Goal: Information Seeking & Learning: Check status

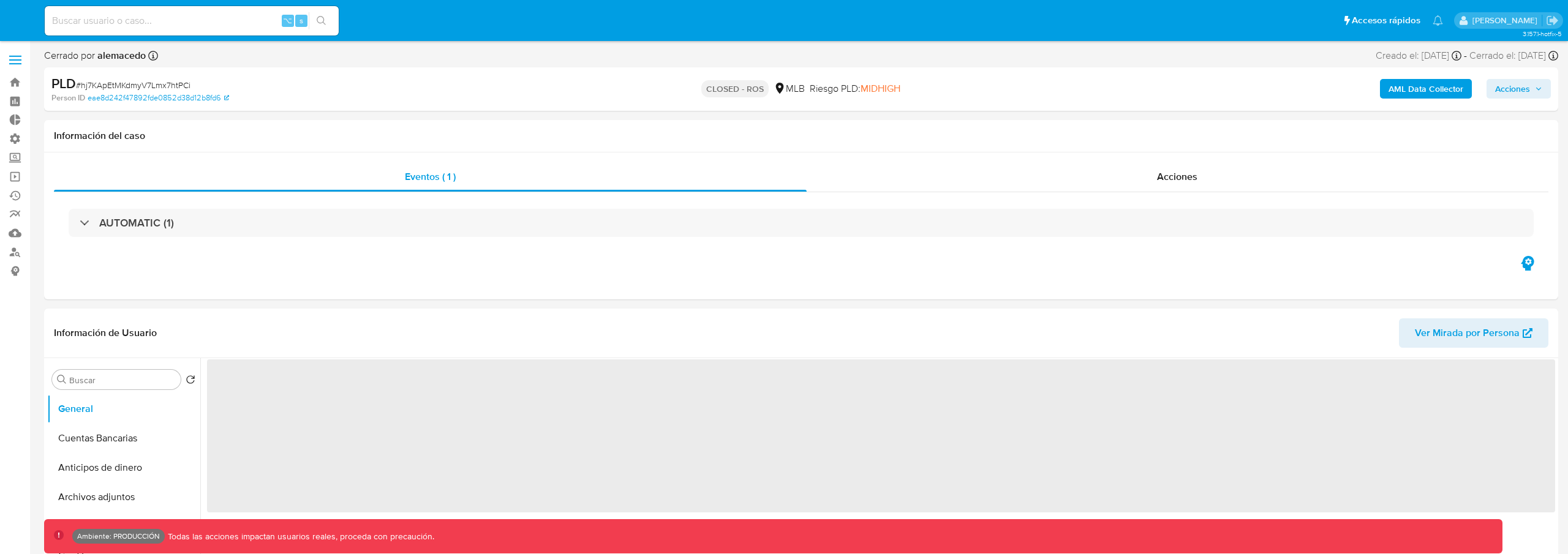
select select "10"
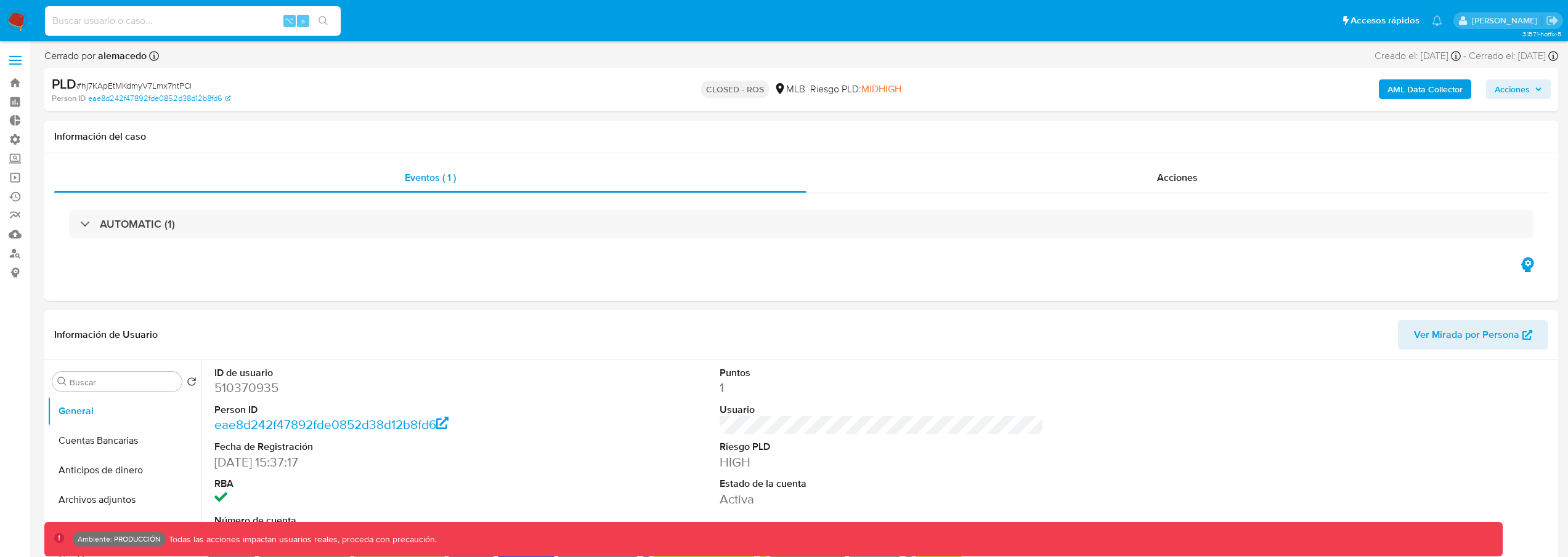
click at [213, 21] on input at bounding box center [192, 21] width 295 height 16
type input "167753403"
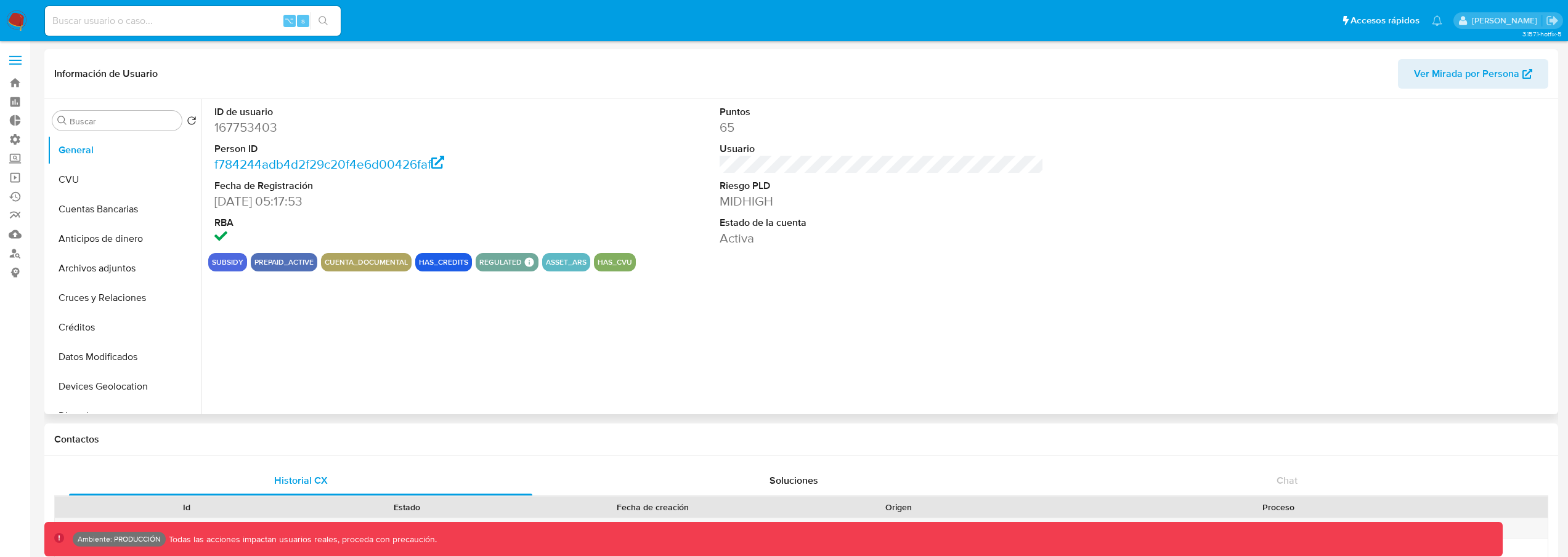
select select "10"
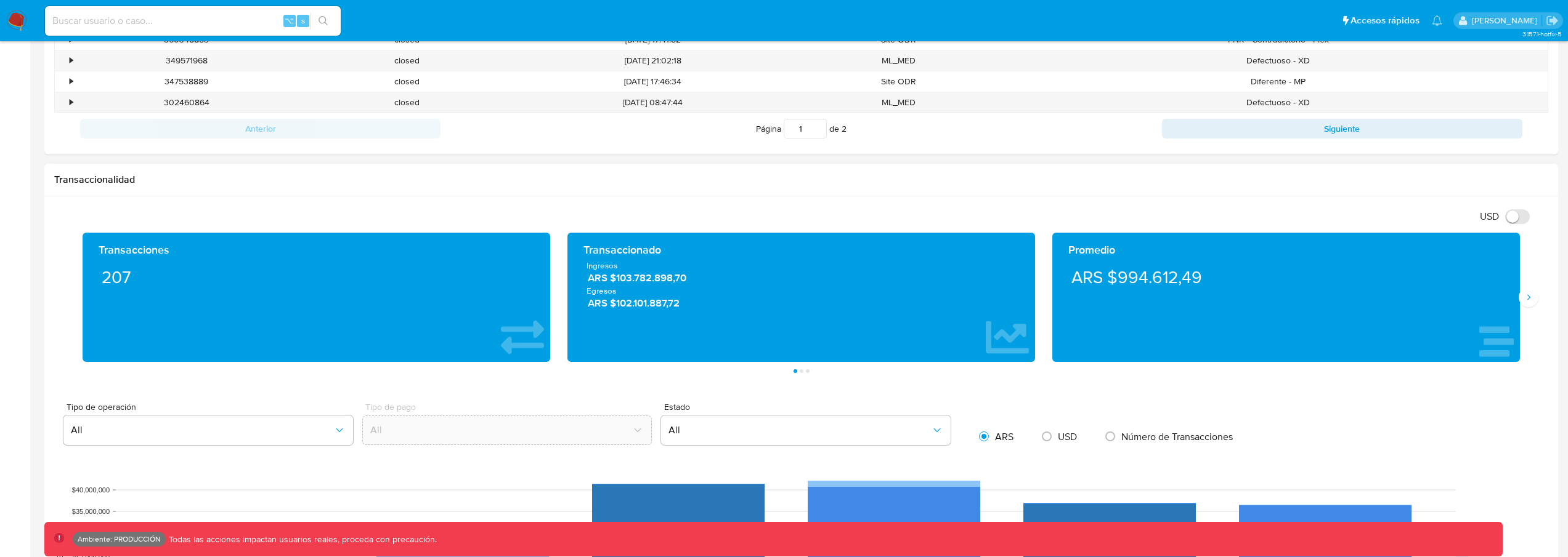
scroll to position [518, 0]
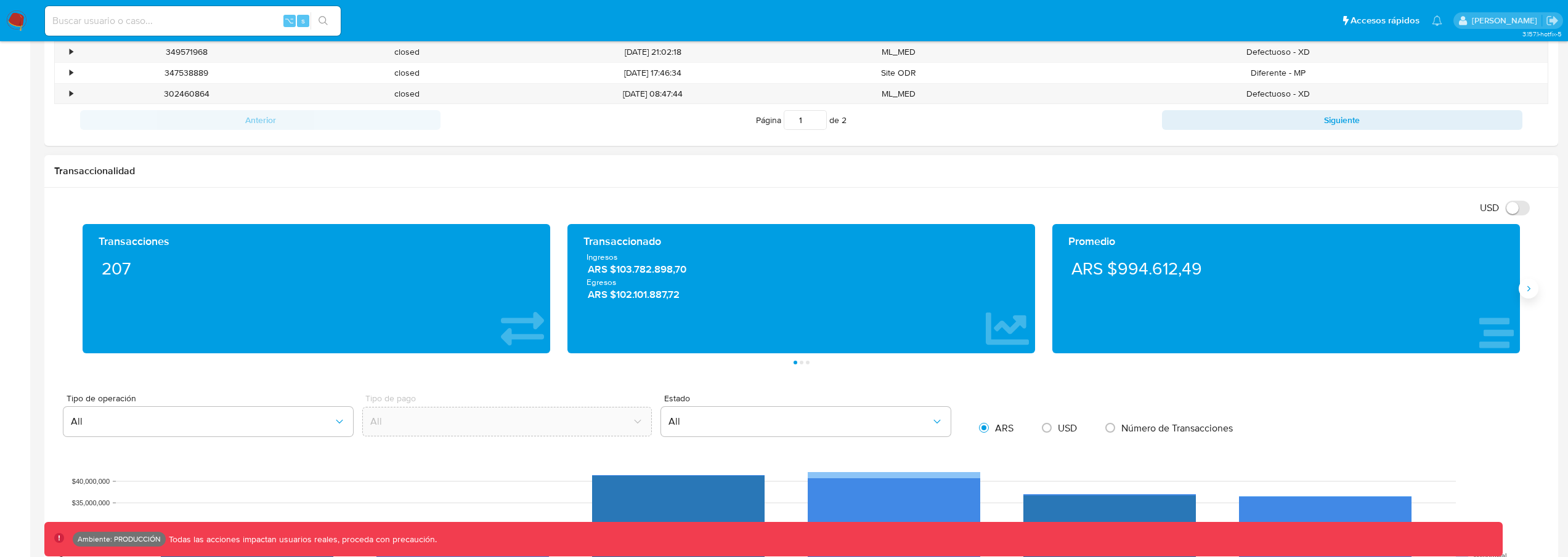
click at [1527, 290] on icon "Siguiente" at bounding box center [1528, 289] width 10 height 10
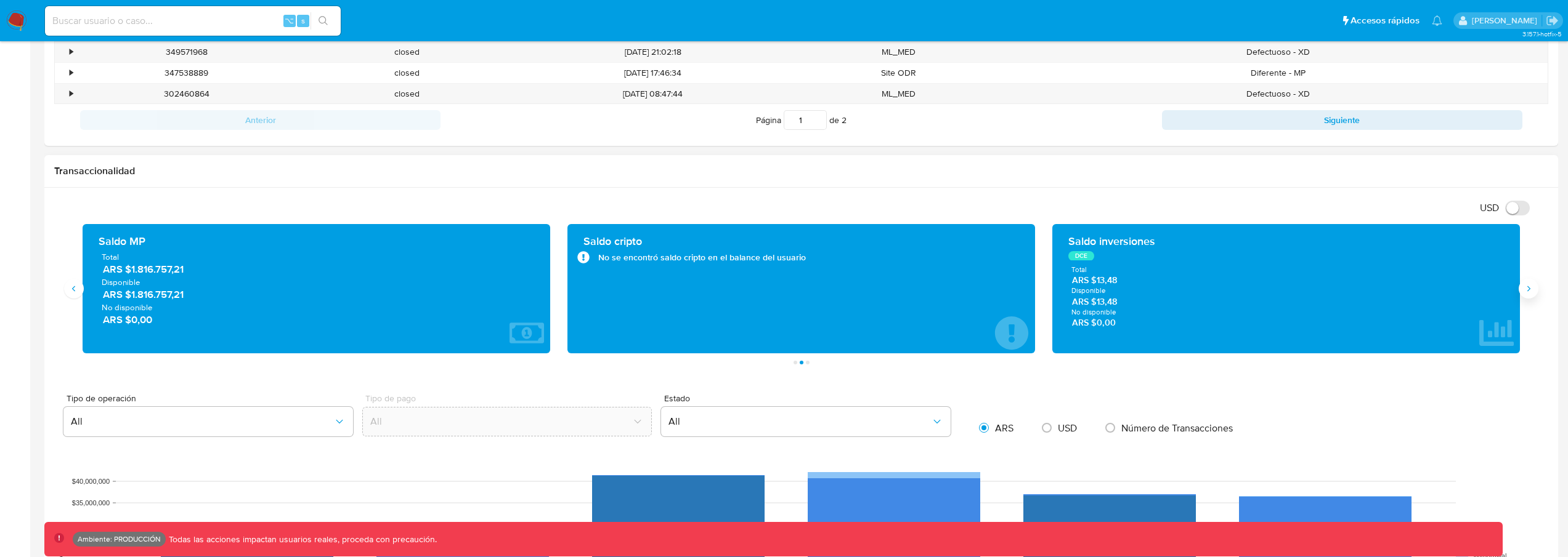
click at [1527, 290] on icon "Siguiente" at bounding box center [1528, 289] width 10 height 10
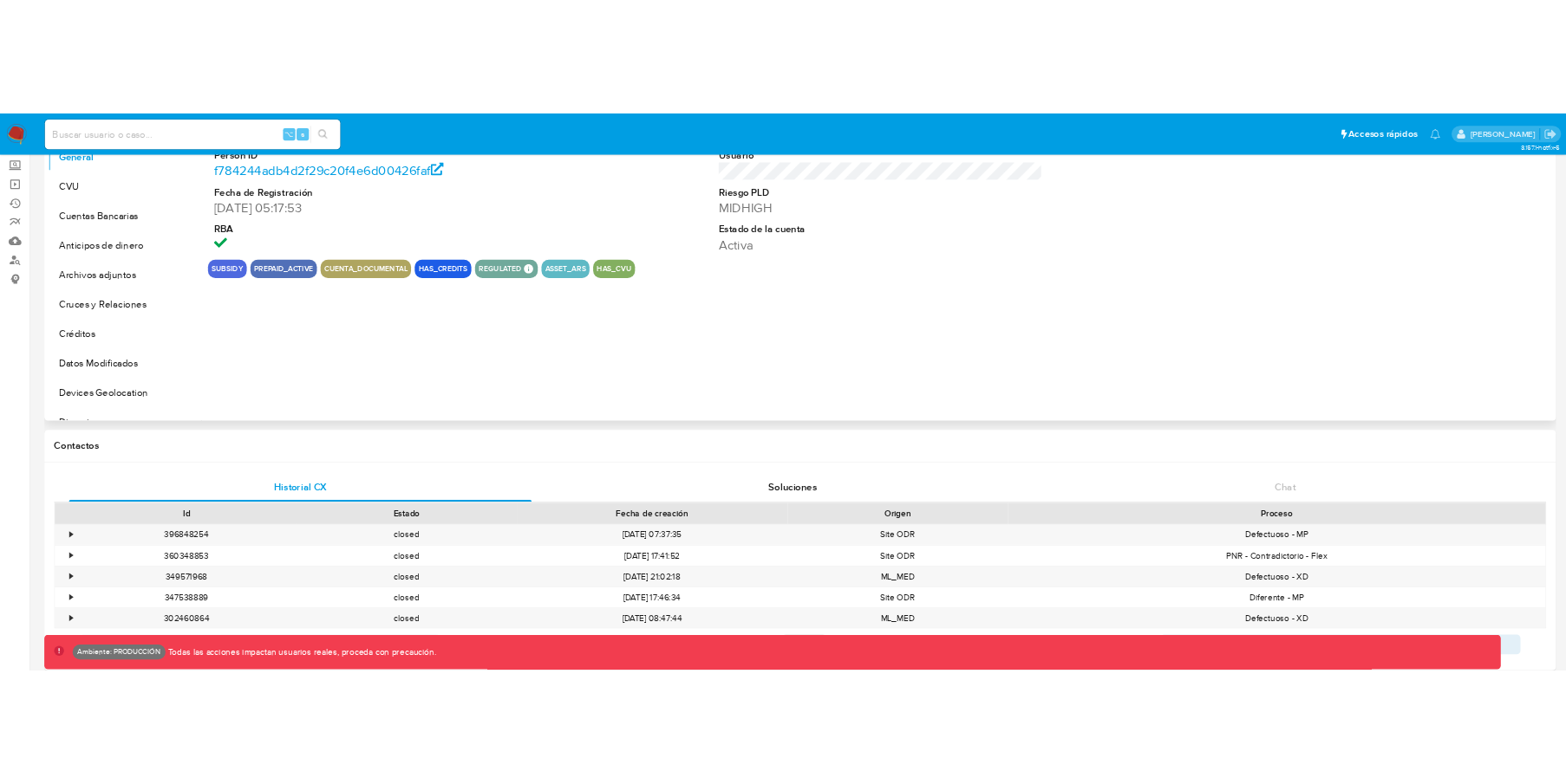
scroll to position [9, 0]
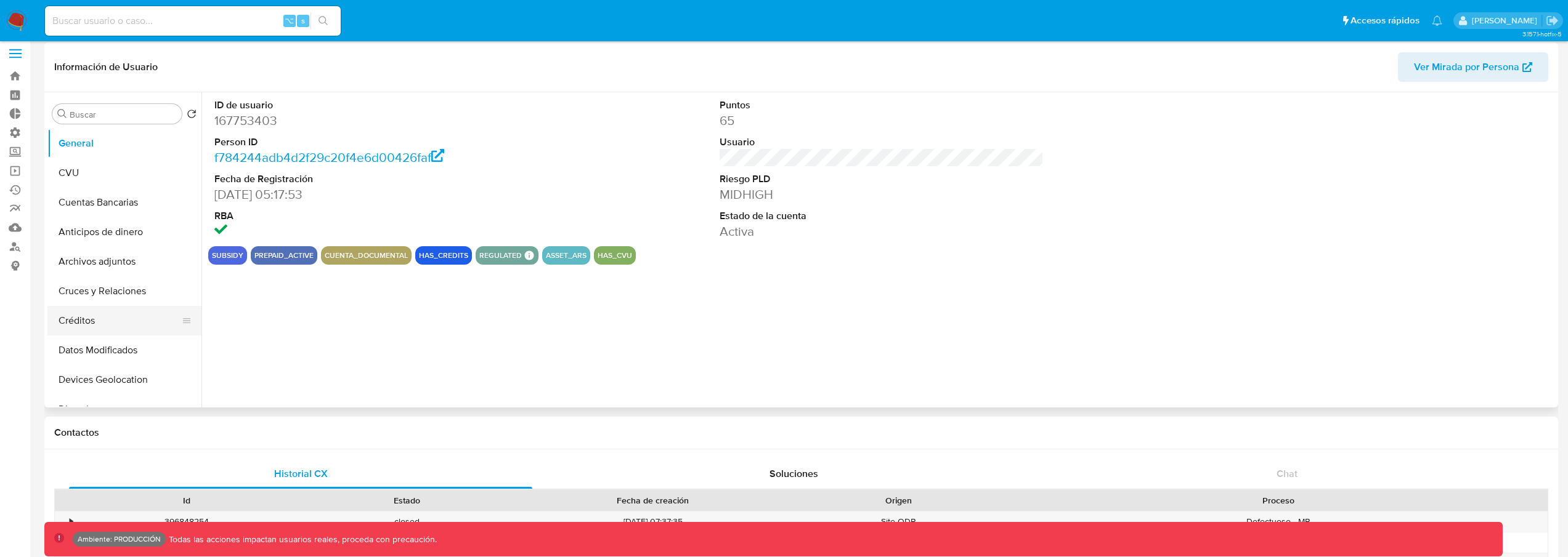
click at [106, 306] on button "Créditos" at bounding box center [119, 321] width 144 height 29
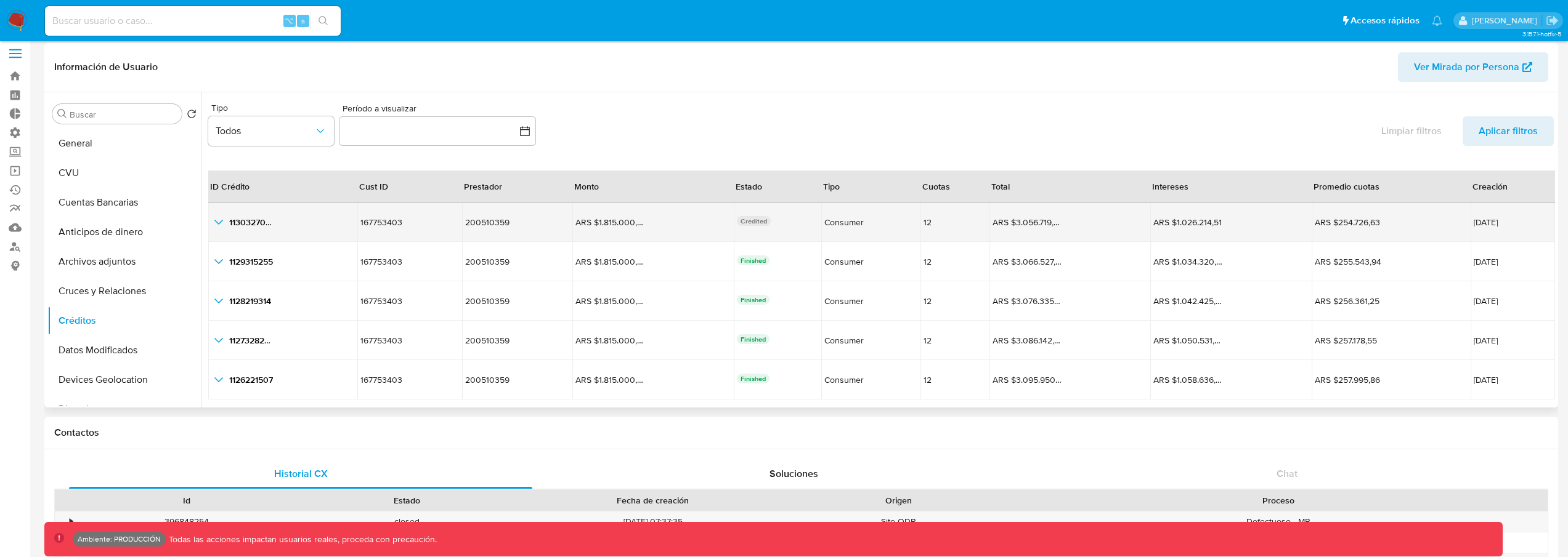
click at [224, 226] on icon "button_show_hidden_detail_by_id_0" at bounding box center [218, 222] width 15 height 15
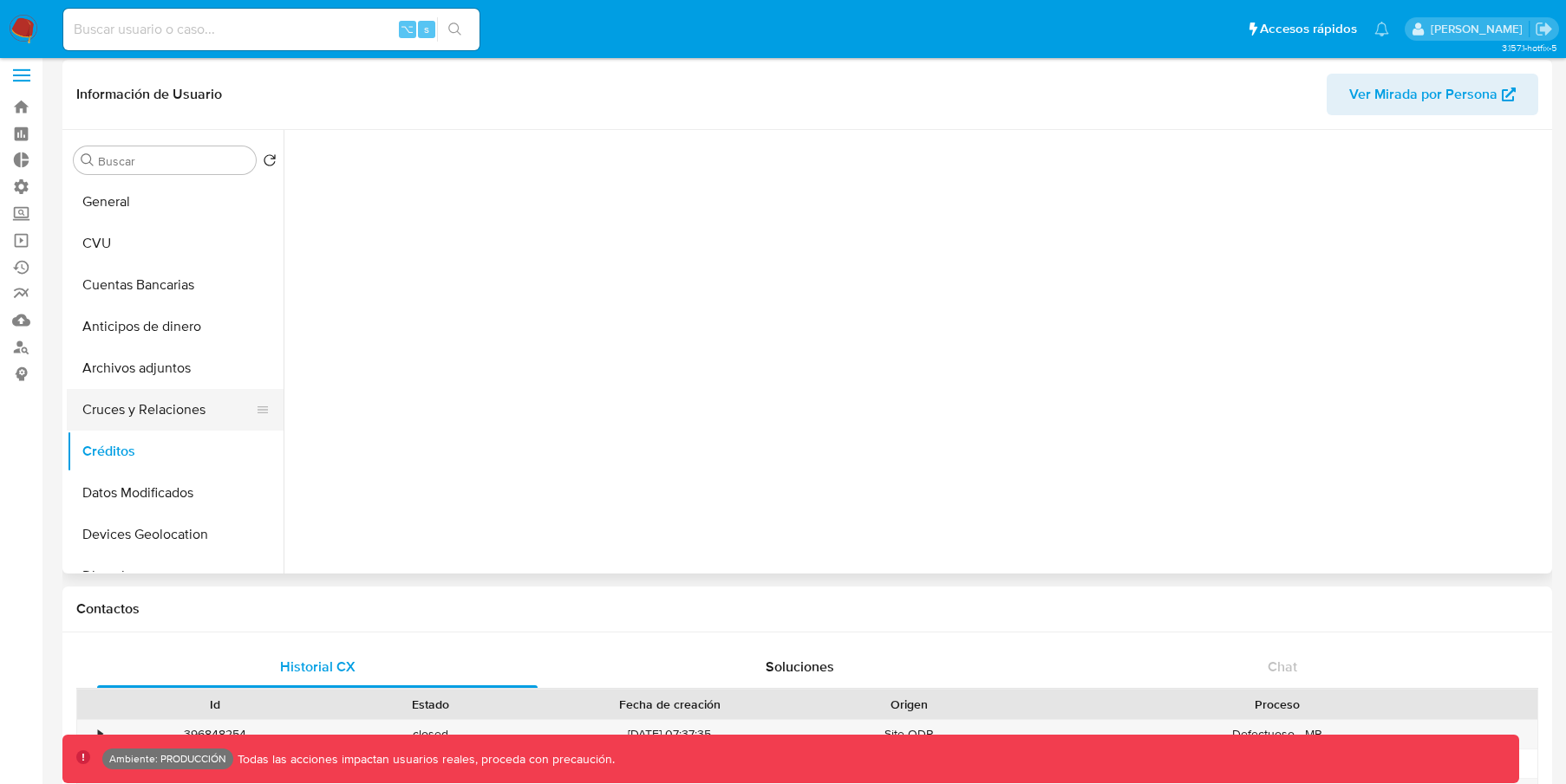
click at [140, 412] on button "Cruces y Relaciones" at bounding box center [168, 410] width 203 height 41
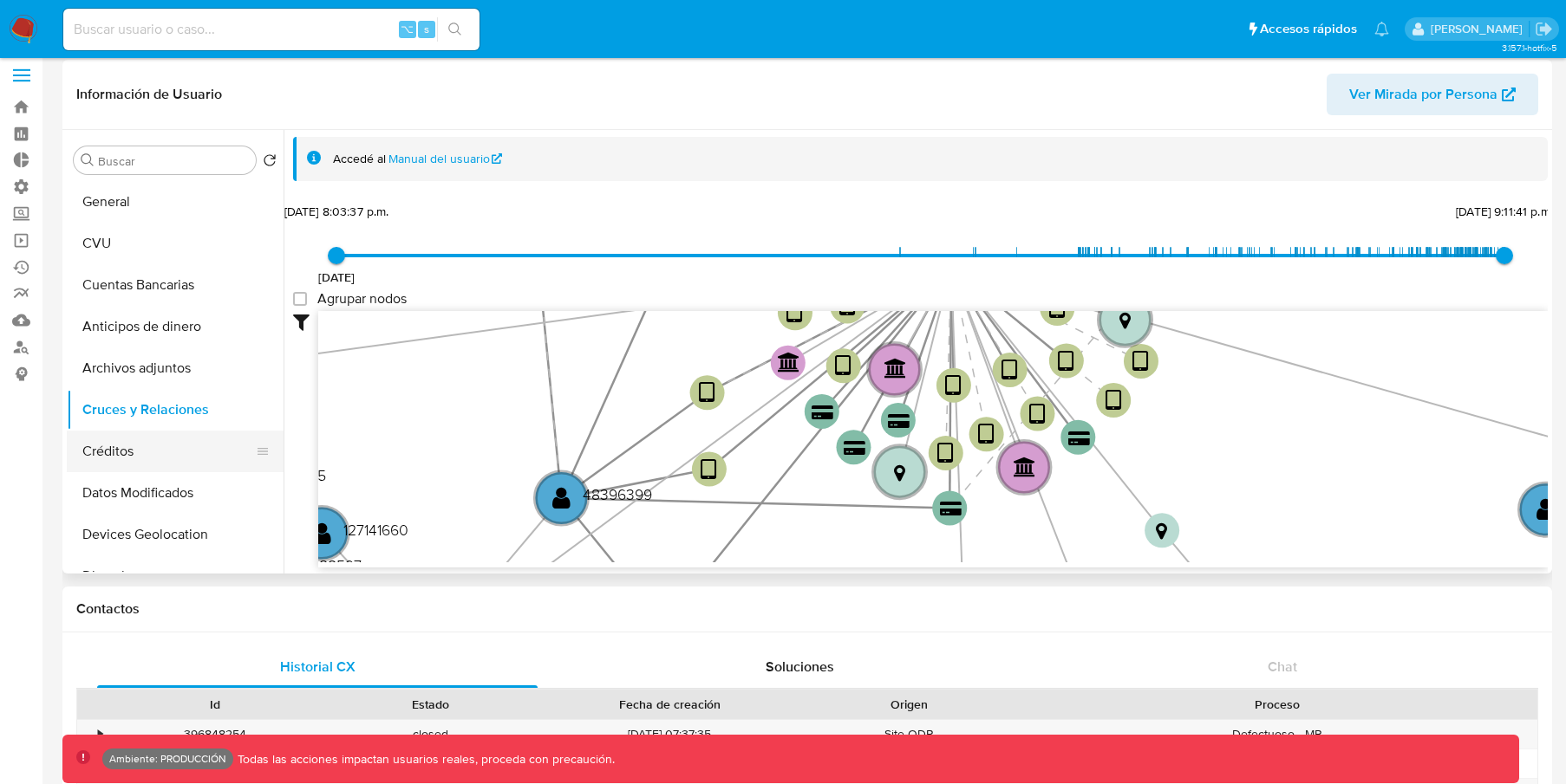
click at [135, 465] on button "Créditos" at bounding box center [168, 451] width 203 height 41
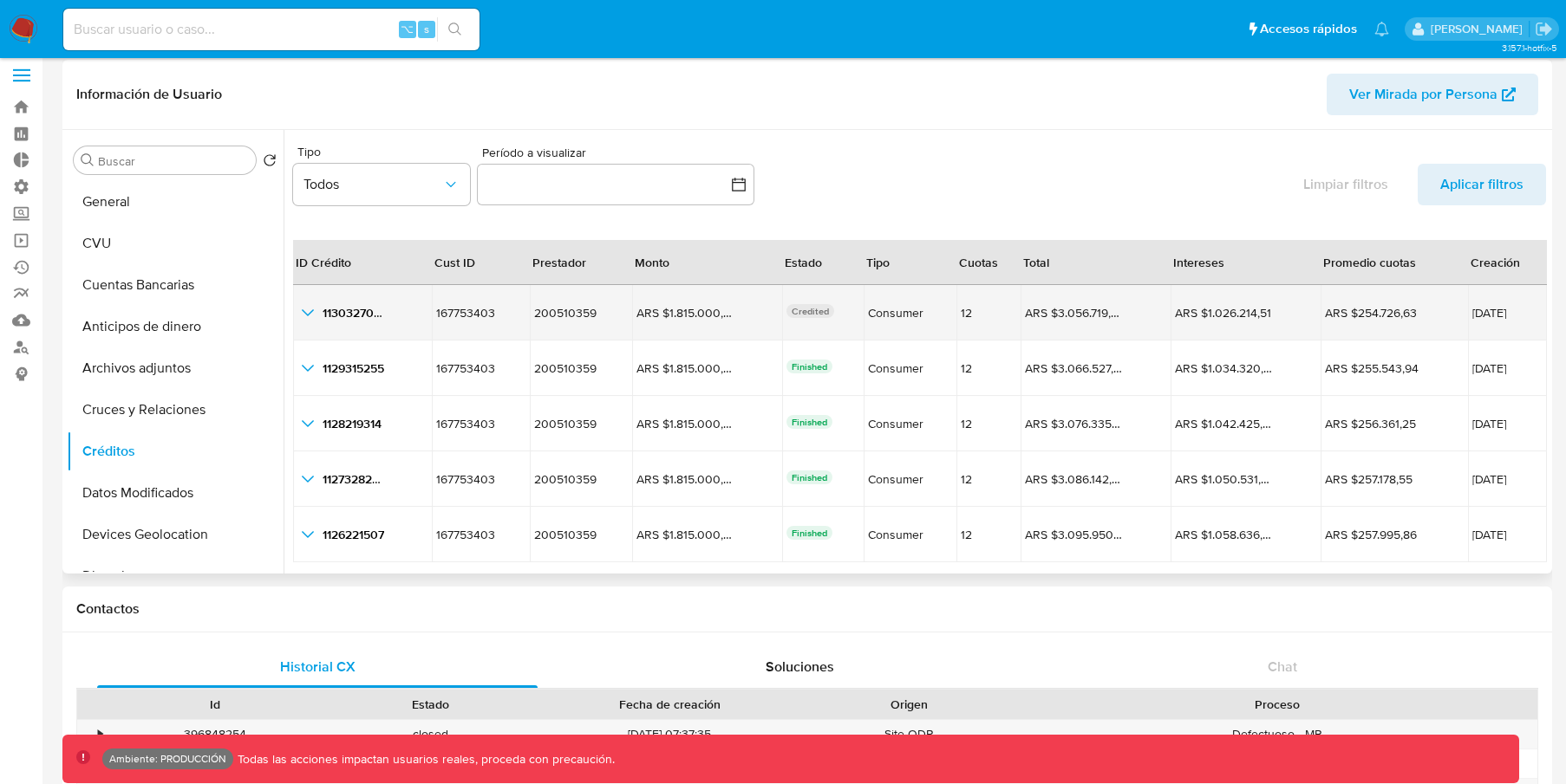
click at [305, 313] on icon "button_show_hidden_detail_by_id_0" at bounding box center [307, 313] width 21 height 21
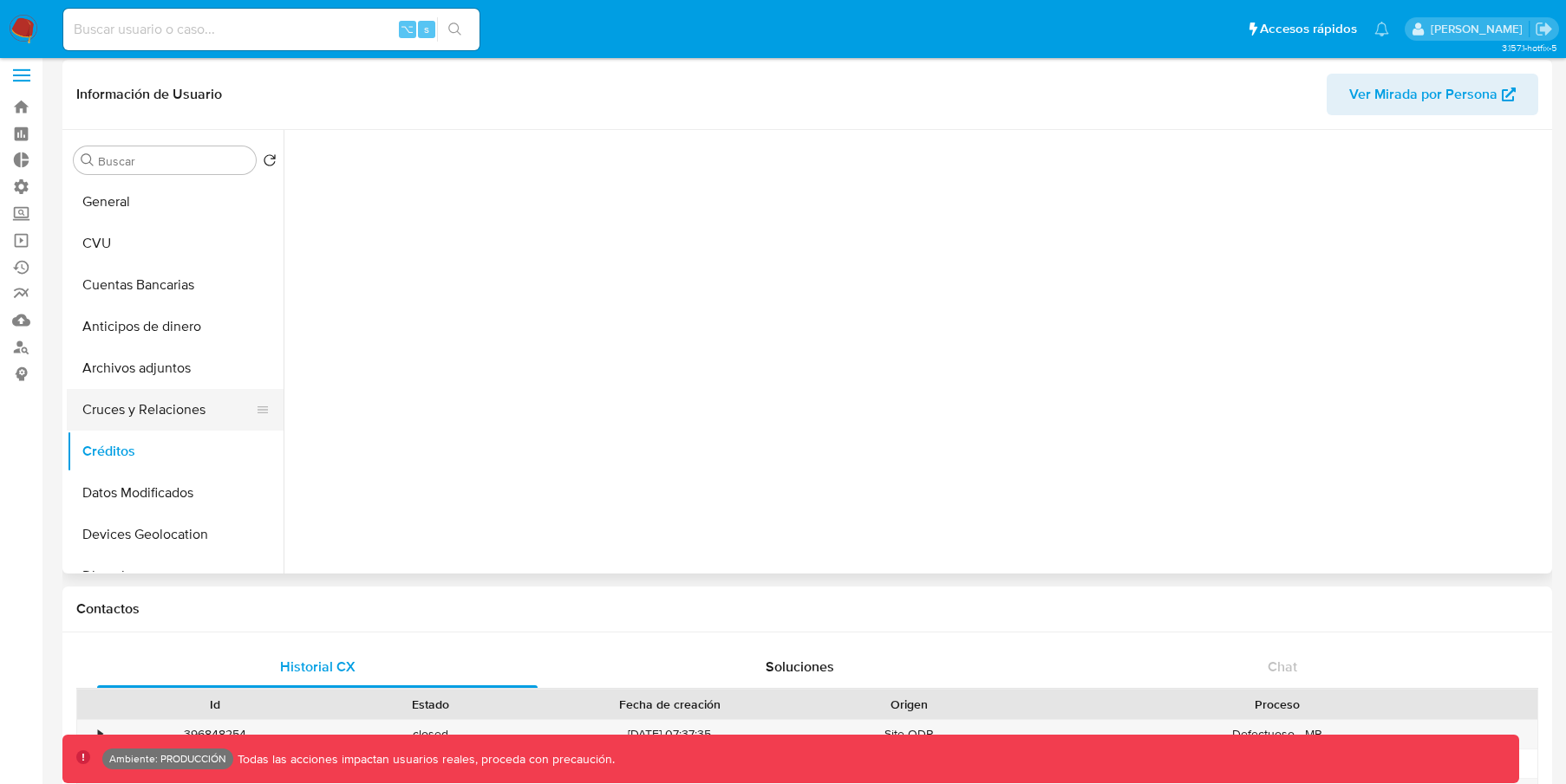
click at [136, 400] on button "Cruces y Relaciones" at bounding box center [168, 410] width 203 height 41
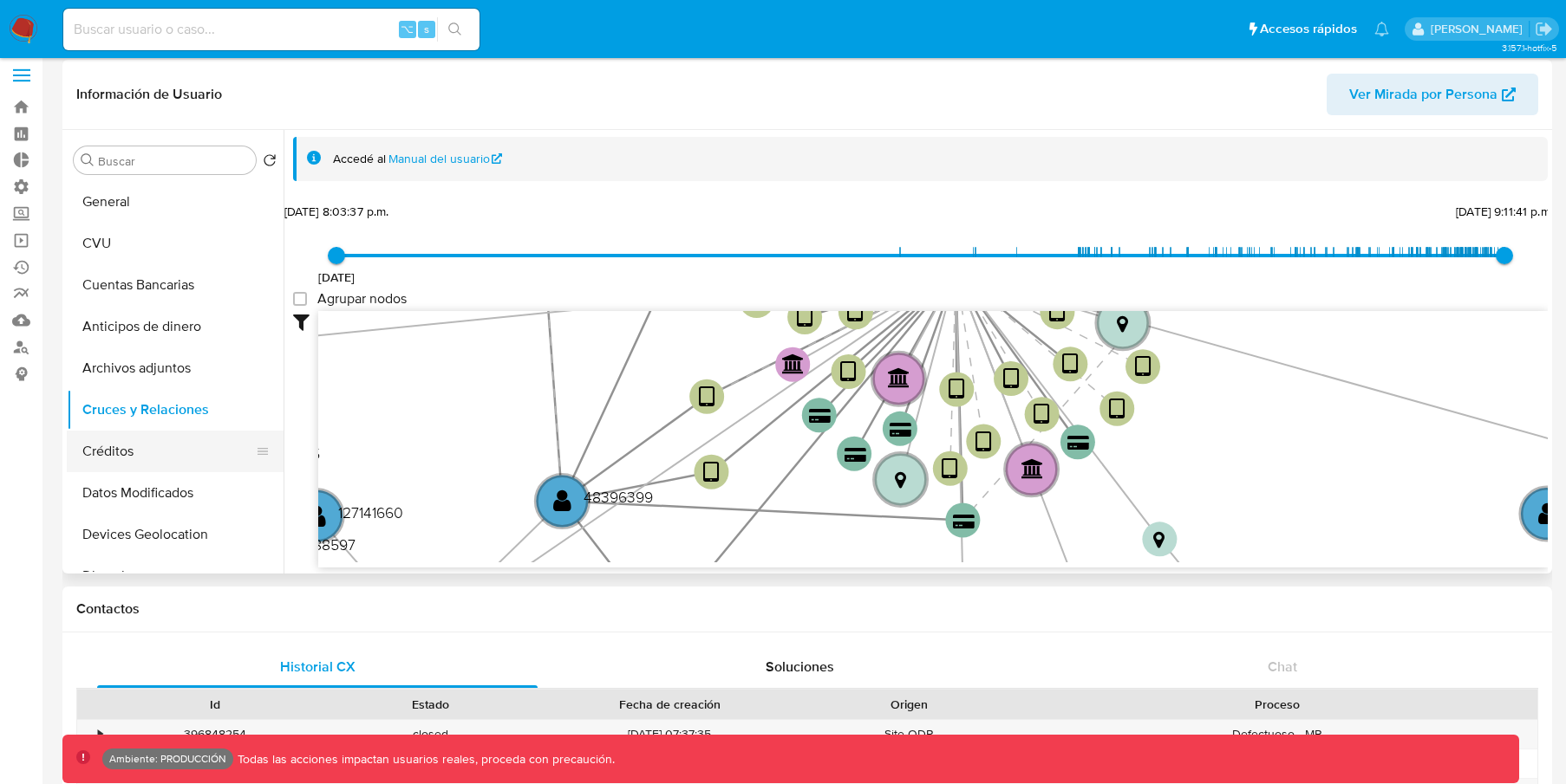
click at [190, 443] on button "Créditos" at bounding box center [168, 451] width 203 height 41
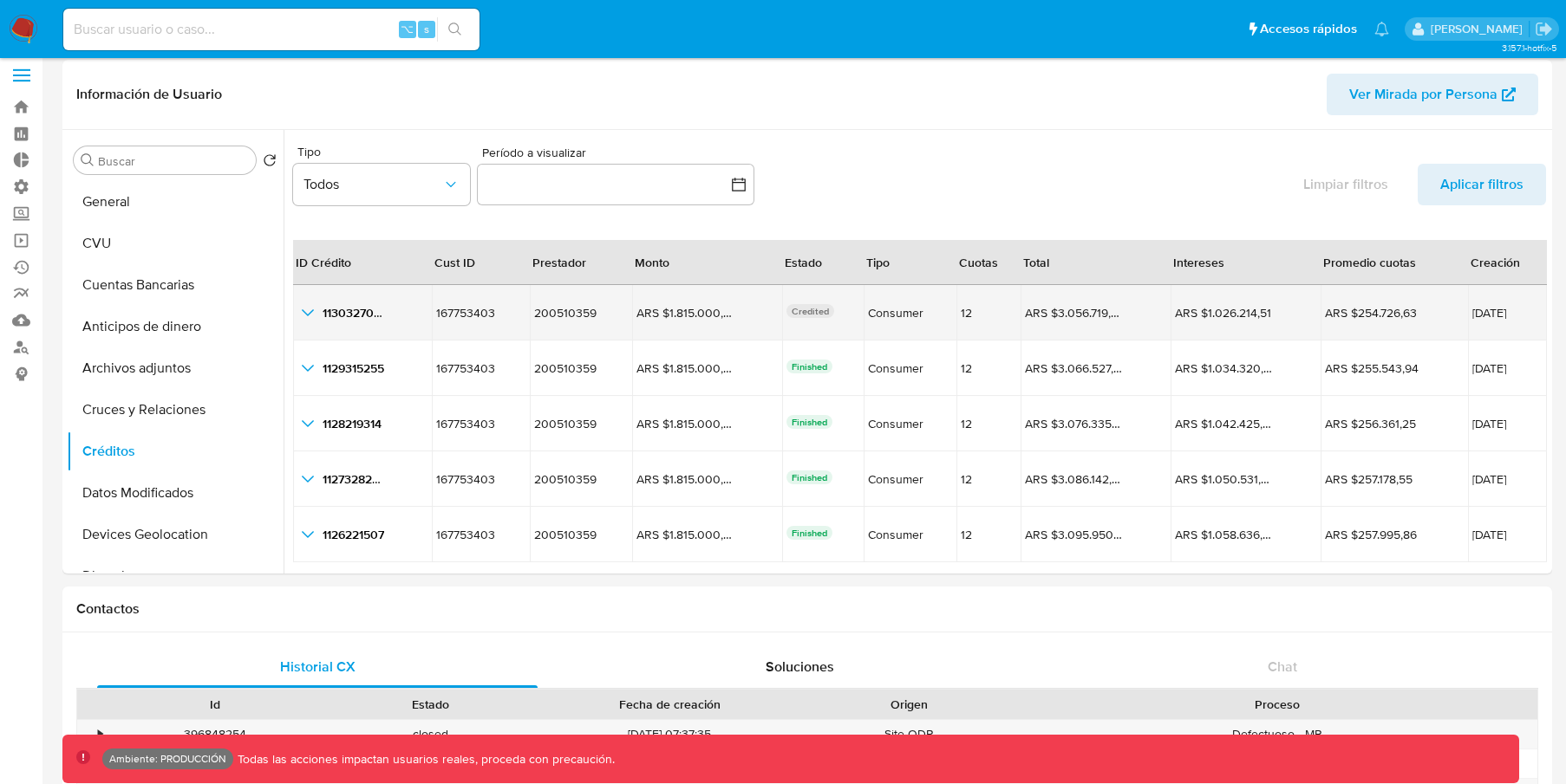
click at [309, 317] on icon "button_show_hidden_detail_by_id_0" at bounding box center [307, 313] width 21 height 21
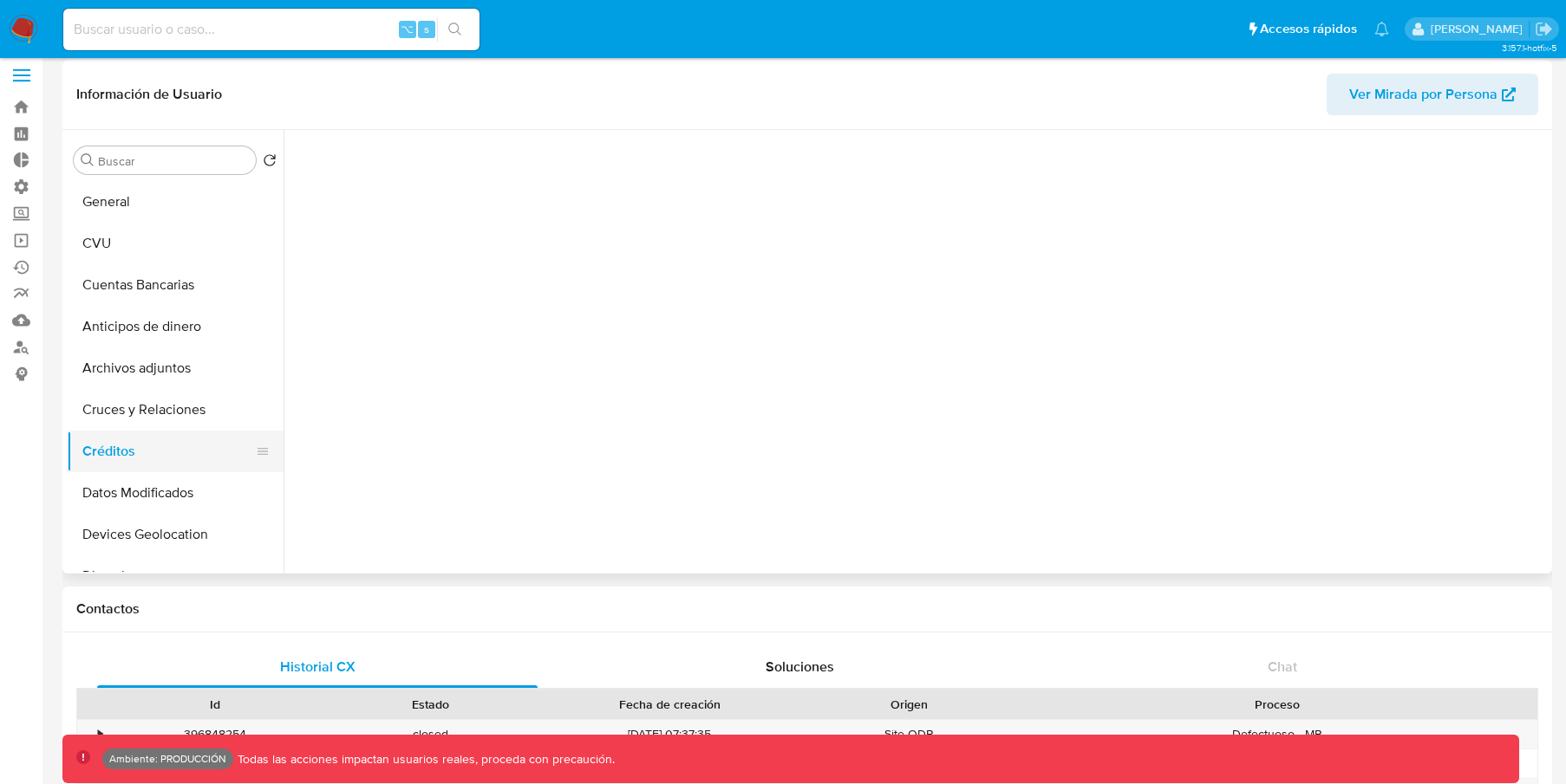
click at [114, 459] on button "Créditos" at bounding box center [168, 451] width 203 height 41
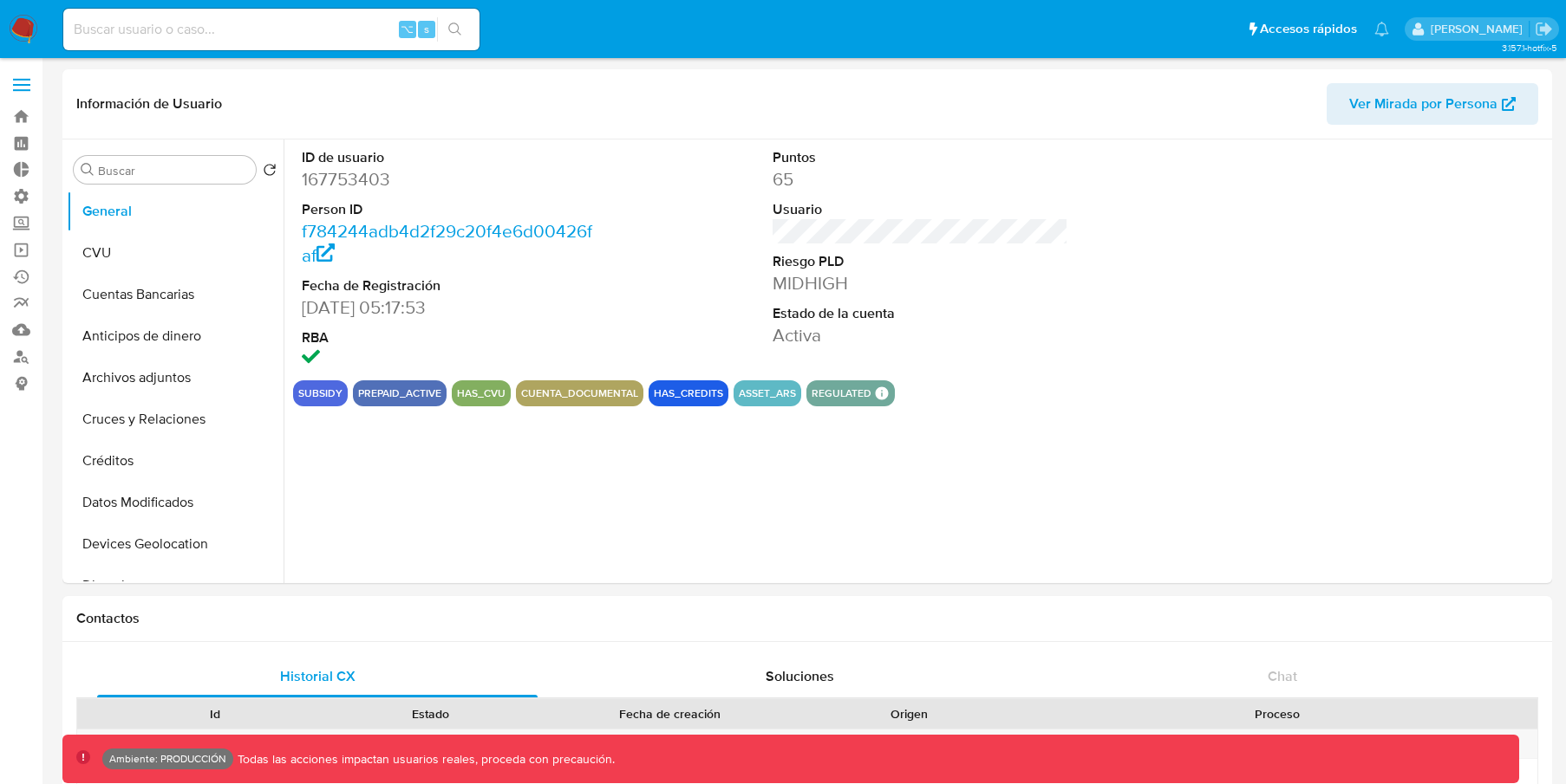
select select "10"
click at [167, 451] on button "Créditos" at bounding box center [168, 461] width 203 height 41
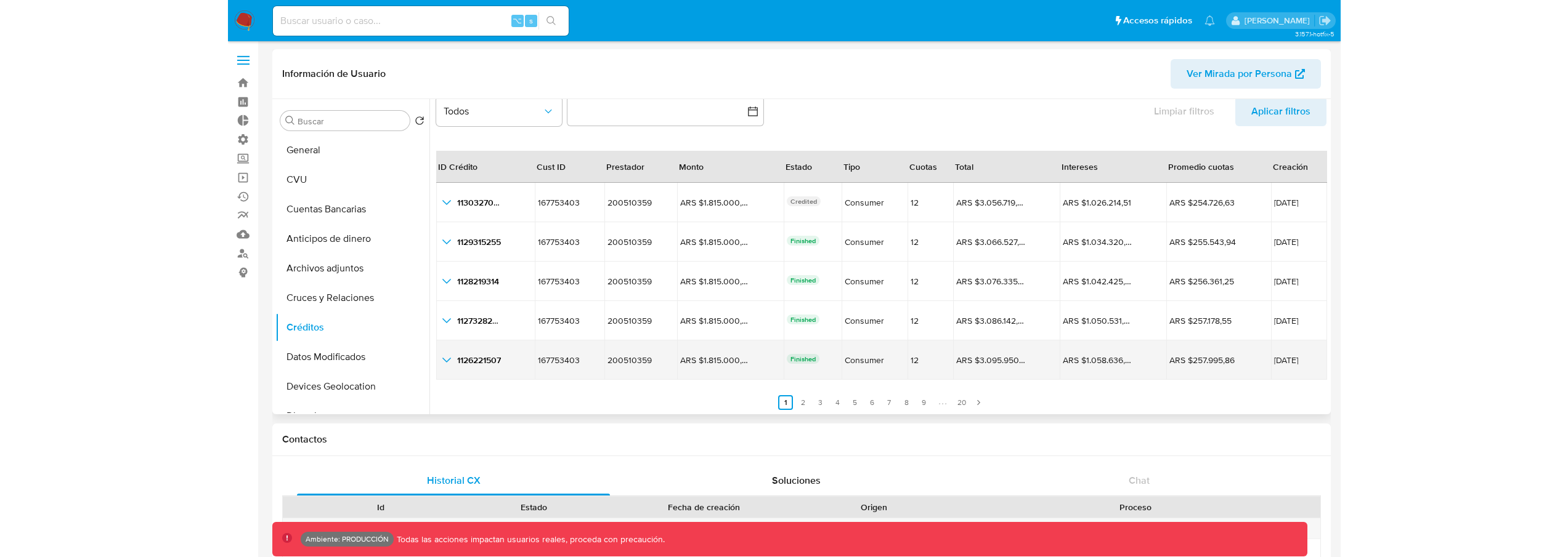
scroll to position [28, 0]
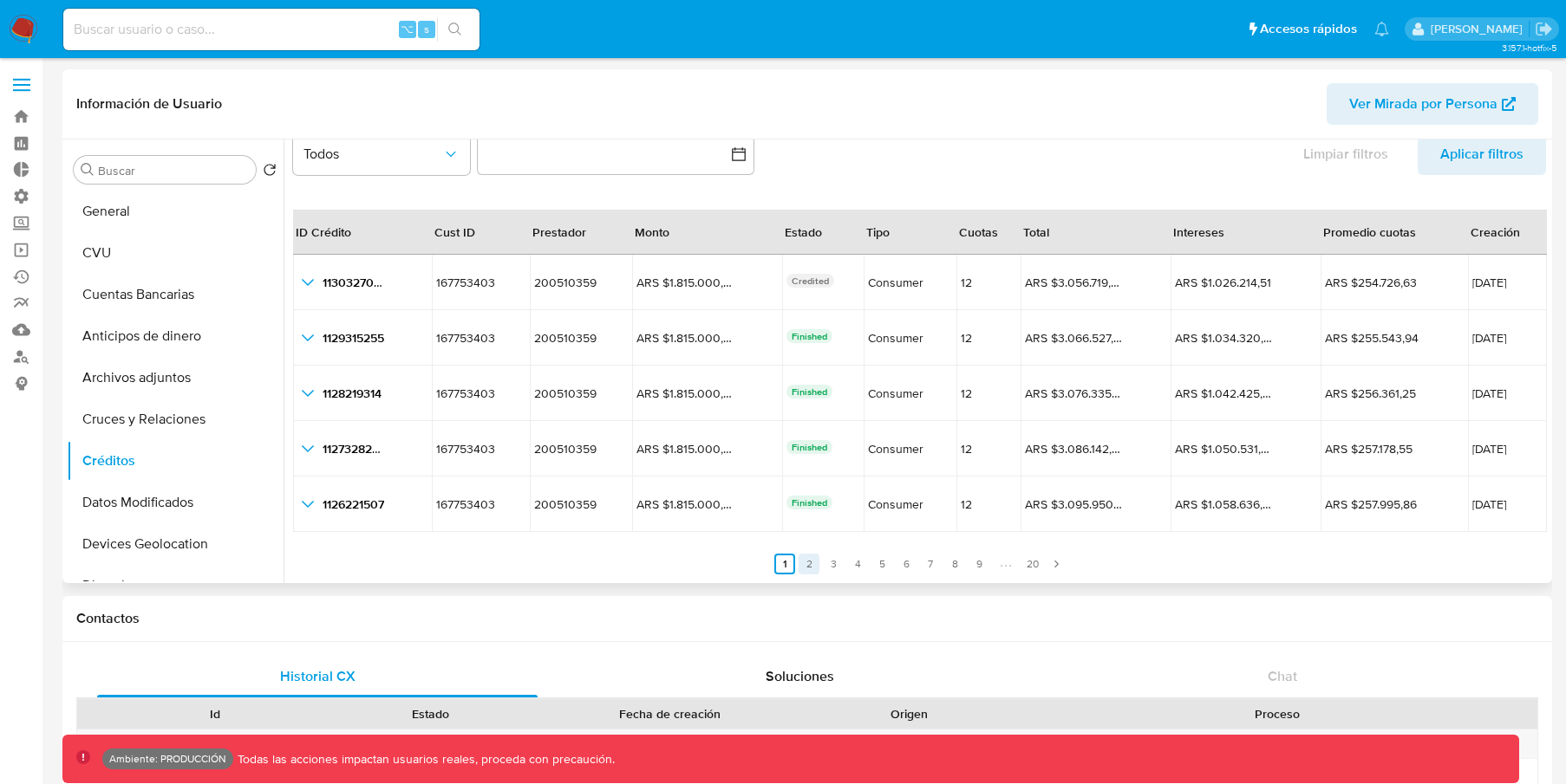
click at [812, 565] on link "2" at bounding box center [809, 564] width 21 height 21
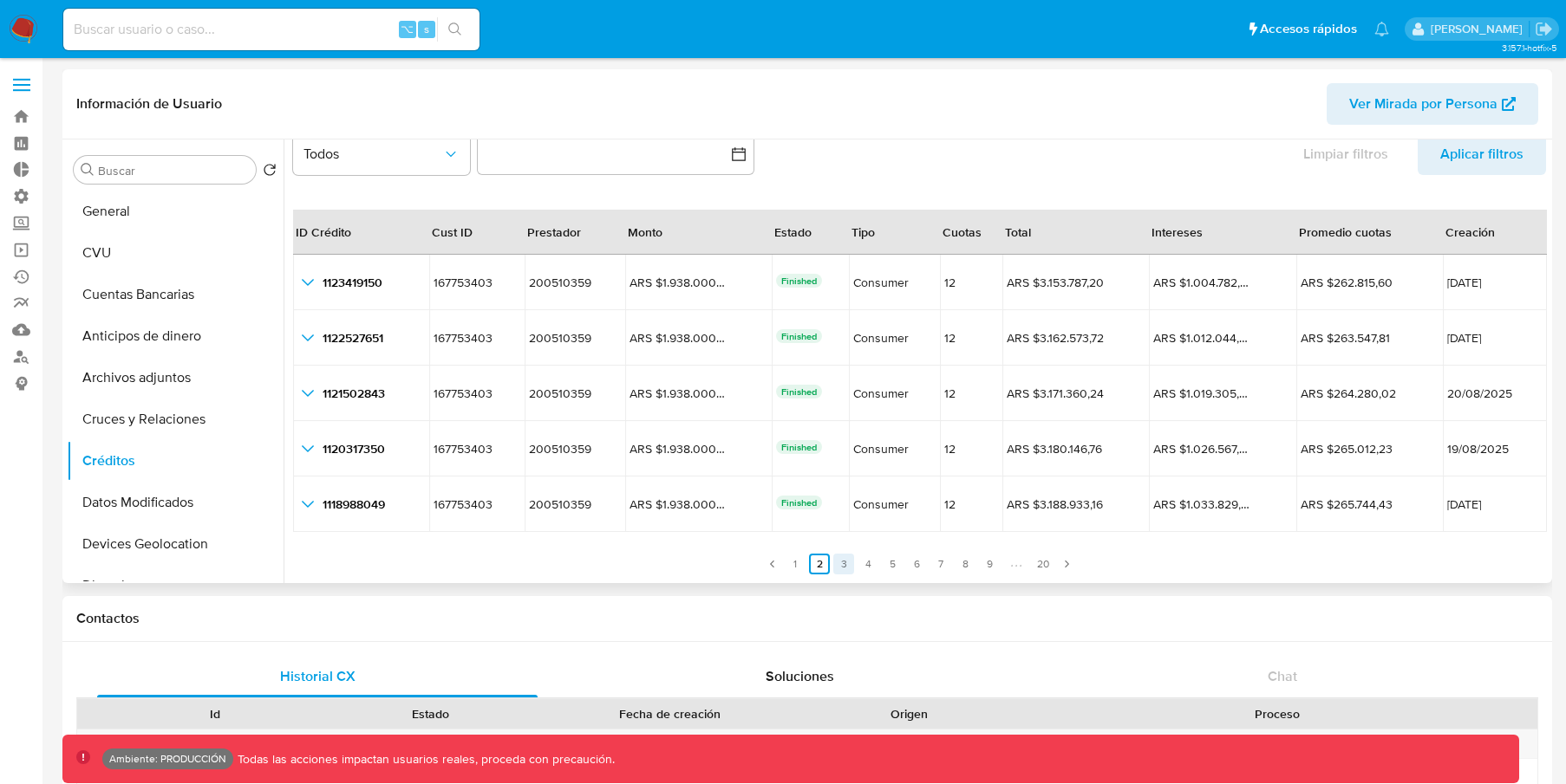
click at [838, 564] on link "3" at bounding box center [844, 564] width 21 height 21
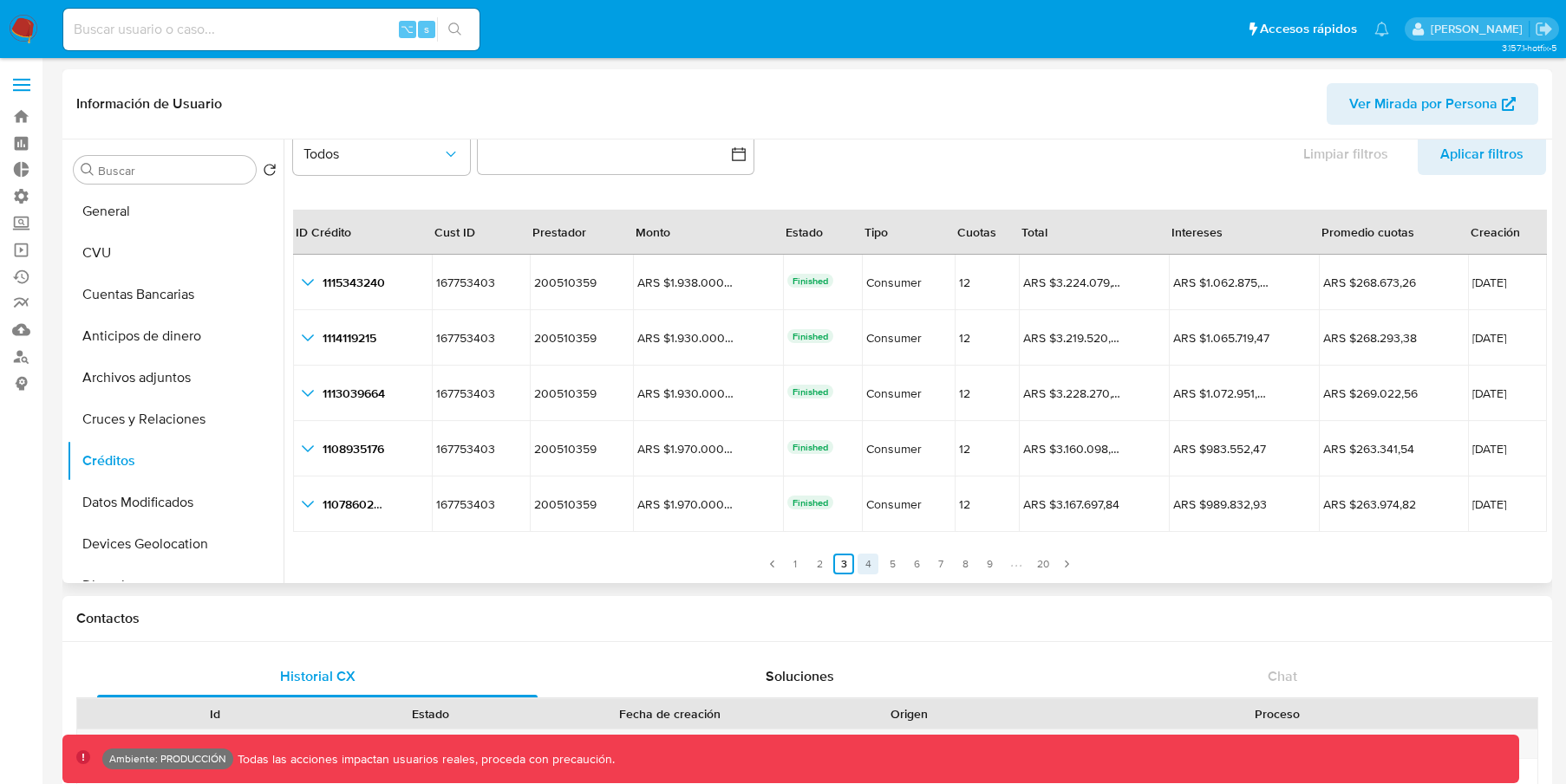
click at [860, 566] on link "4" at bounding box center [868, 564] width 21 height 21
click at [895, 566] on link "5" at bounding box center [892, 564] width 21 height 21
click at [923, 566] on link "6" at bounding box center [916, 564] width 21 height 21
click at [955, 566] on link "8" at bounding box center [965, 564] width 21 height 21
click at [932, 567] on link "7" at bounding box center [941, 564] width 21 height 21
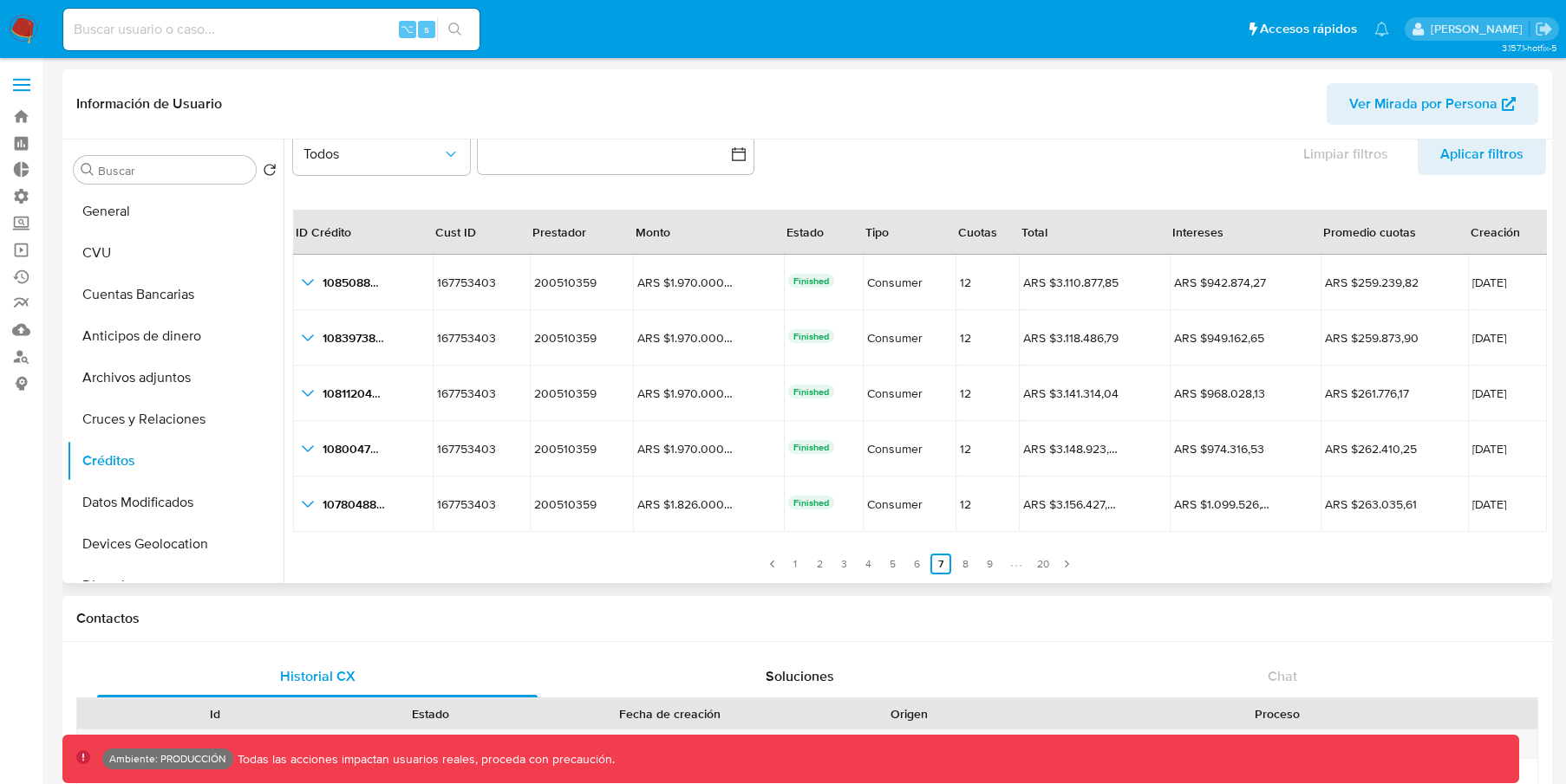
click at [973, 568] on ul "Anterior 1 2 3 4 5 6 7 8 9 20 Siguiente" at bounding box center [919, 554] width 1253 height 41
click at [959, 567] on link "8" at bounding box center [965, 564] width 21 height 21
click at [985, 567] on link "9" at bounding box center [989, 564] width 21 height 21
click at [1030, 565] on link "14" at bounding box center [1041, 564] width 21 height 21
click at [1031, 566] on link "20" at bounding box center [1032, 564] width 23 height 21
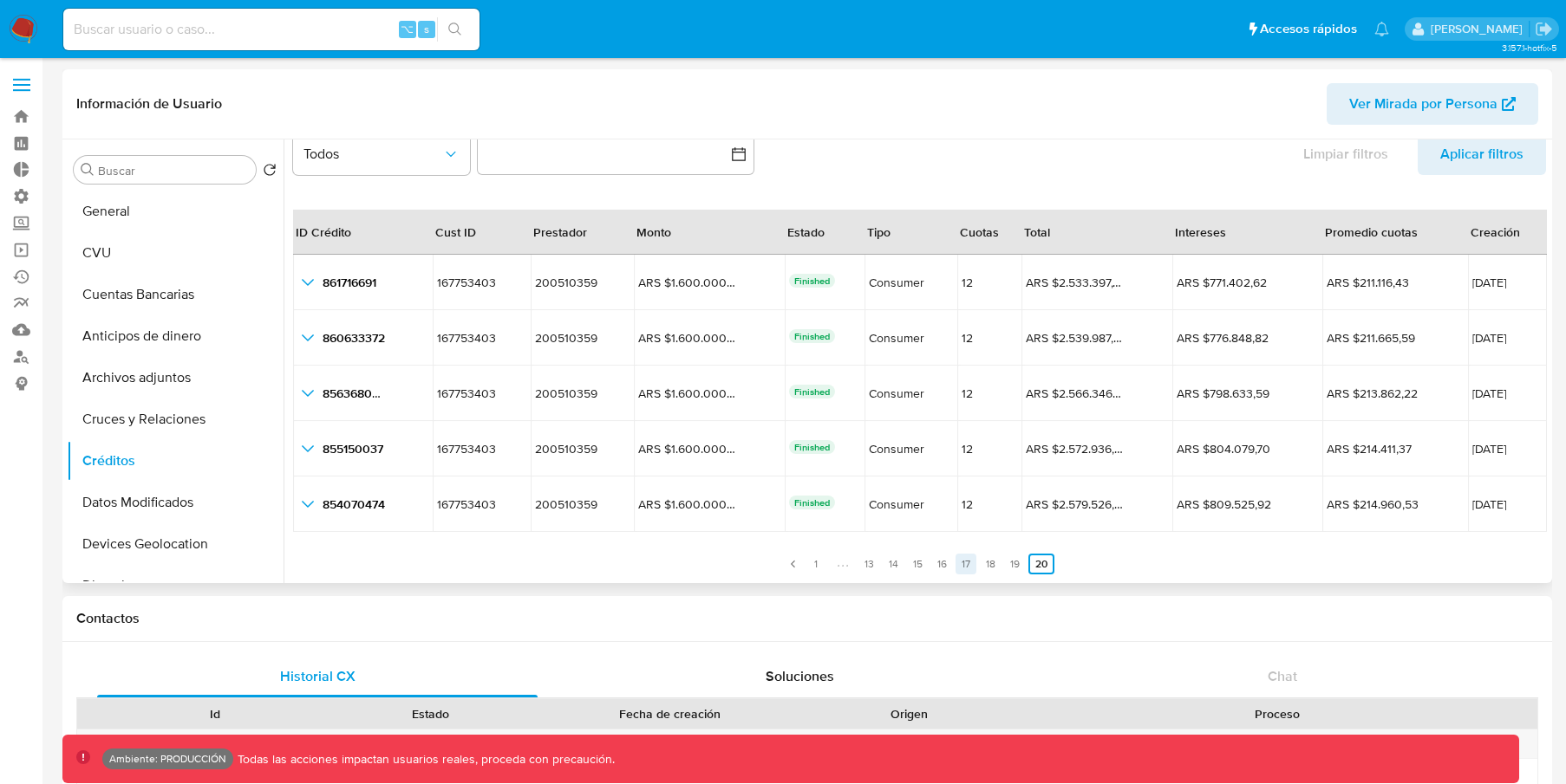
click at [958, 563] on link "17" at bounding box center [965, 564] width 21 height 21
click at [806, 566] on link "1" at bounding box center [806, 564] width 21 height 21
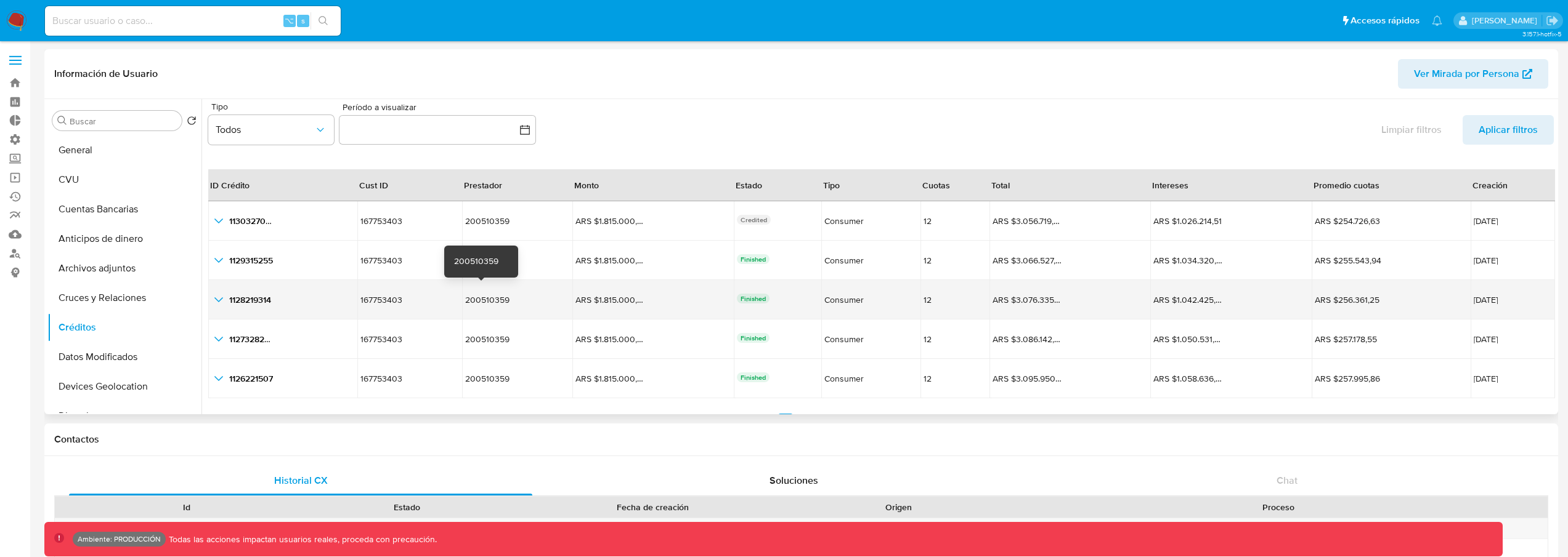
scroll to position [0, 0]
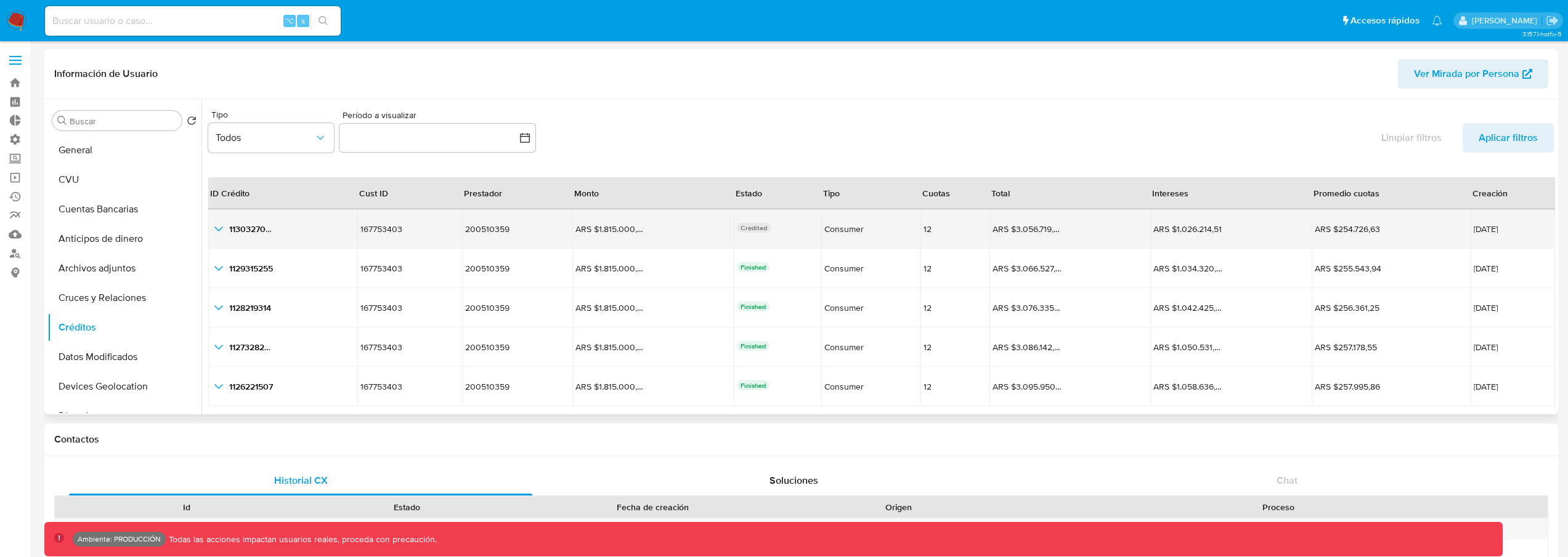
click at [217, 230] on icon "button_show_hidden_detail_by_id_0" at bounding box center [218, 229] width 15 height 15
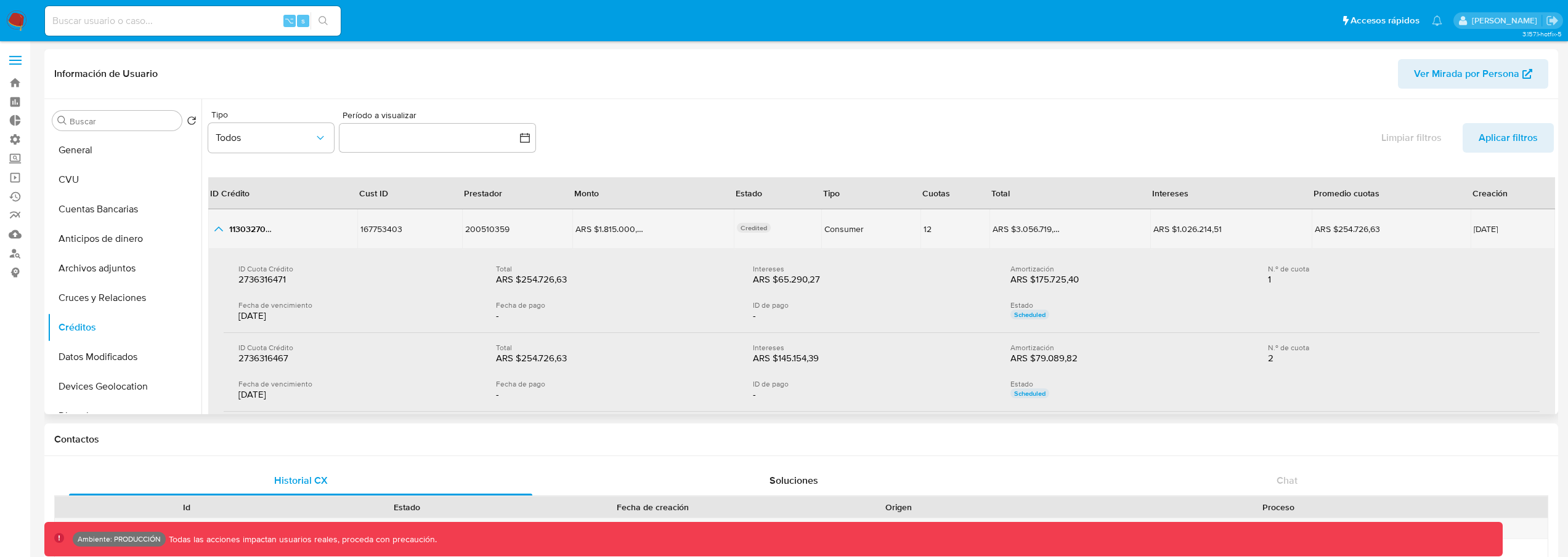
click at [226, 229] on icon "button_show_hidden_detail_by_id_0" at bounding box center [218, 229] width 15 height 15
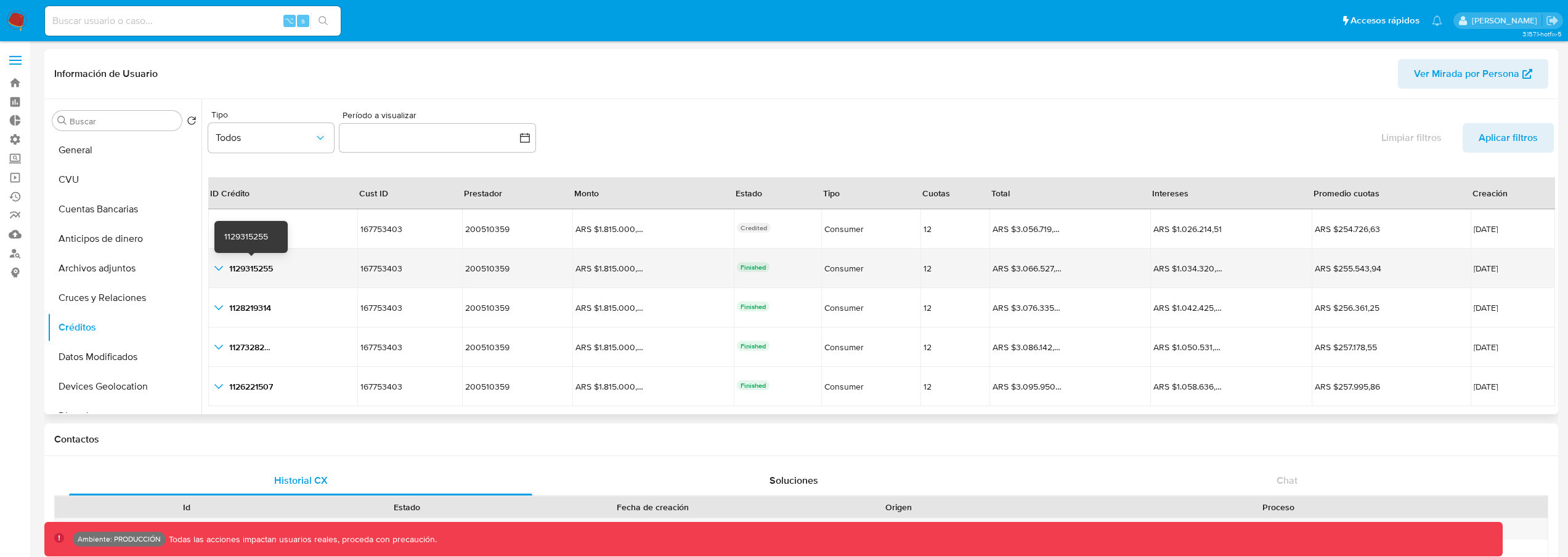
click at [227, 267] on div "1129315255 1129315255" at bounding box center [282, 268] width 143 height 15
click at [222, 270] on icon "button_show_hidden_detail_by_id_1" at bounding box center [218, 268] width 15 height 15
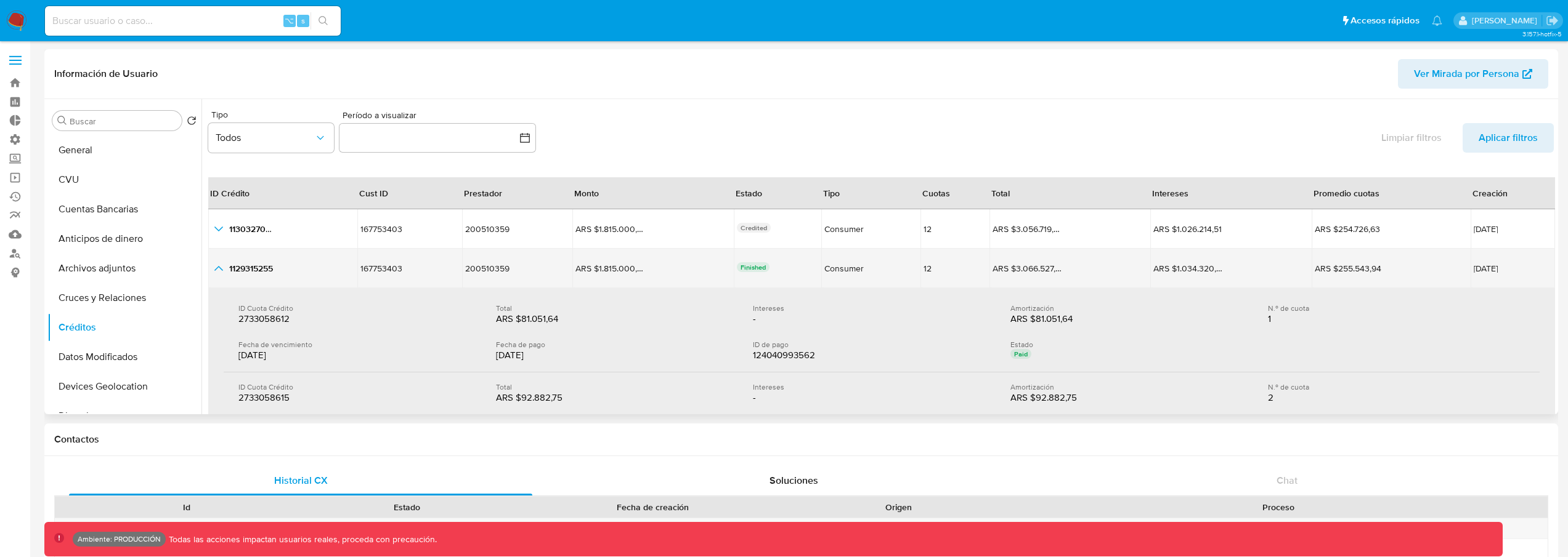
click at [223, 271] on icon "button_show_hidden_detail_by_id_1" at bounding box center [218, 268] width 15 height 15
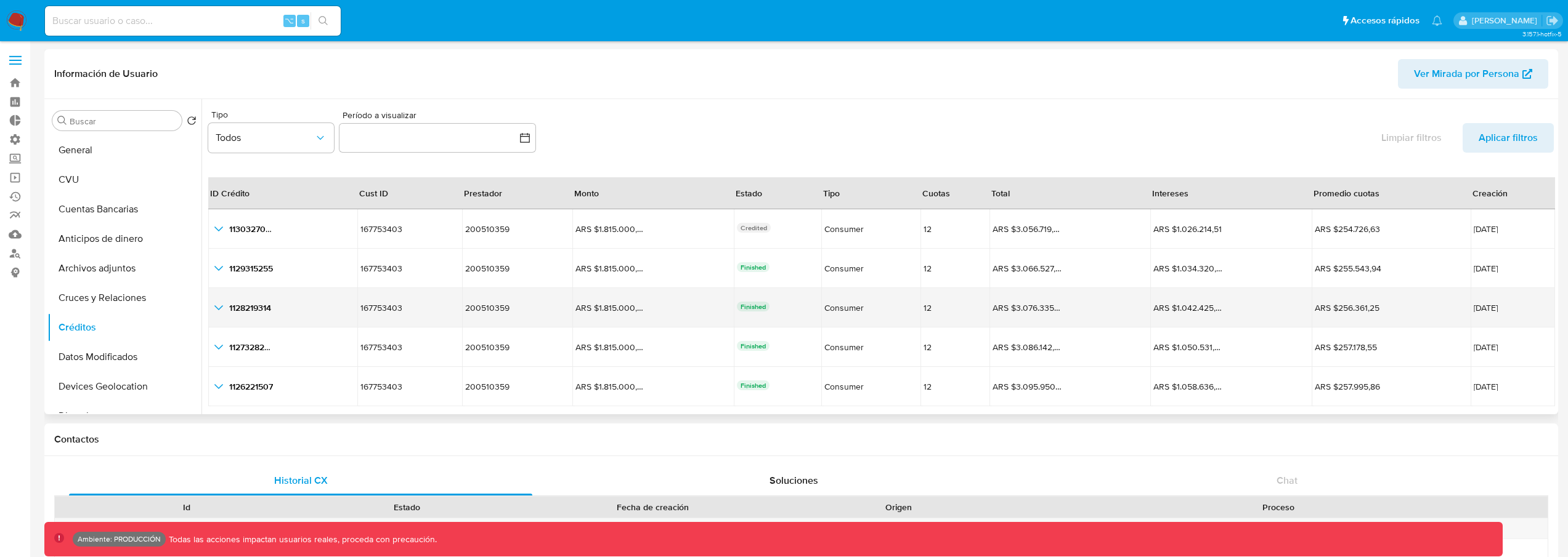
click at [219, 308] on icon "button_show_hidden_detail_by_id_2" at bounding box center [218, 307] width 9 height 5
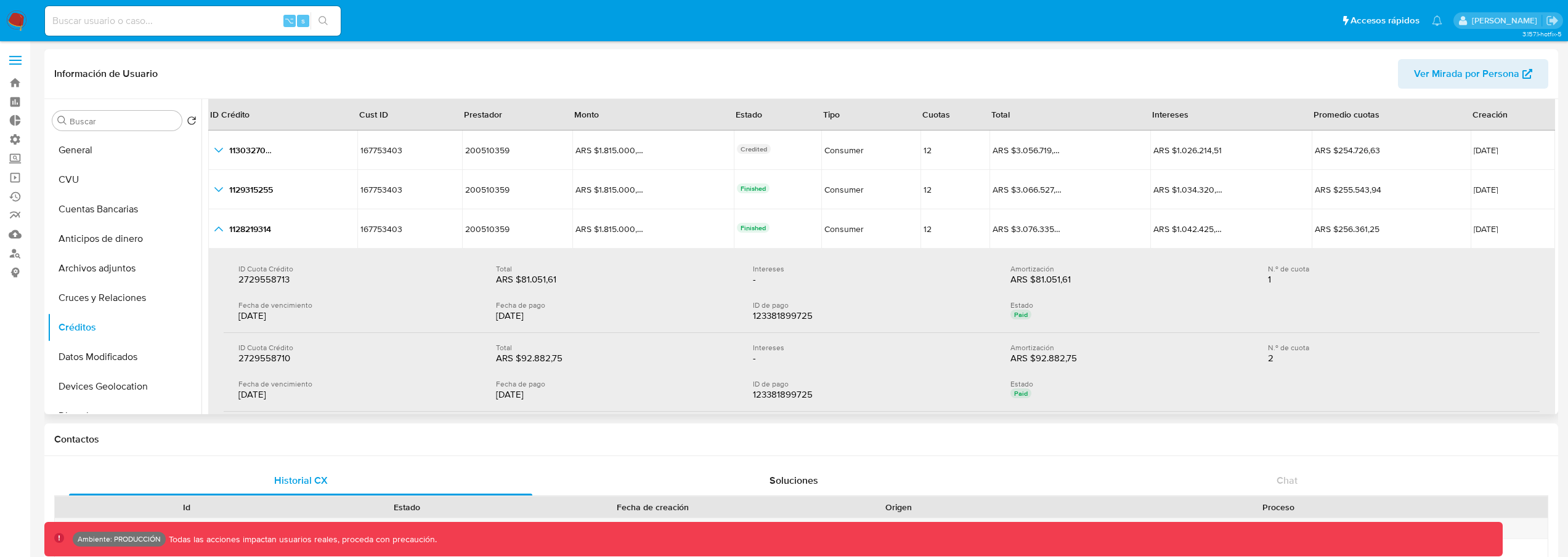
scroll to position [96, 0]
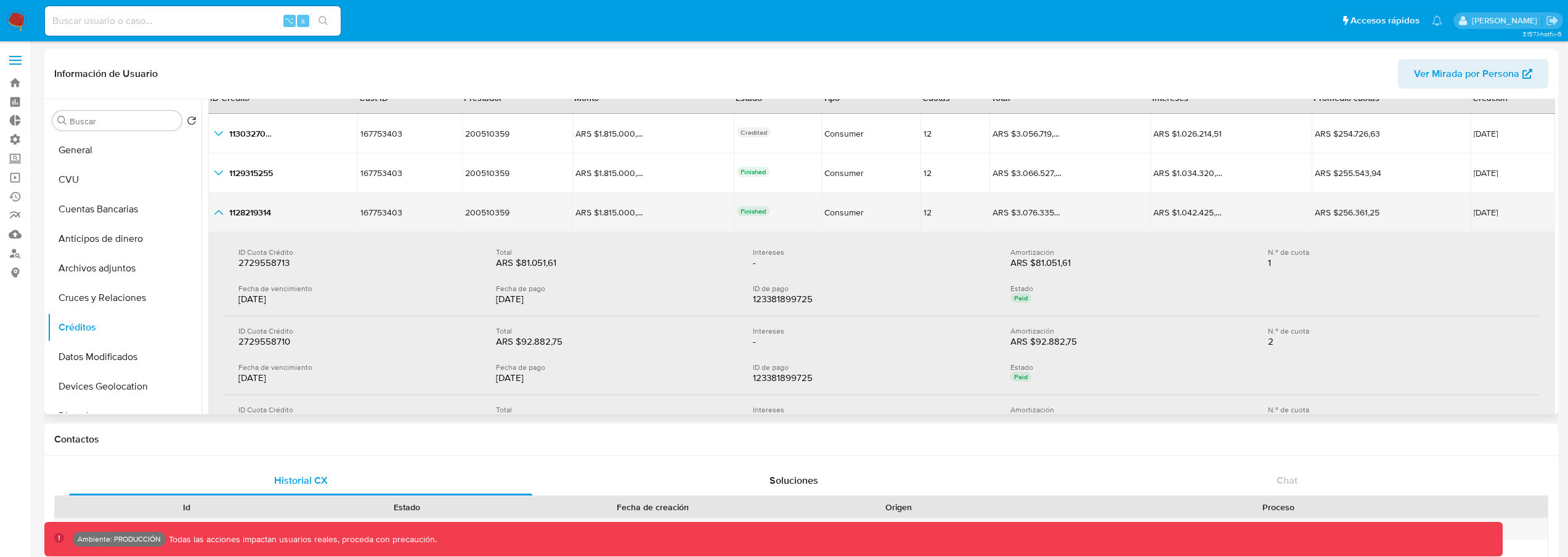
click at [222, 216] on icon "button_show_hidden_detail_by_id_2" at bounding box center [218, 212] width 15 height 15
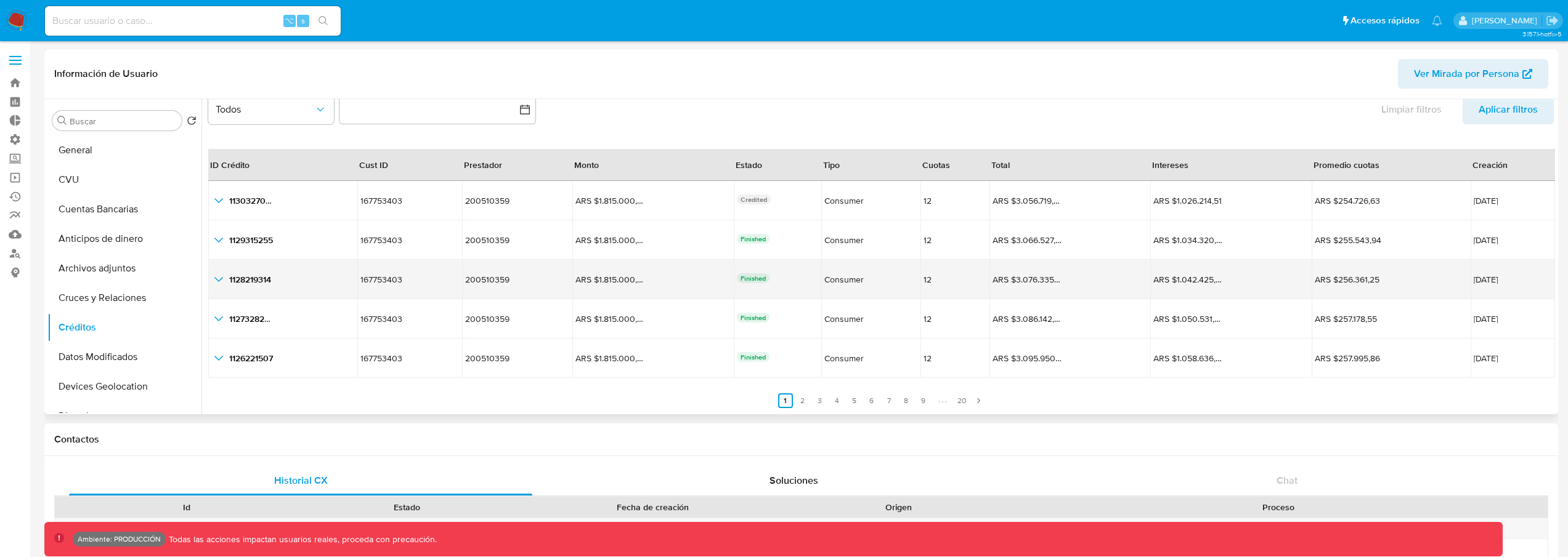
scroll to position [28, 0]
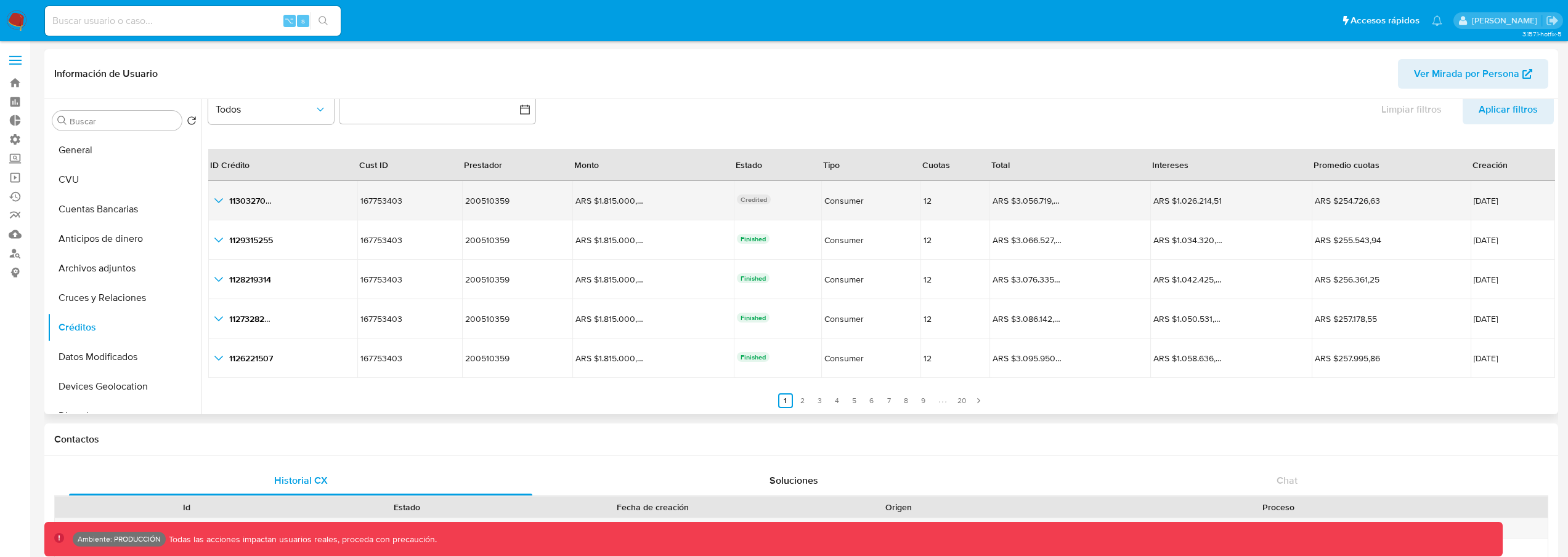
click at [218, 201] on icon "button_show_hidden_detail_by_id_0" at bounding box center [218, 201] width 15 height 15
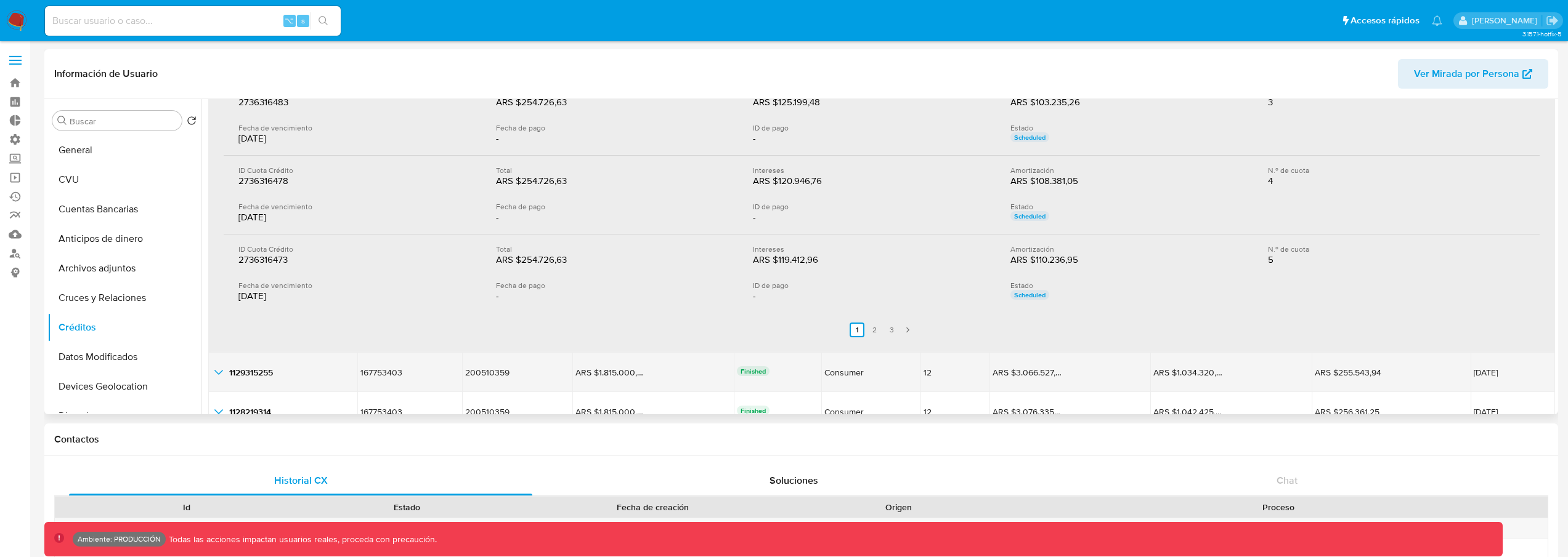
scroll to position [382, 0]
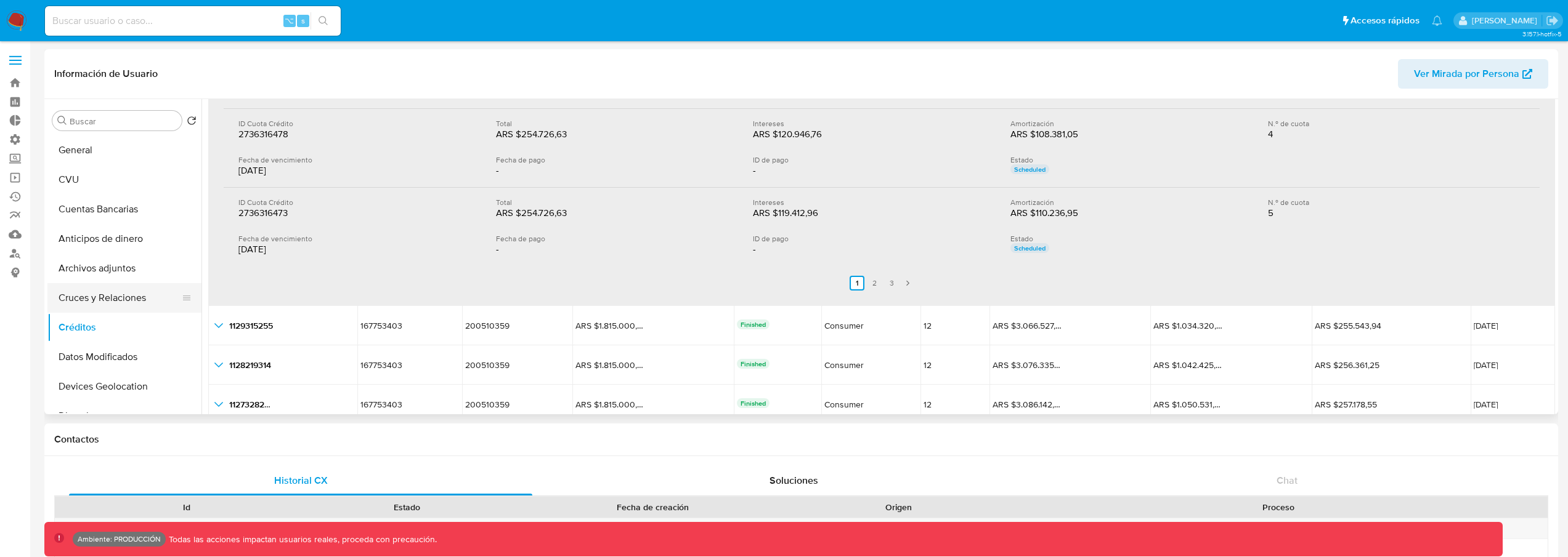
click at [112, 301] on button "Cruces y Relaciones" at bounding box center [119, 298] width 144 height 29
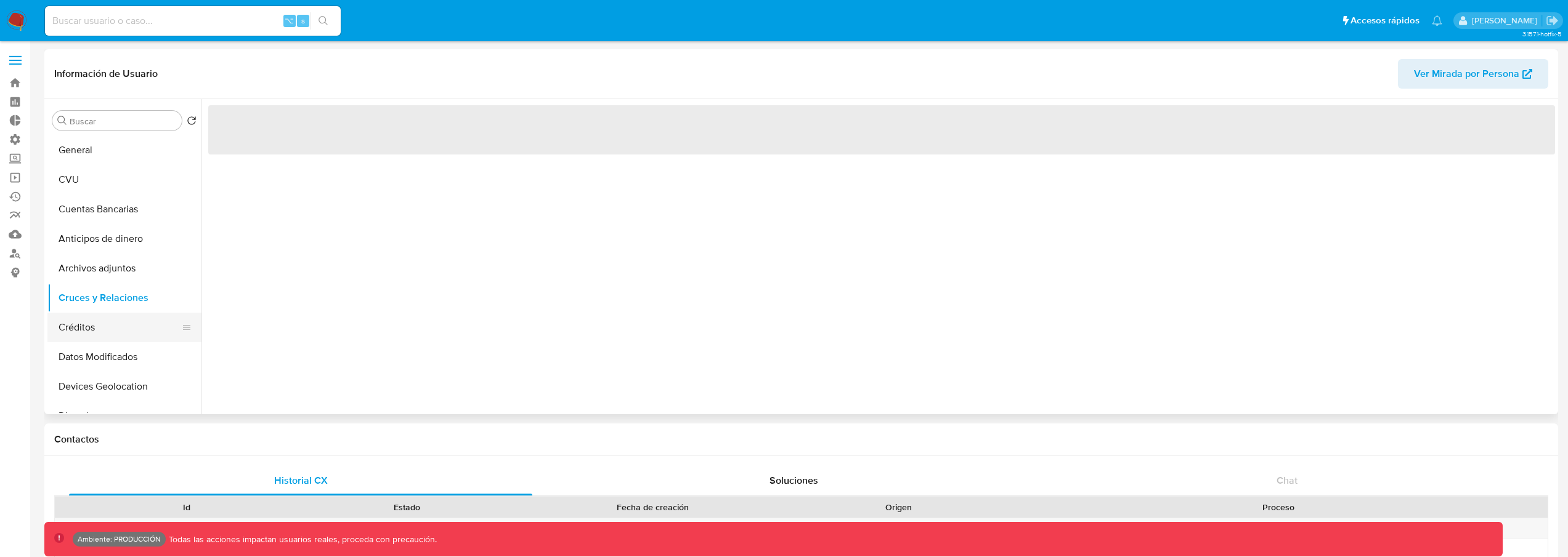
click at [99, 319] on button "Créditos" at bounding box center [119, 327] width 144 height 29
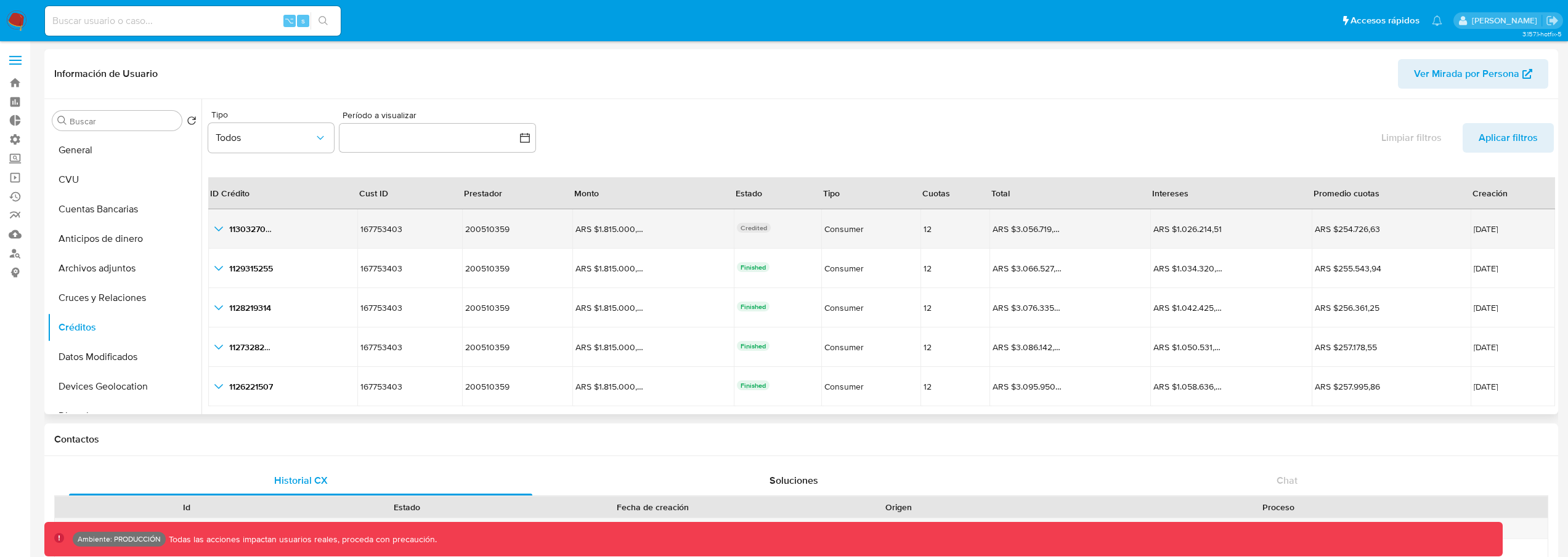
click at [219, 234] on icon "button_show_hidden_detail_by_id_0" at bounding box center [218, 229] width 15 height 15
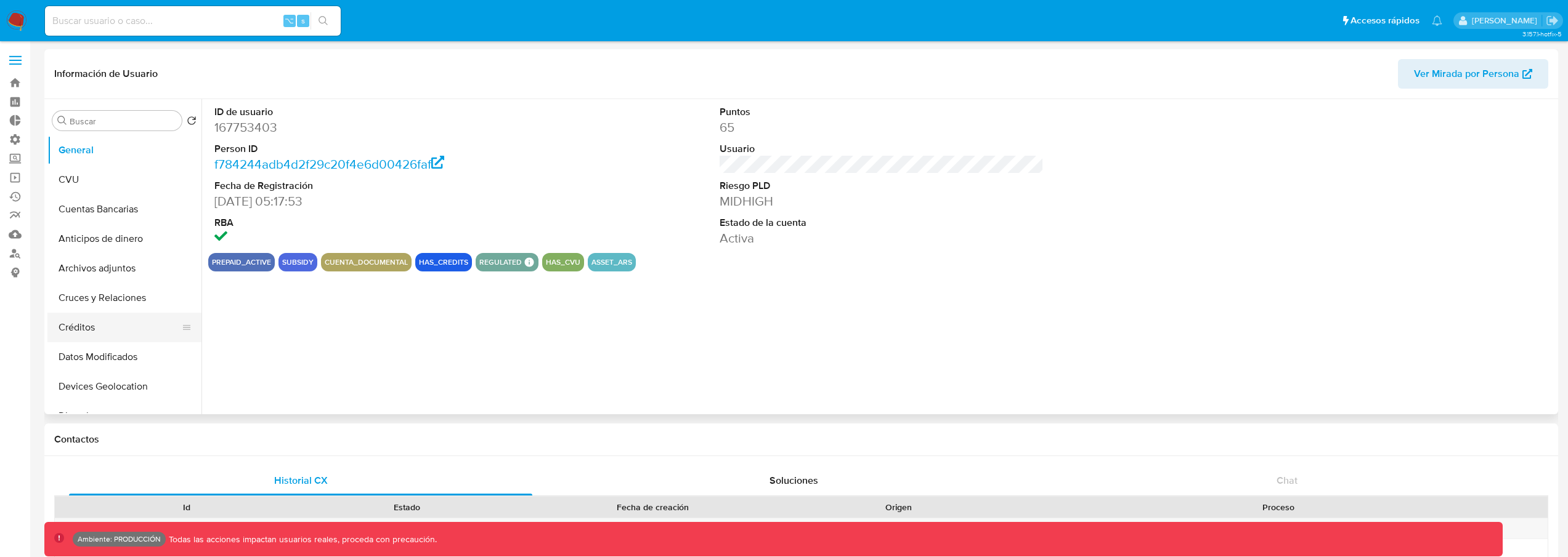
click at [110, 327] on button "Créditos" at bounding box center [119, 327] width 144 height 29
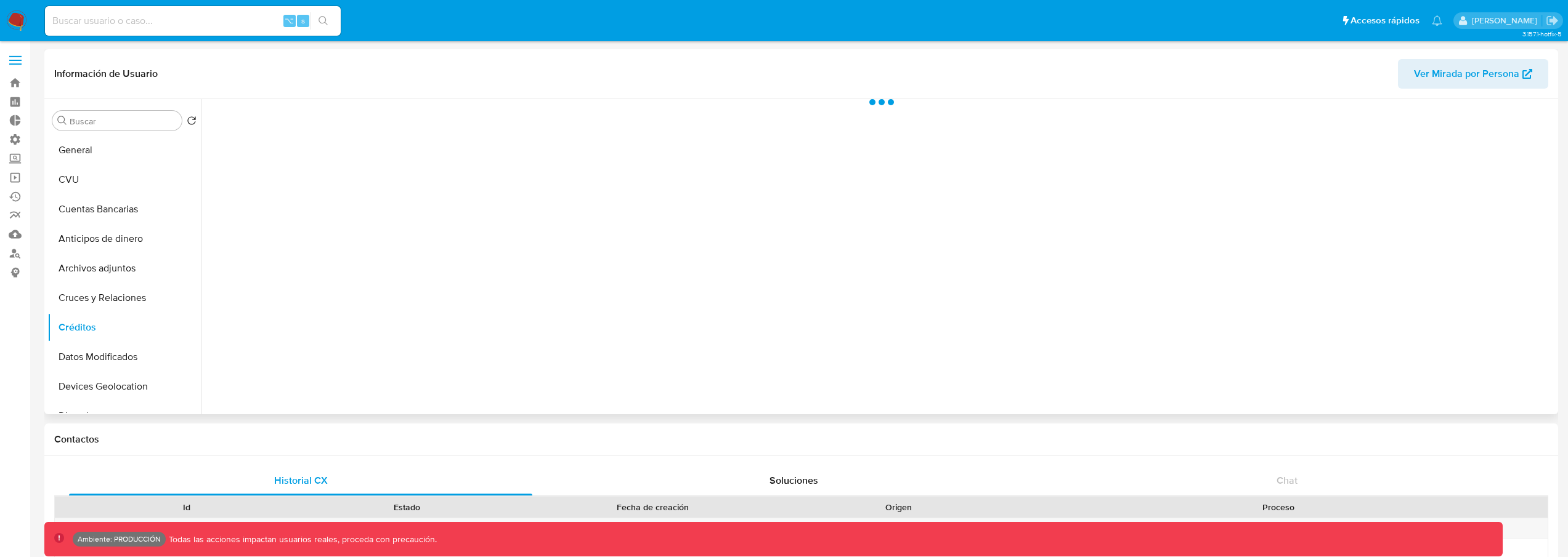
select select "10"
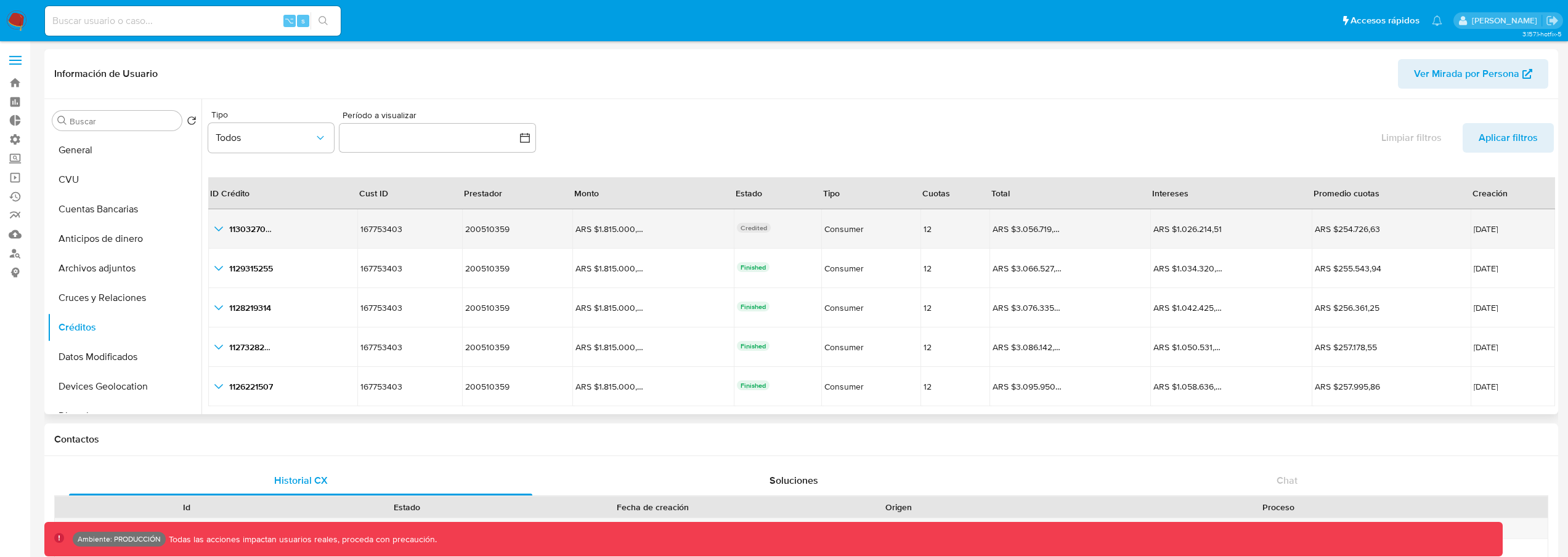
click at [218, 225] on icon "button_show_hidden_detail_by_id_0" at bounding box center [218, 229] width 15 height 15
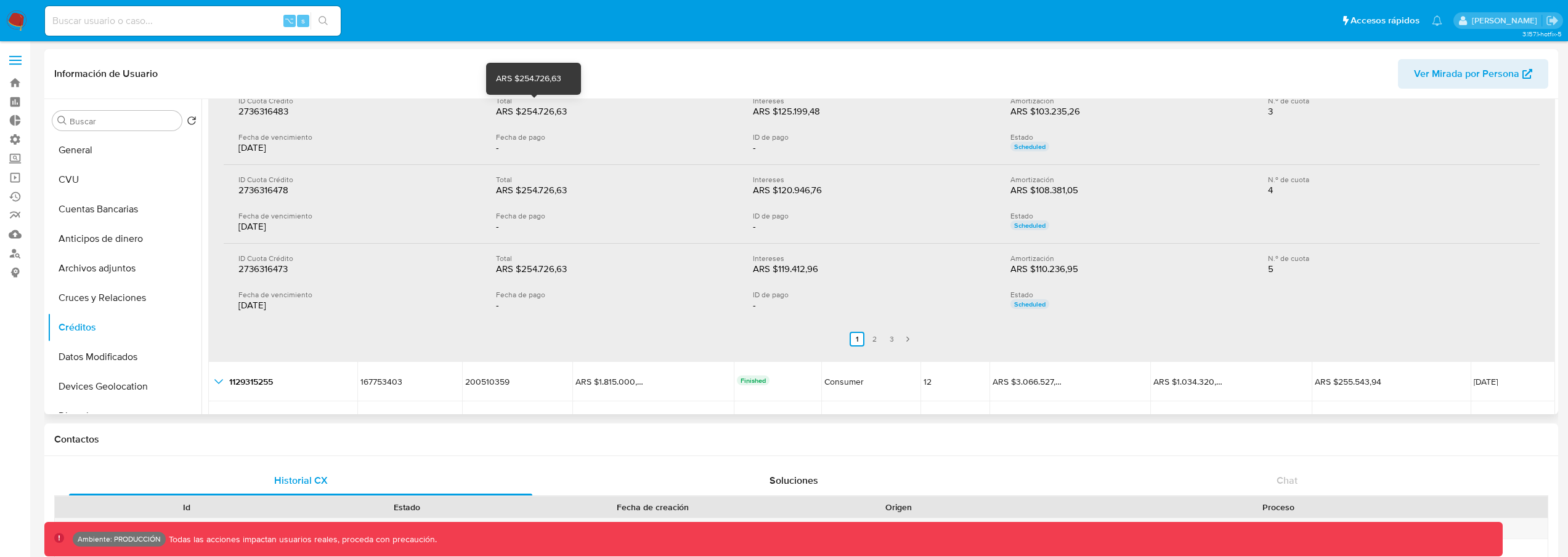
scroll to position [326, 0]
click at [875, 338] on link "2" at bounding box center [874, 339] width 15 height 15
click at [892, 338] on link "3" at bounding box center [899, 339] width 15 height 15
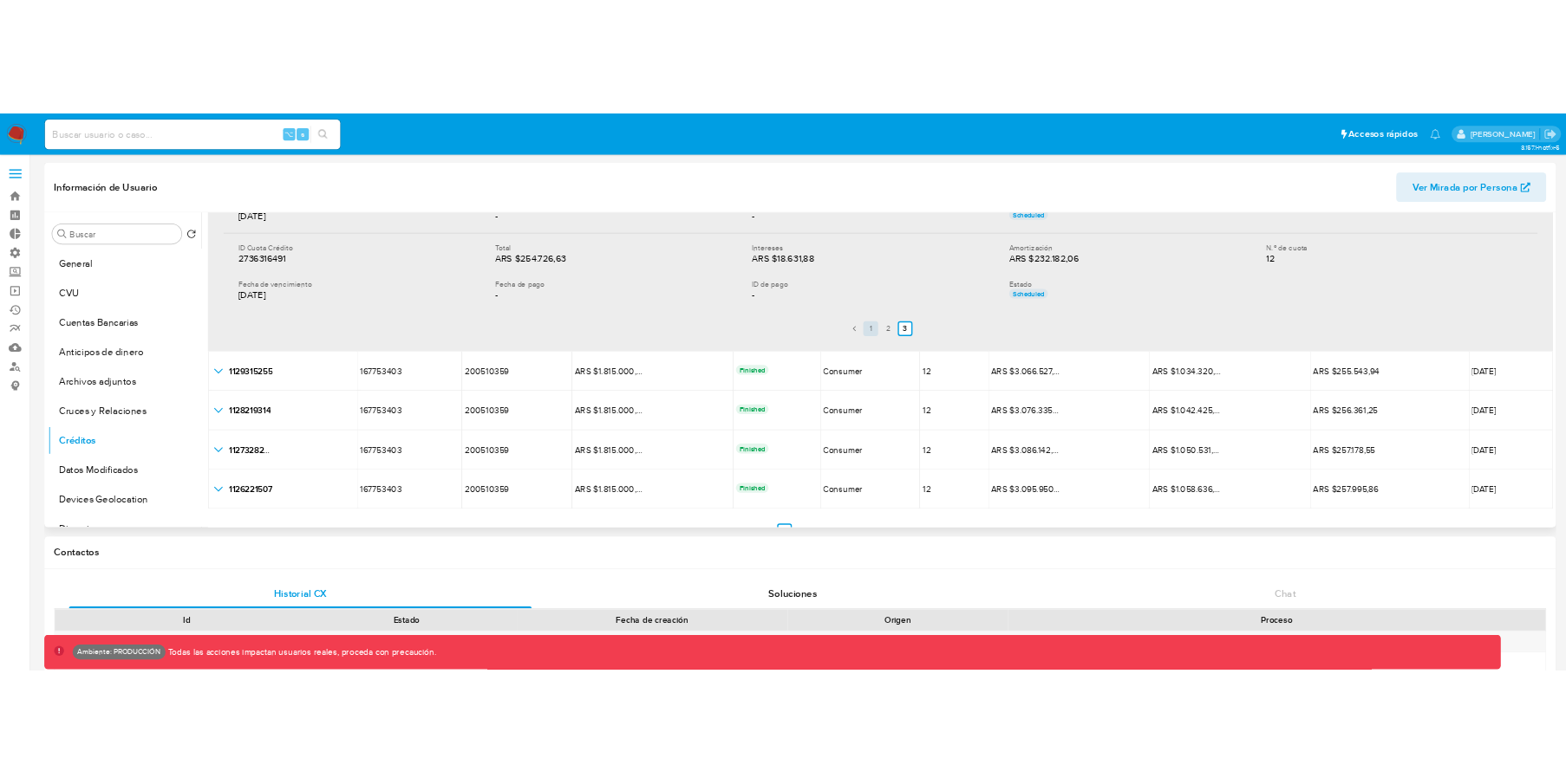
scroll to position [324, 0]
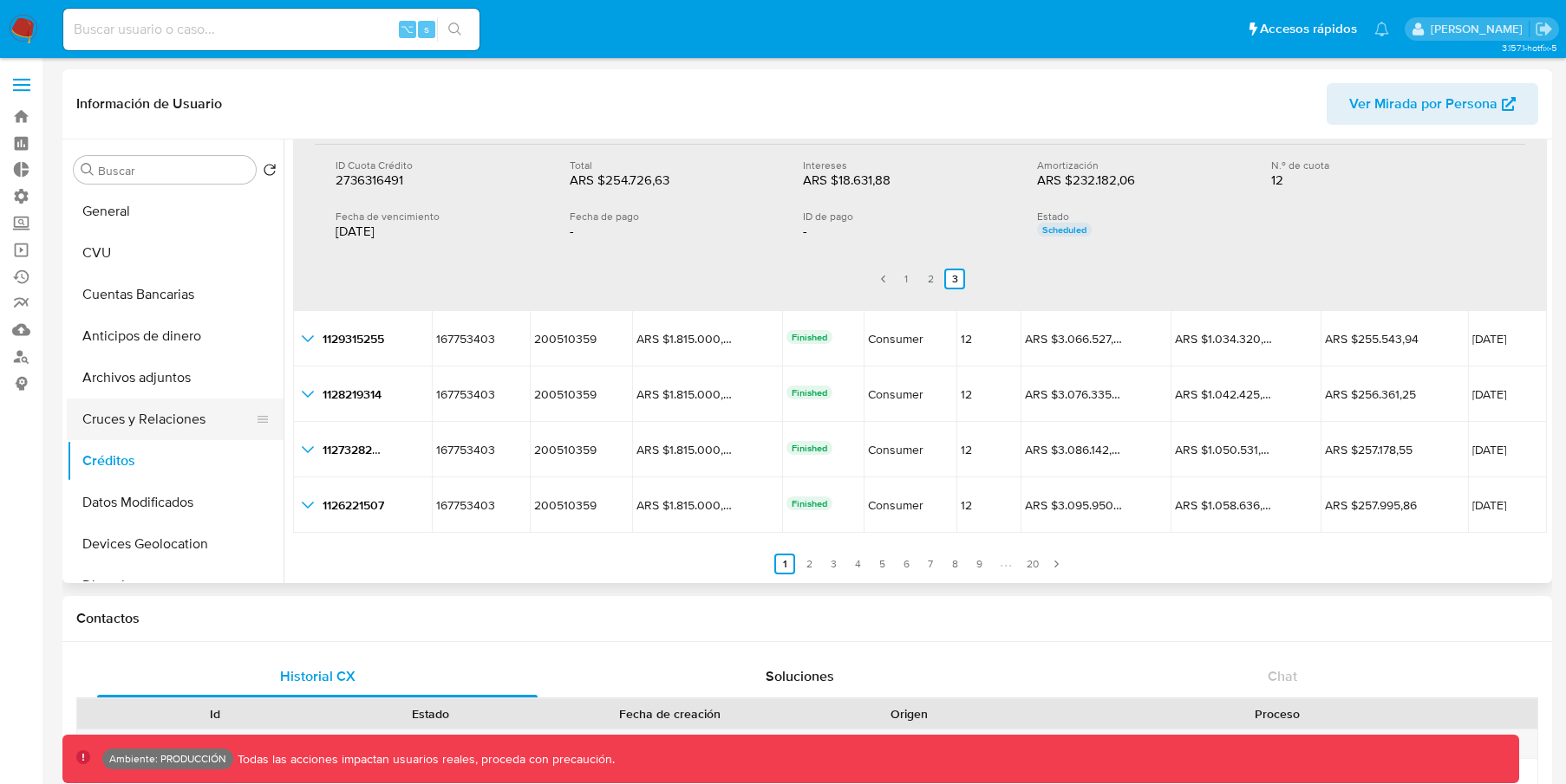
click at [121, 414] on button "Cruces y Relaciones" at bounding box center [168, 419] width 203 height 41
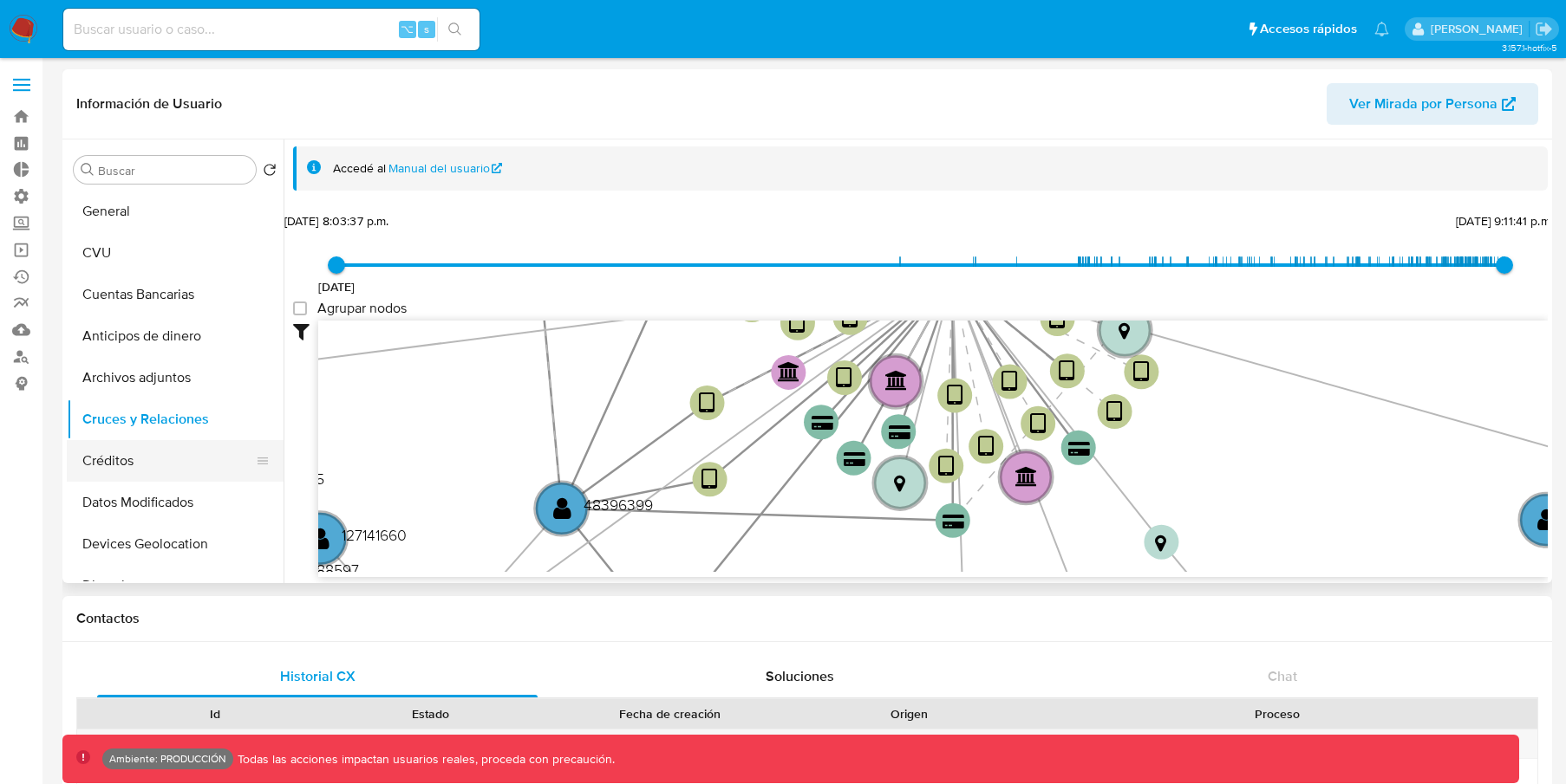
click at [157, 458] on button "Créditos" at bounding box center [168, 461] width 203 height 41
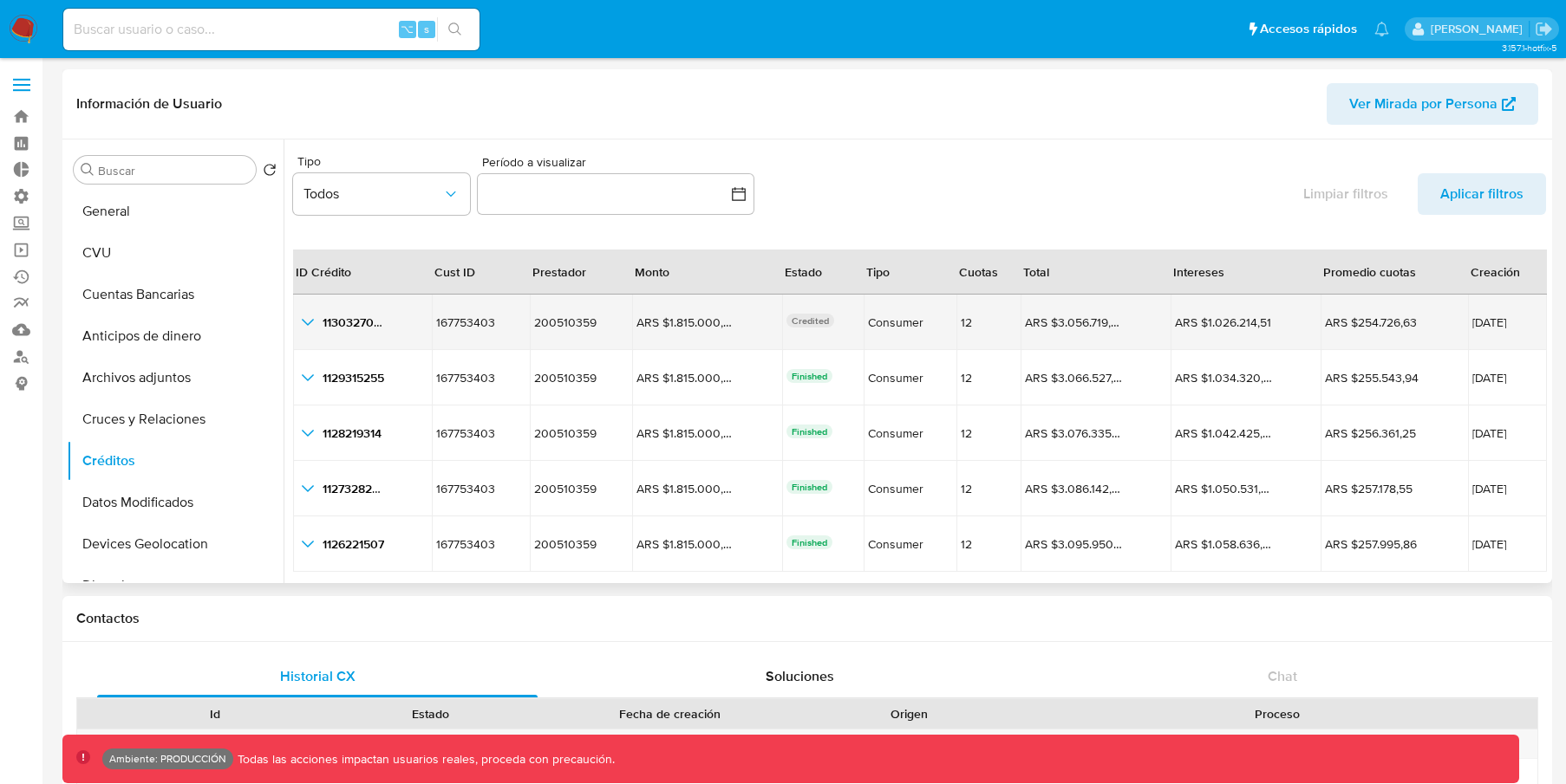
click at [306, 319] on icon "button_show_hidden_detail_by_id_0" at bounding box center [307, 322] width 21 height 21
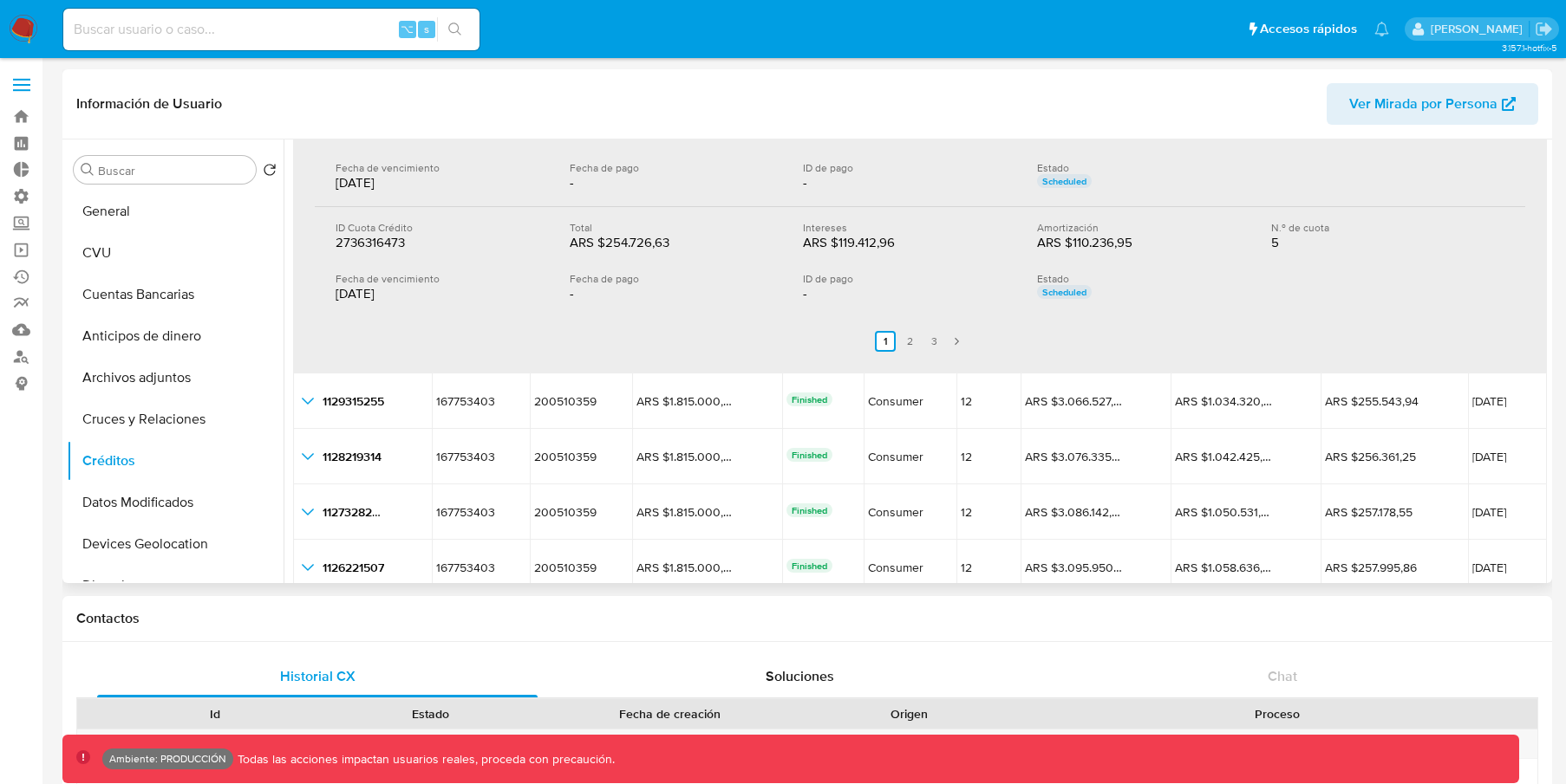
scroll to position [631, 0]
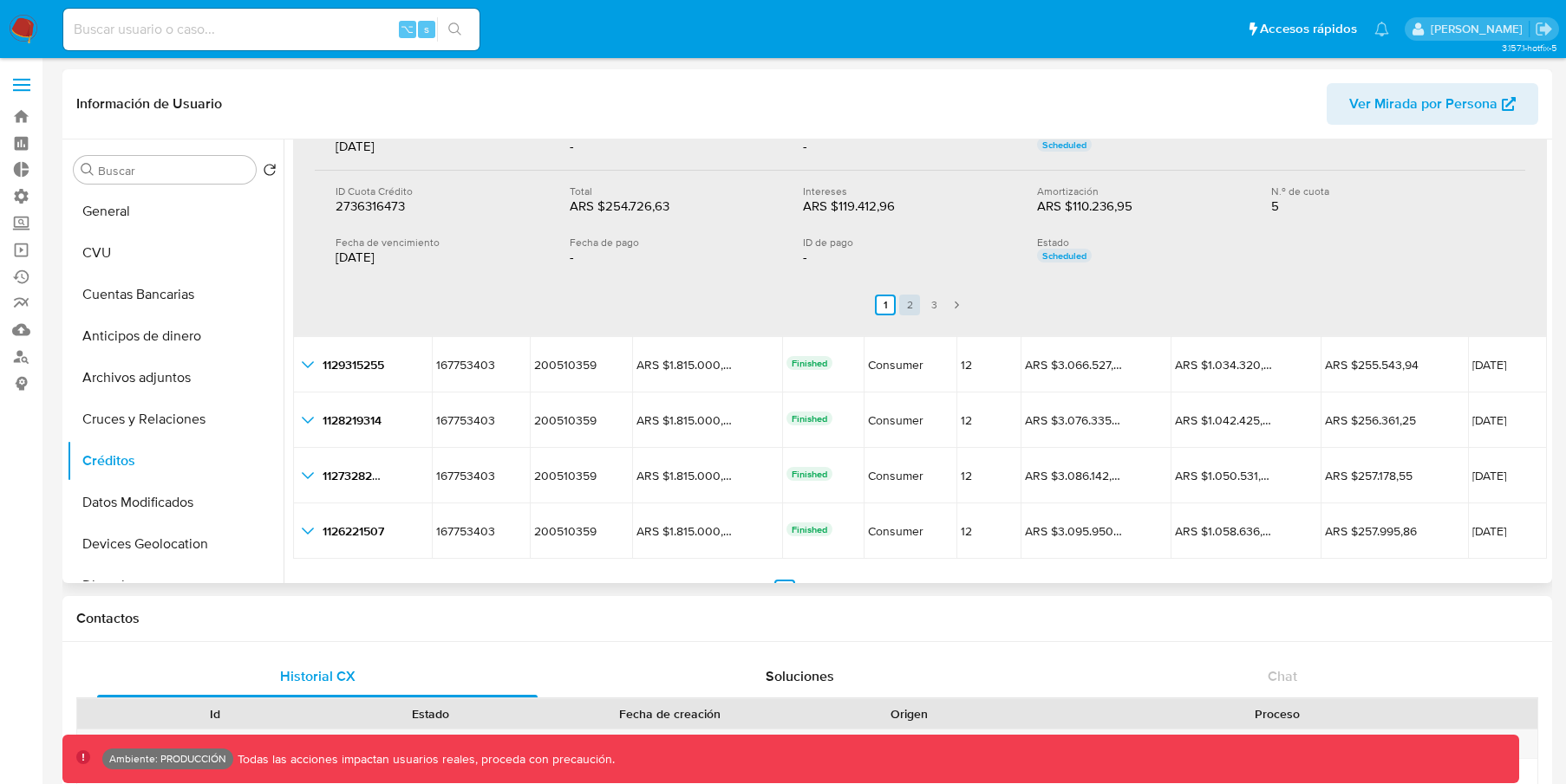
click at [914, 308] on link "2" at bounding box center [910, 305] width 21 height 21
click at [945, 311] on link "3" at bounding box center [945, 305] width 21 height 21
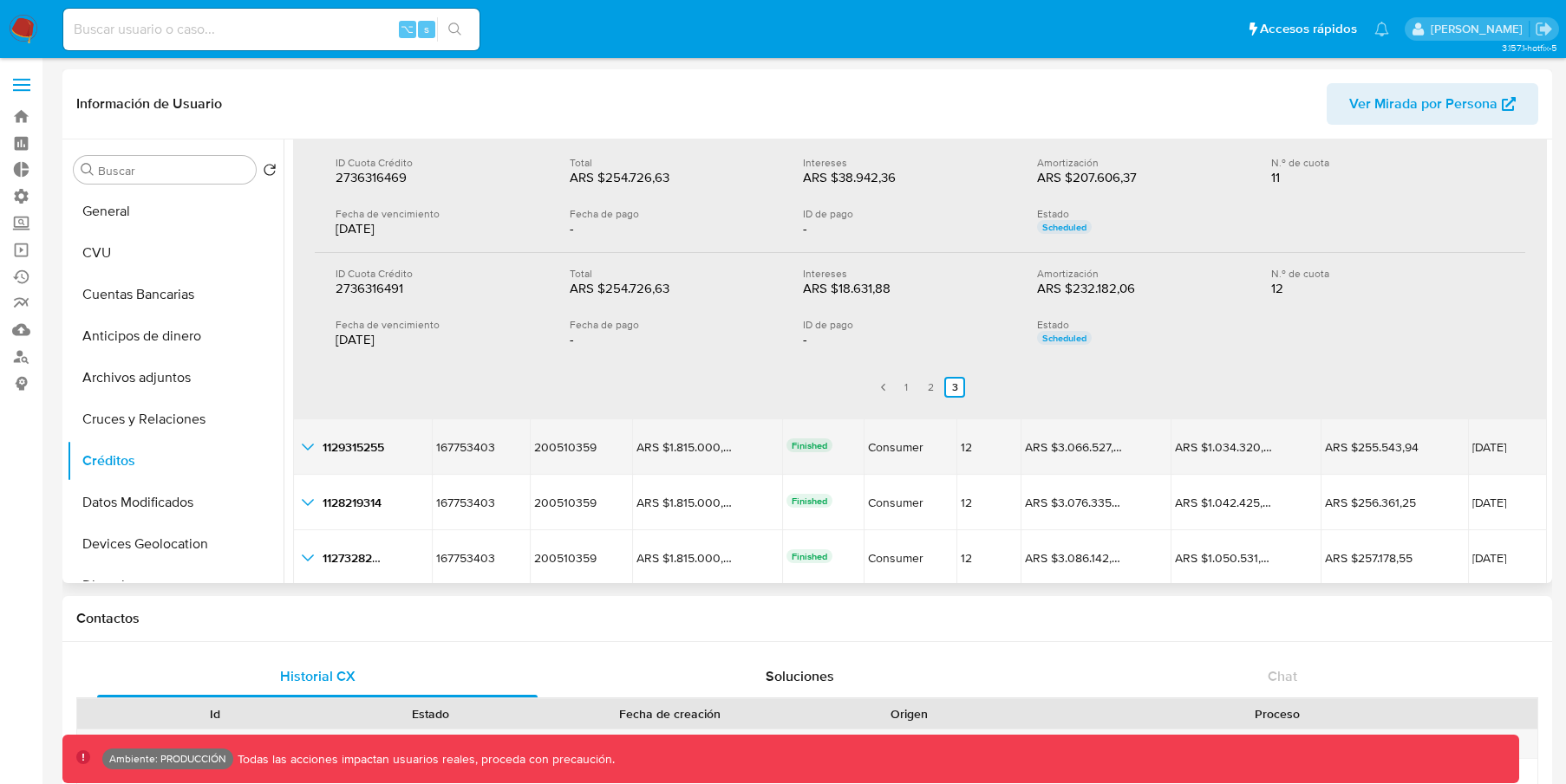
scroll to position [176, 0]
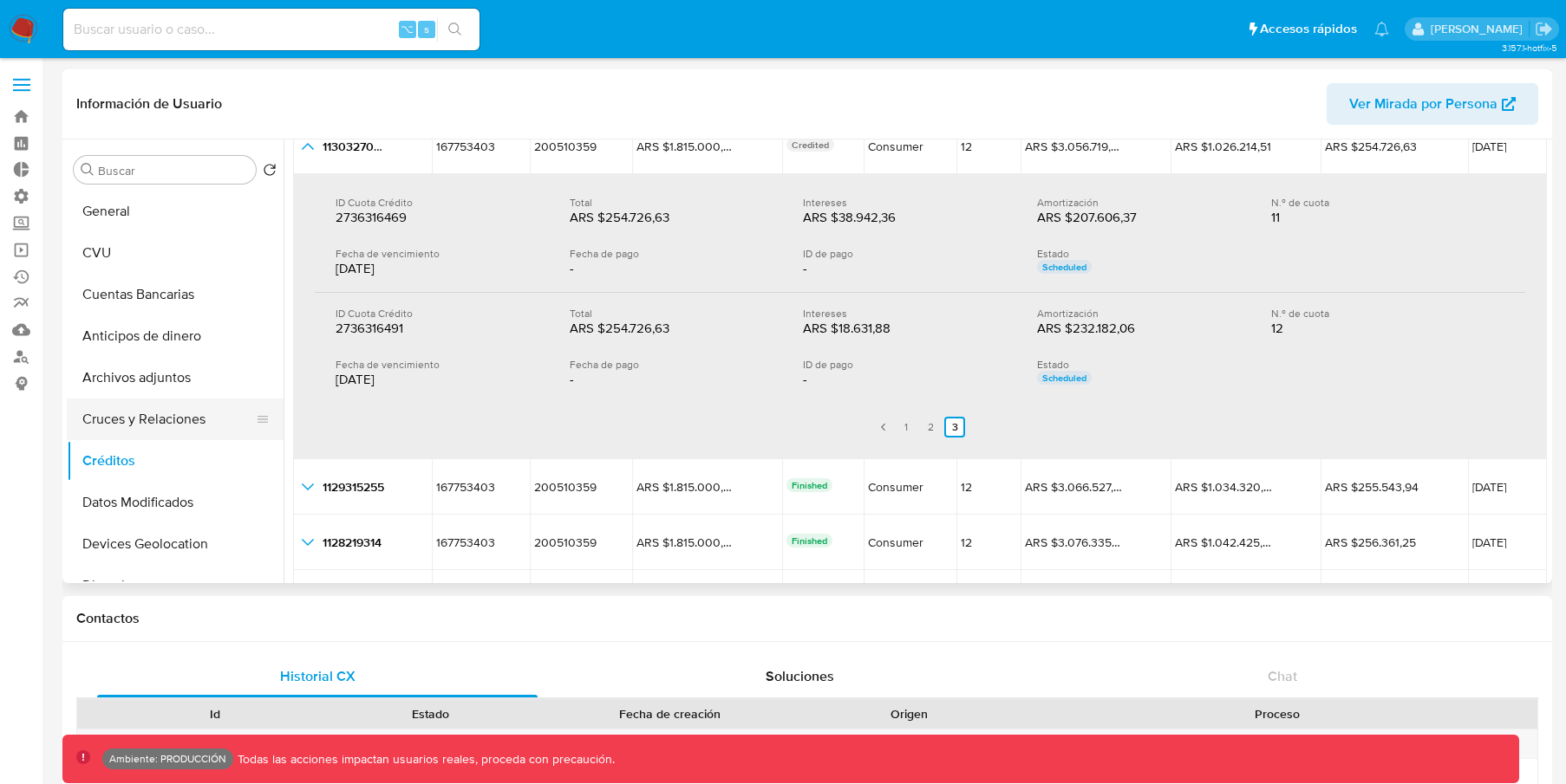
click at [131, 431] on button "Cruces y Relaciones" at bounding box center [168, 419] width 203 height 41
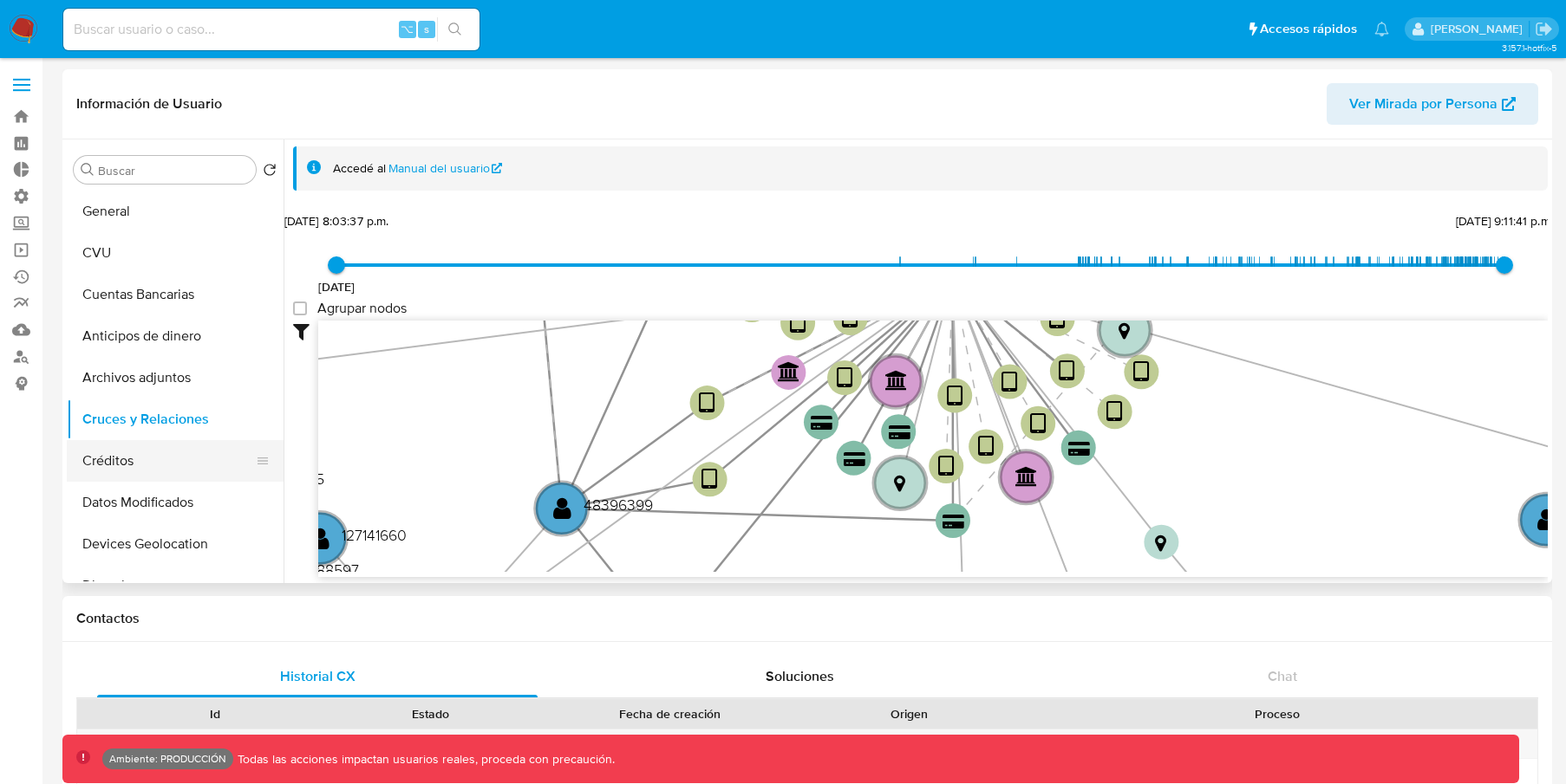
click at [118, 471] on button "Créditos" at bounding box center [168, 461] width 203 height 41
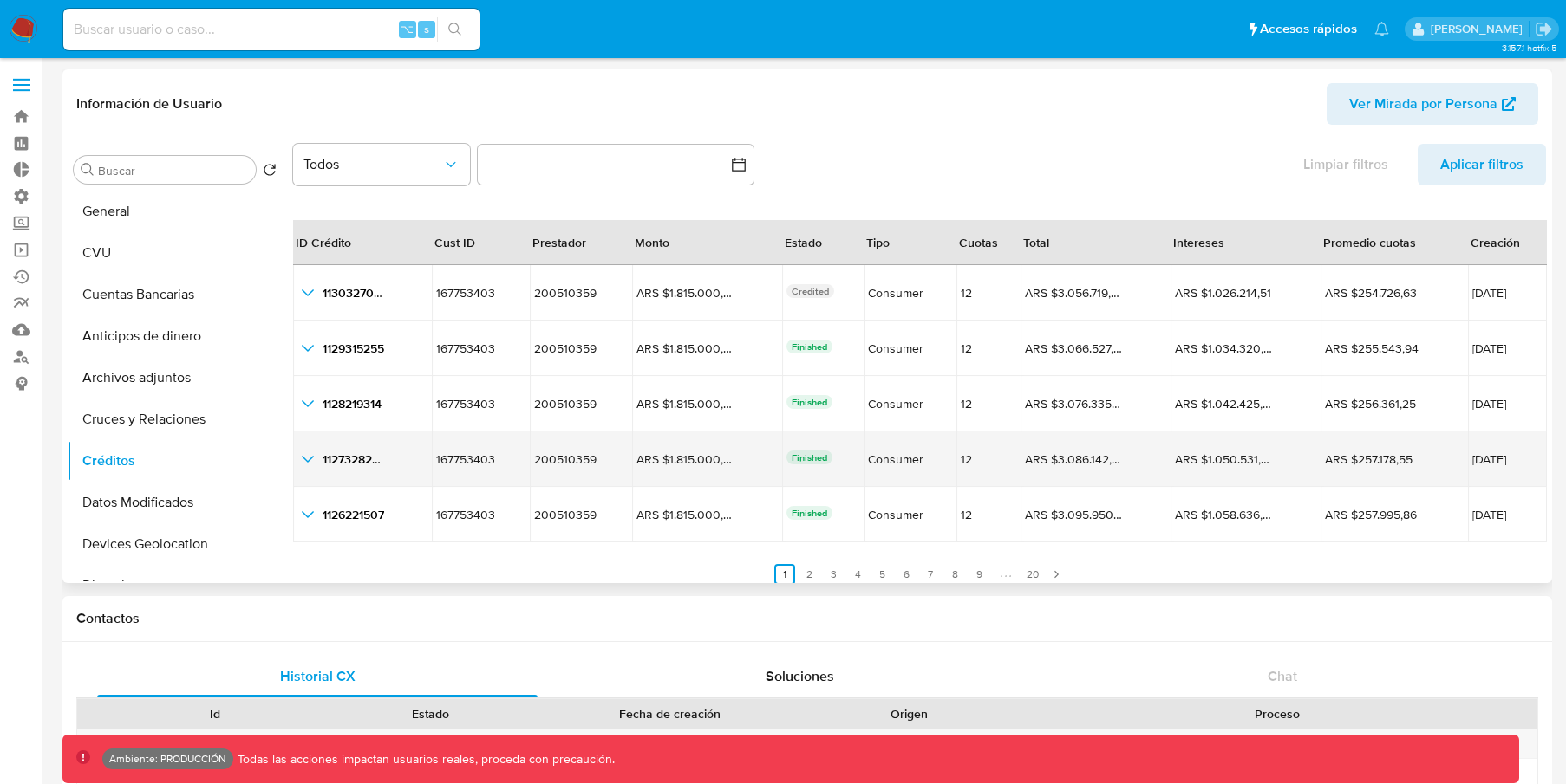
scroll to position [40, 0]
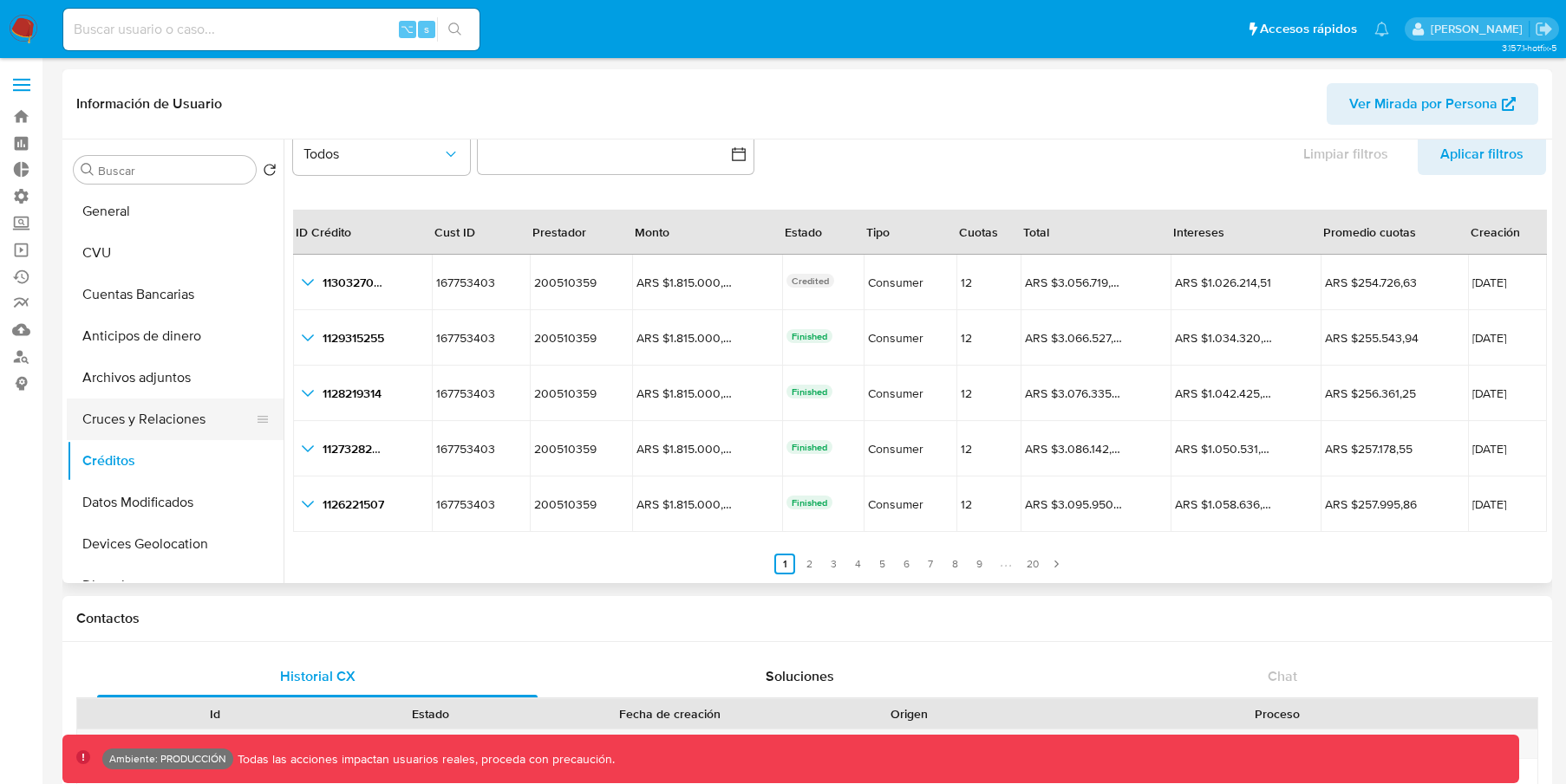
click at [167, 406] on button "Cruces y Relaciones" at bounding box center [168, 419] width 203 height 41
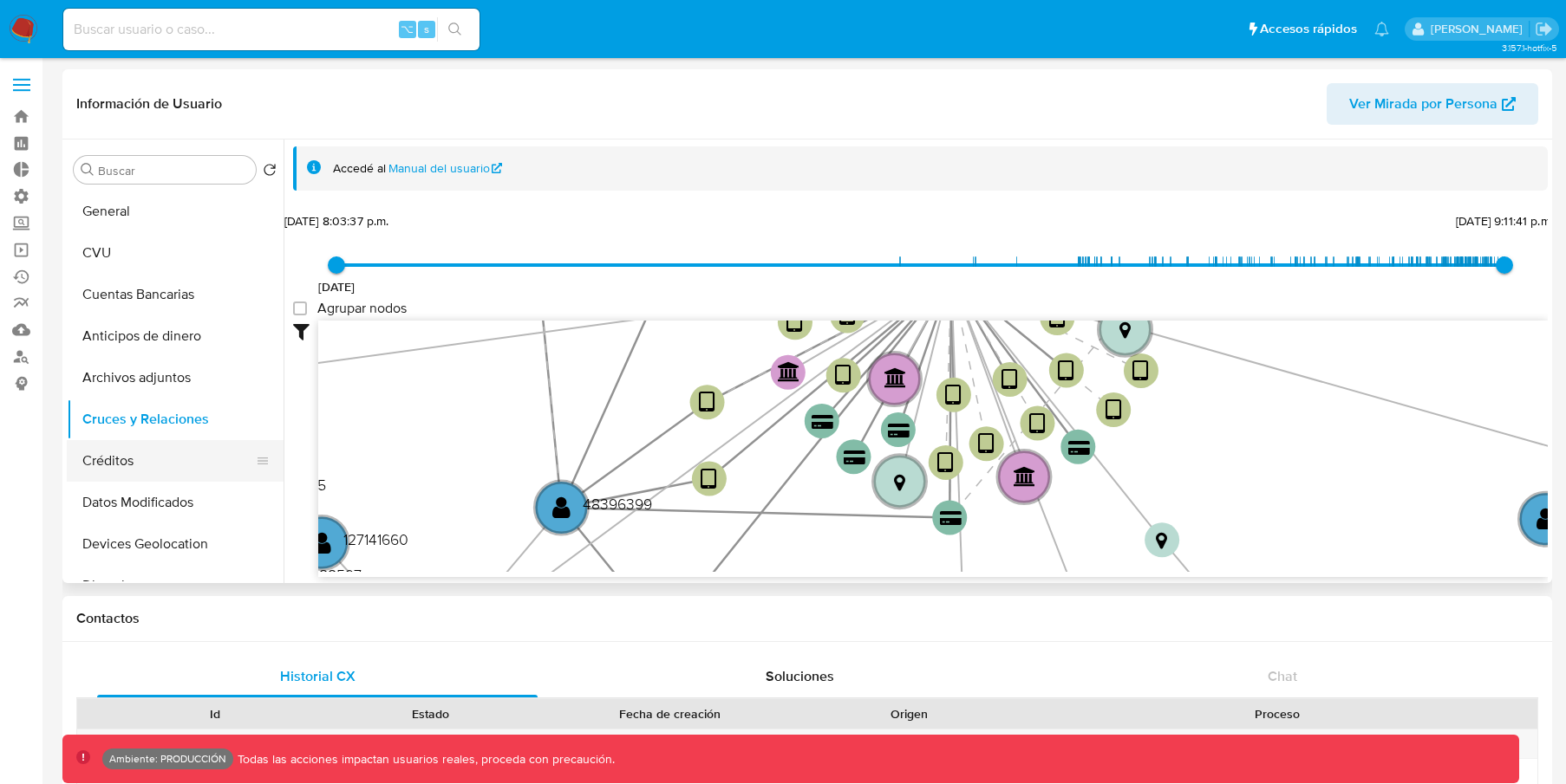
click at [127, 454] on button "Créditos" at bounding box center [168, 461] width 203 height 41
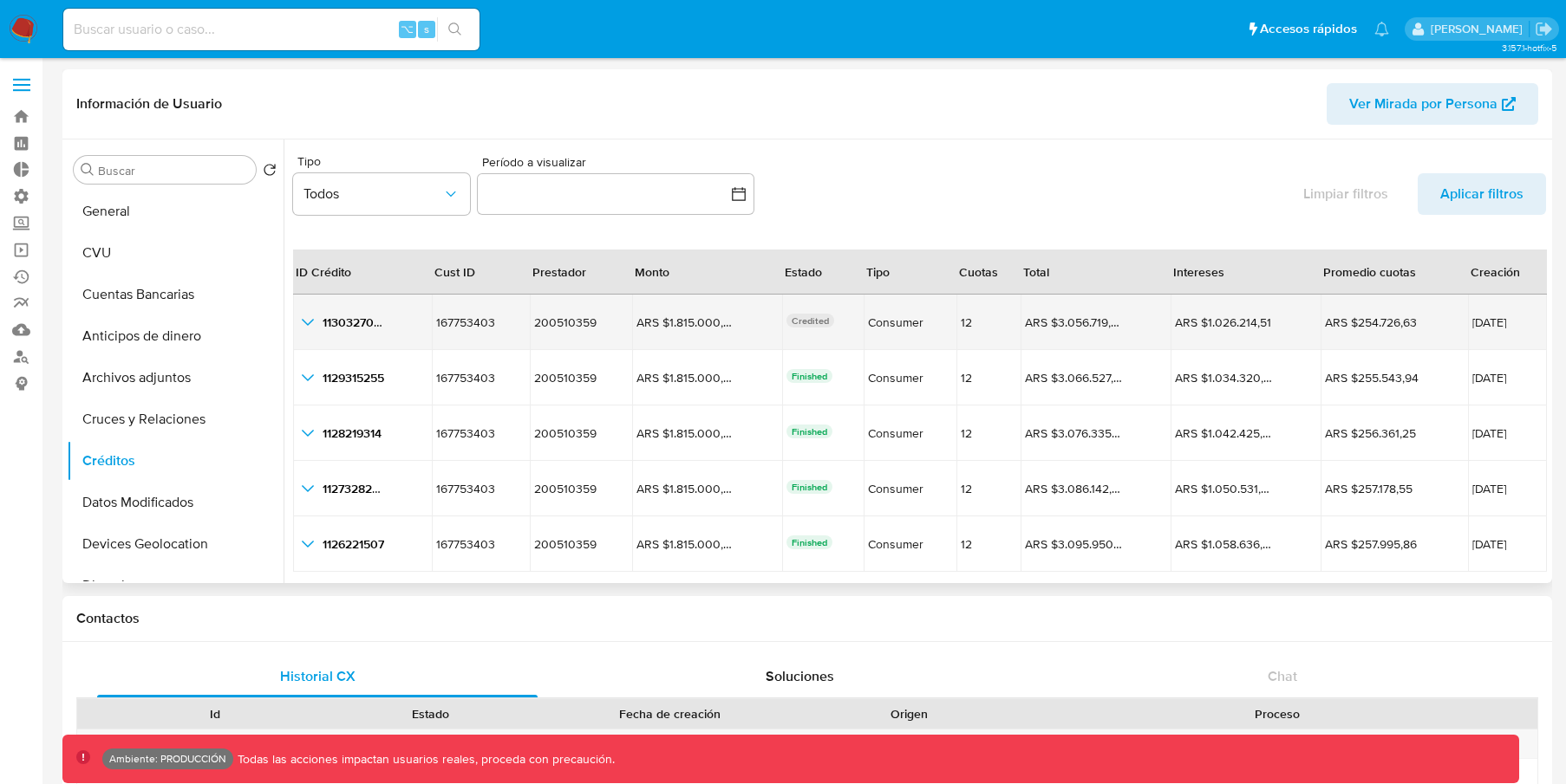
click at [304, 324] on icon "button_show_hidden_detail_by_id_0" at bounding box center [307, 322] width 21 height 21
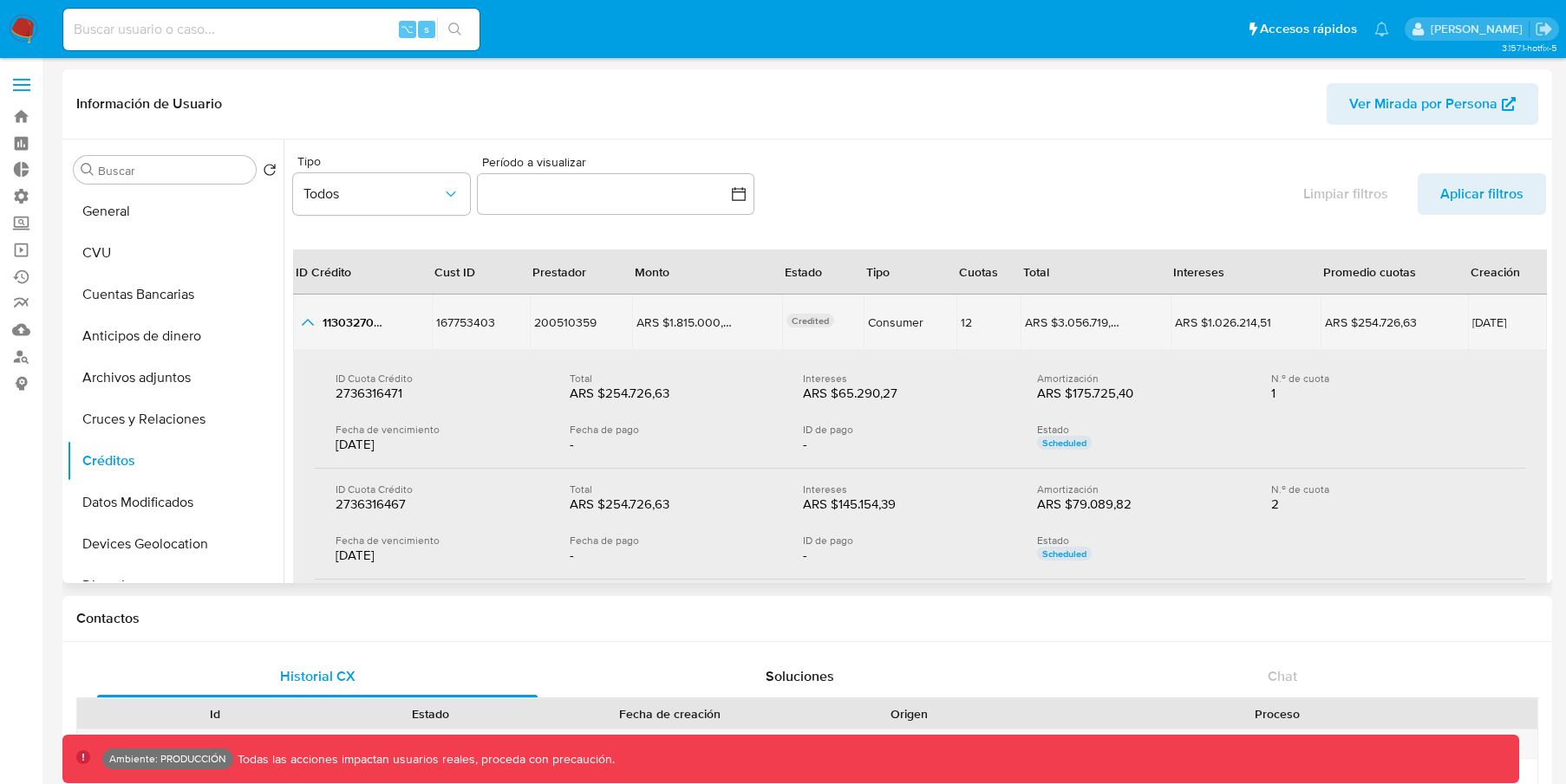
click at [305, 329] on icon "button_show_hidden_detail_by_id_0" at bounding box center [307, 322] width 21 height 21
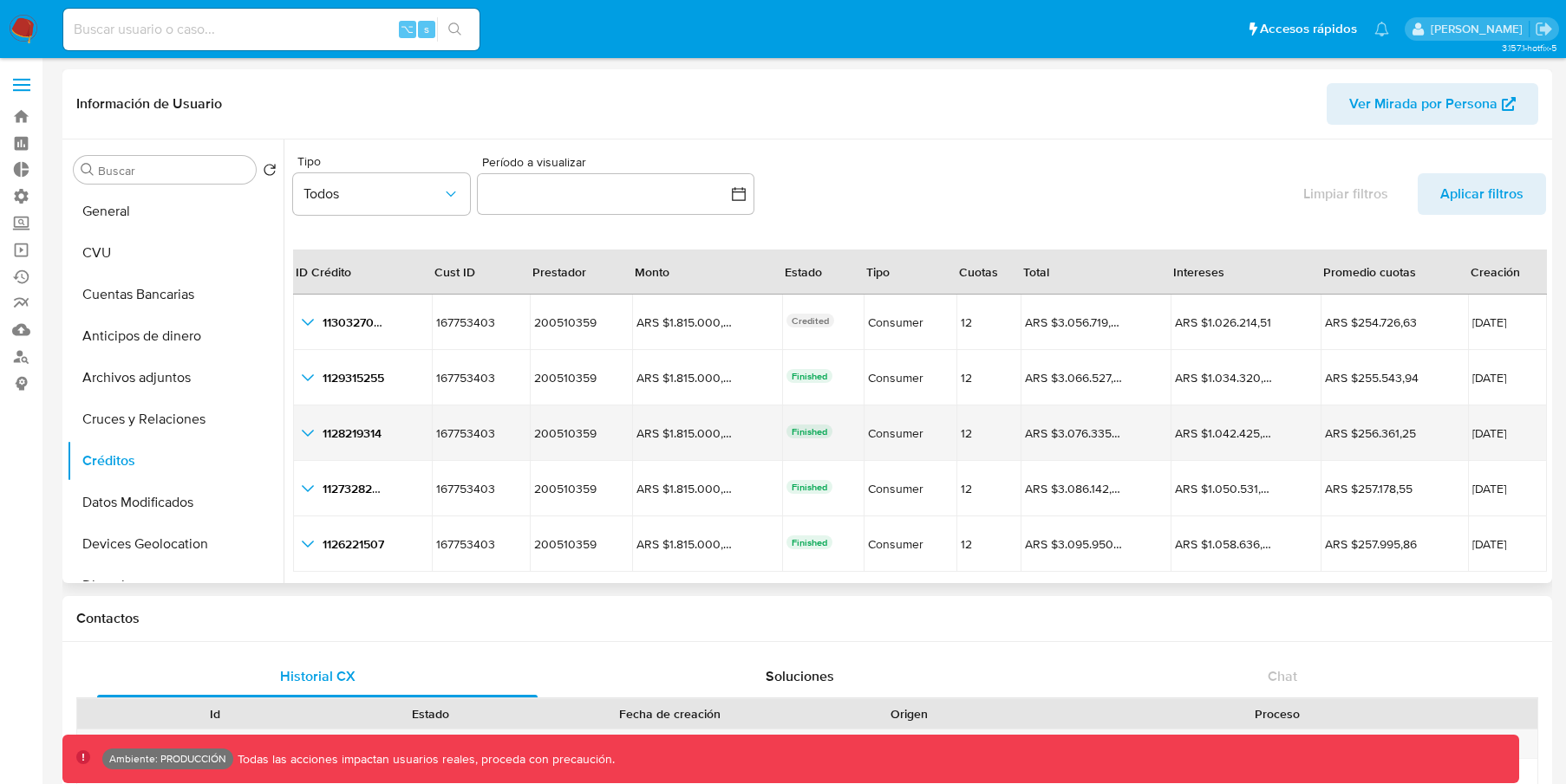
click at [301, 435] on icon "button_show_hidden_detail_by_id_2" at bounding box center [307, 433] width 21 height 21
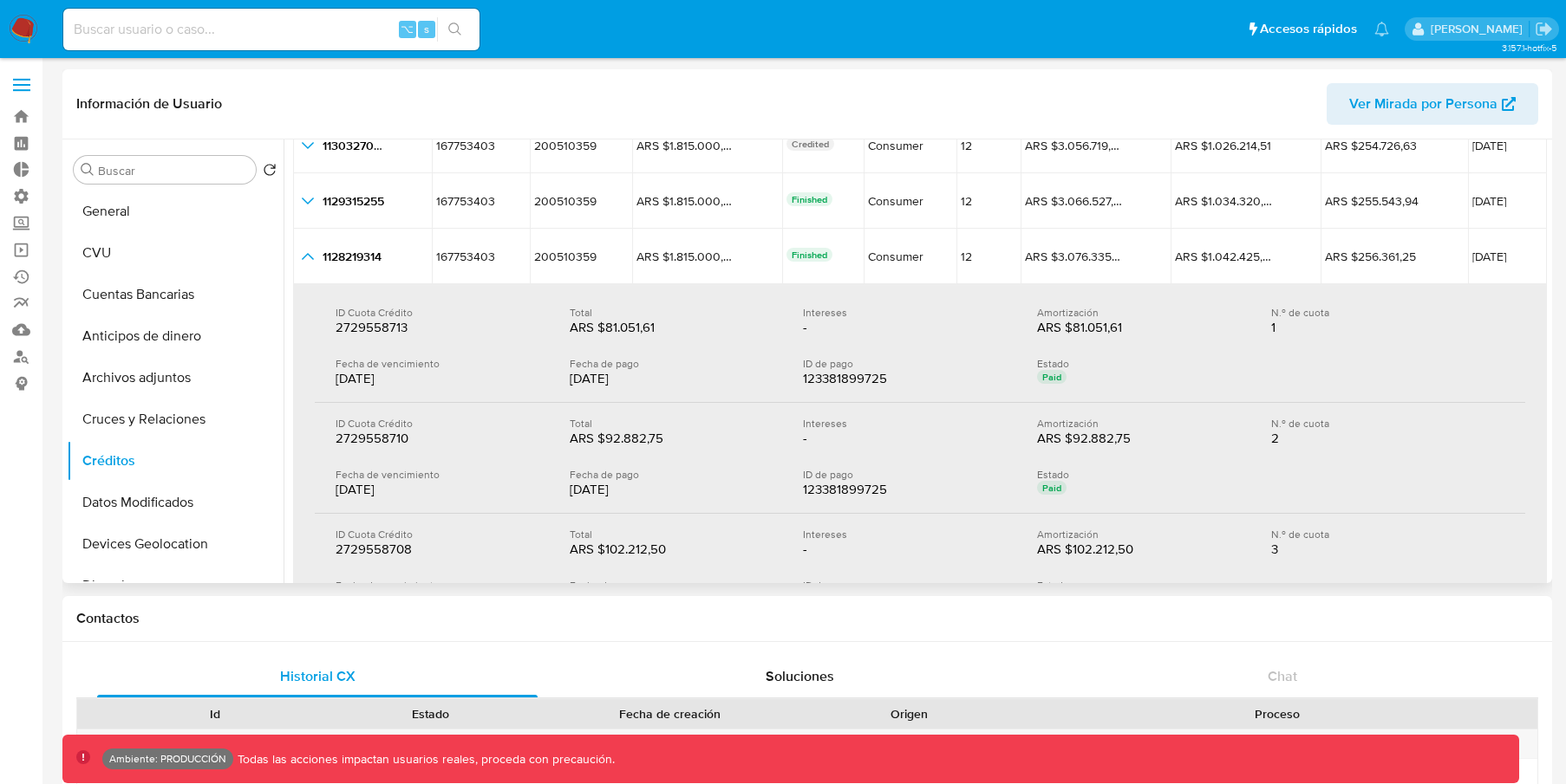
scroll to position [154, 0]
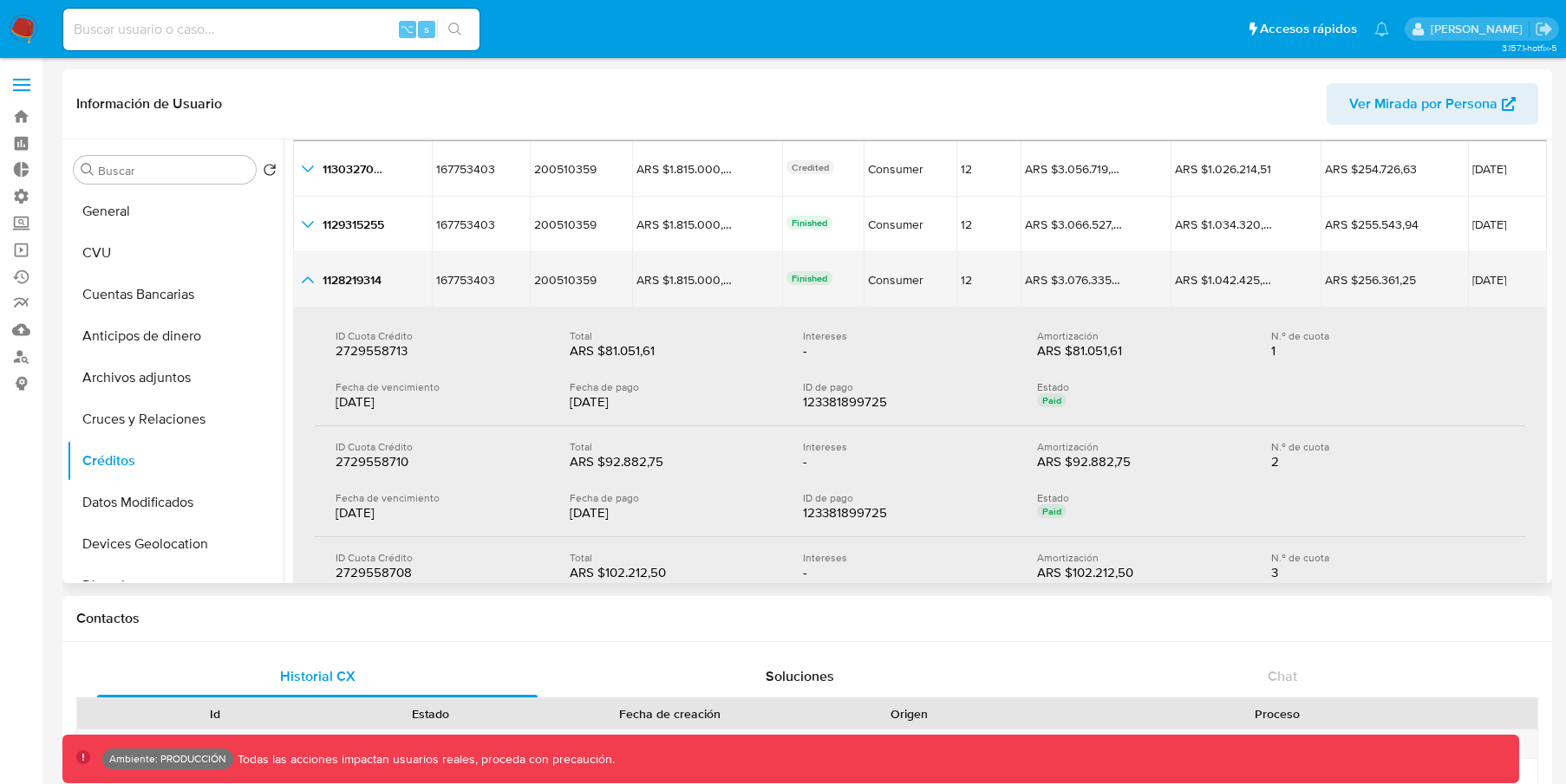
click at [343, 281] on span "1128219314" at bounding box center [352, 280] width 59 height 17
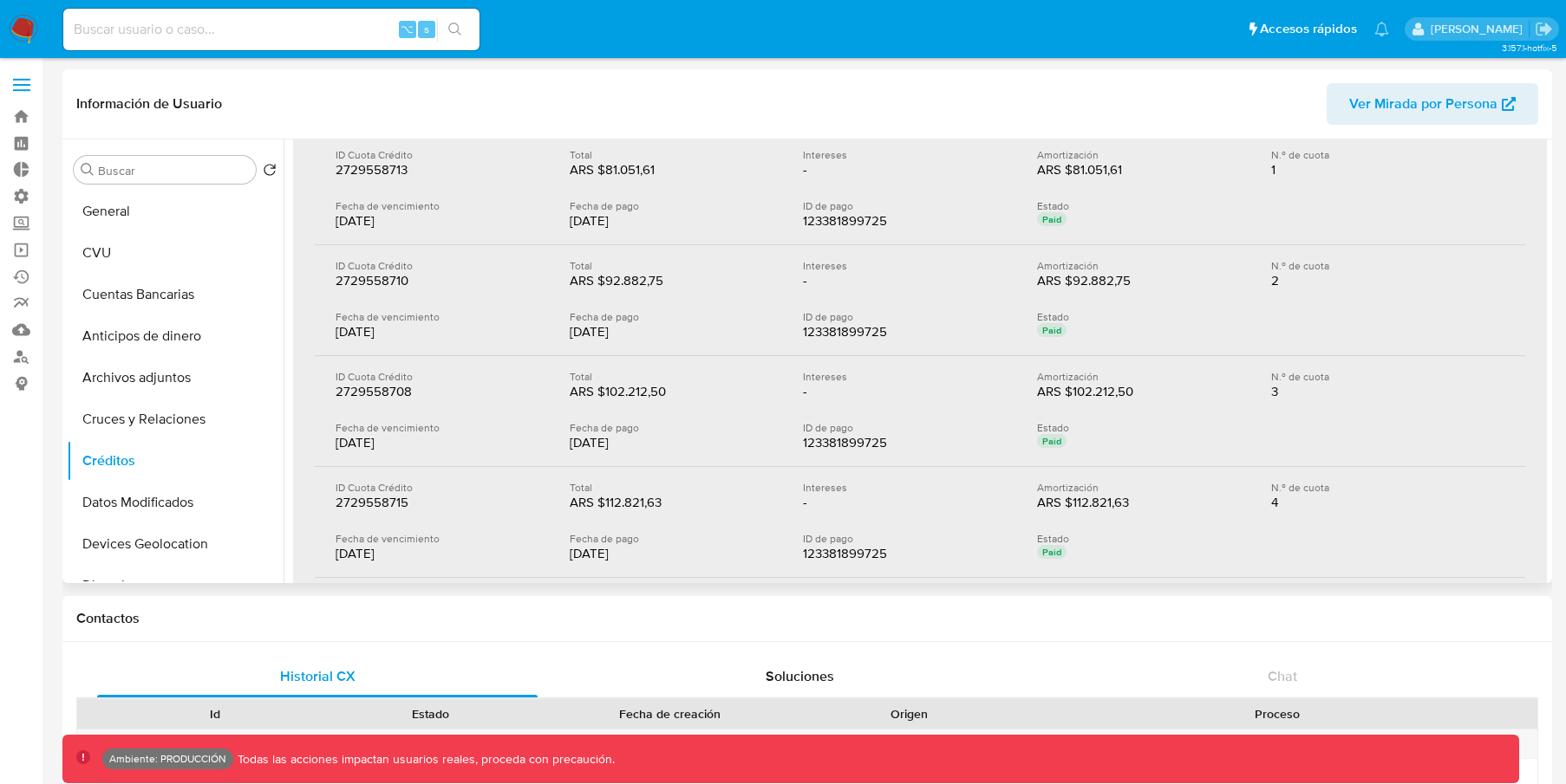
scroll to position [240, 0]
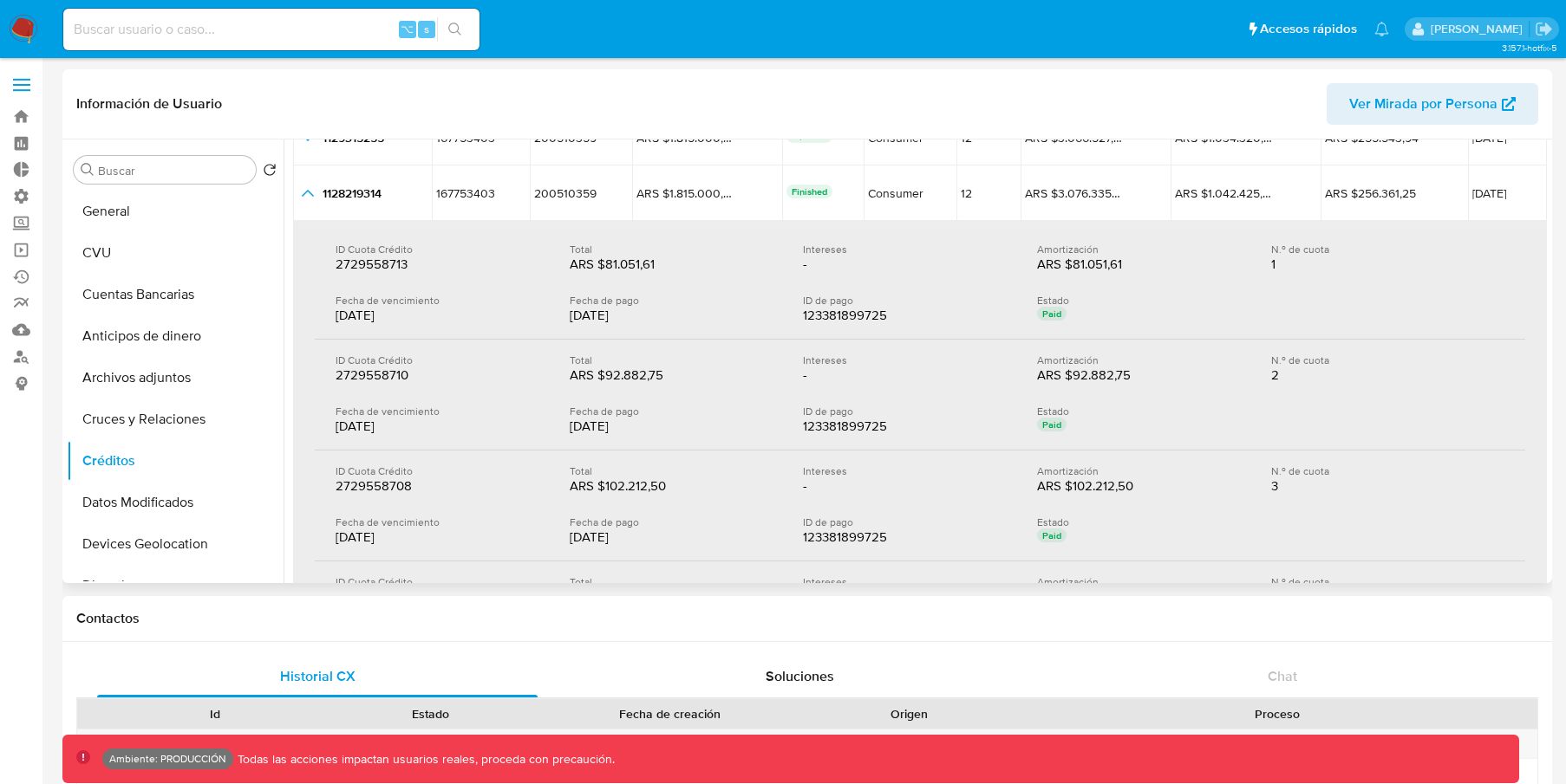
click at [521, 265] on div "2729558713 2729558713" at bounding box center [438, 264] width 206 height 17
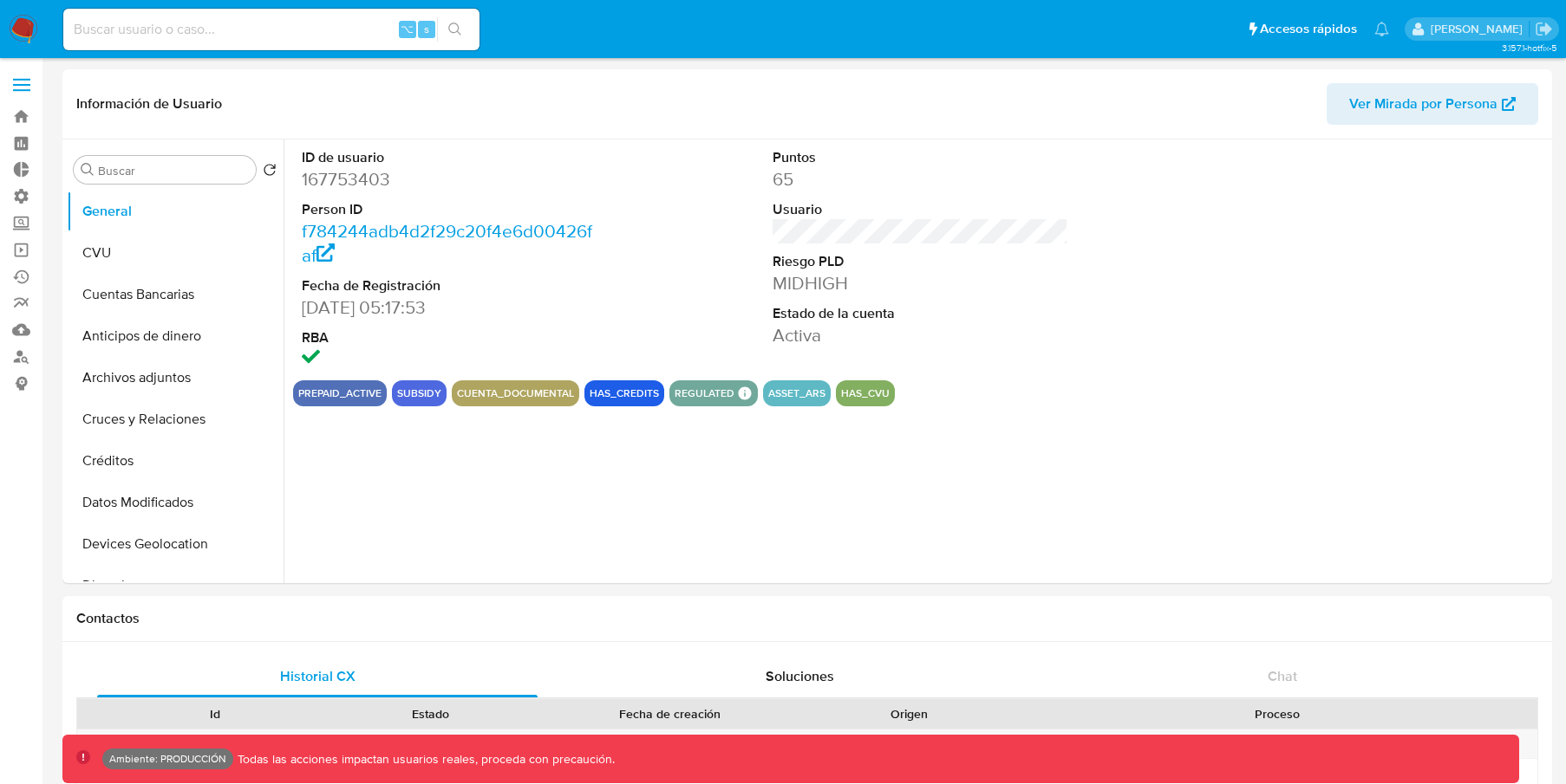
select select "10"
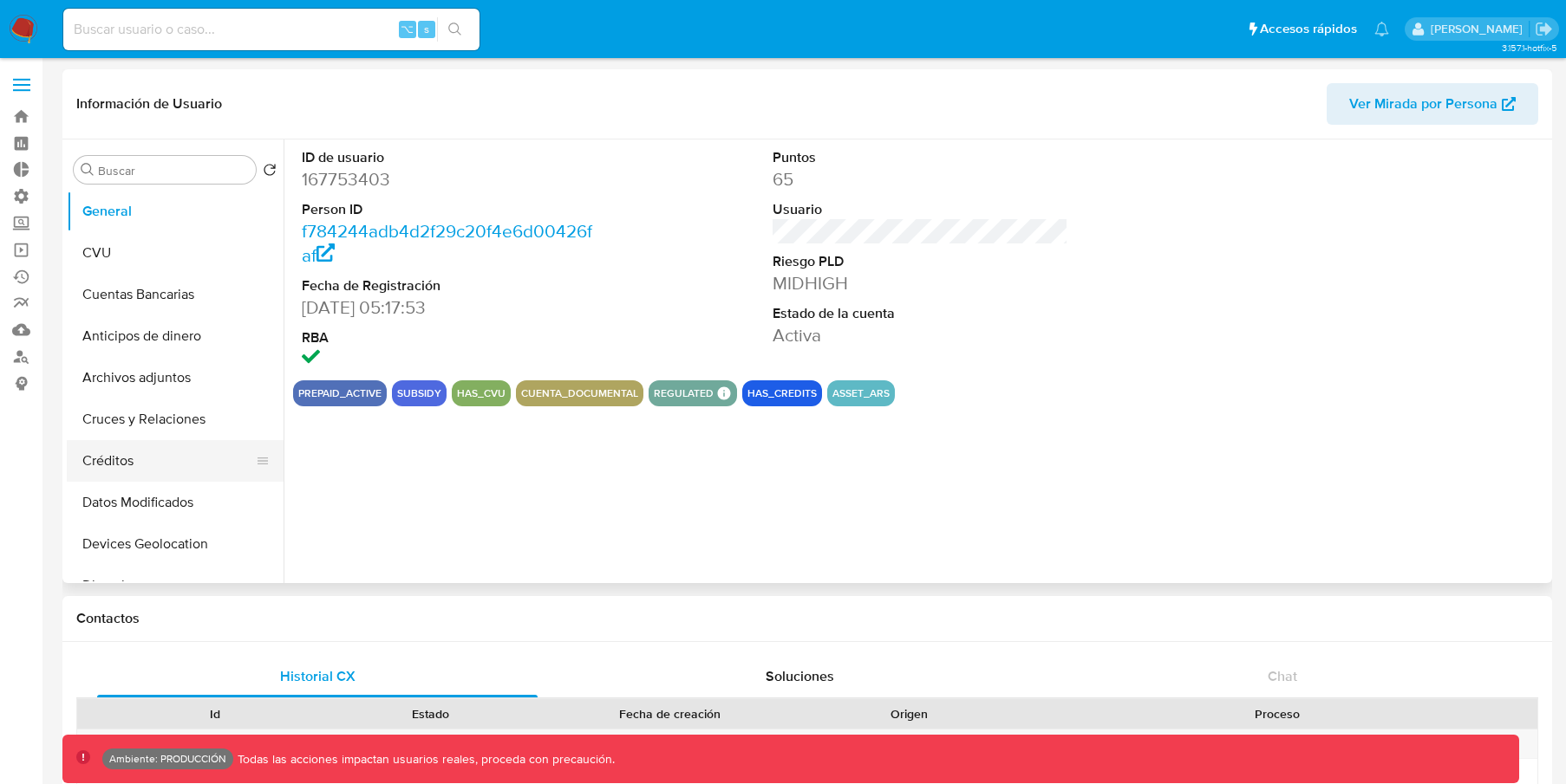
click at [158, 448] on button "Créditos" at bounding box center [168, 461] width 203 height 41
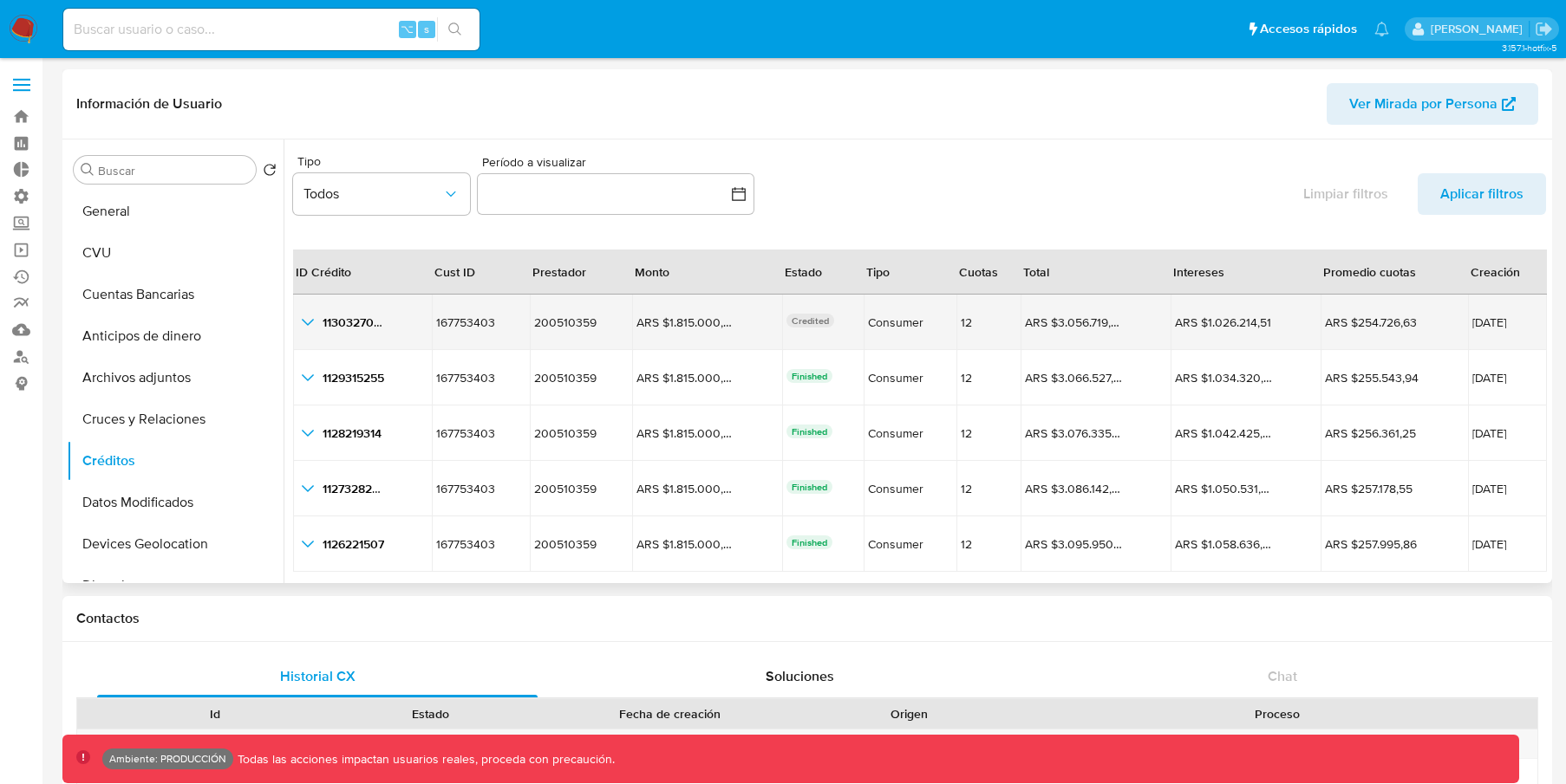
click at [312, 321] on icon "button_show_hidden_detail_by_id_0" at bounding box center [307, 322] width 21 height 21
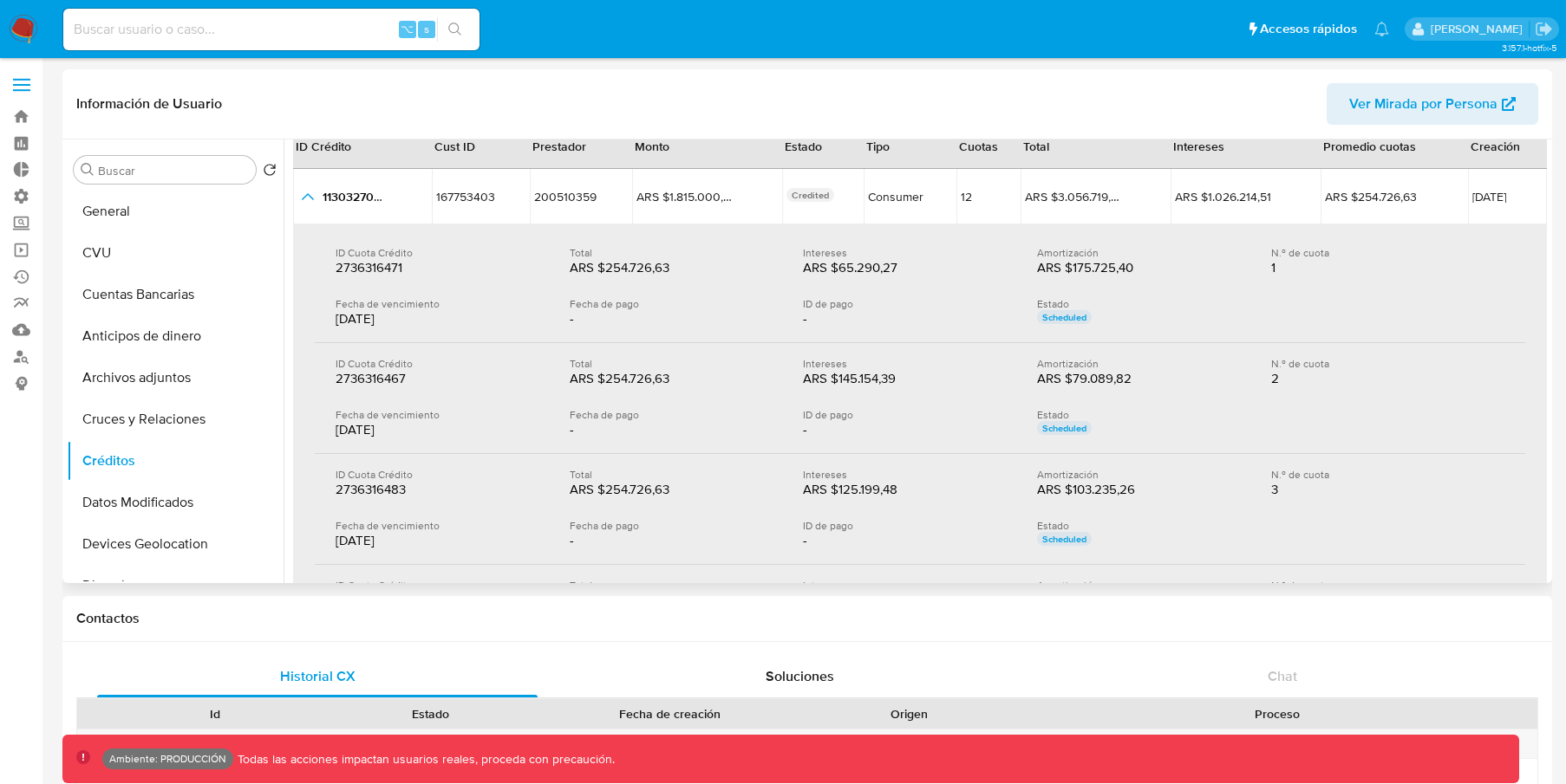
scroll to position [80, 0]
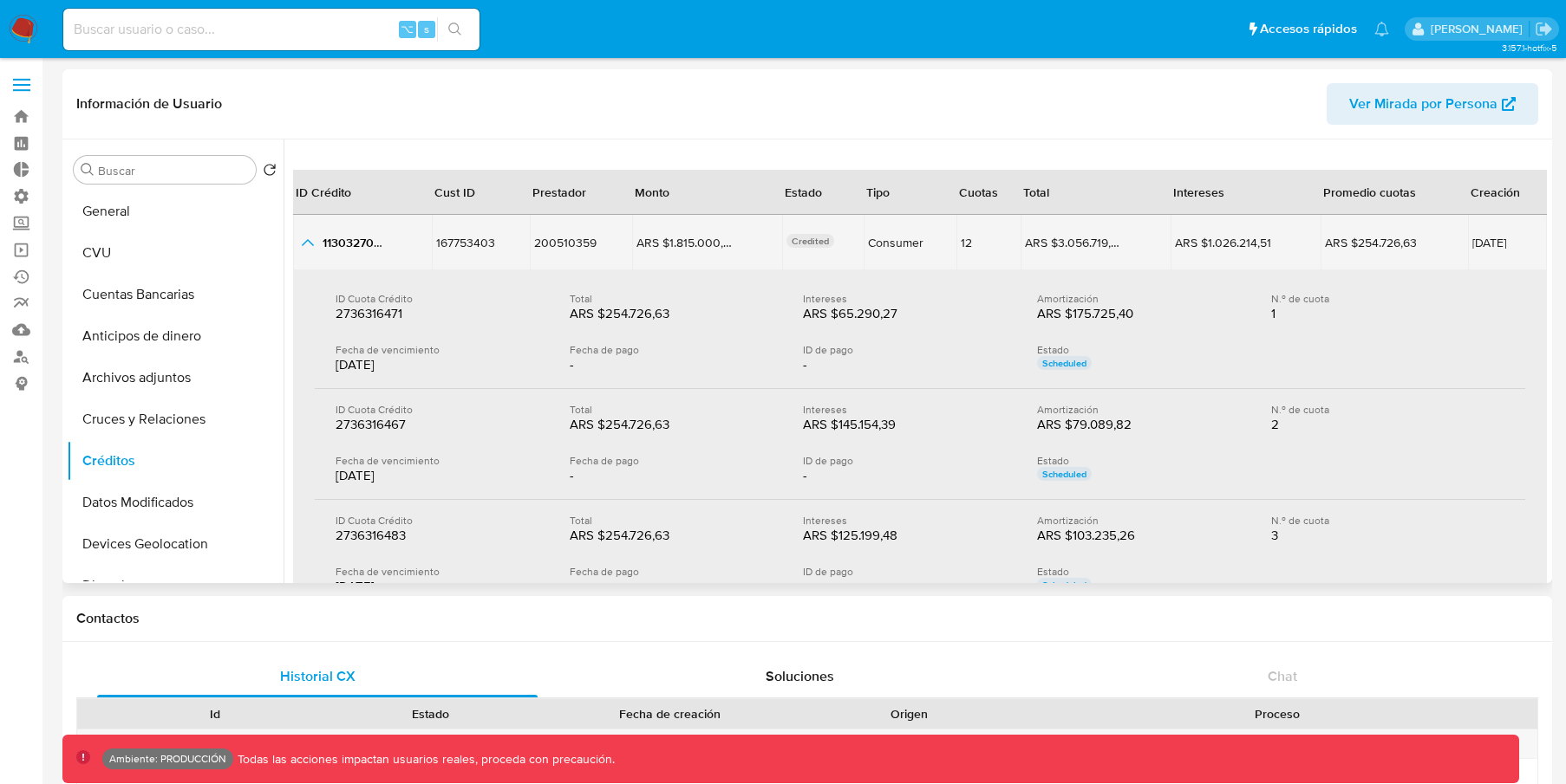
click at [311, 239] on icon "button_show_hidden_detail_by_id_0" at bounding box center [307, 242] width 21 height 21
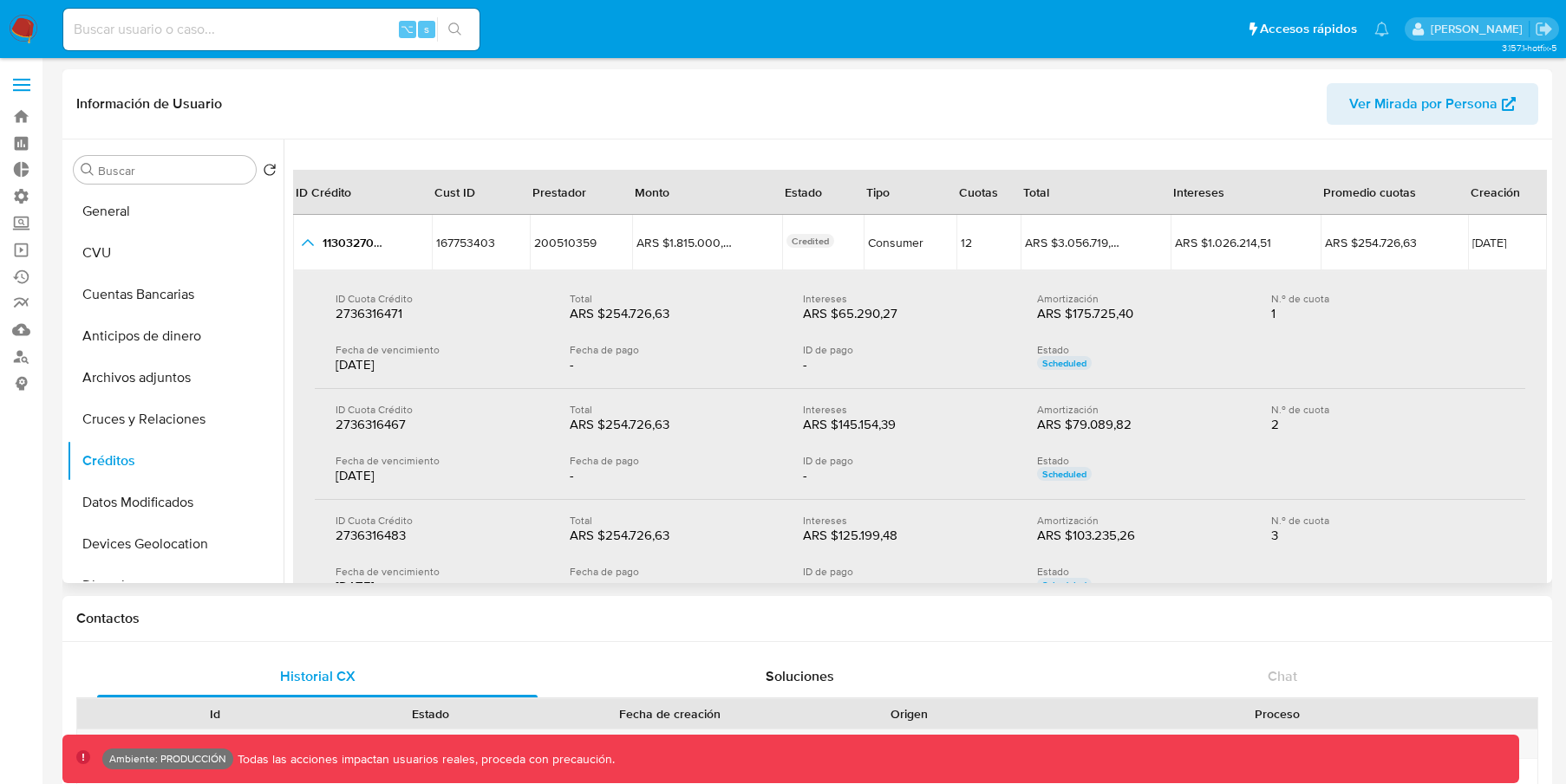
scroll to position [40, 0]
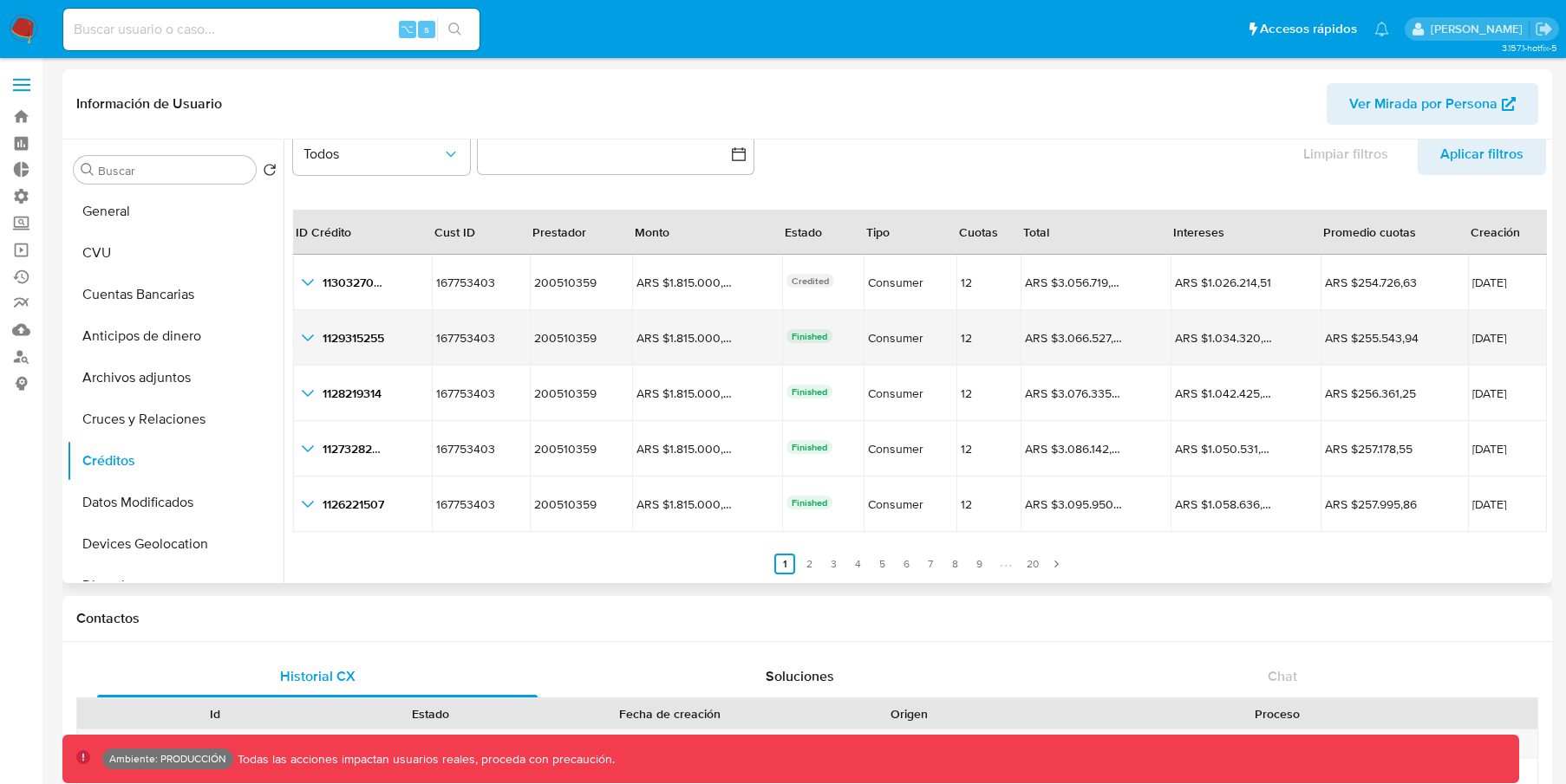
click at [312, 337] on icon "button_show_hidden_detail_by_id_1" at bounding box center [307, 338] width 21 height 21
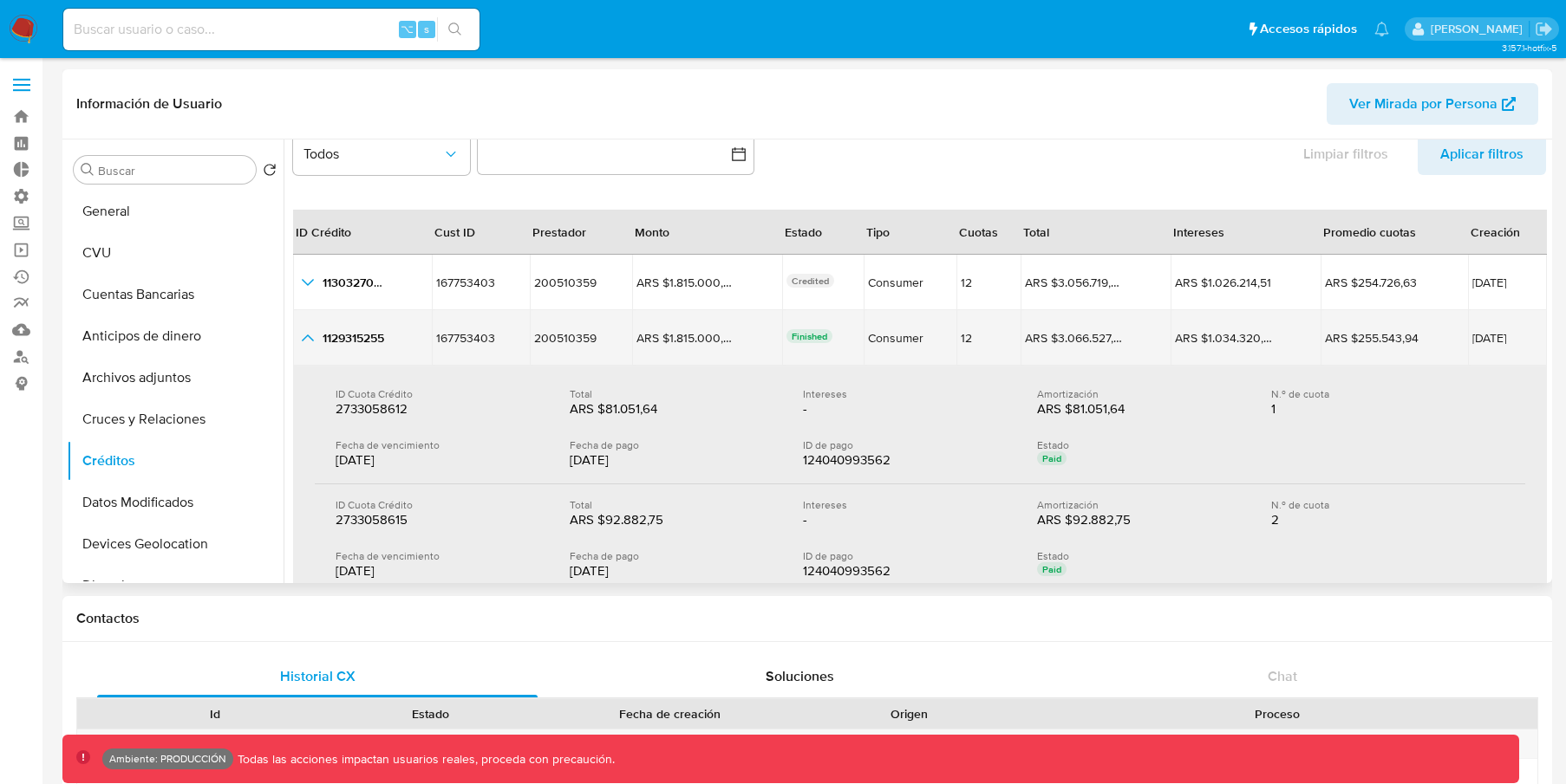
click at [312, 337] on icon "button_show_hidden_detail_by_id_1" at bounding box center [307, 338] width 21 height 21
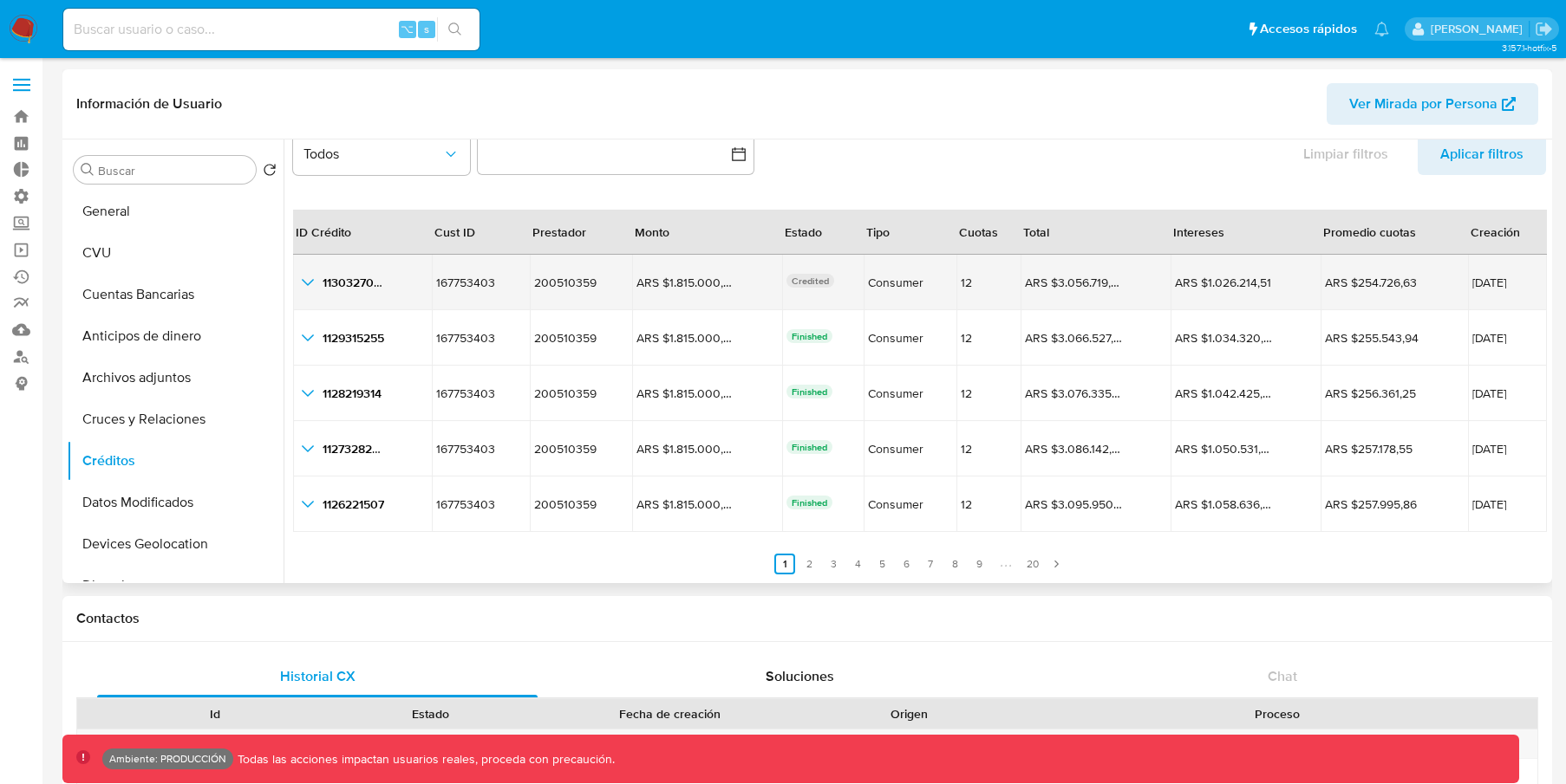
click at [305, 288] on icon "button_show_hidden_detail_by_id_0" at bounding box center [307, 283] width 21 height 21
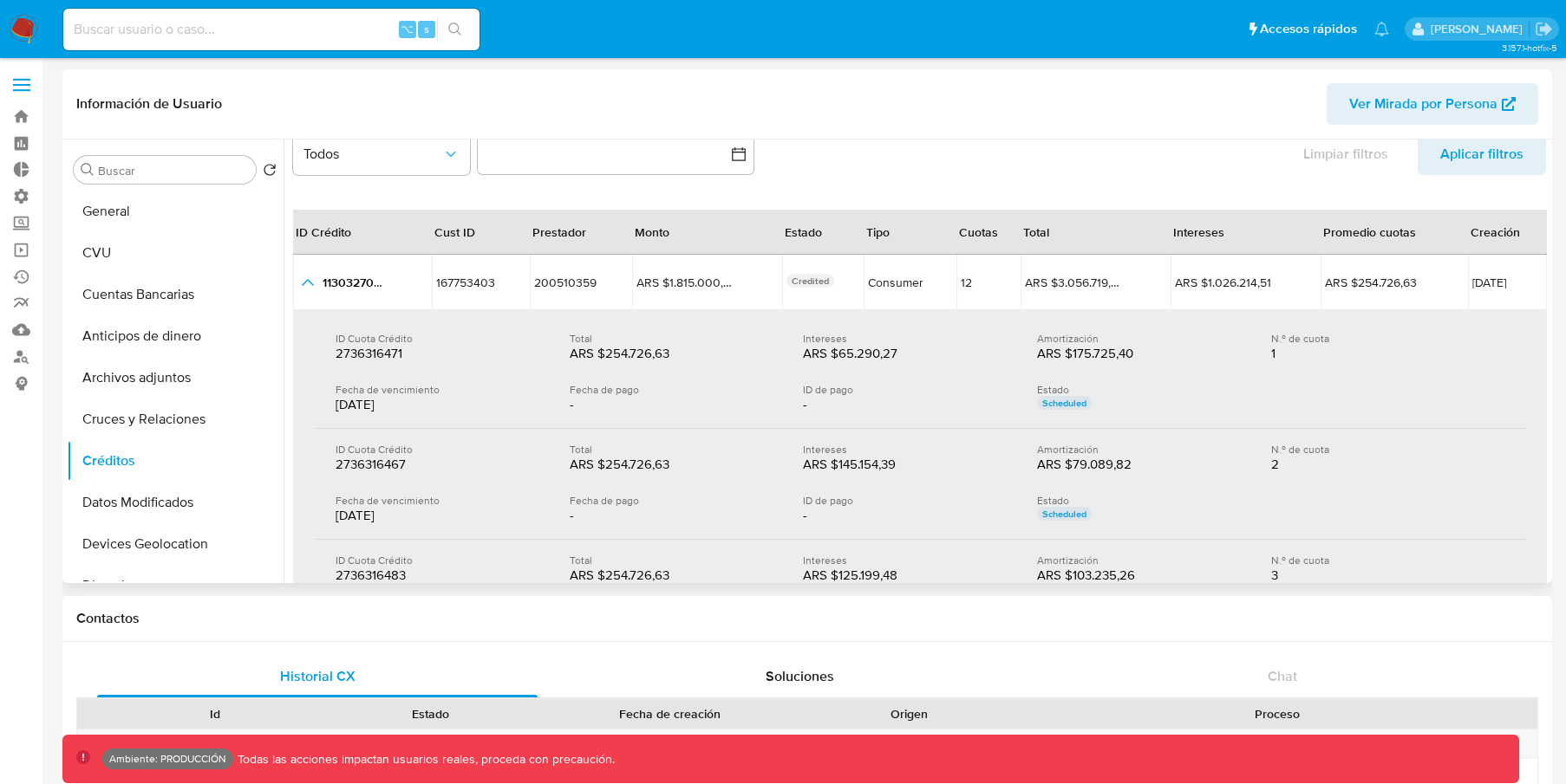
drag, startPoint x: 483, startPoint y: 404, endPoint x: 321, endPoint y: 334, distance: 176.5
click at [321, 334] on div "ID Cuota Crédito 2736316471 2736316471 Total ARS $254.726,63 ARS $254.726,63 In…" at bounding box center [920, 374] width 1211 height 111
click at [598, 379] on div "ID Cuota Crédito 2736316471 2736316471 Total ARS $254.726,63 ARS $254.726,63 In…" at bounding box center [920, 374] width 1211 height 111
drag, startPoint x: 1341, startPoint y: 402, endPoint x: 322, endPoint y: 328, distance: 1021.7
click at [323, 335] on div "ID Cuota Crédito 2736316471 2736316471 Total ARS $254.726,63 ARS $254.726,63 In…" at bounding box center [920, 374] width 1211 height 111
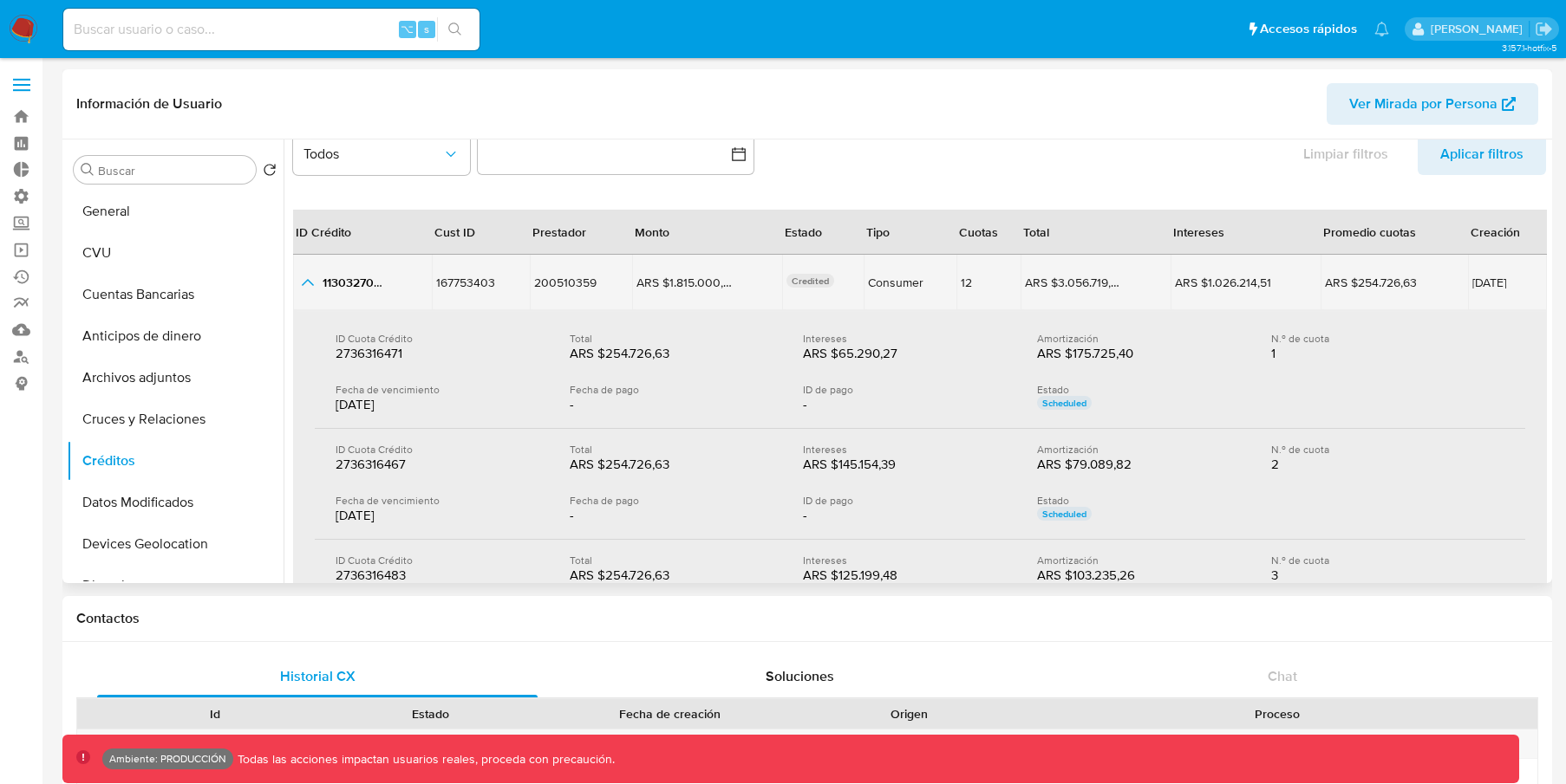
click at [315, 297] on td "1130327034 1130327034" at bounding box center [362, 282] width 139 height 56
click at [314, 280] on icon "button_show_hidden_detail_by_id_0" at bounding box center [307, 283] width 21 height 21
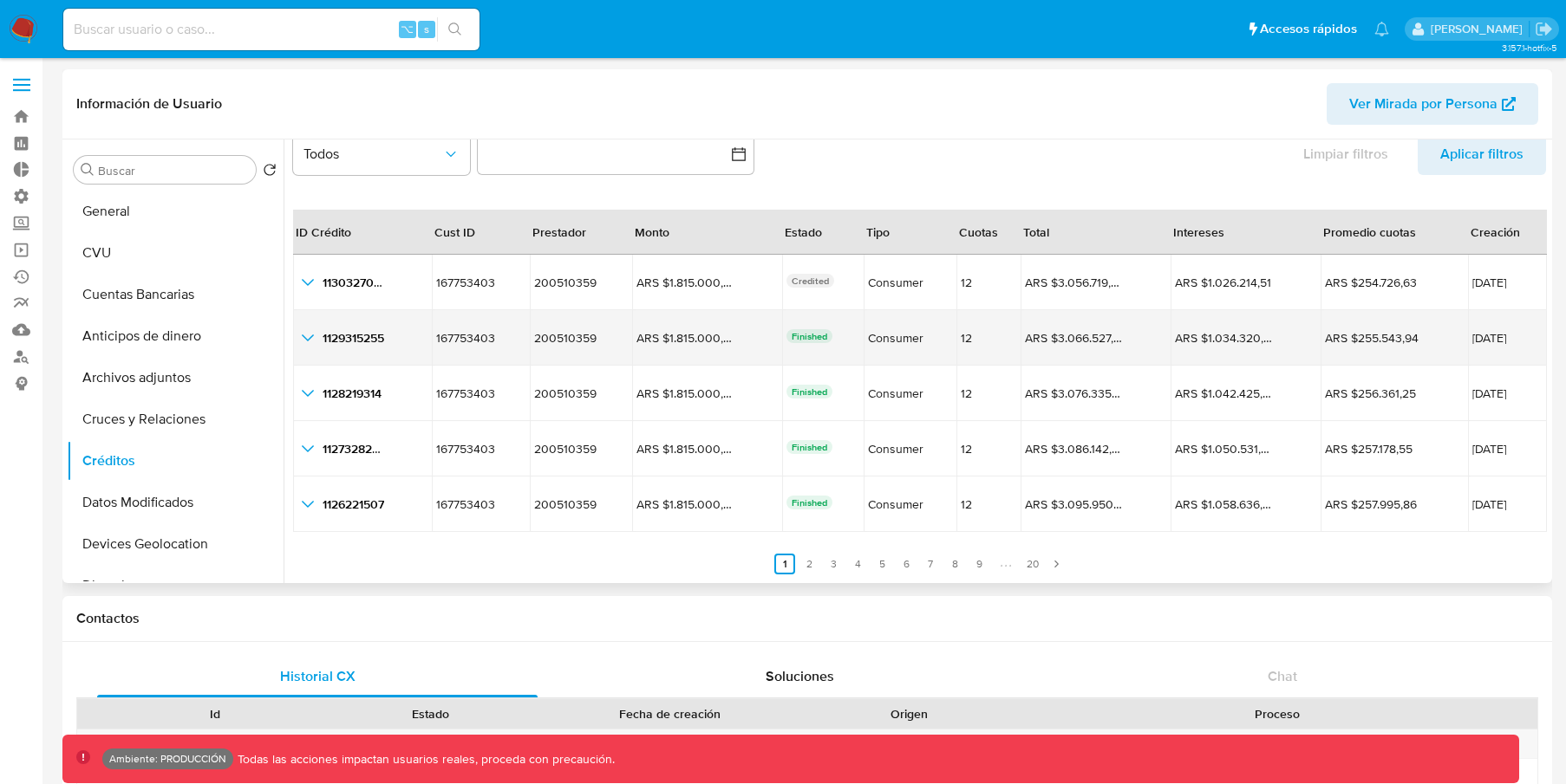
click at [312, 340] on icon "button_show_hidden_detail_by_id_1" at bounding box center [307, 338] width 21 height 21
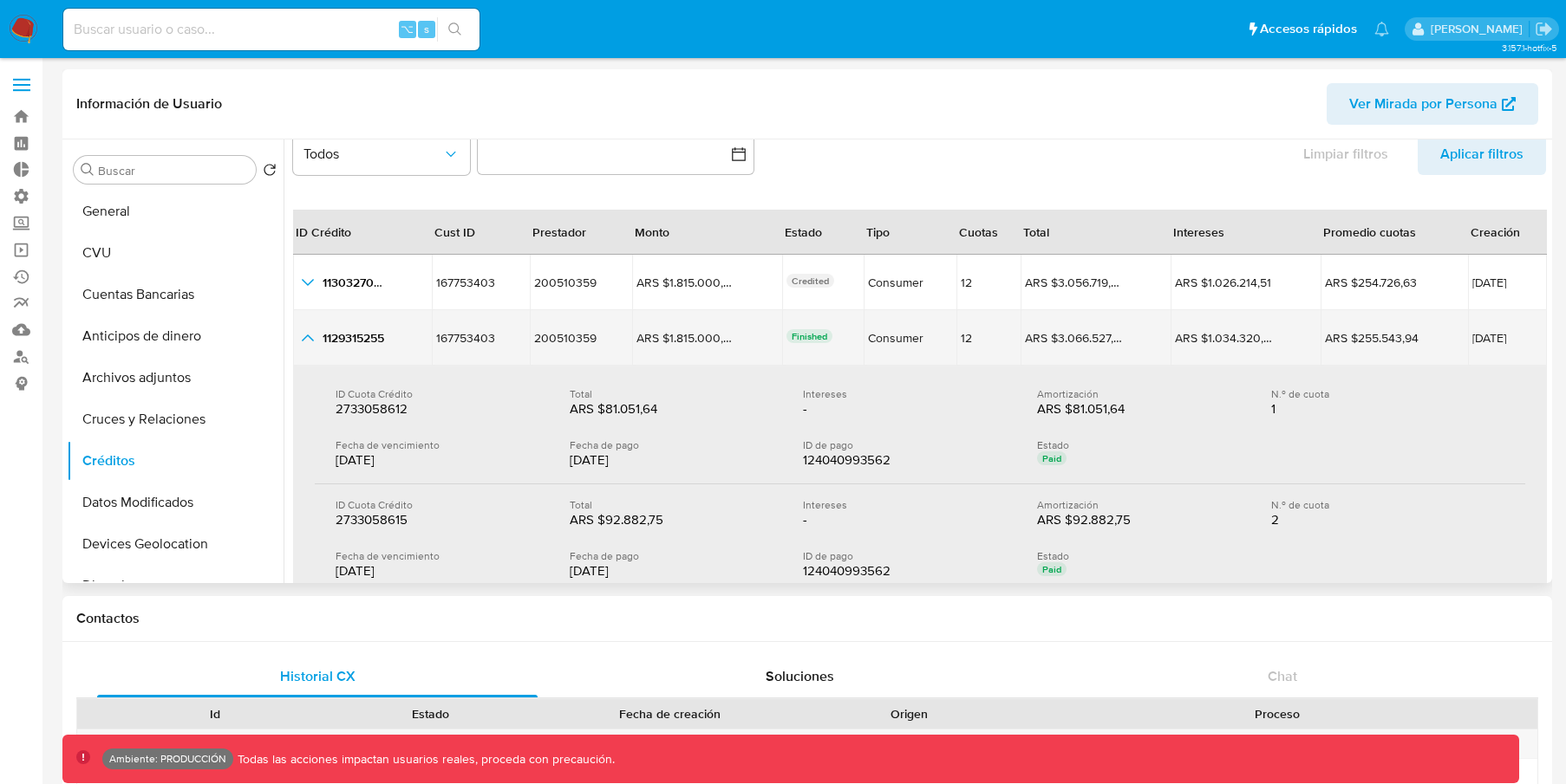
click at [312, 340] on icon "button_show_hidden_detail_by_id_1" at bounding box center [307, 337] width 12 height 7
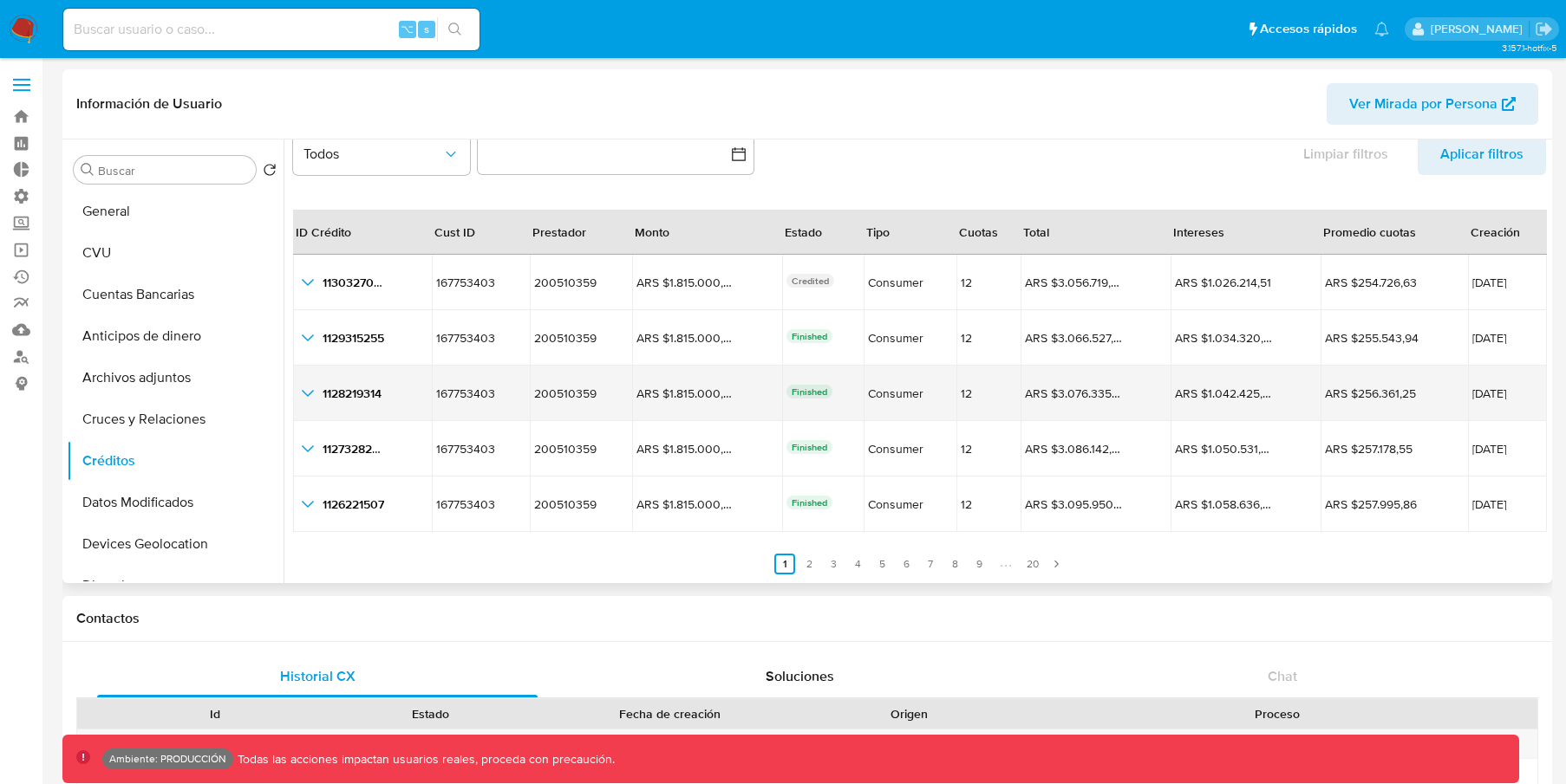
click at [295, 399] on td "1128219314 1128219314" at bounding box center [362, 393] width 139 height 56
click at [305, 392] on icon "button_show_hidden_detail_by_id_2" at bounding box center [307, 394] width 21 height 21
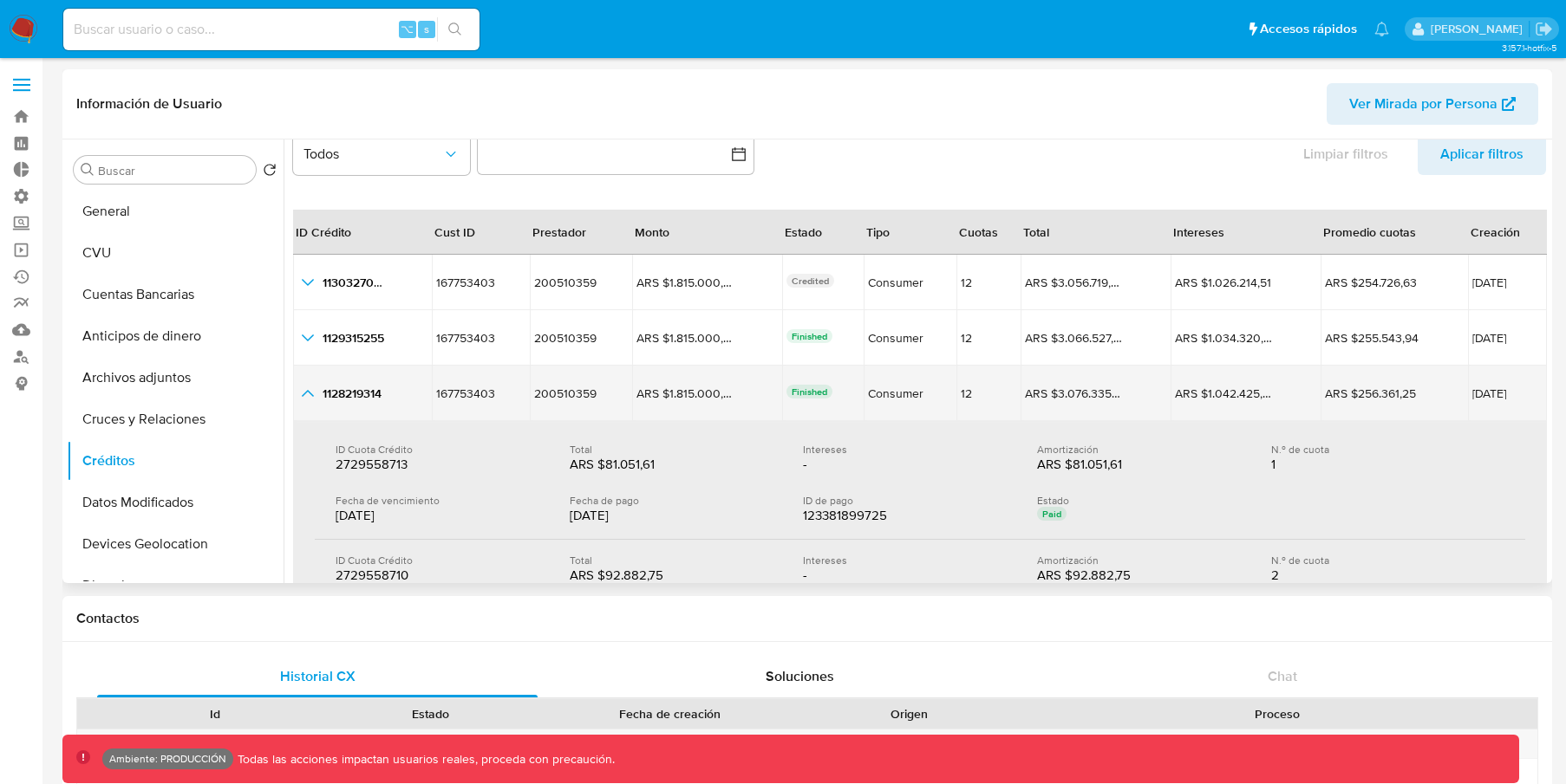
click at [307, 393] on icon "button_show_hidden_detail_by_id_2" at bounding box center [307, 394] width 21 height 21
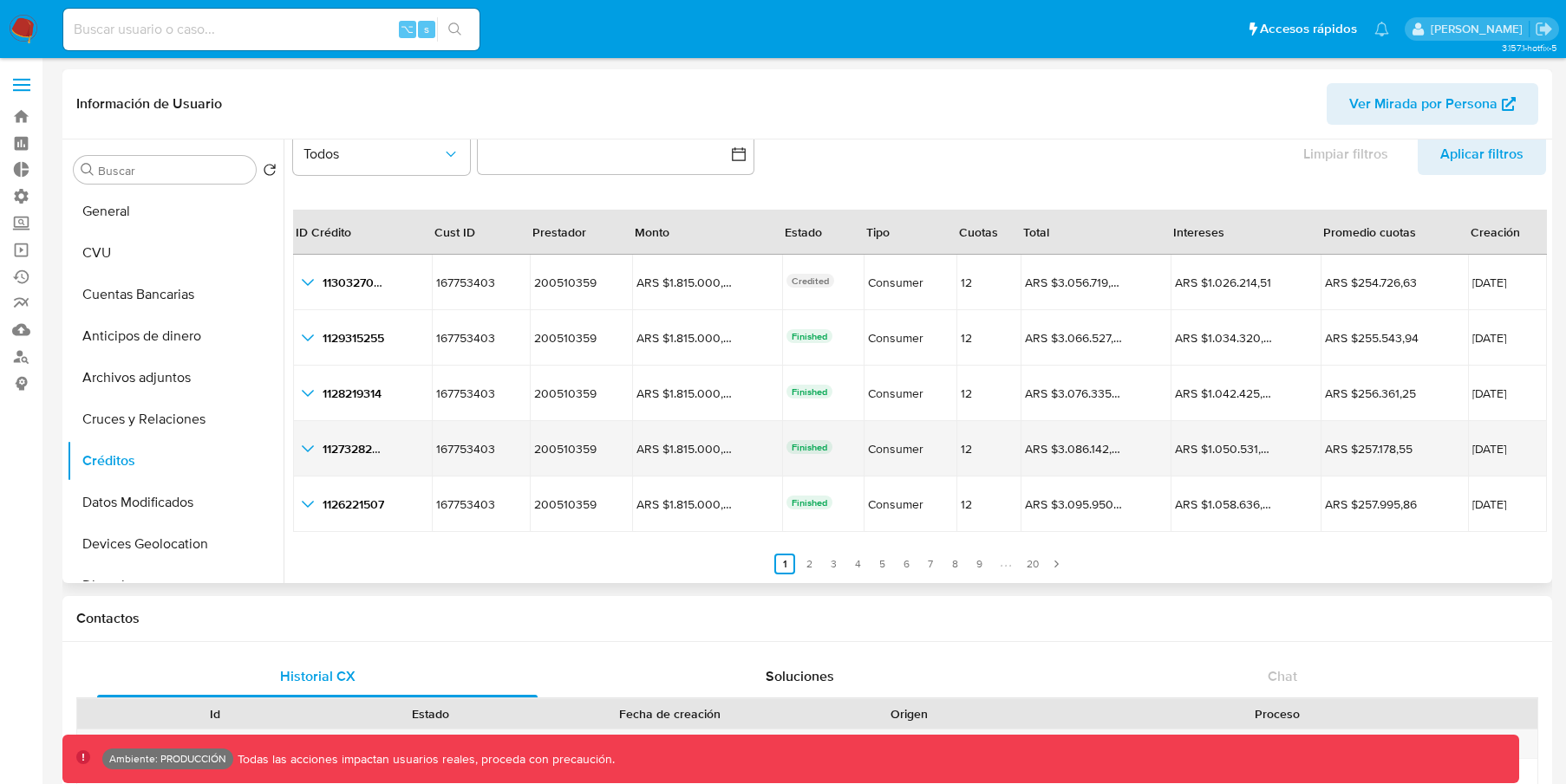
click at [307, 454] on icon "button_show_hidden_detail_by_id_3" at bounding box center [307, 449] width 21 height 21
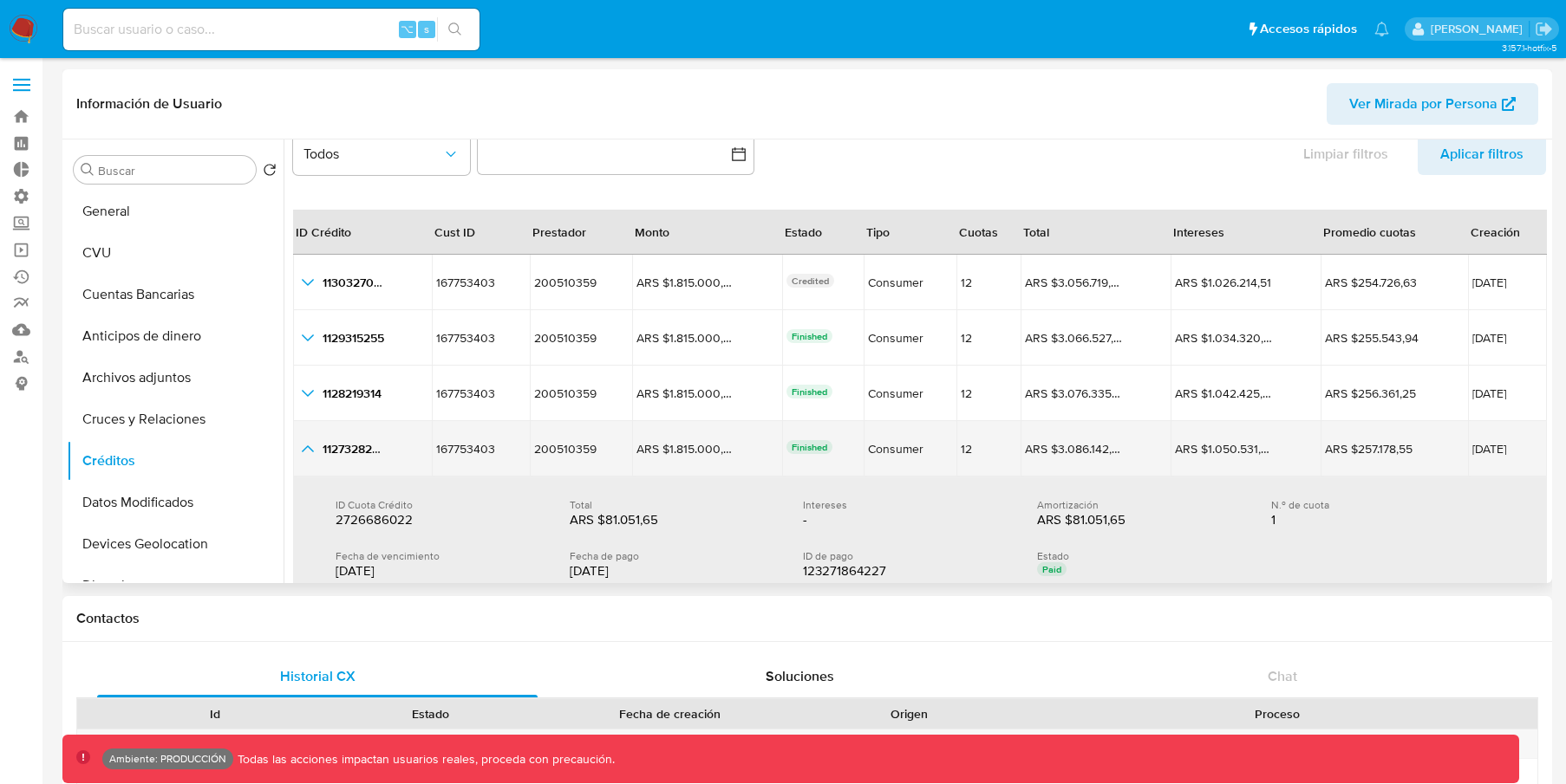
click at [307, 454] on icon "button_show_hidden_detail_by_id_3" at bounding box center [307, 449] width 21 height 21
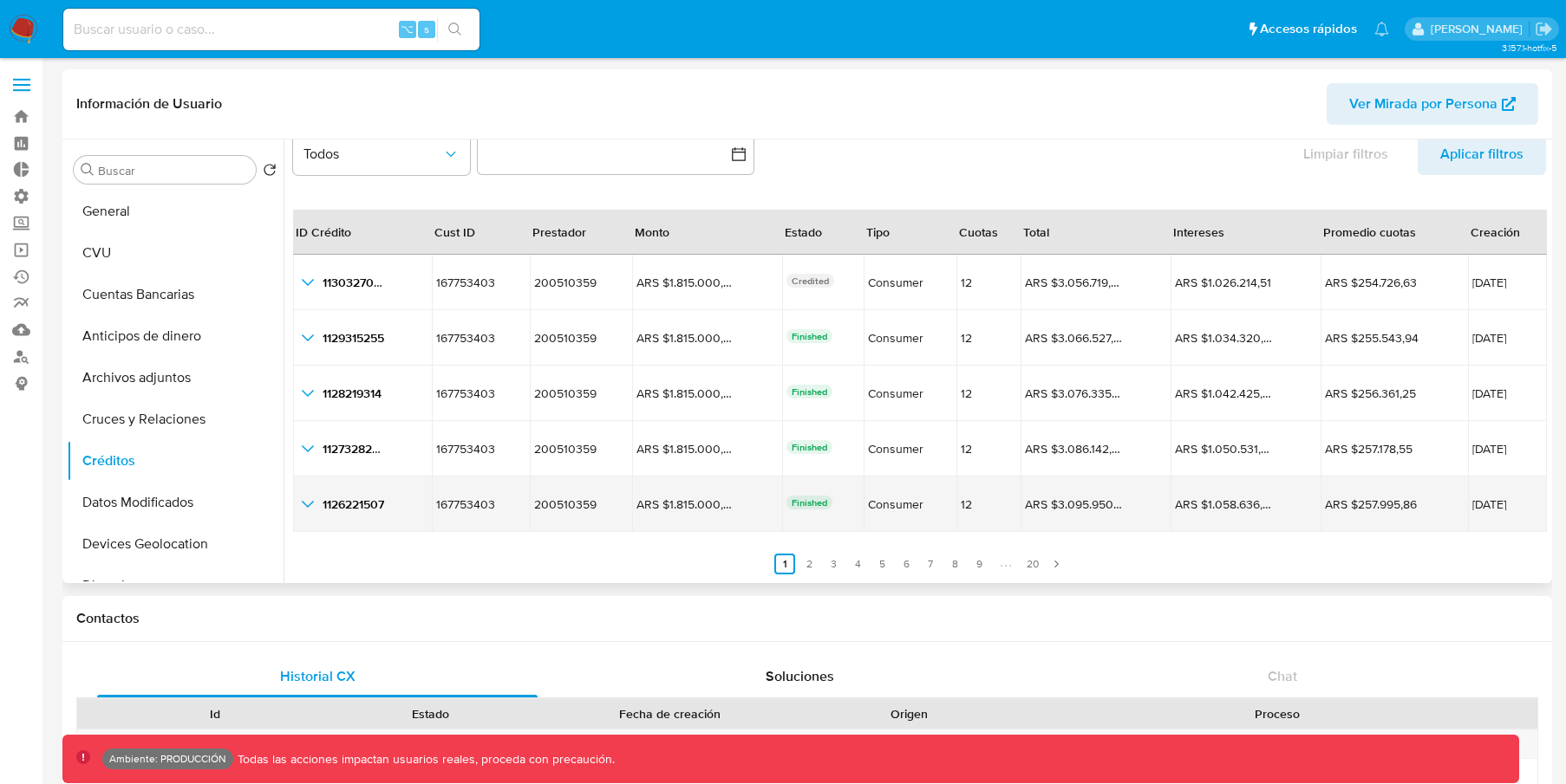
click at [307, 499] on icon "button_show_hidden_detail_by_id_4" at bounding box center [307, 504] width 21 height 21
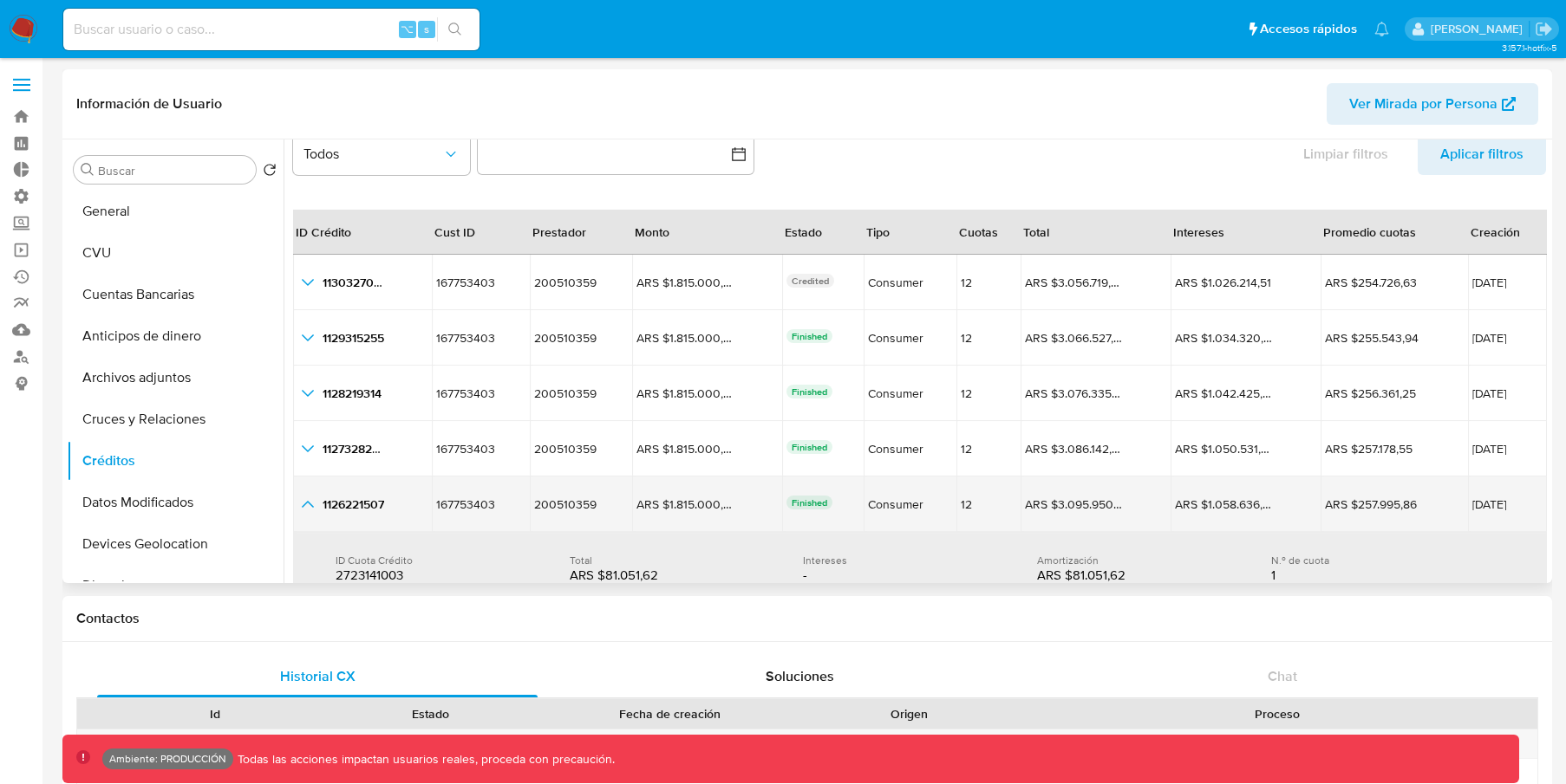
click at [307, 500] on icon "button_show_hidden_detail_by_id_4" at bounding box center [307, 504] width 21 height 21
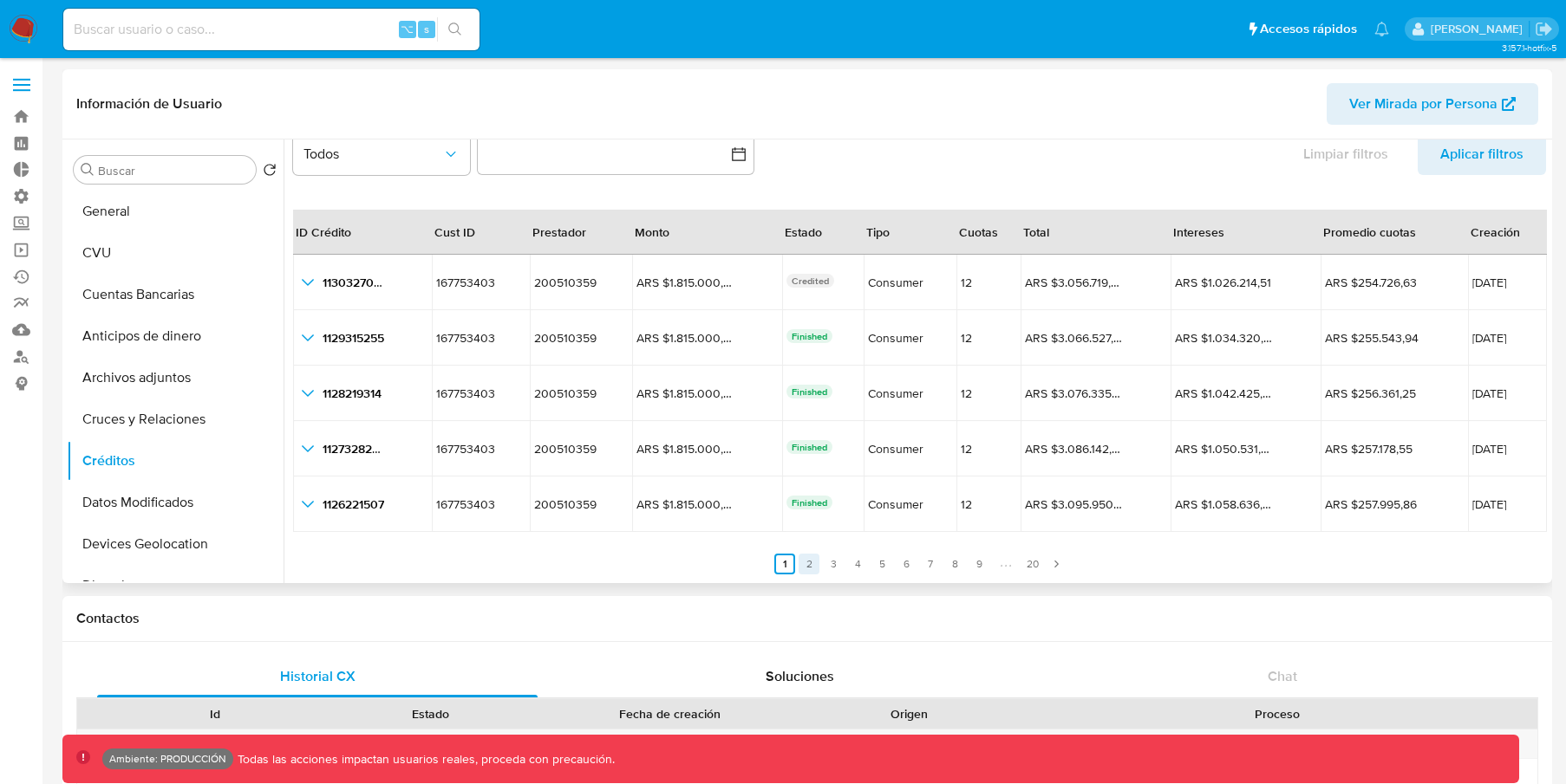
click at [804, 557] on link "2" at bounding box center [809, 564] width 21 height 21
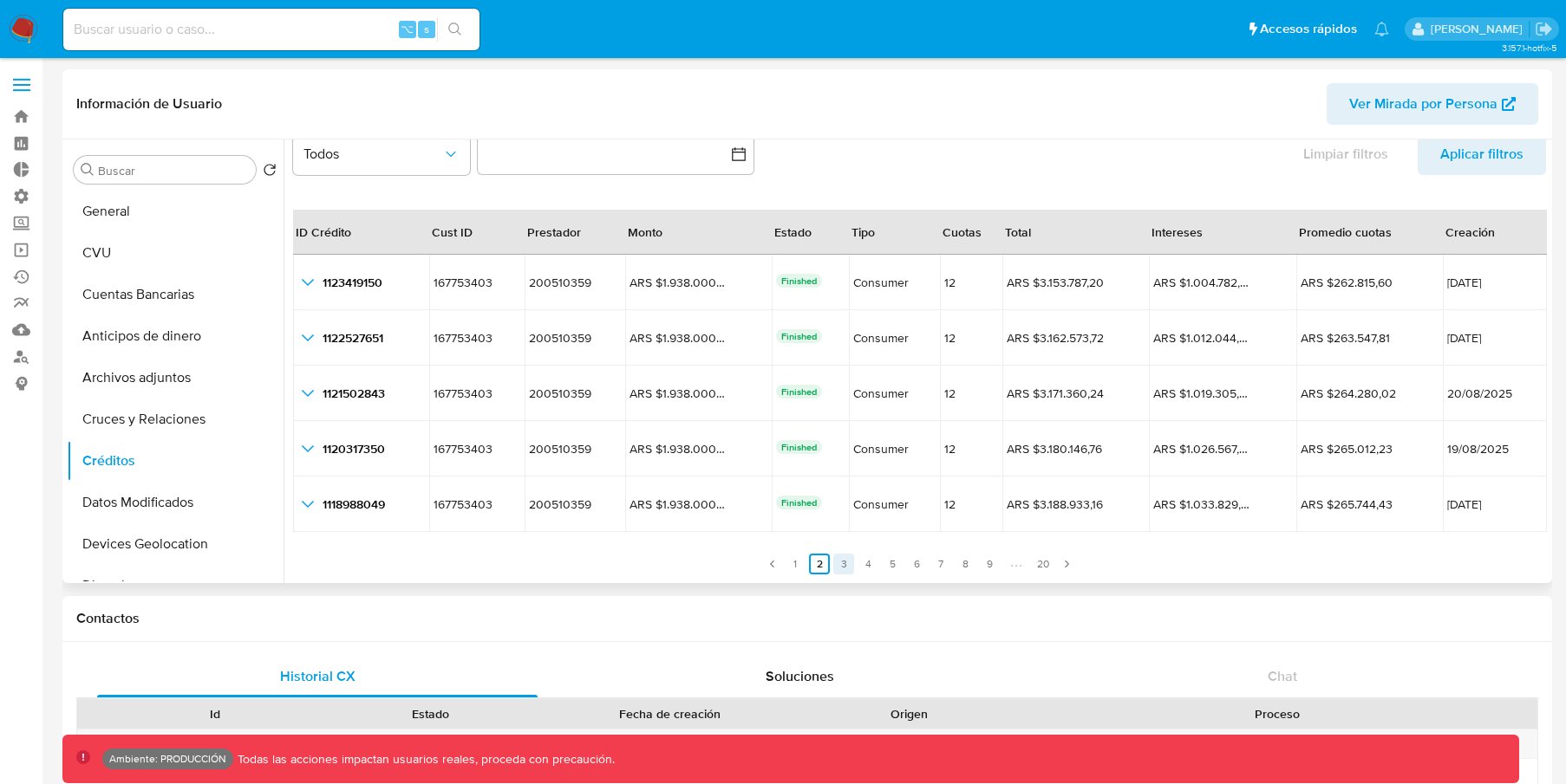
click at [838, 567] on link "3" at bounding box center [844, 564] width 21 height 21
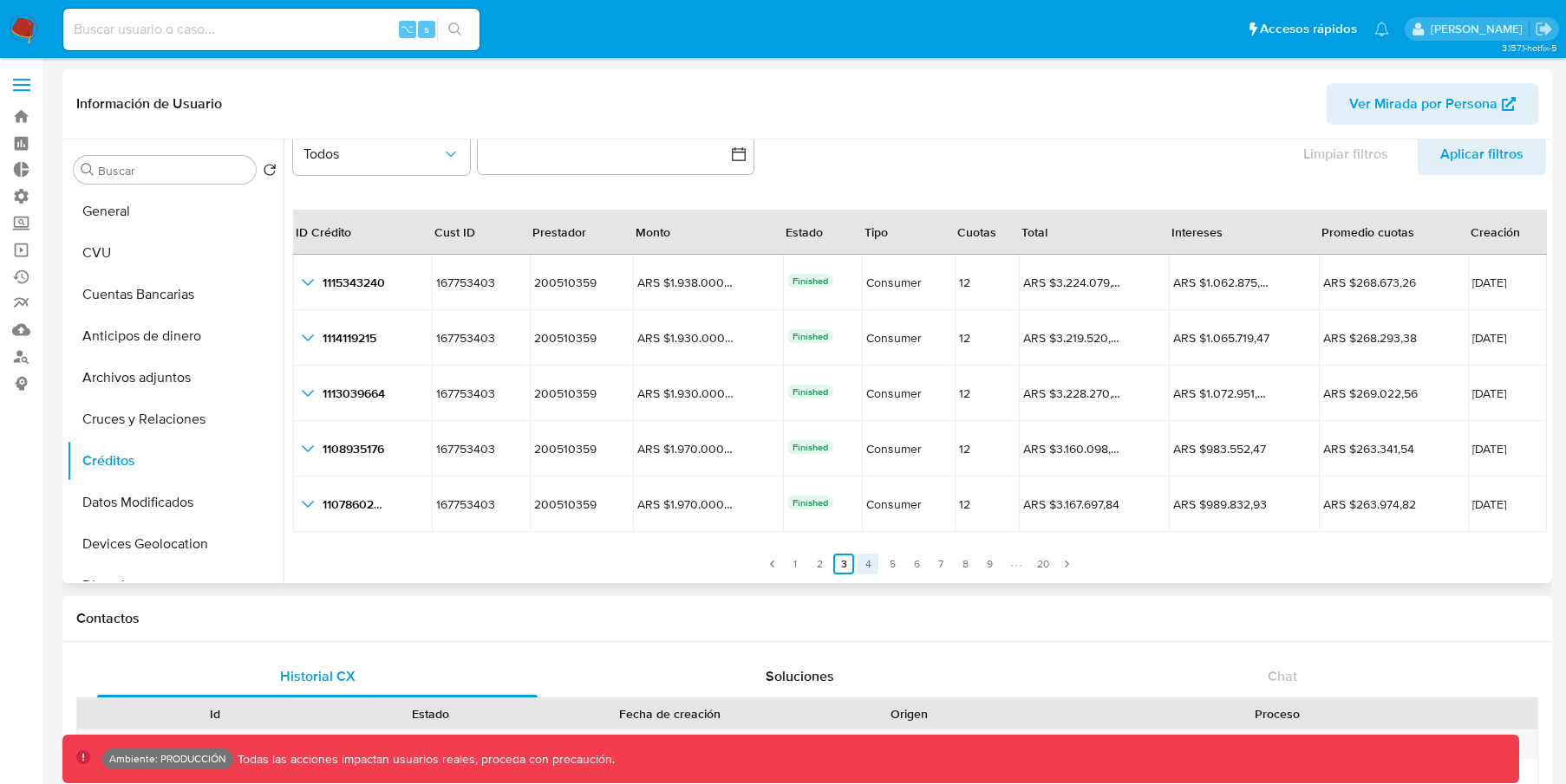
click at [866, 564] on link "4" at bounding box center [868, 564] width 21 height 21
click at [878, 564] on ul "Anterior 1 2 3 4 5 6 7 8 9 20 Siguiente" at bounding box center [919, 554] width 1253 height 41
click at [883, 563] on link "5" at bounding box center [892, 564] width 21 height 21
click at [790, 571] on link "1" at bounding box center [795, 564] width 21 height 21
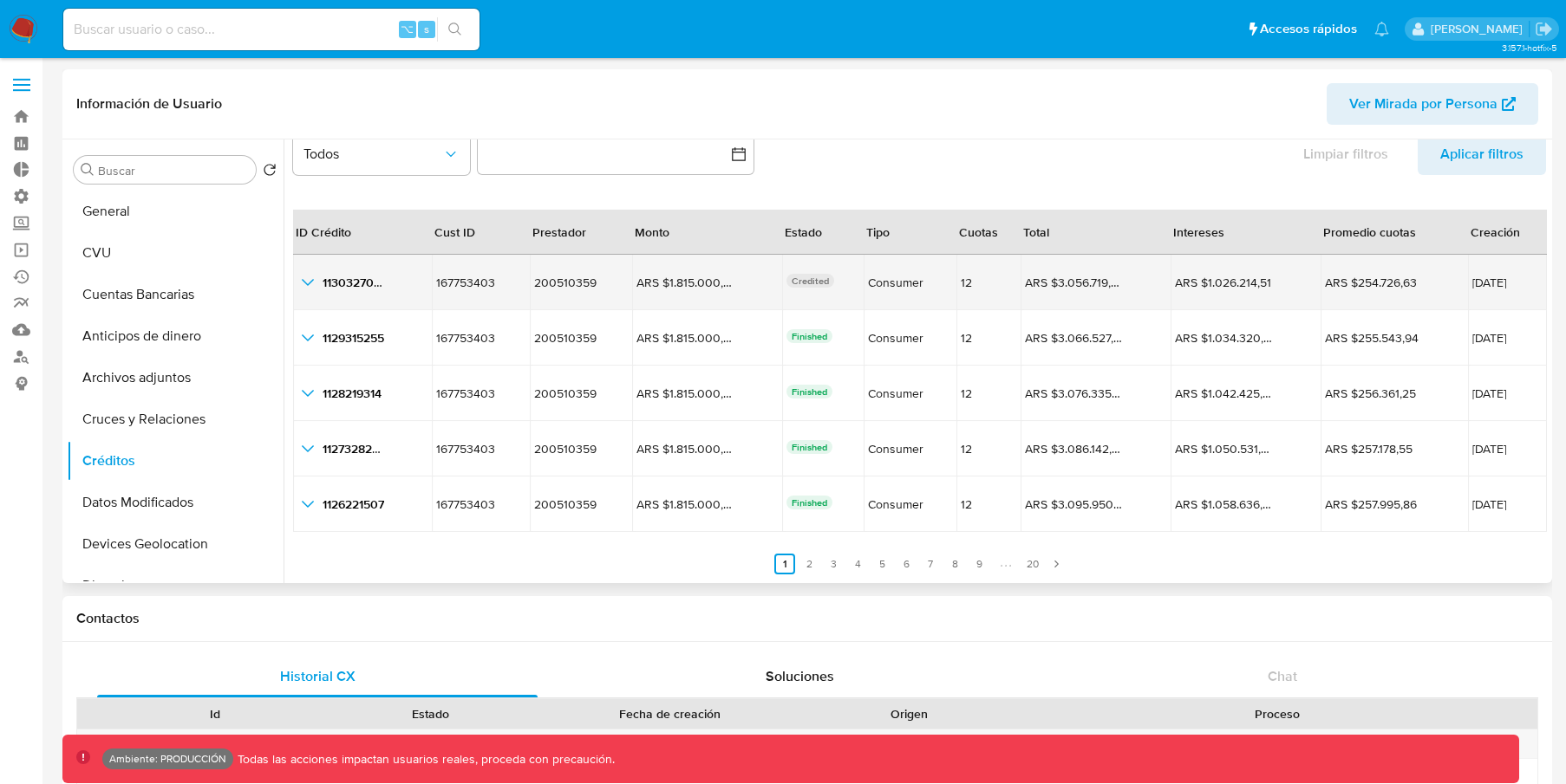
click at [310, 279] on icon "button_show_hidden_detail_by_id_0" at bounding box center [307, 283] width 21 height 21
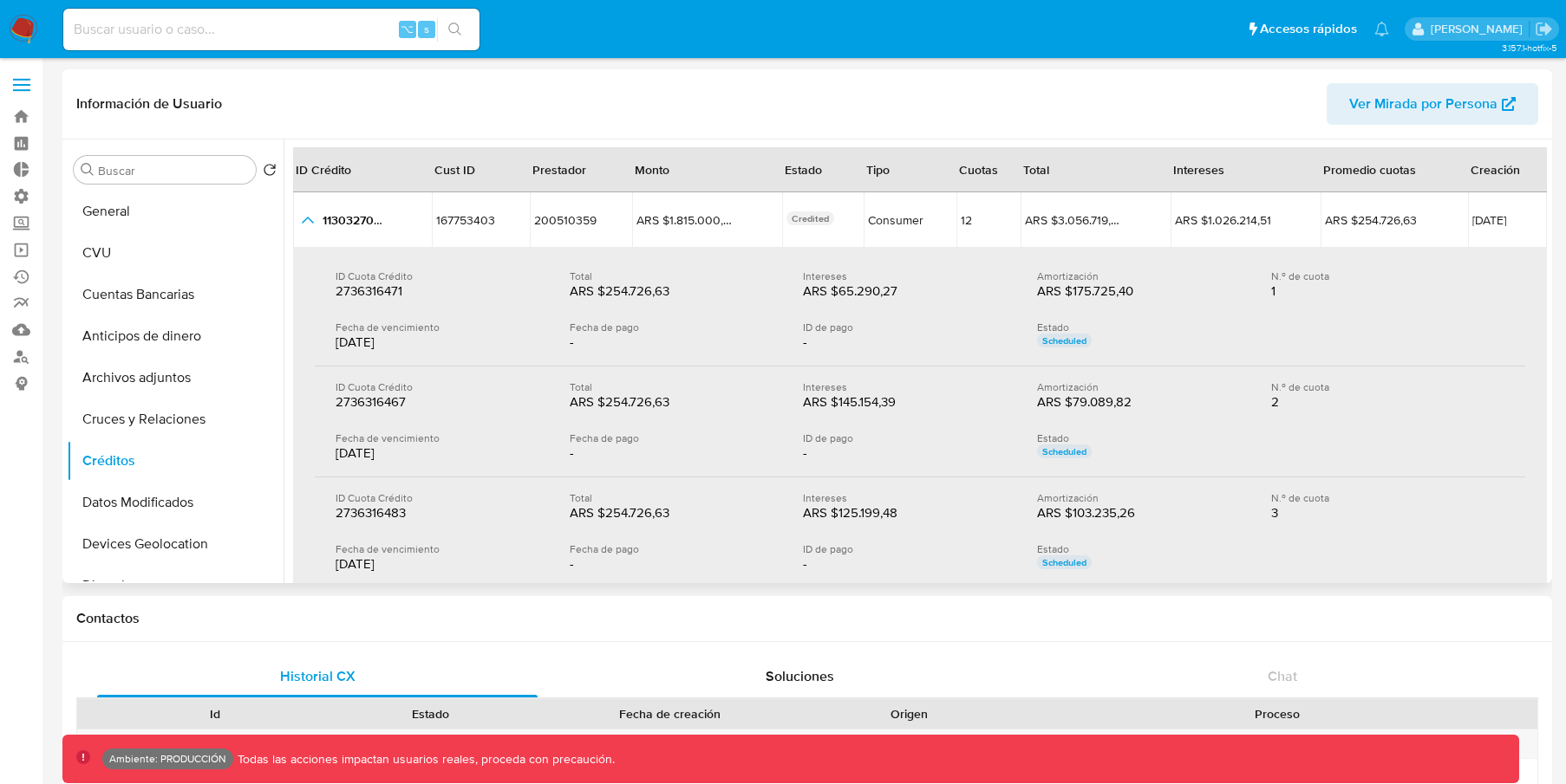
scroll to position [134, 0]
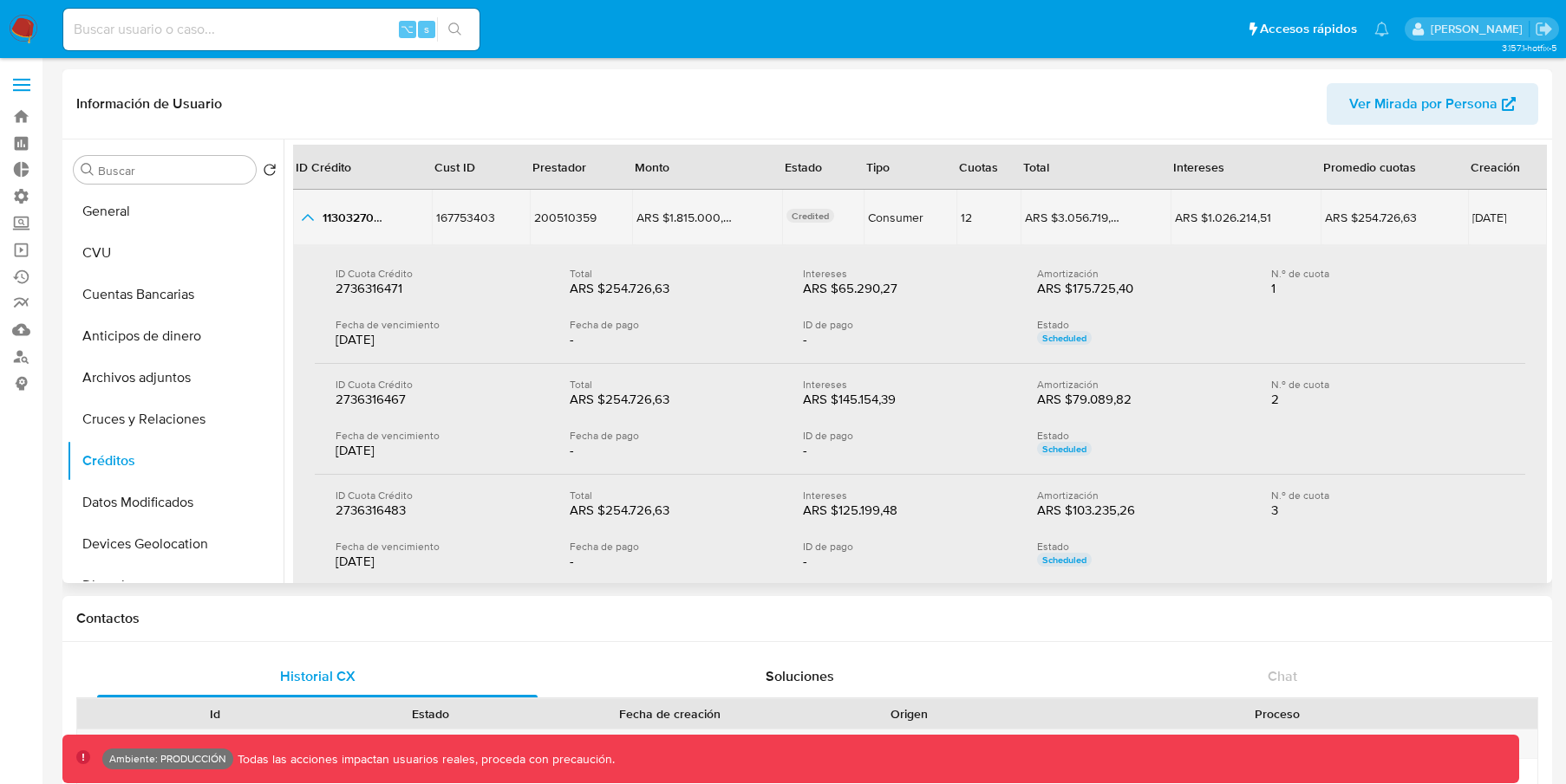
click at [301, 211] on icon "button_show_hidden_detail_by_id_0" at bounding box center [307, 218] width 21 height 21
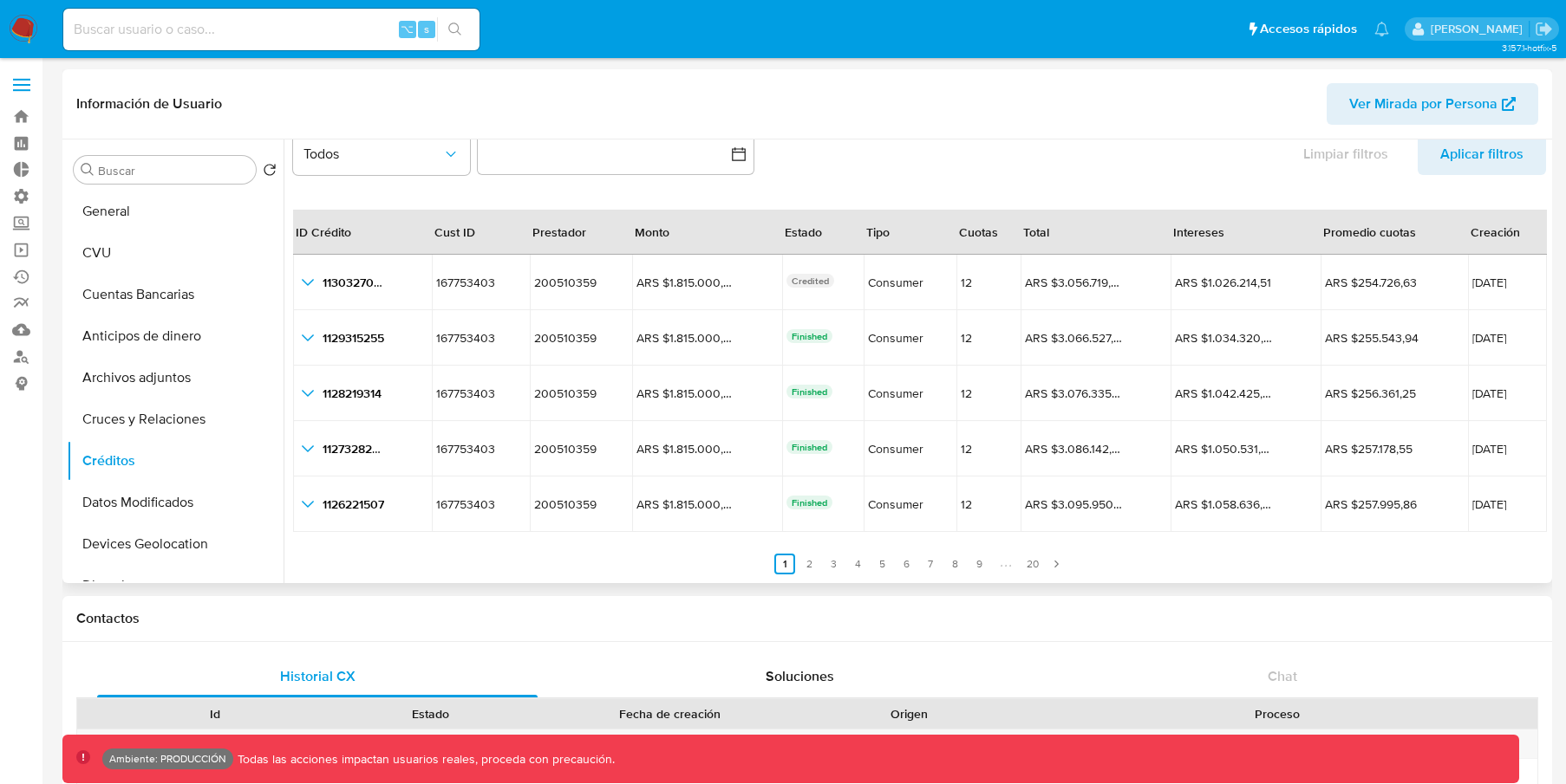
scroll to position [40, 0]
drag, startPoint x: 416, startPoint y: 225, endPoint x: 460, endPoint y: 222, distance: 44.1
click at [460, 222] on tr "ID Crédito Cust ID Prestador Monto Estado Tipo Cuotas Total Intereses Promedio …" at bounding box center [920, 233] width 1254 height 45
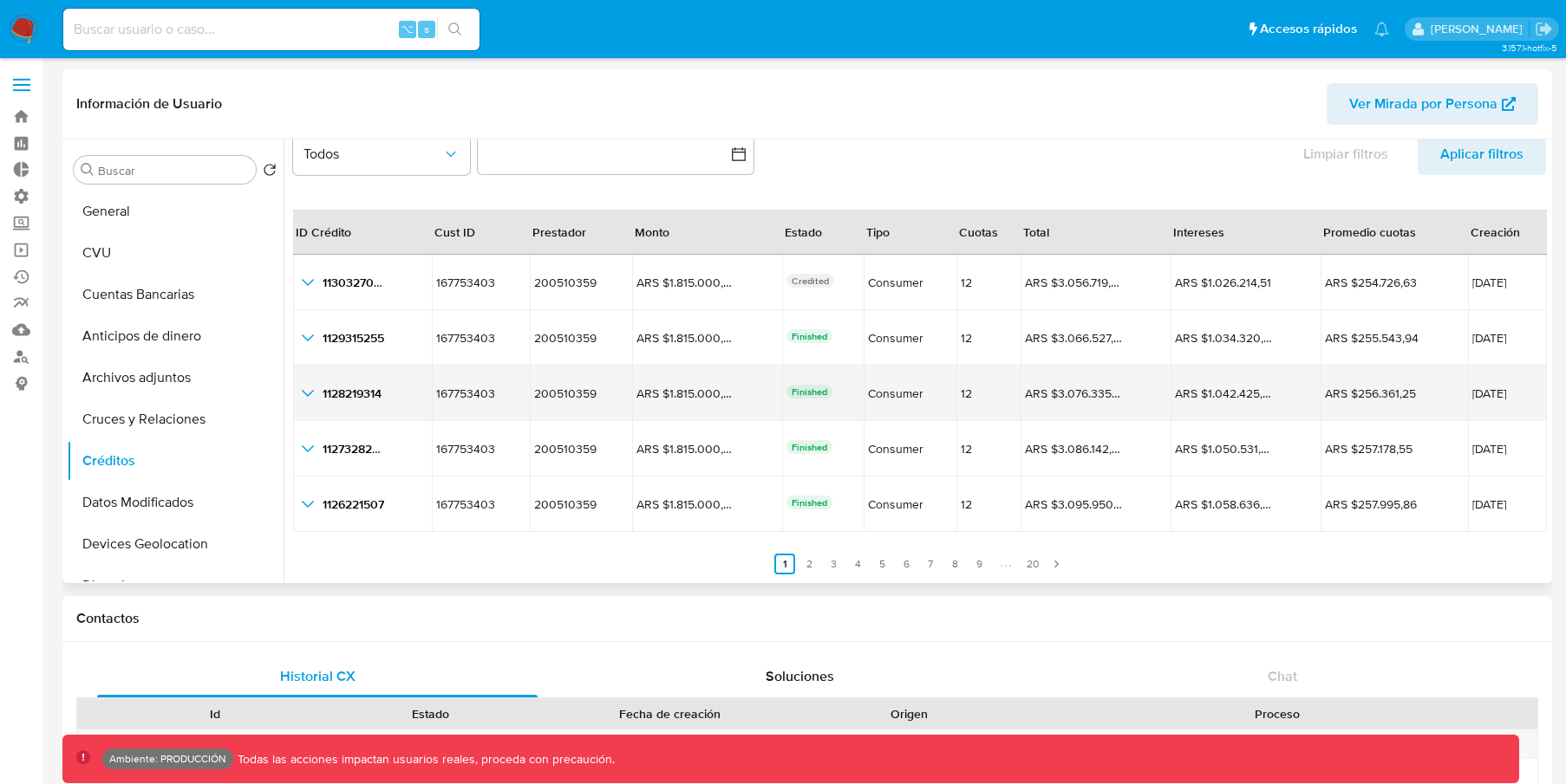
click at [302, 389] on icon "button_show_hidden_detail_by_id_2" at bounding box center [307, 394] width 21 height 21
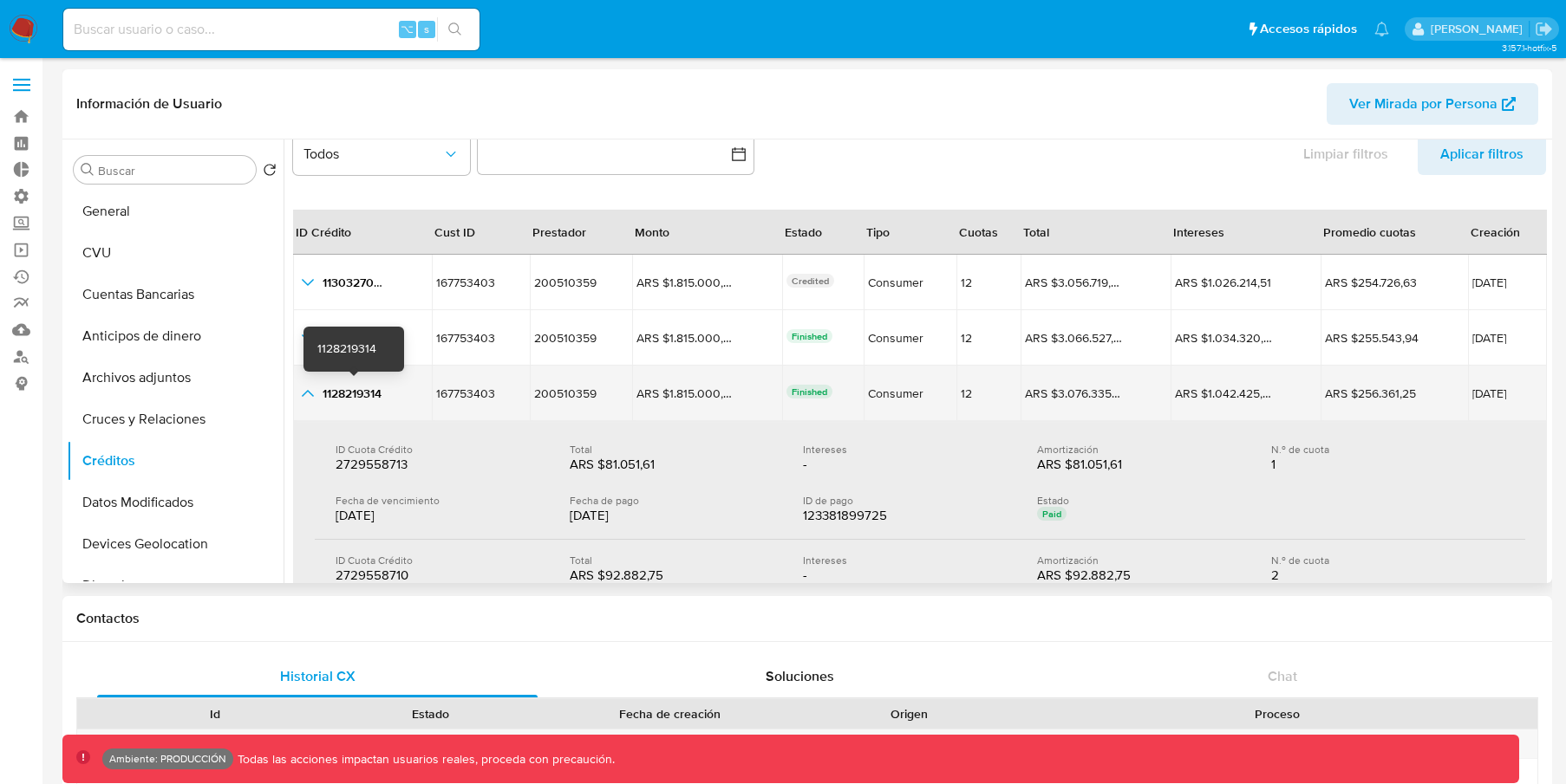
click at [345, 394] on span "1128219314" at bounding box center [352, 393] width 59 height 17
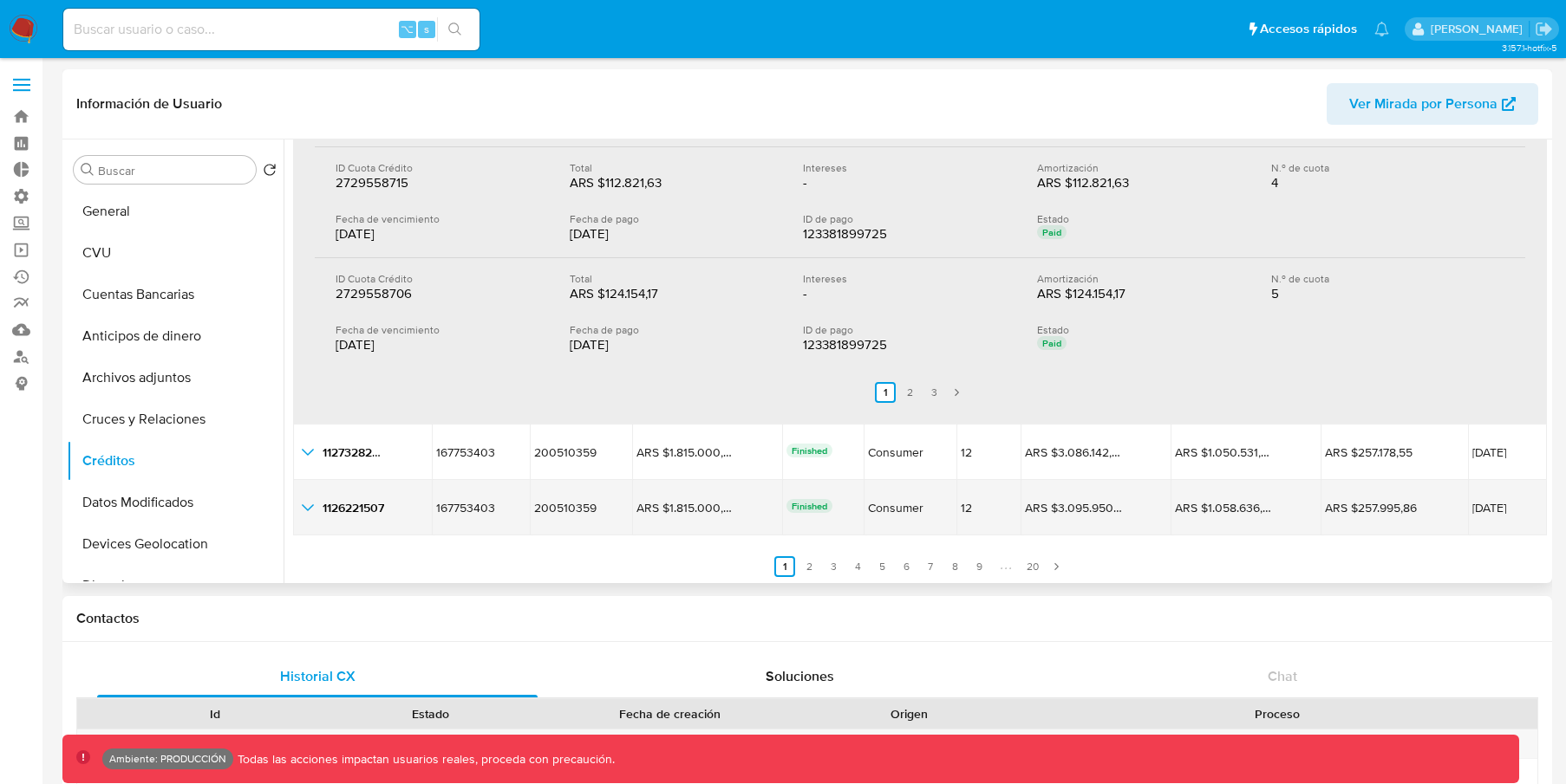
scroll to position [657, 0]
click at [306, 505] on icon "button_show_hidden_detail_by_id_4" at bounding box center [307, 504] width 12 height 7
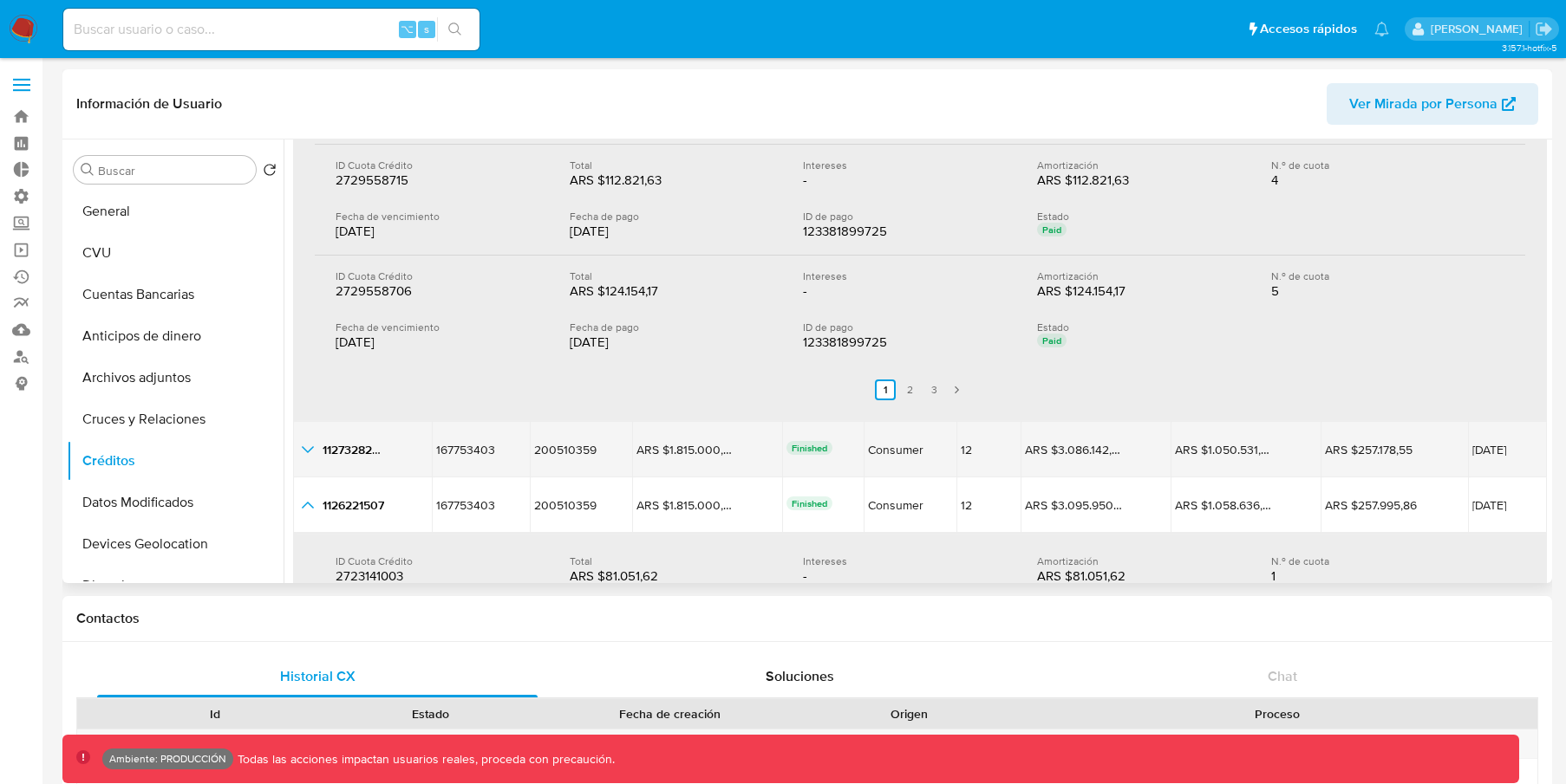
click at [313, 448] on icon "button_show_hidden_detail_by_id_3" at bounding box center [307, 449] width 21 height 21
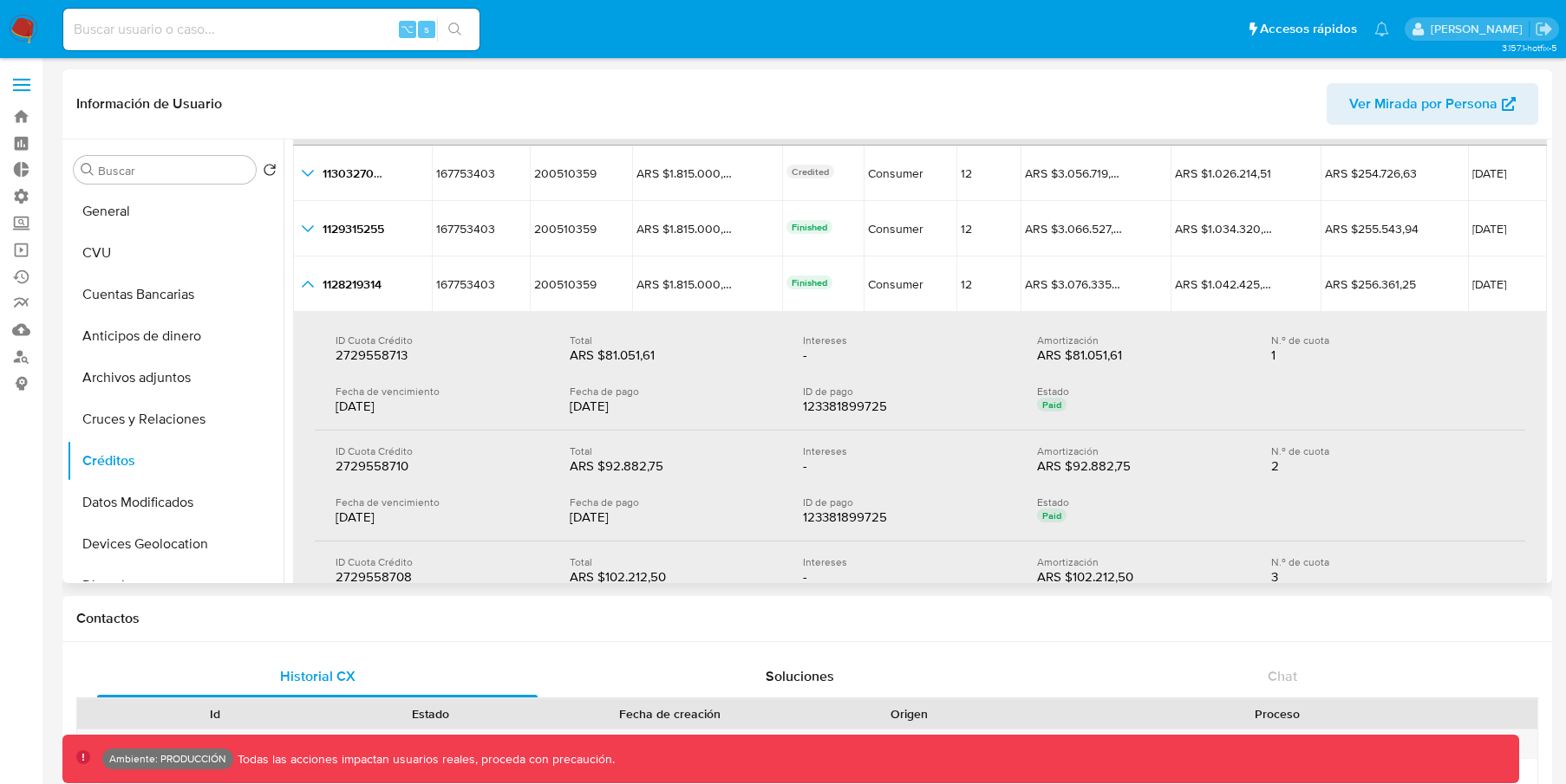
scroll to position [105, 0]
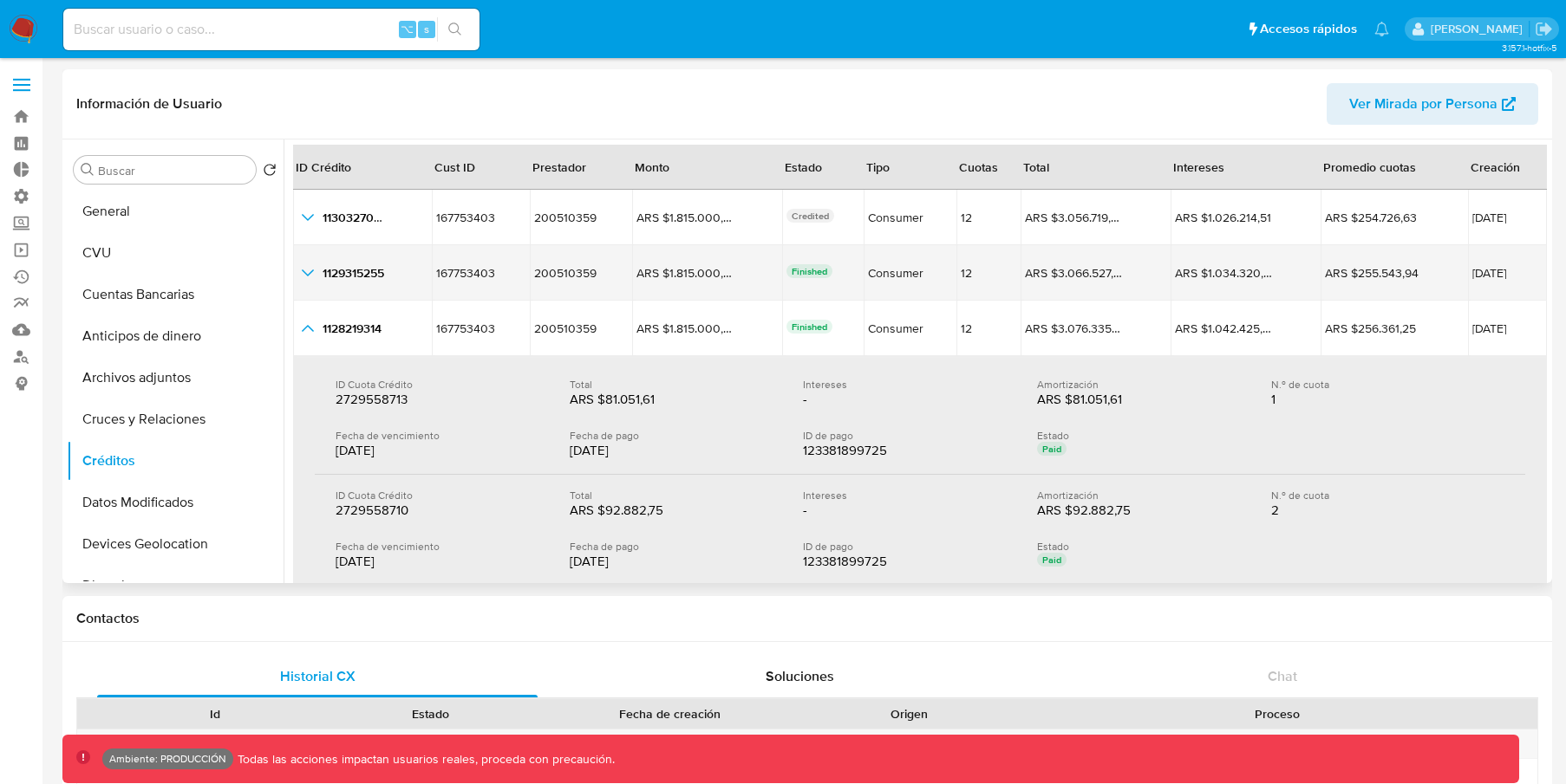
click at [308, 267] on icon "button_show_hidden_detail_by_id_1" at bounding box center [307, 273] width 21 height 21
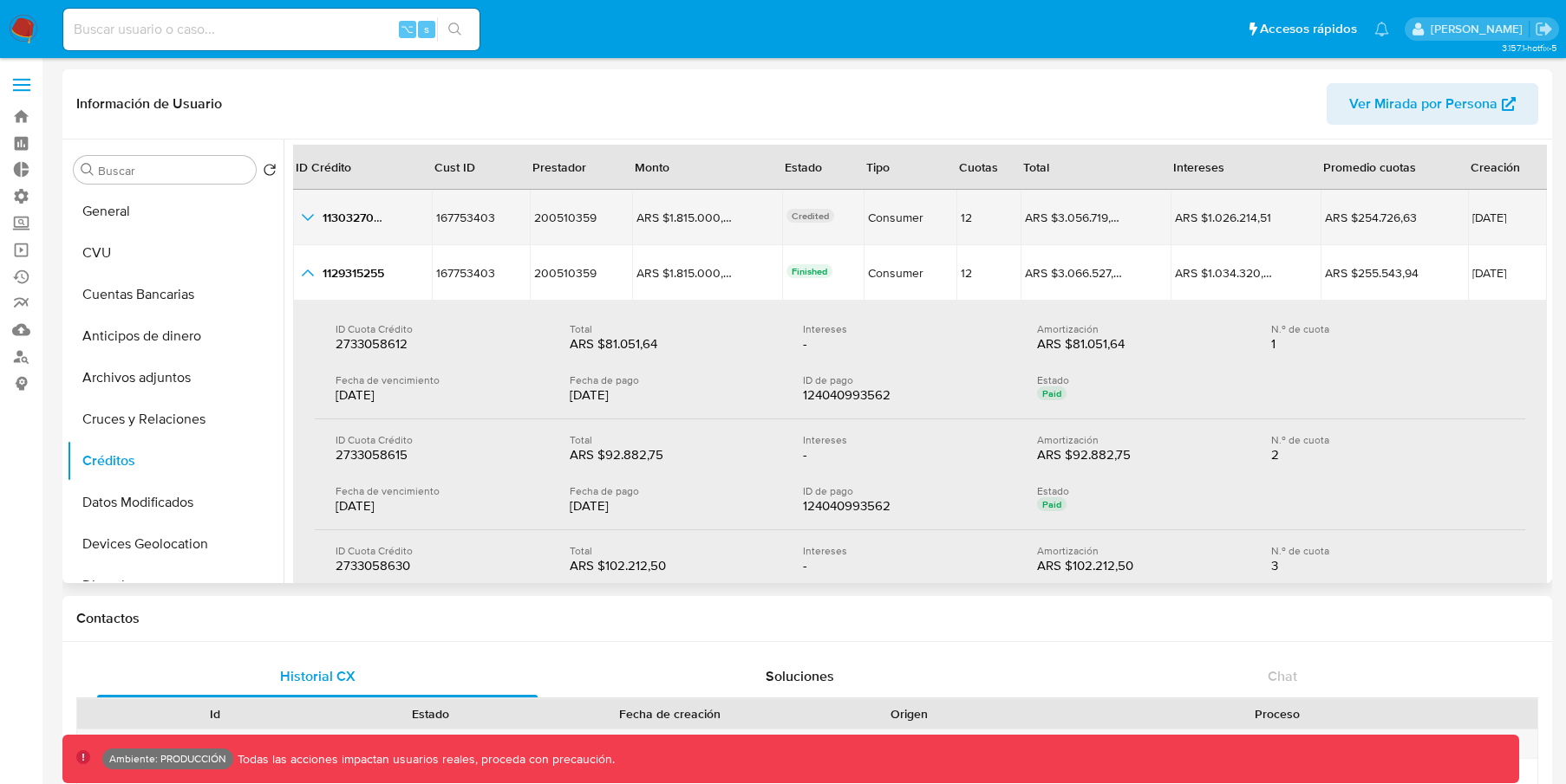
click at [316, 223] on icon "button_show_hidden_detail_by_id_0" at bounding box center [307, 218] width 21 height 21
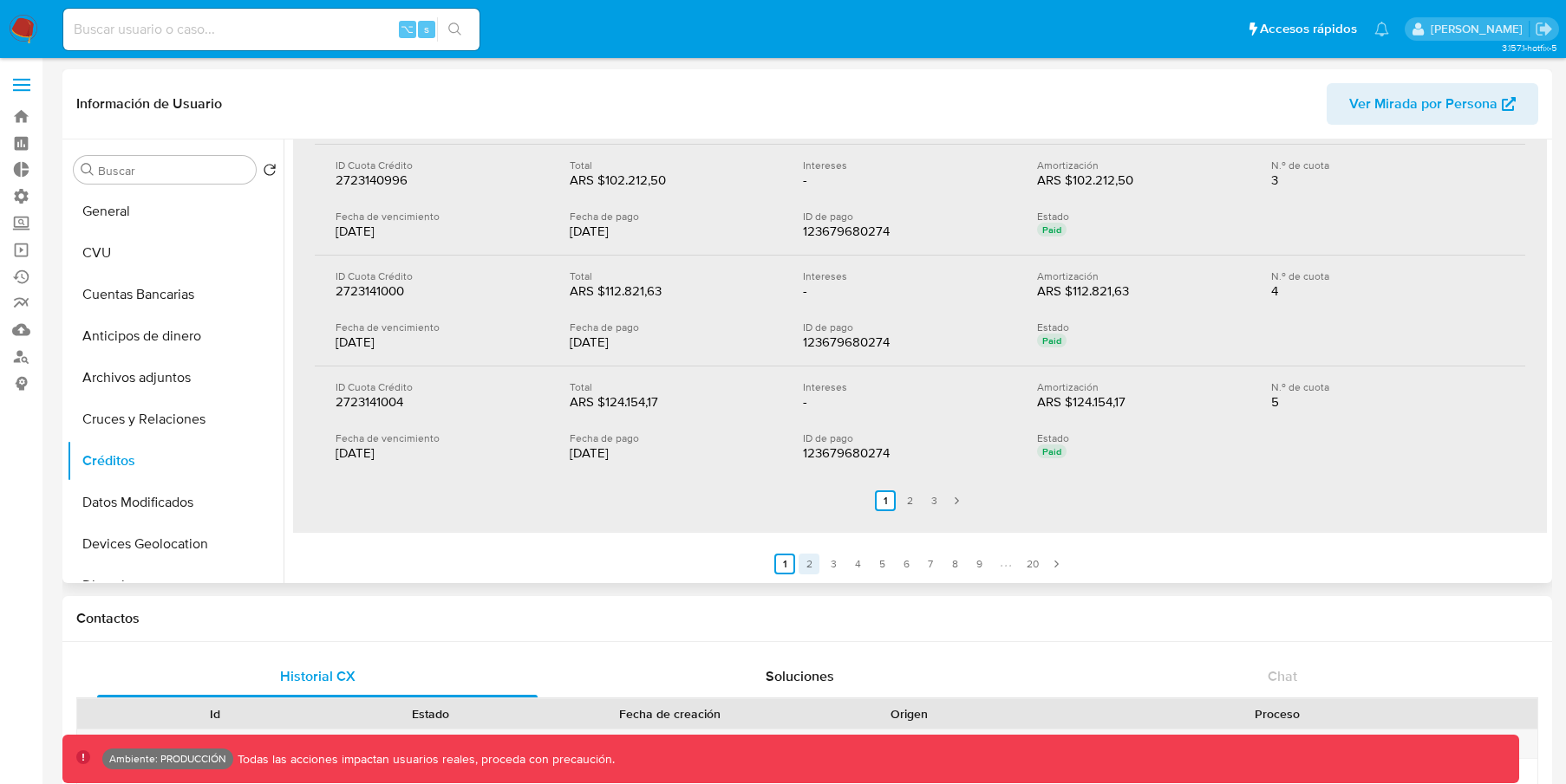
click at [805, 567] on link "2" at bounding box center [809, 564] width 21 height 21
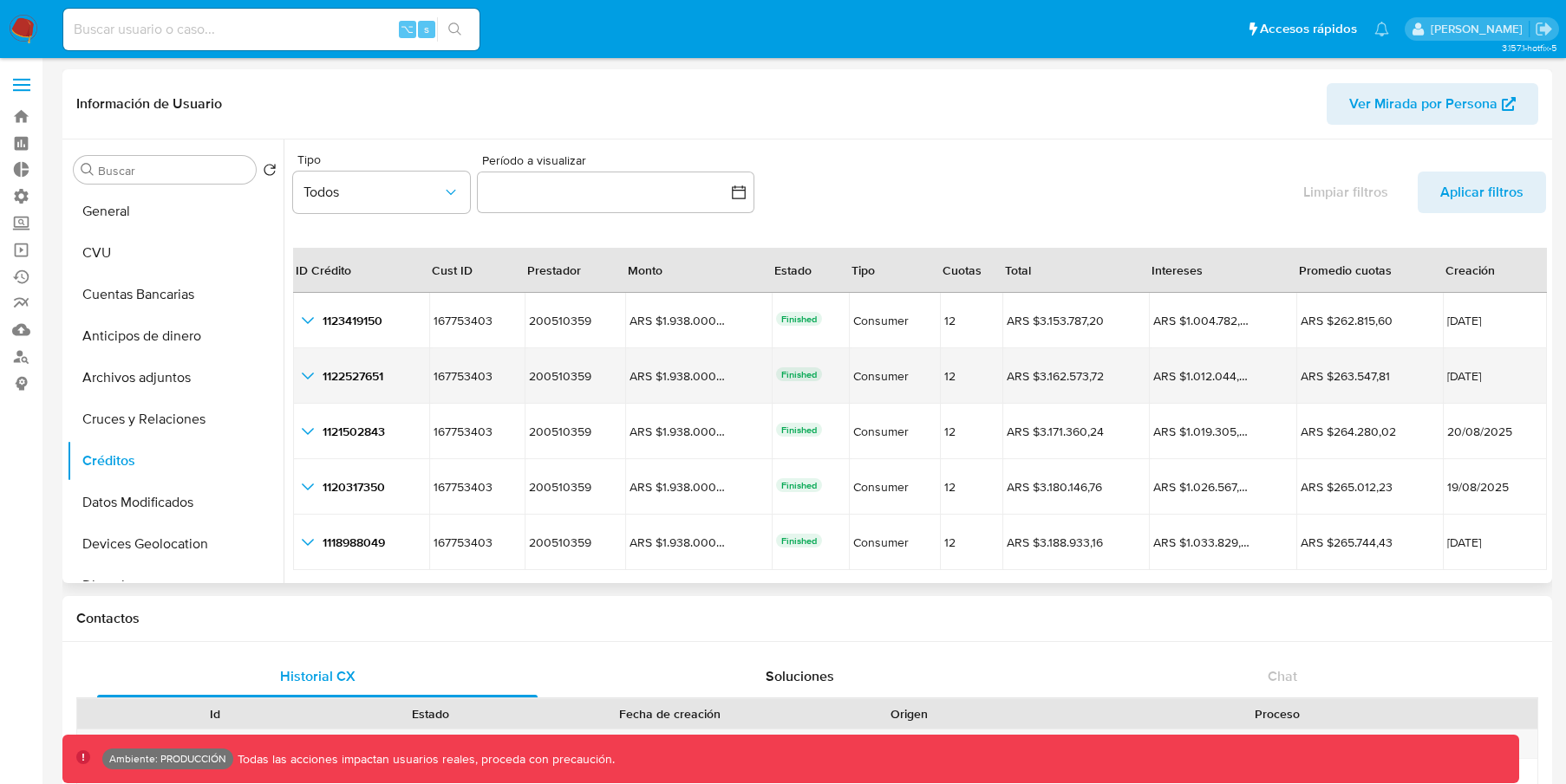
scroll to position [0, 0]
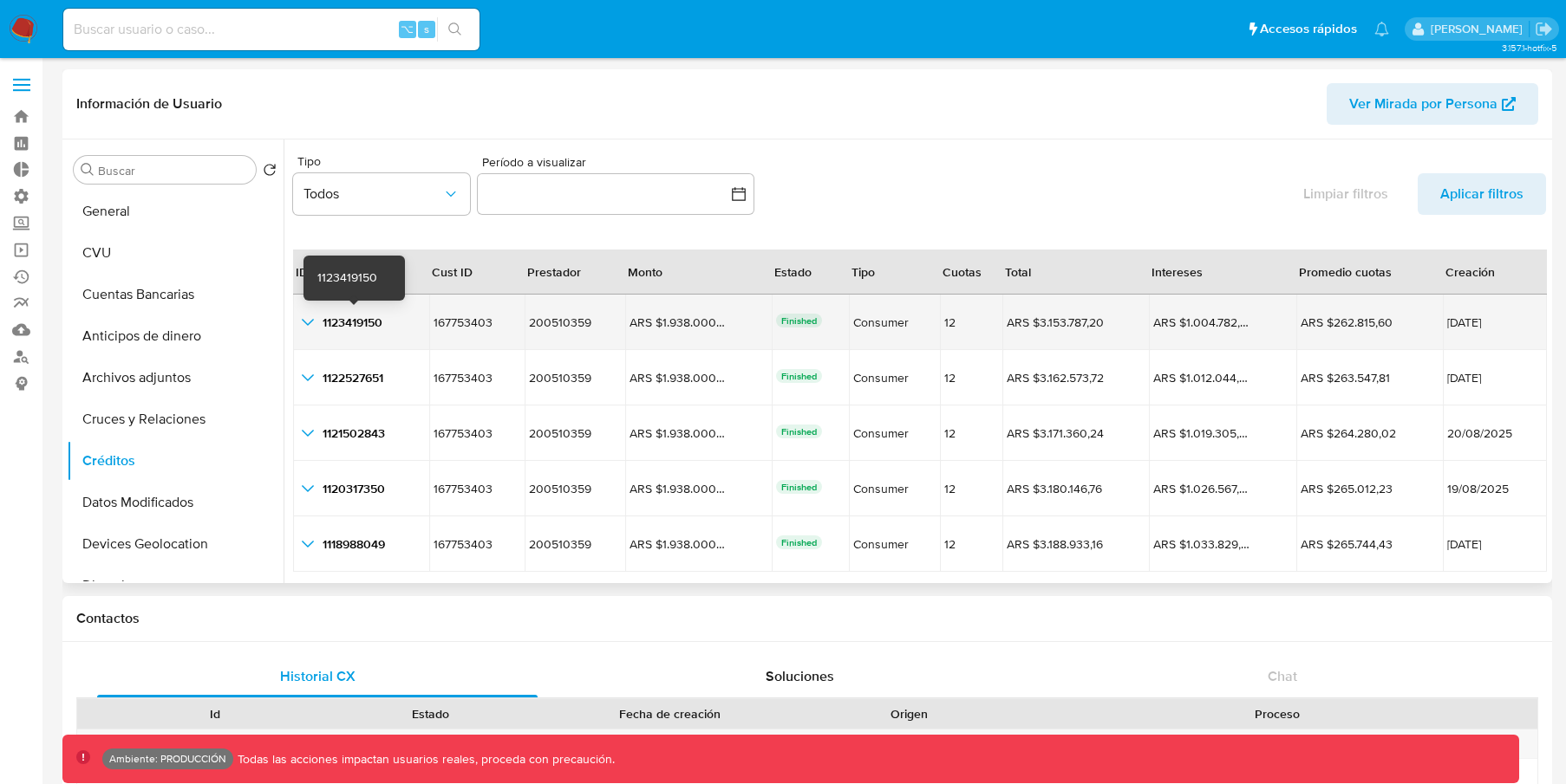
click at [314, 320] on icon "button_show_hidden_detail_by_id_0" at bounding box center [307, 322] width 21 height 21
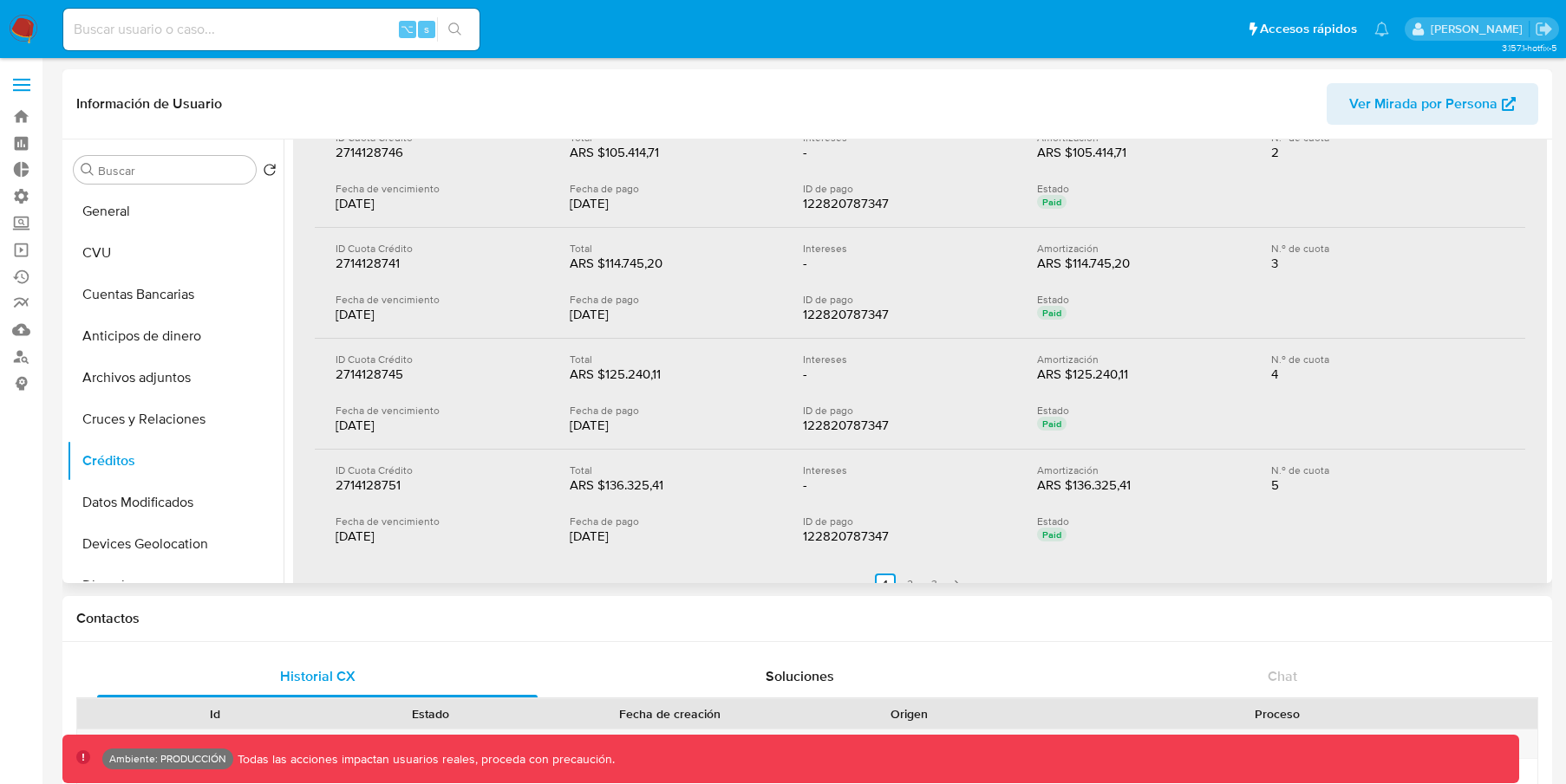
scroll to position [599, 0]
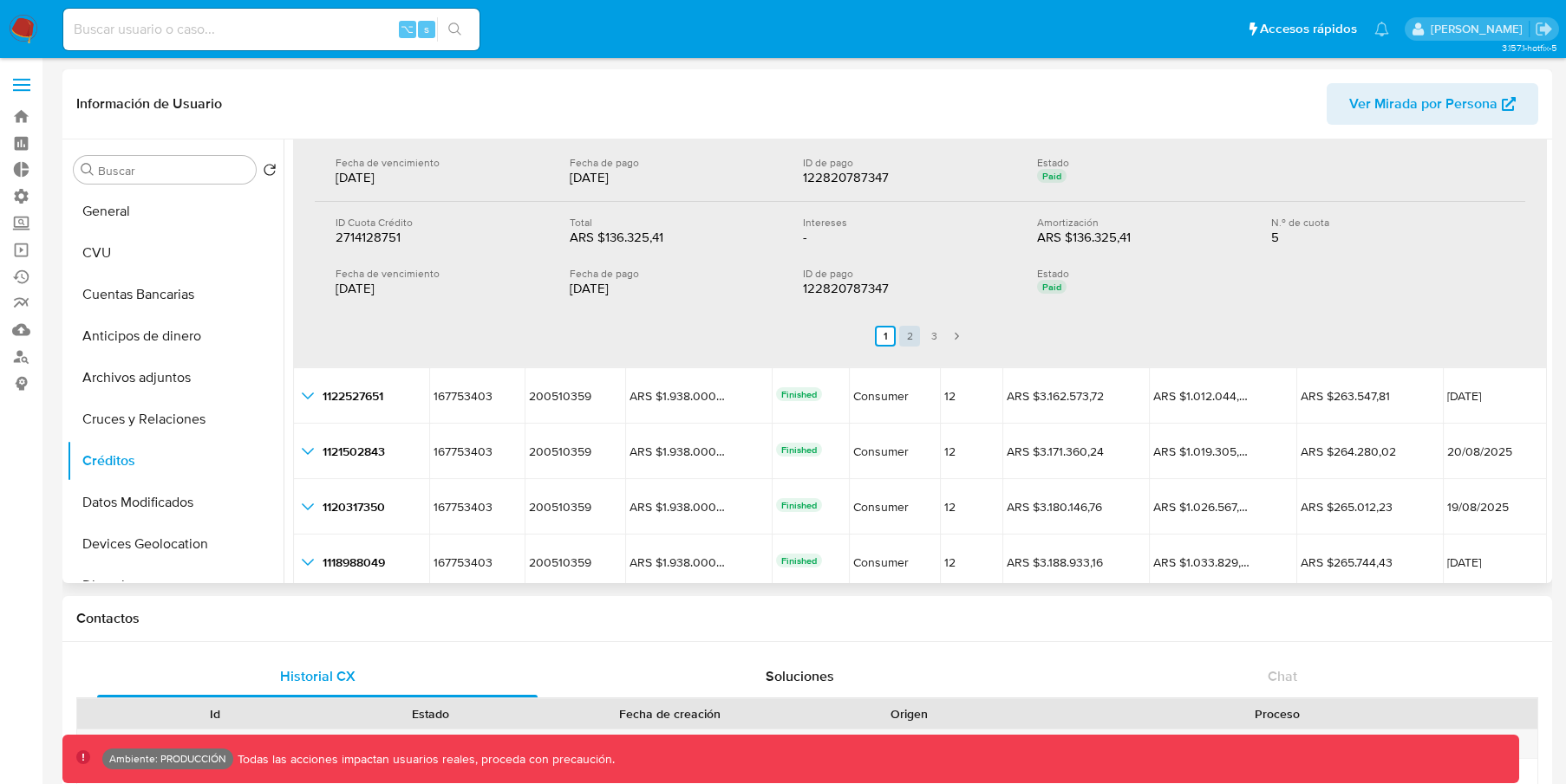
click at [913, 332] on link "2" at bounding box center [910, 336] width 21 height 21
click at [930, 336] on ul "Anterior 1 2 3 Siguiente" at bounding box center [920, 336] width 1211 height 49
click at [939, 335] on link "3" at bounding box center [945, 336] width 21 height 21
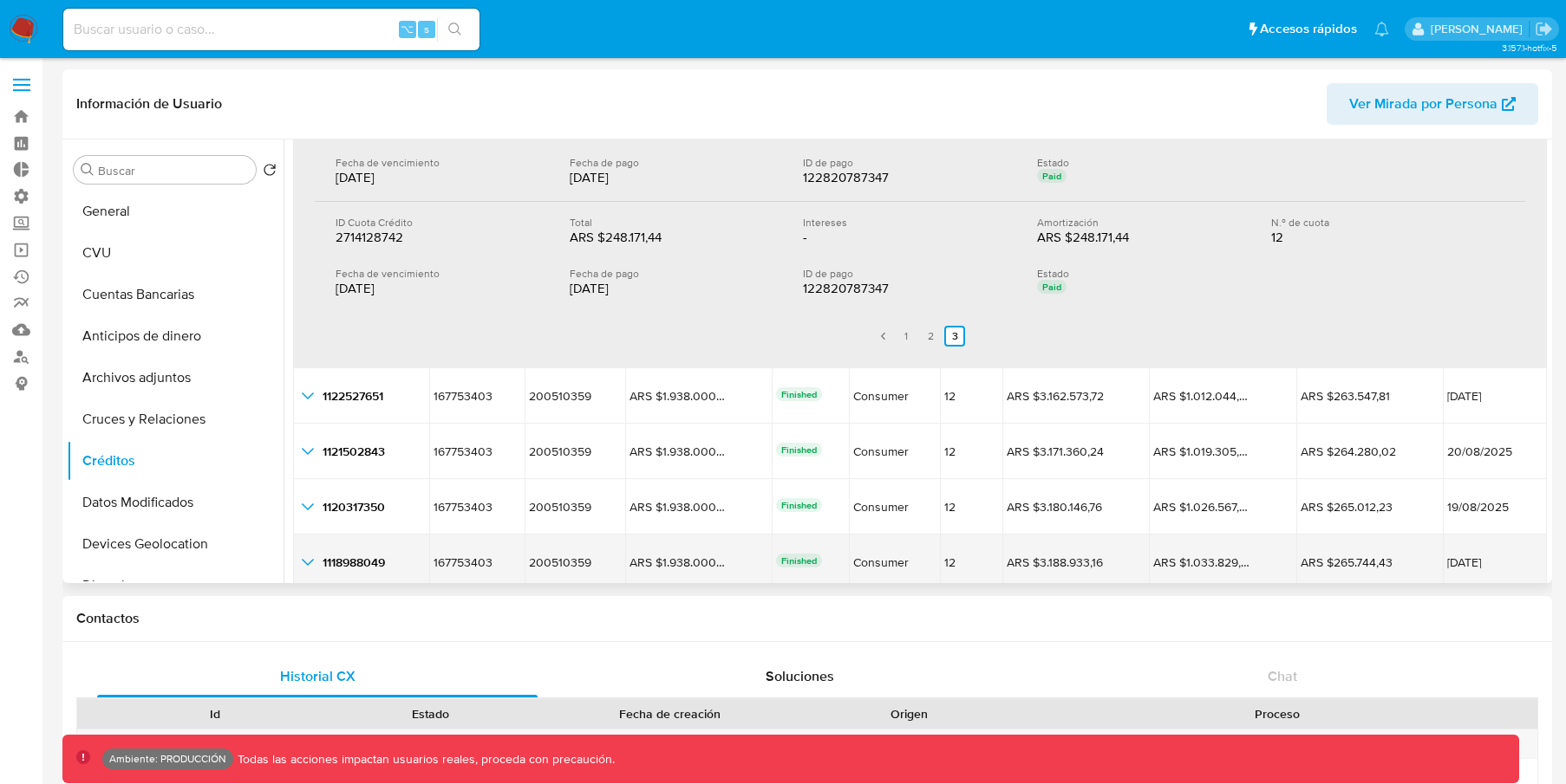
click at [305, 537] on td "1118988049 1118988049" at bounding box center [361, 562] width 136 height 56
click at [302, 560] on icon "button_show_hidden_detail_by_id_4" at bounding box center [307, 563] width 21 height 21
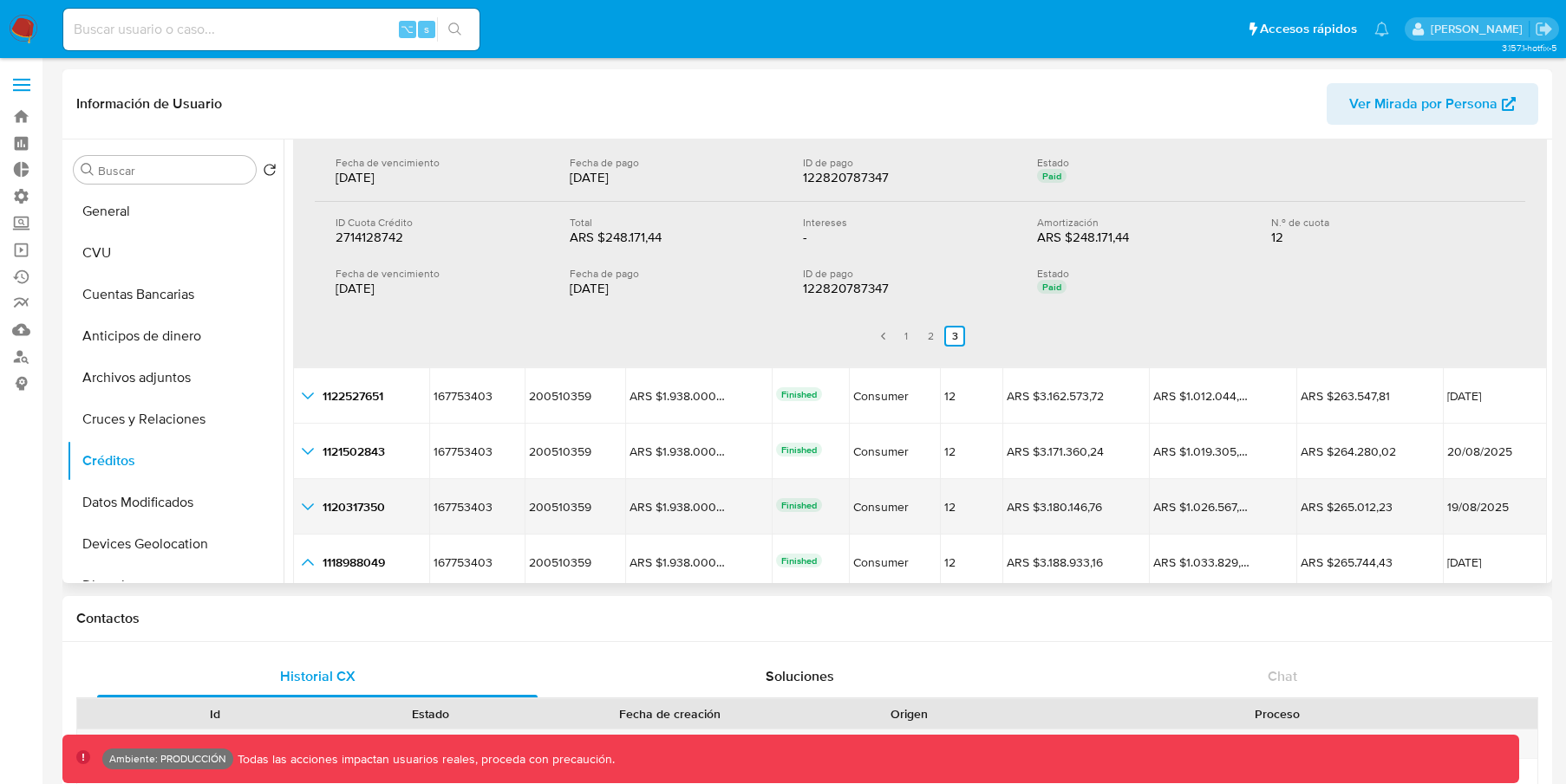
click at [307, 511] on icon "button_show_hidden_detail_by_id_3" at bounding box center [307, 507] width 21 height 21
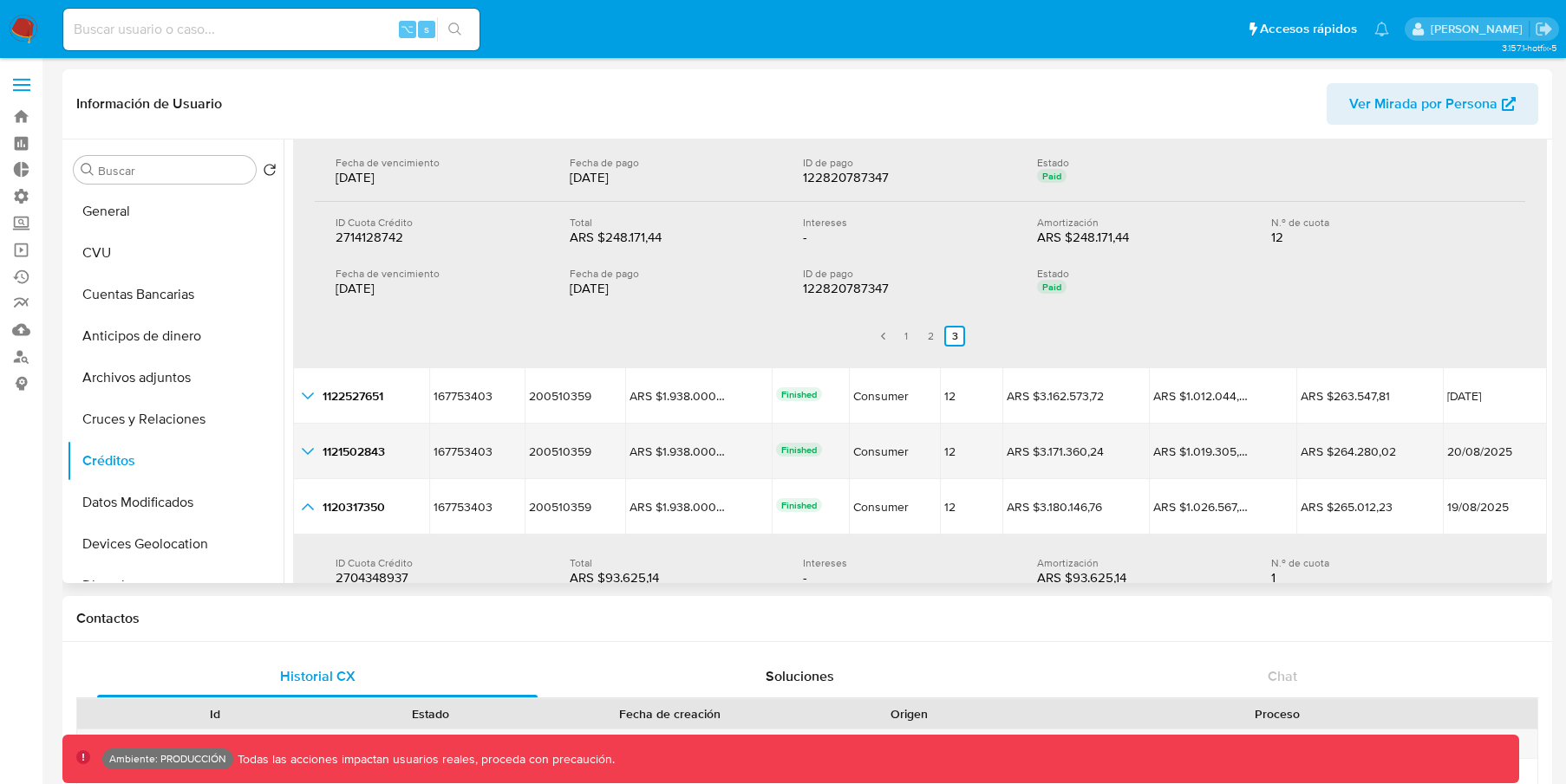
click at [307, 449] on icon "button_show_hidden_detail_by_id_2" at bounding box center [307, 451] width 21 height 21
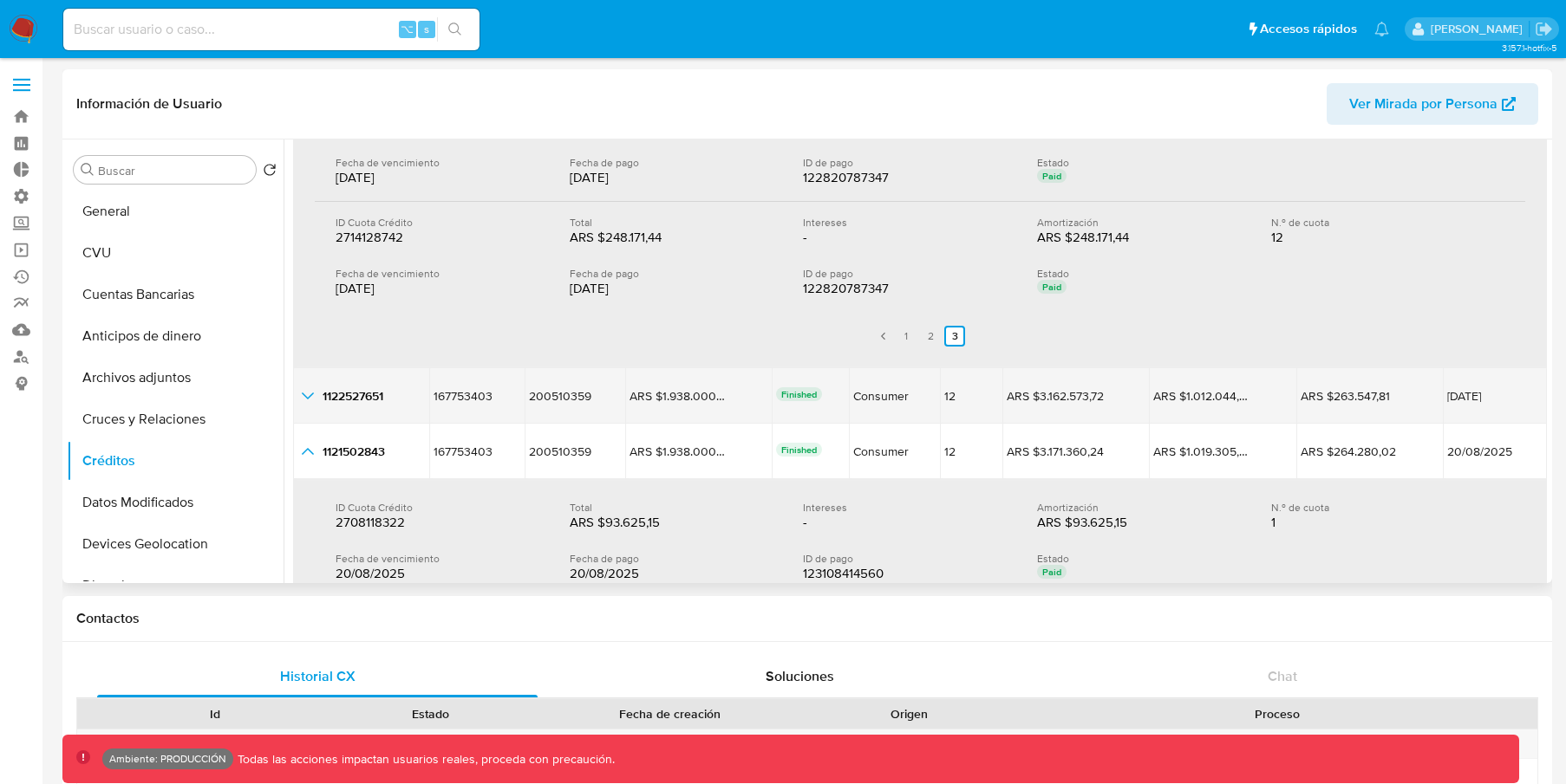
click at [309, 396] on icon "button_show_hidden_detail_by_id_1" at bounding box center [307, 396] width 12 height 7
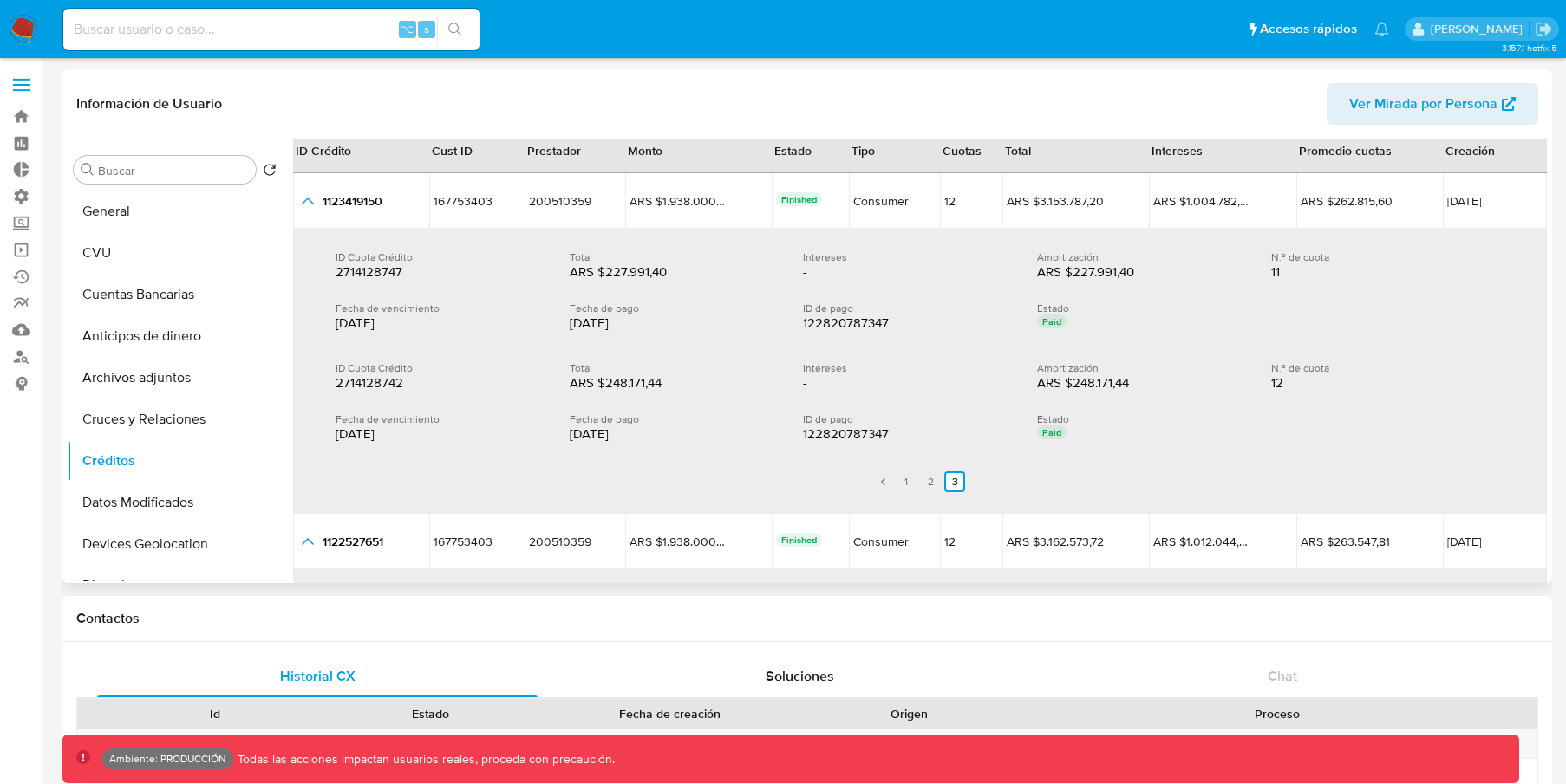
scroll to position [0, 0]
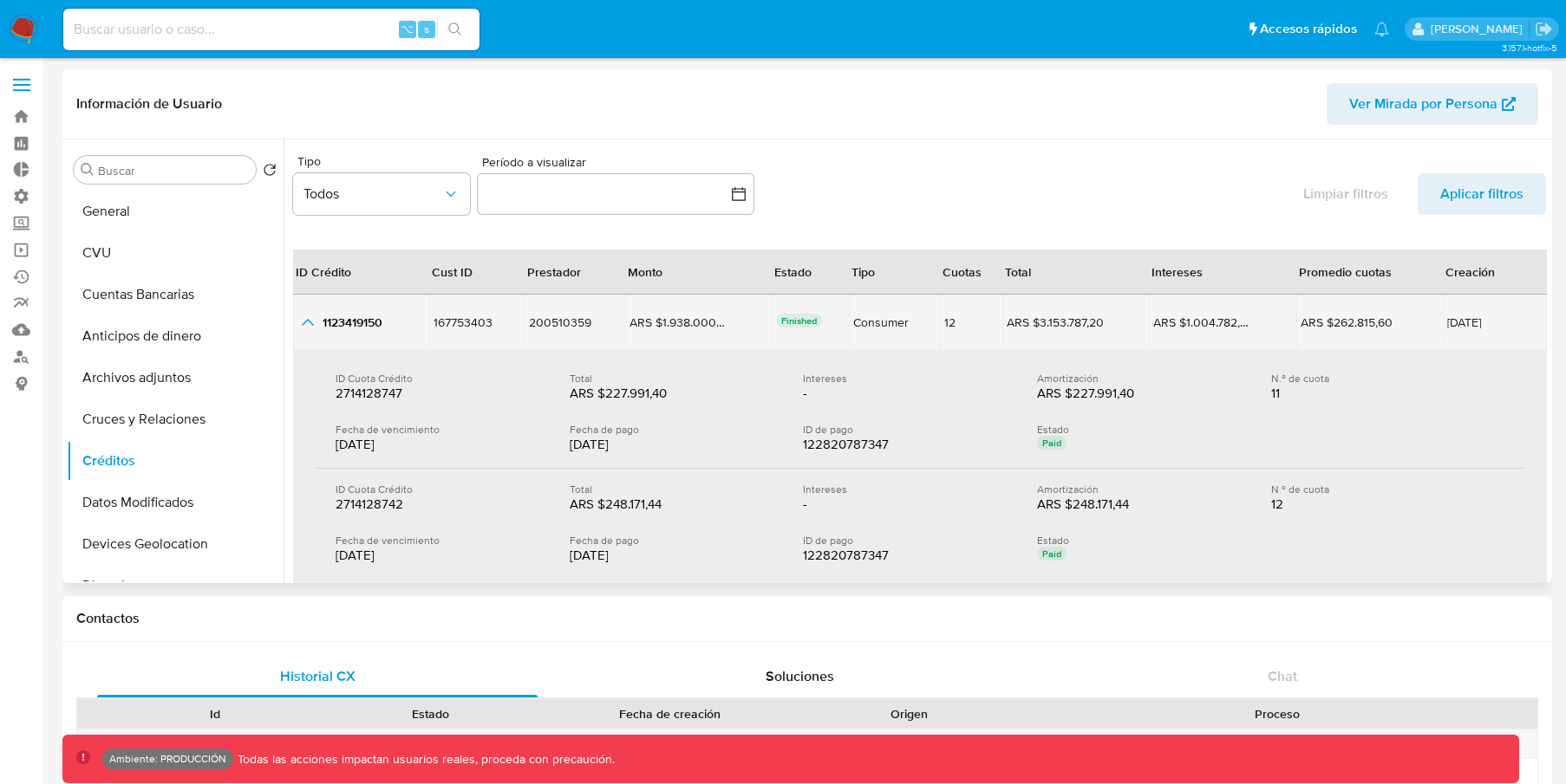
click at [307, 325] on icon "button_show_hidden_detail_by_id_0" at bounding box center [307, 322] width 21 height 21
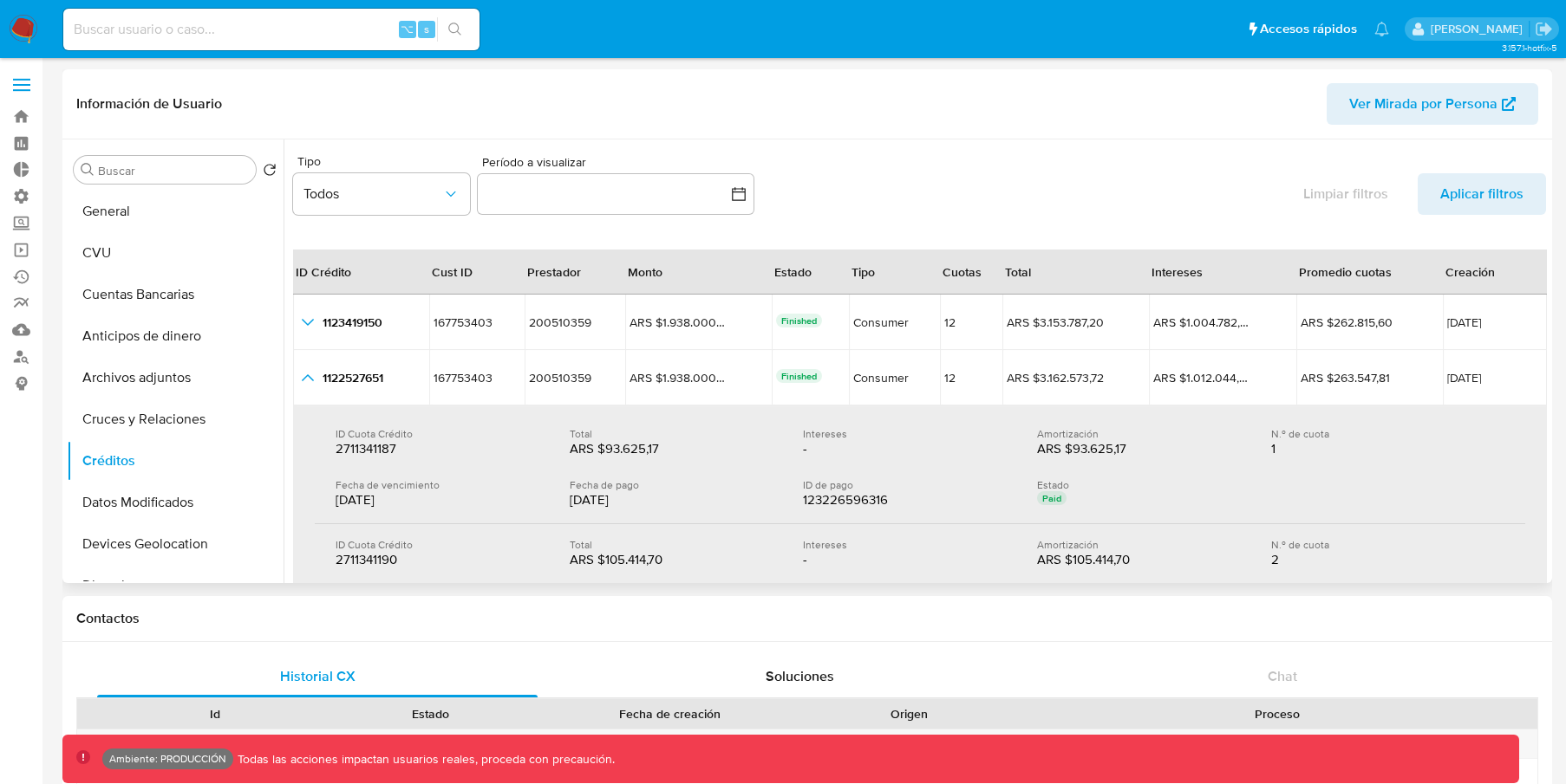
click at [890, 180] on div "Tipo Todos Período a visualizar inputDatePicker Limpiar filtros Aplicar filtros" at bounding box center [919, 188] width 1253 height 81
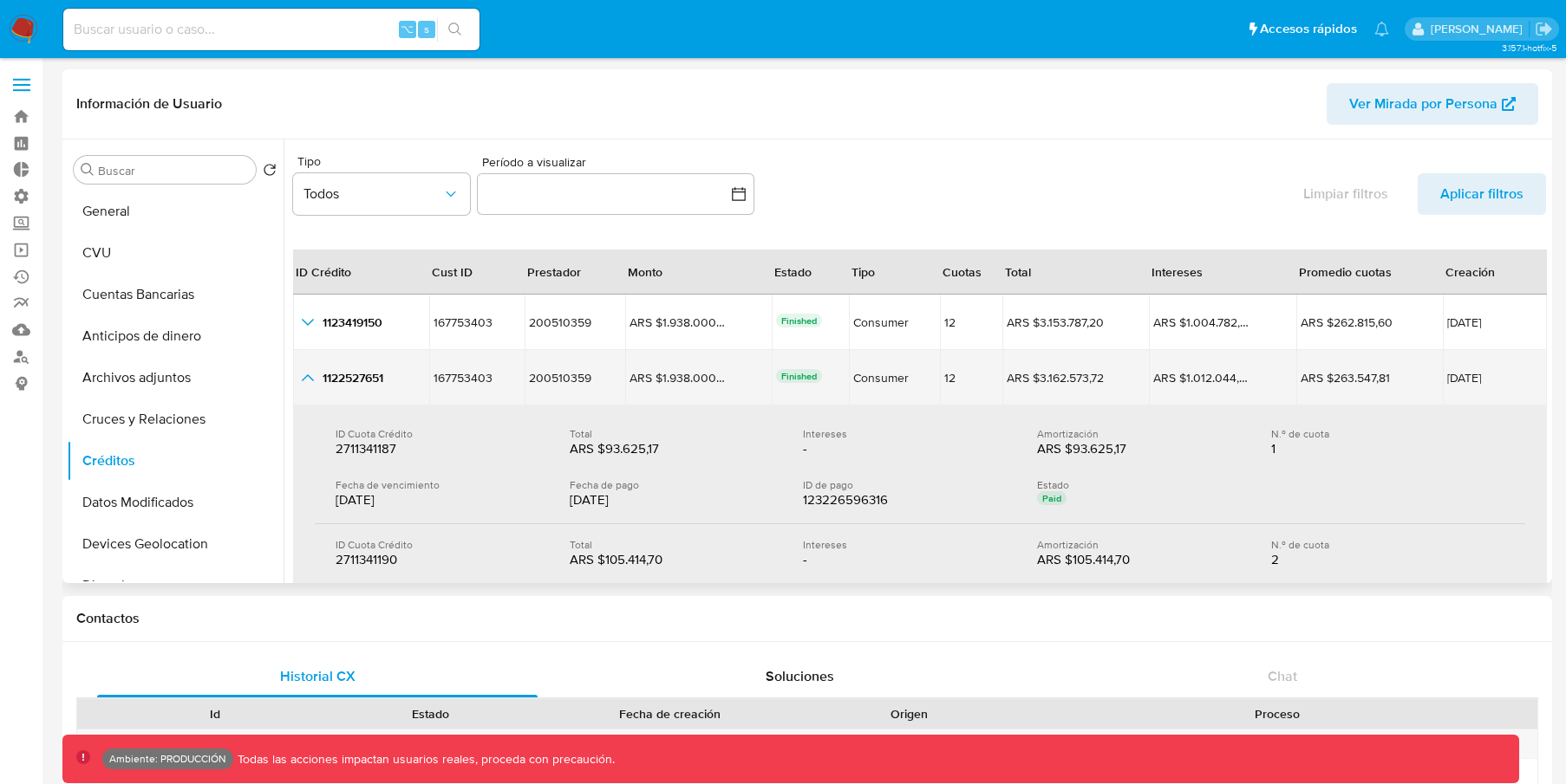
click at [301, 383] on icon "button_show_hidden_detail_by_id_1" at bounding box center [307, 378] width 21 height 21
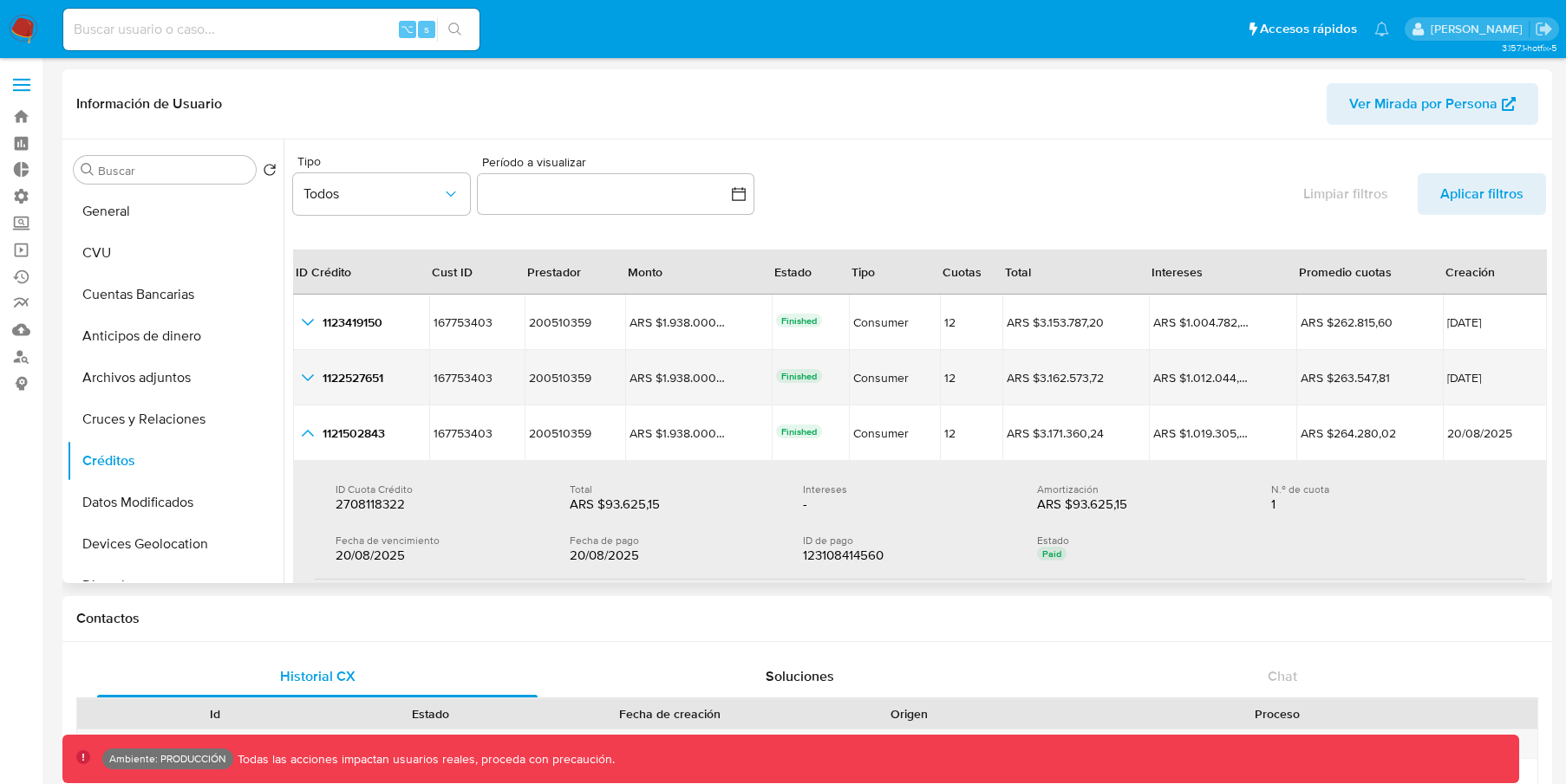
click at [304, 382] on icon "button_show_hidden_detail_by_id_1" at bounding box center [307, 378] width 21 height 21
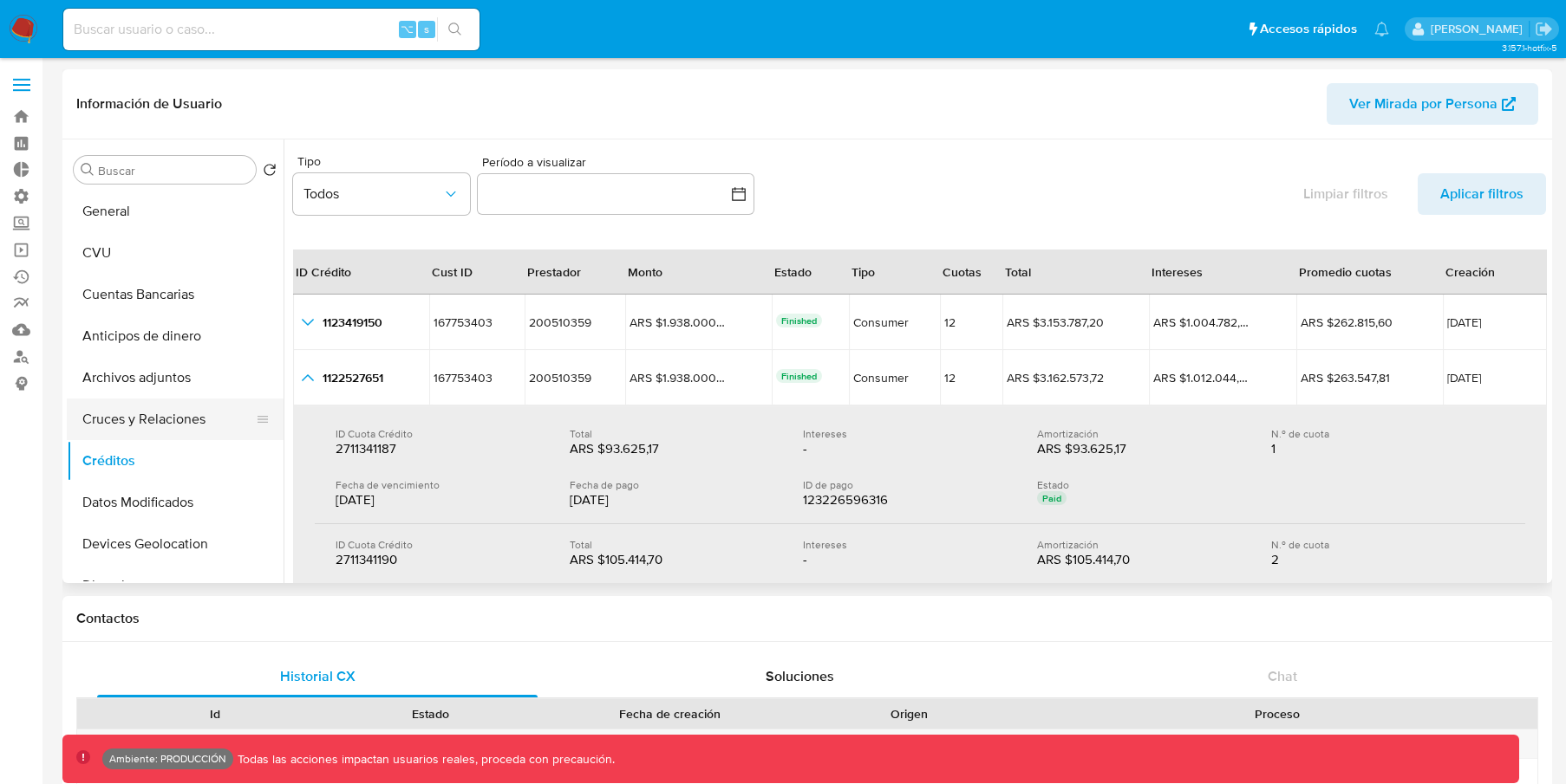
click at [171, 416] on button "Cruces y Relaciones" at bounding box center [168, 419] width 203 height 41
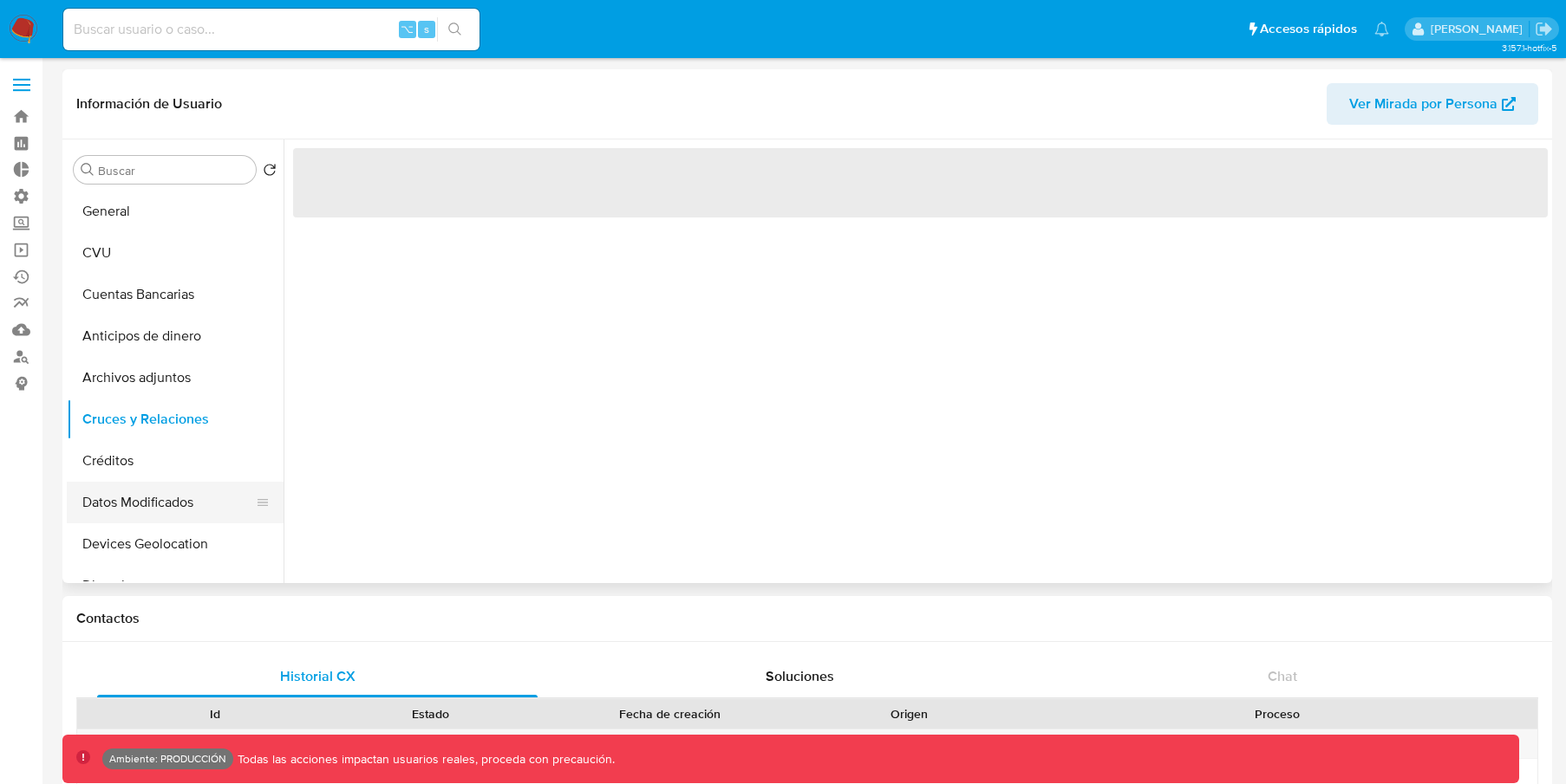
click at [116, 513] on button "Datos Modificados" at bounding box center [168, 502] width 203 height 41
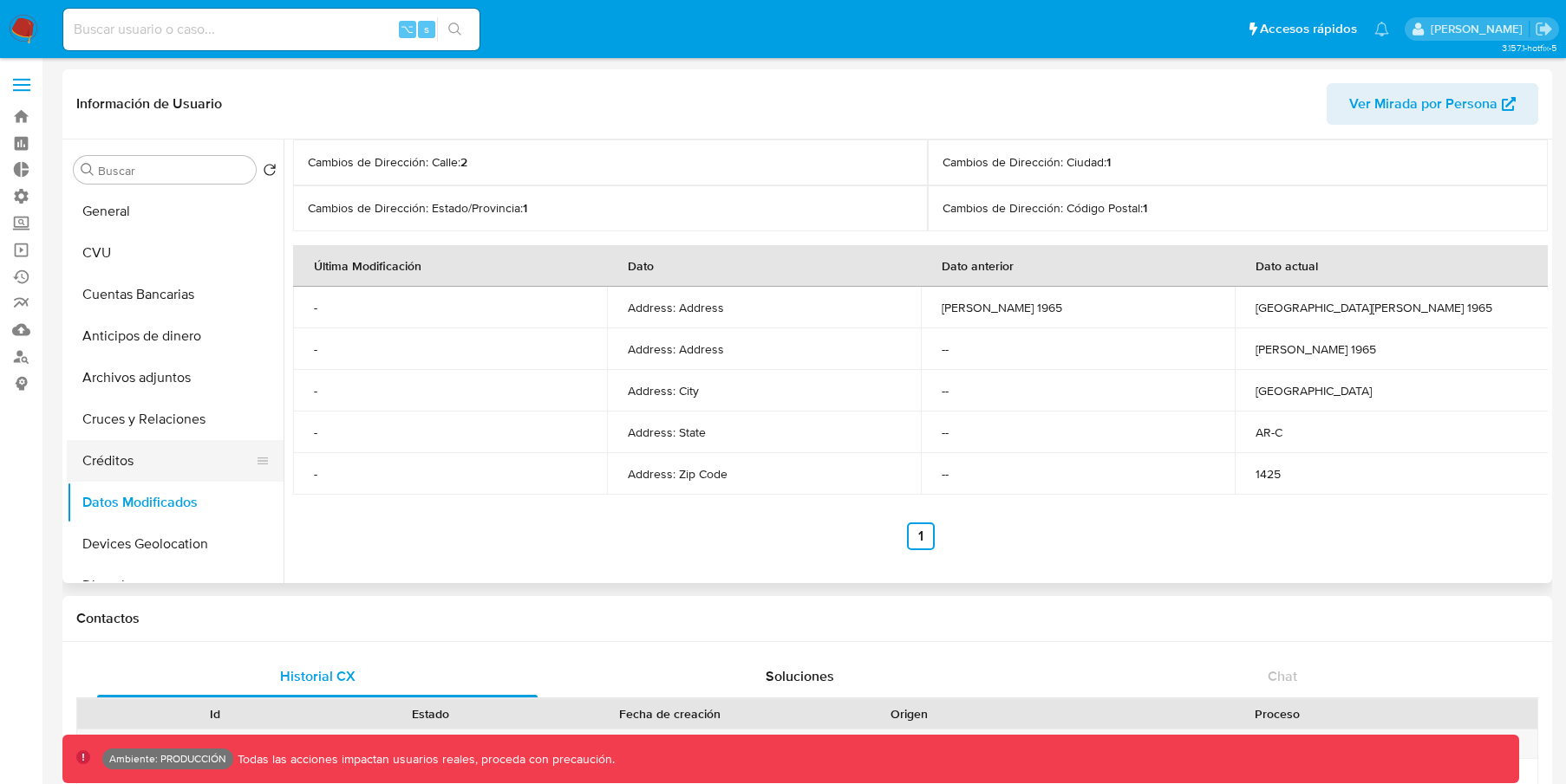
click at [168, 471] on button "Créditos" at bounding box center [168, 461] width 203 height 41
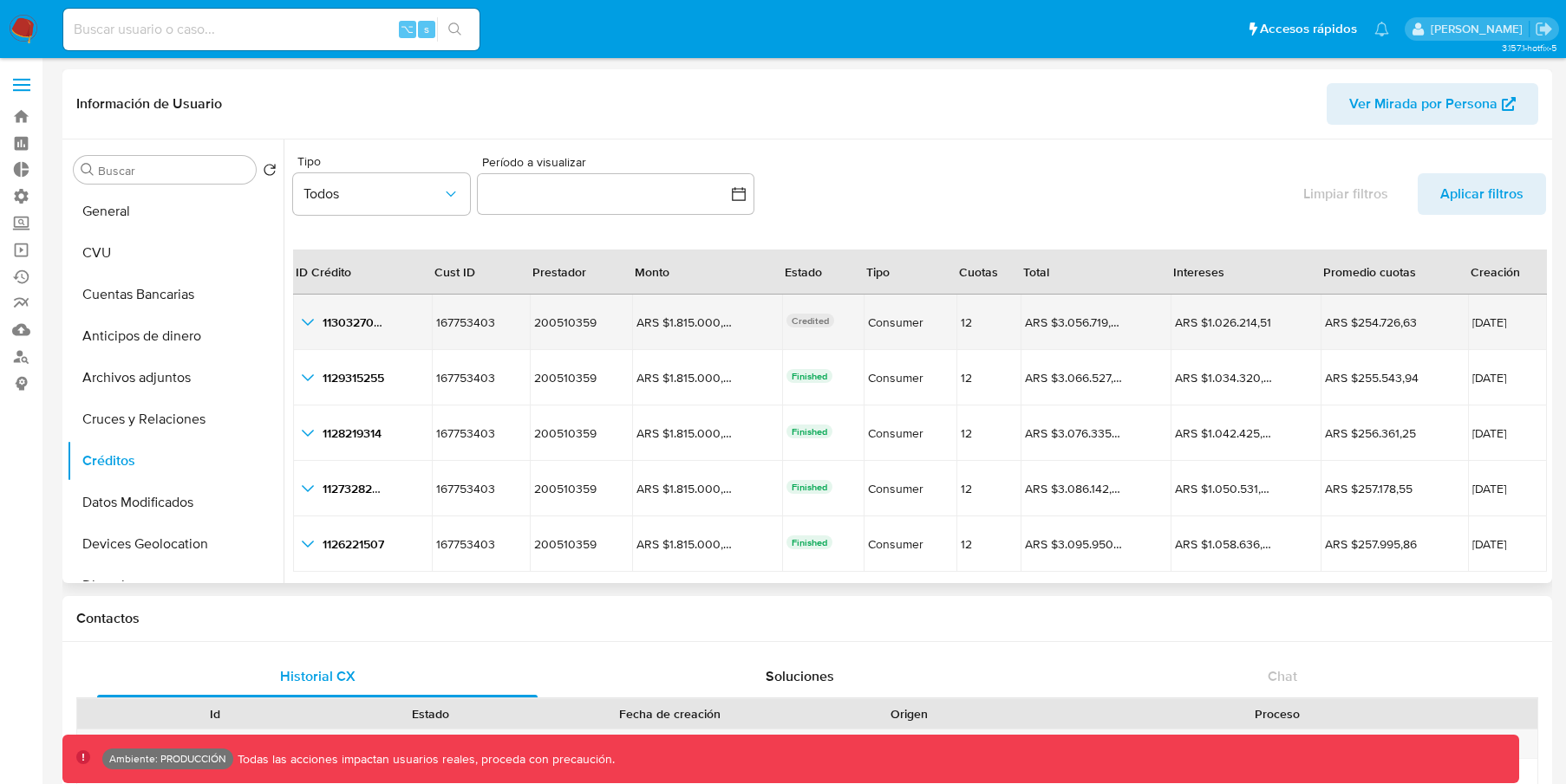
click at [306, 325] on icon "button_show_hidden_detail_by_id_0" at bounding box center [307, 322] width 21 height 21
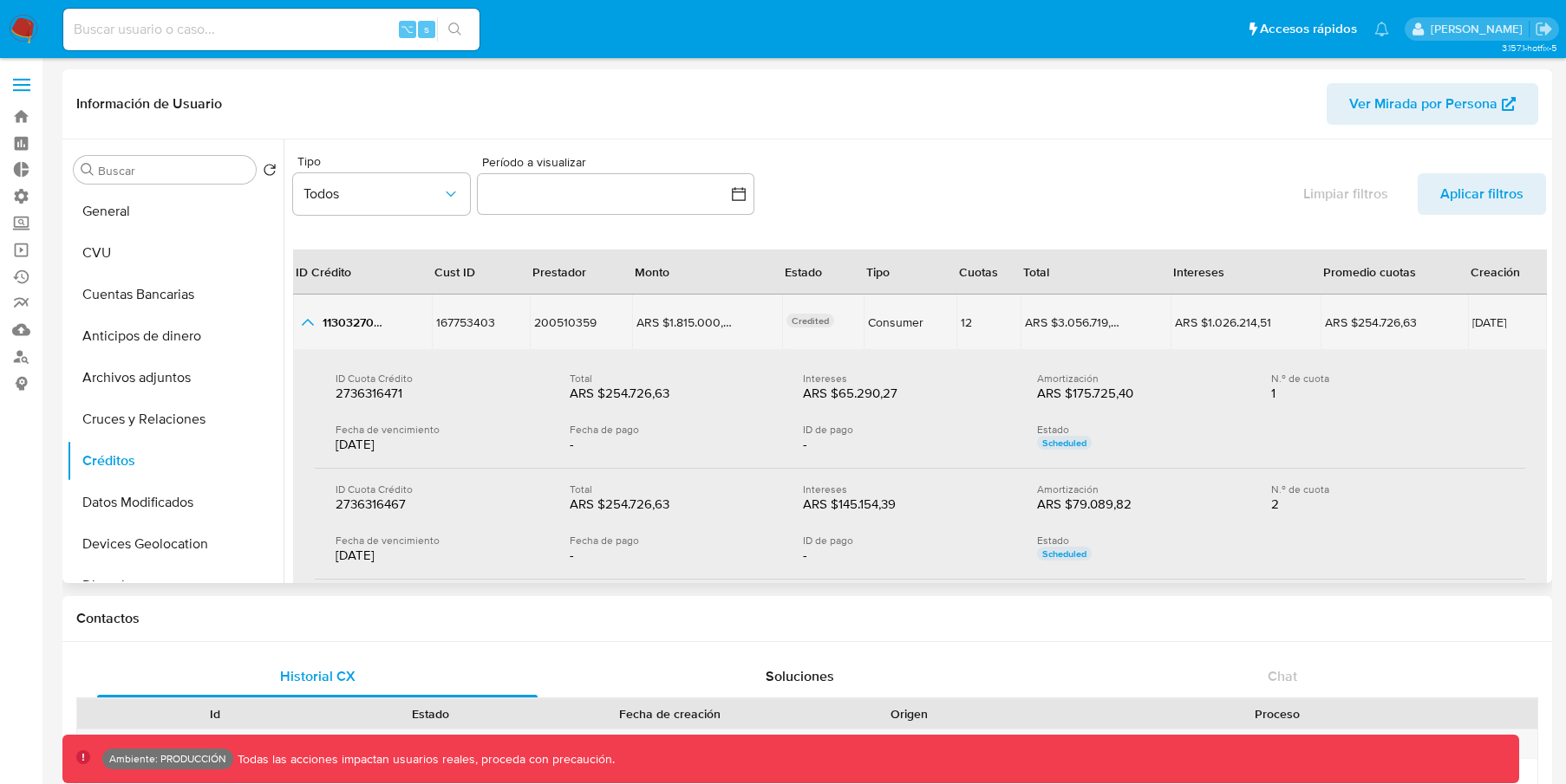
click at [305, 323] on icon "button_show_hidden_detail_by_id_0" at bounding box center [307, 322] width 21 height 21
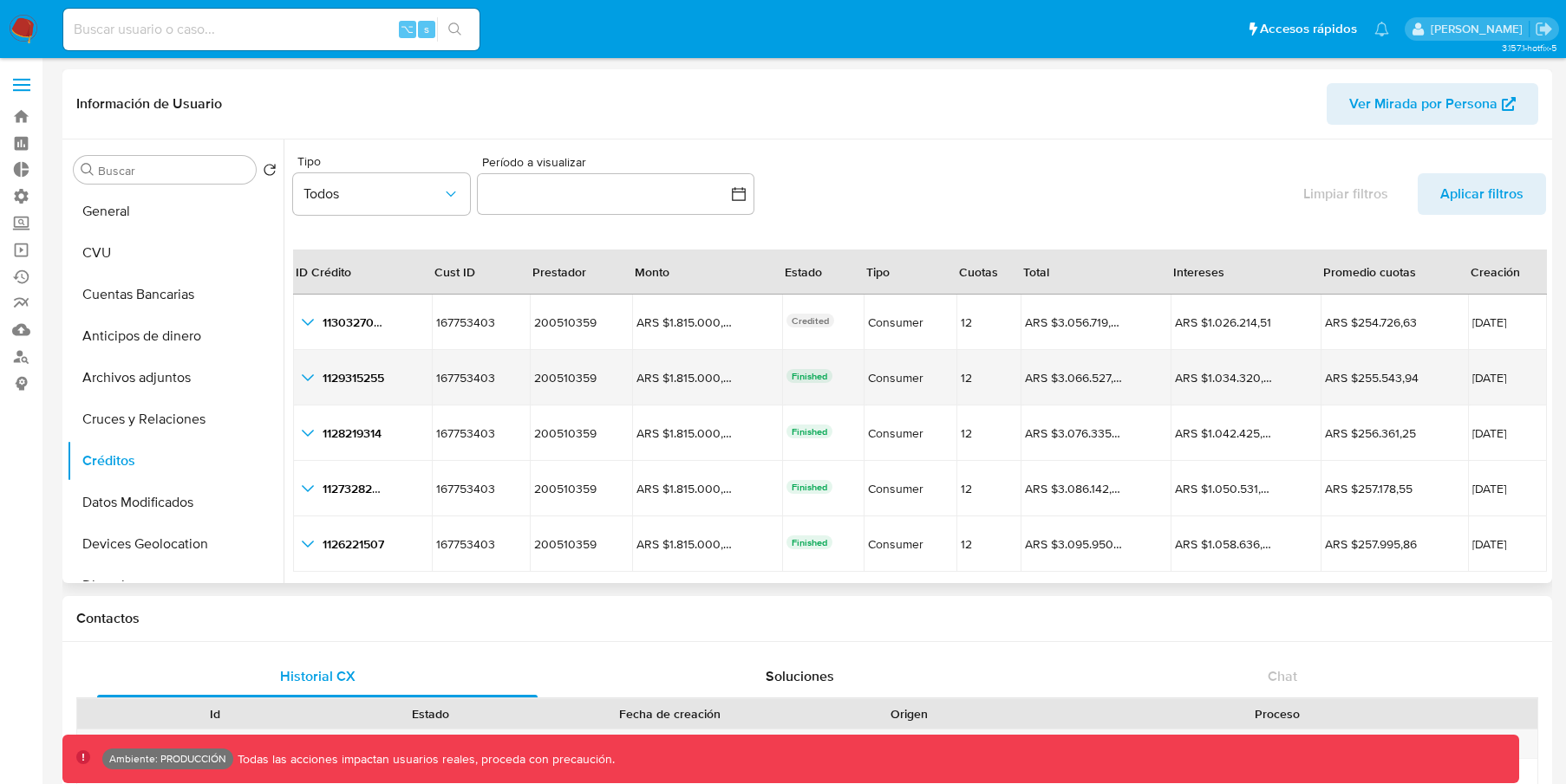
click at [311, 381] on icon "button_show_hidden_detail_by_id_1" at bounding box center [307, 378] width 21 height 21
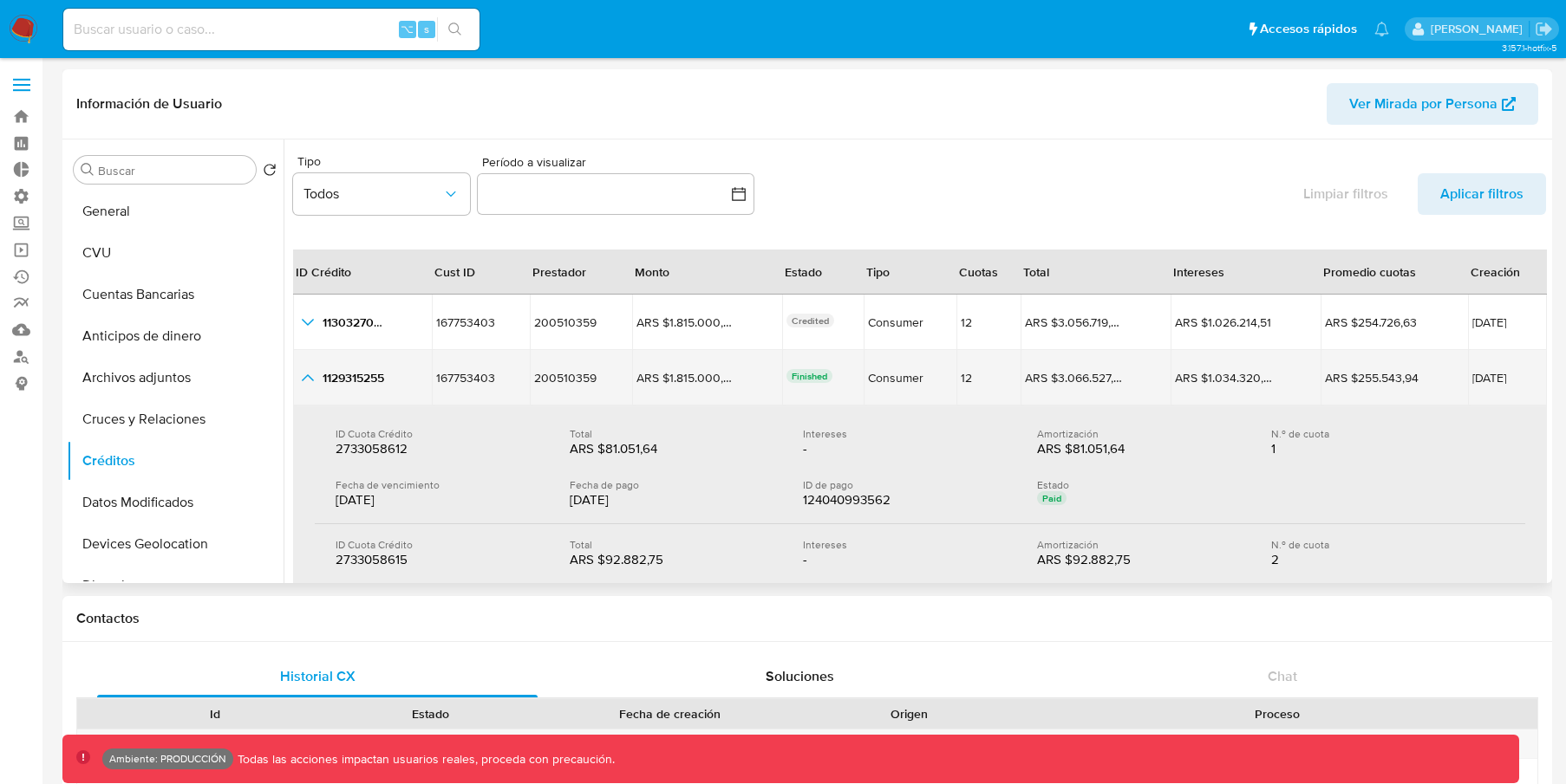
click at [305, 372] on icon "button_show_hidden_detail_by_id_1" at bounding box center [307, 378] width 21 height 21
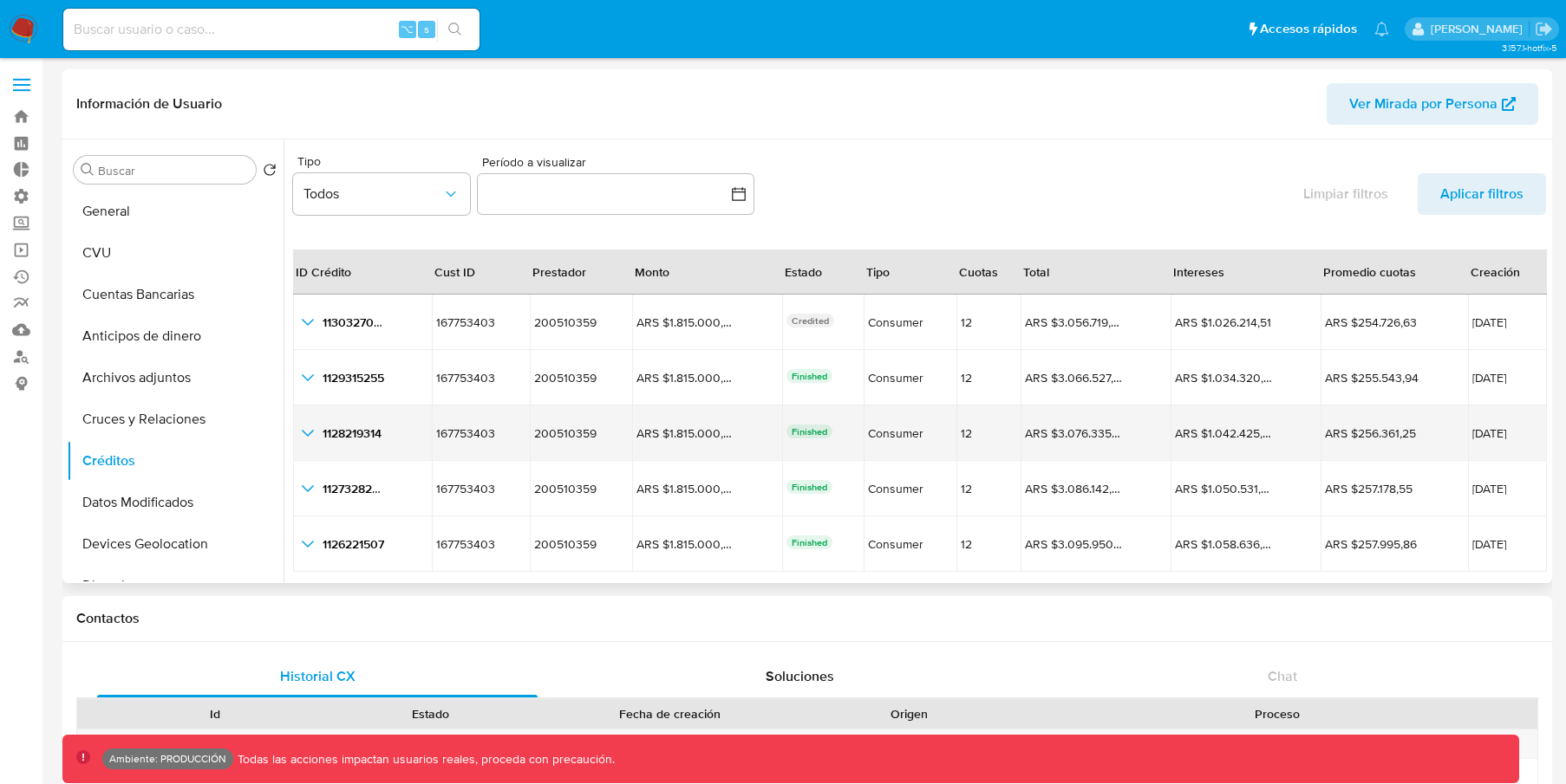
click at [319, 435] on div "1128219314 1128219314" at bounding box center [362, 433] width 130 height 21
click at [307, 429] on icon "button_show_hidden_detail_by_id_2" at bounding box center [307, 433] width 21 height 21
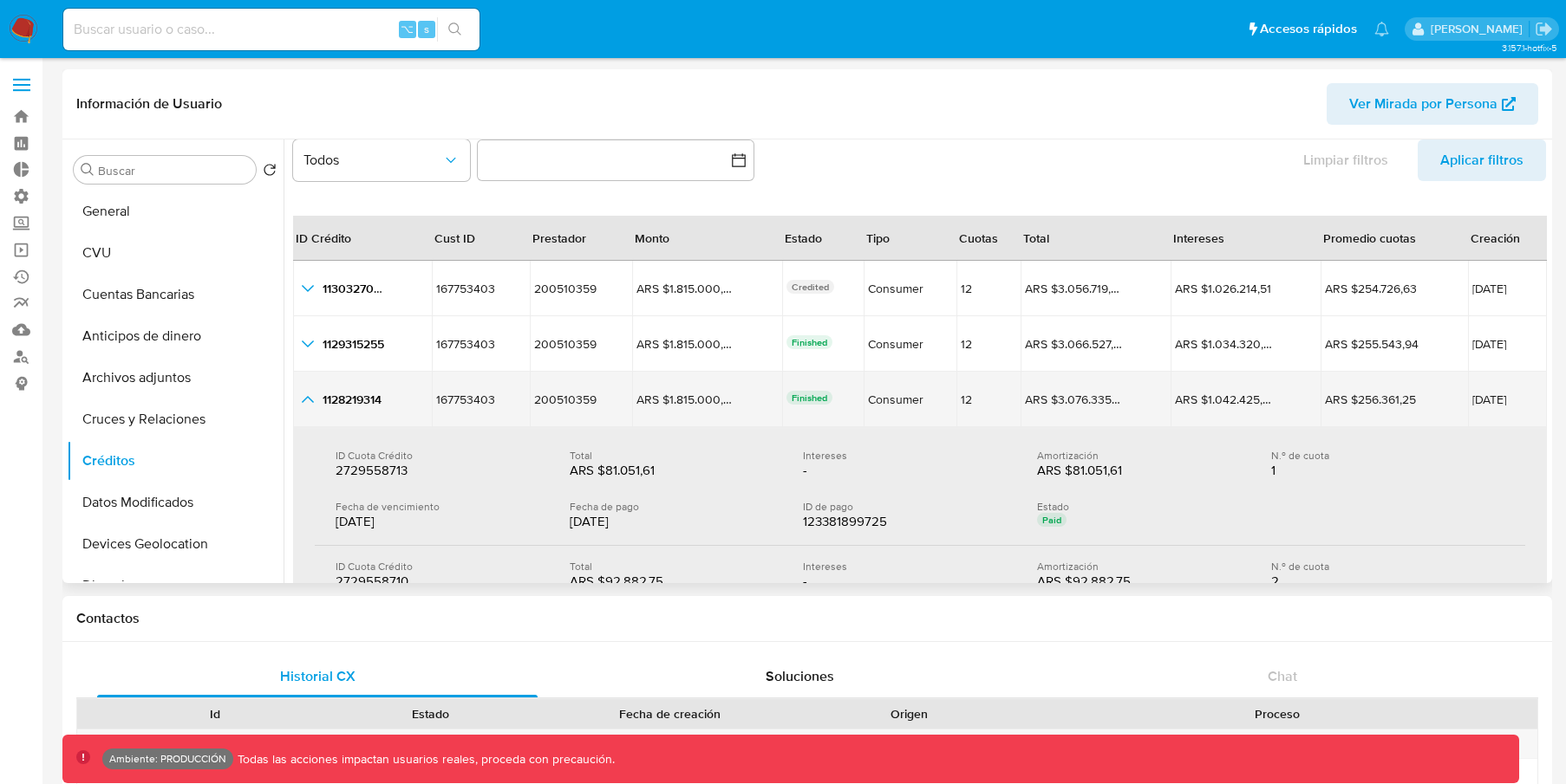
click at [305, 399] on icon "button_show_hidden_detail_by_id_2" at bounding box center [307, 399] width 12 height 7
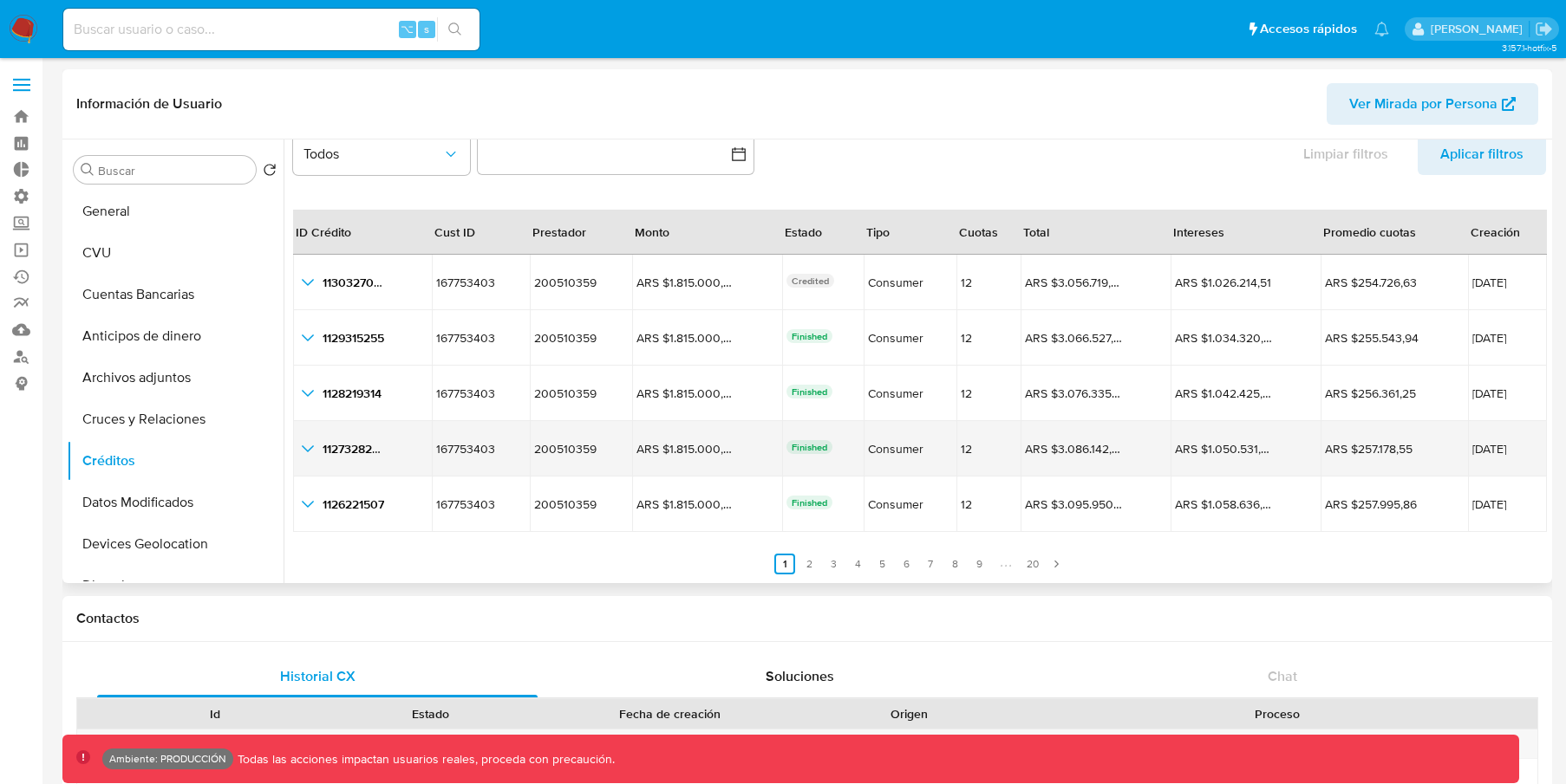
click at [307, 446] on icon "button_show_hidden_detail_by_id_3" at bounding box center [307, 449] width 21 height 21
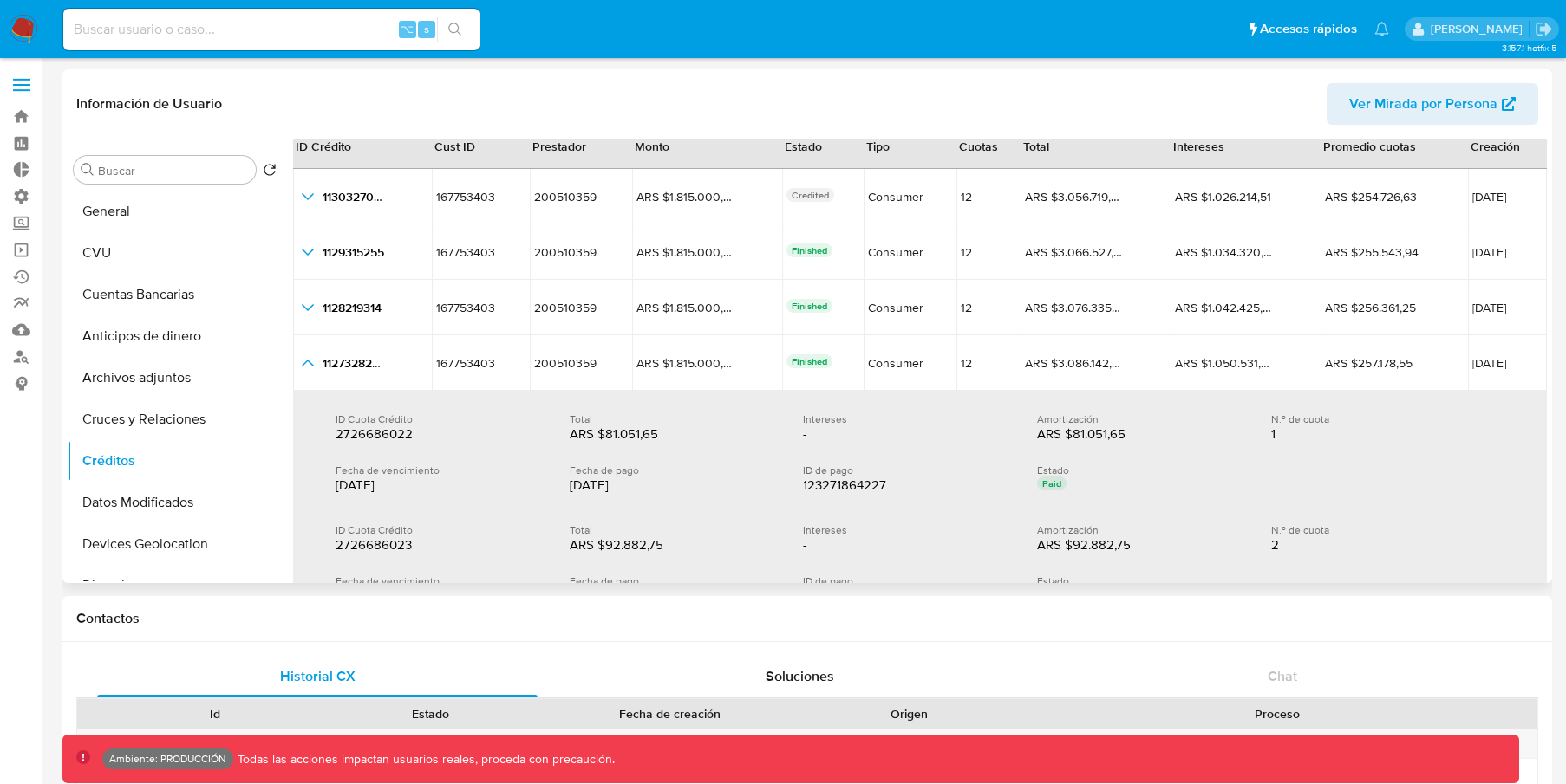
scroll to position [2, 0]
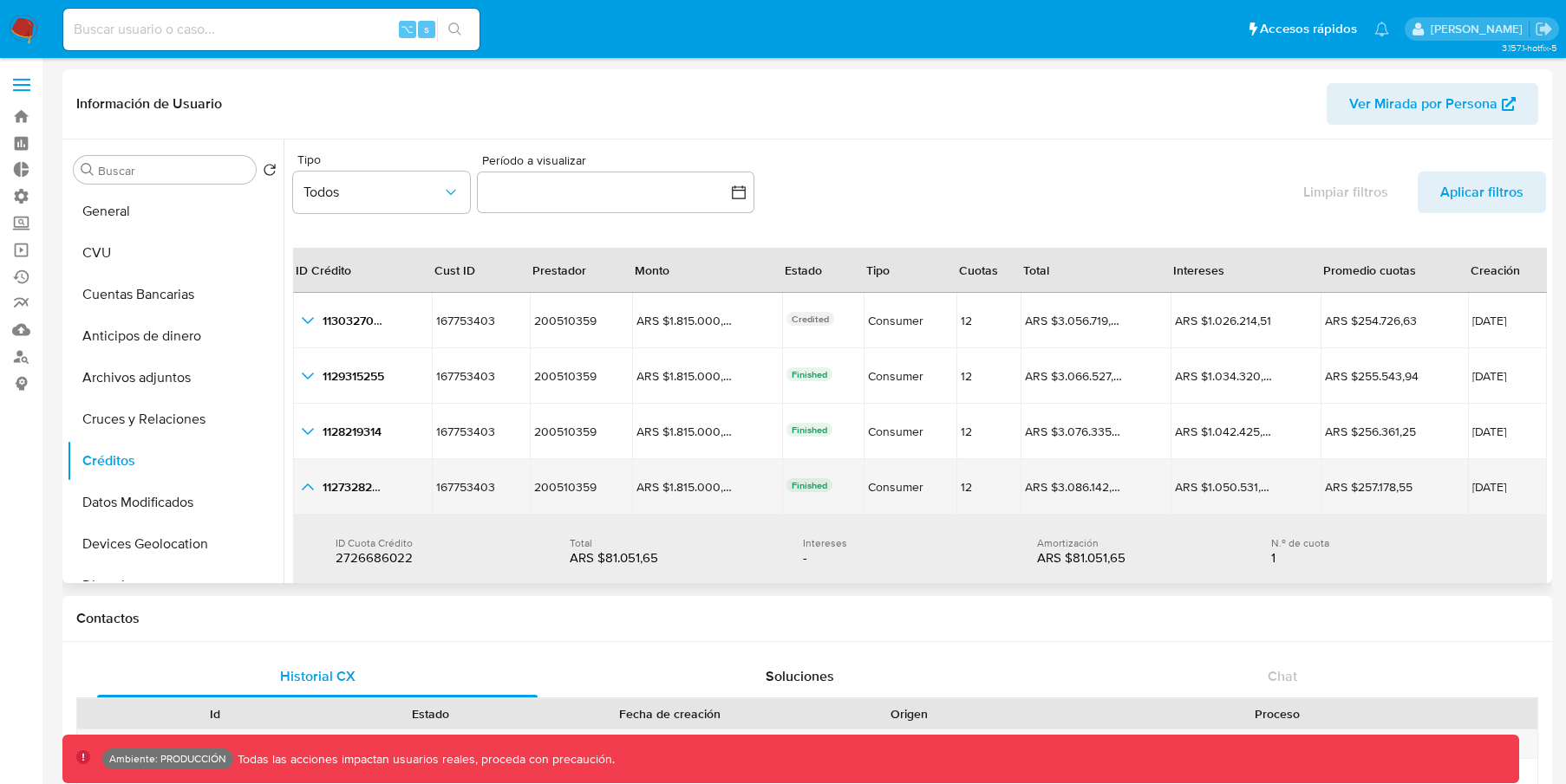
click at [307, 487] on icon "button_show_hidden_detail_by_id_3" at bounding box center [307, 487] width 21 height 21
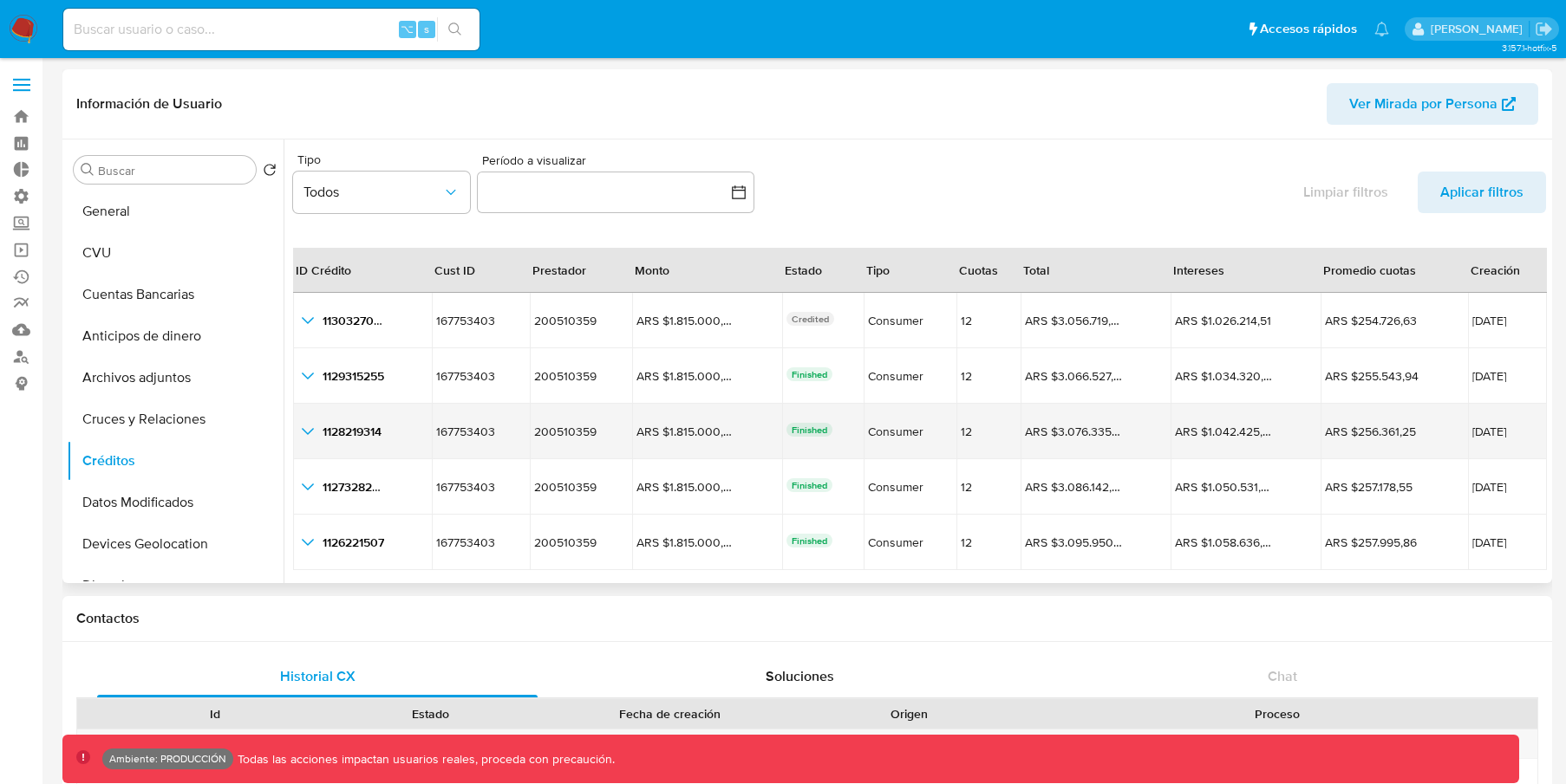
click at [304, 431] on icon "button_show_hidden_detail_by_id_2" at bounding box center [307, 431] width 12 height 7
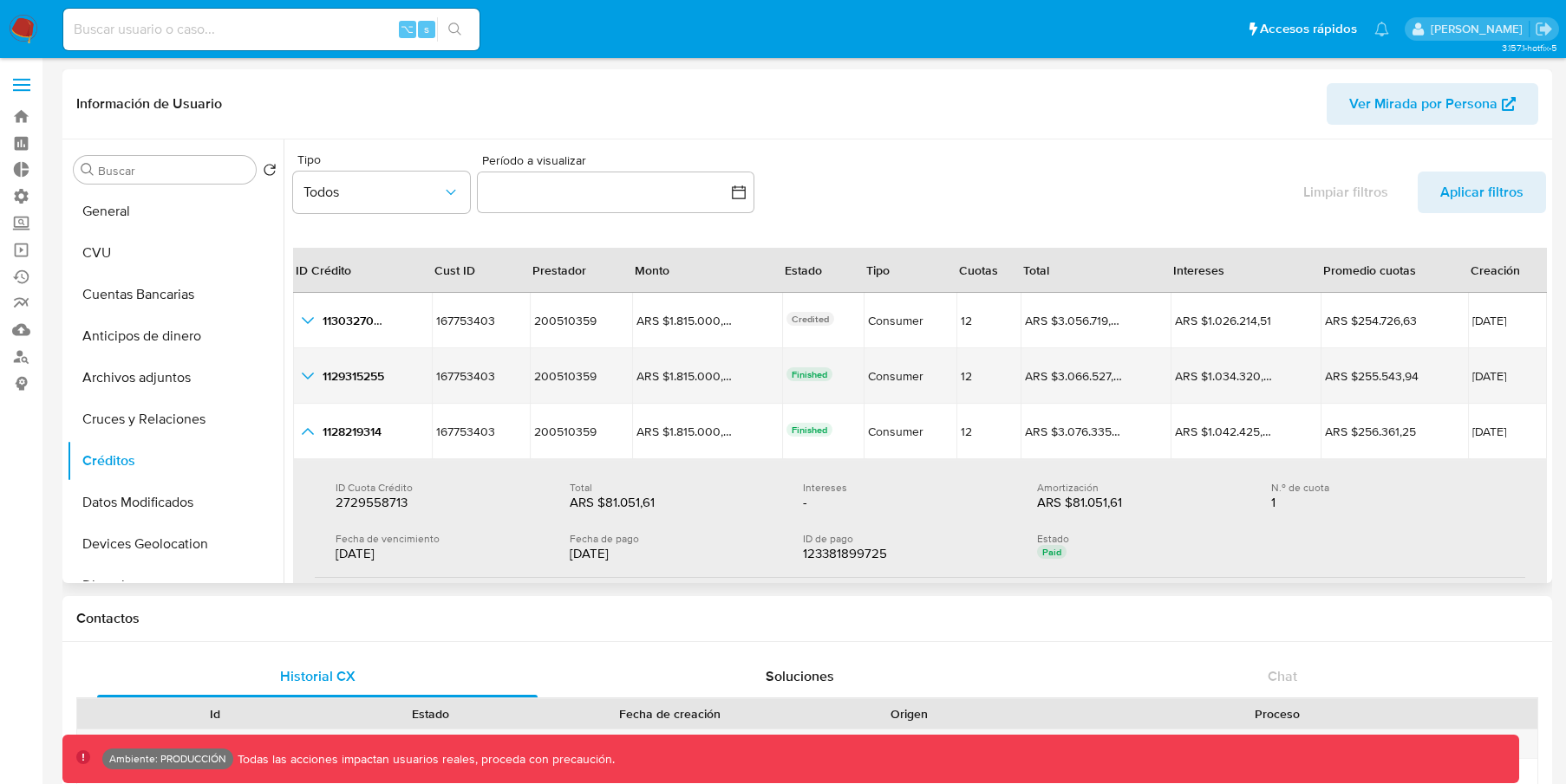
click at [307, 390] on td "1129315255 1129315255" at bounding box center [362, 376] width 139 height 56
click at [311, 374] on icon "button_show_hidden_detail_by_id_1" at bounding box center [307, 375] width 12 height 7
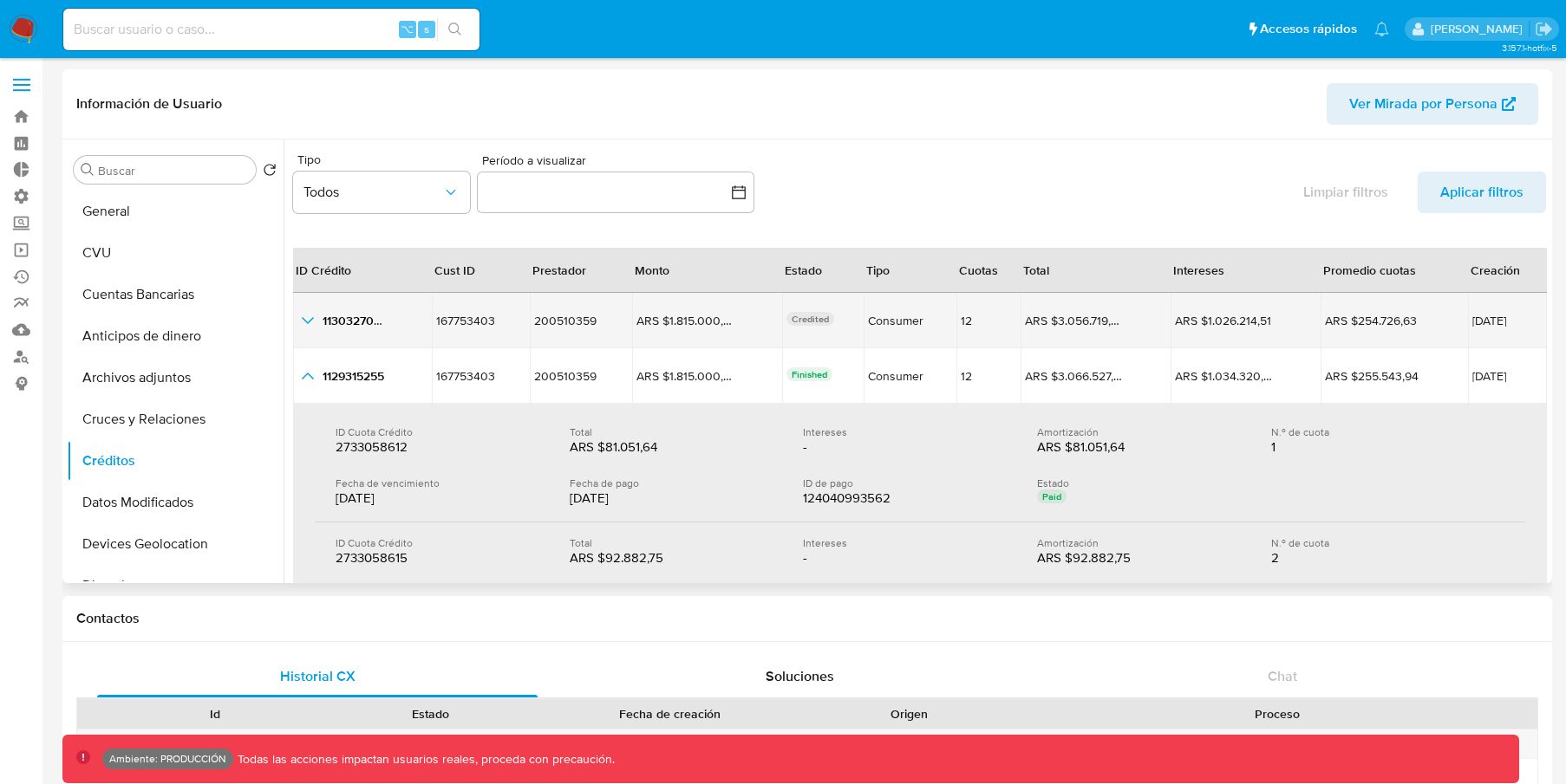
click at [305, 317] on icon "button_show_hidden_detail_by_id_0" at bounding box center [307, 320] width 21 height 21
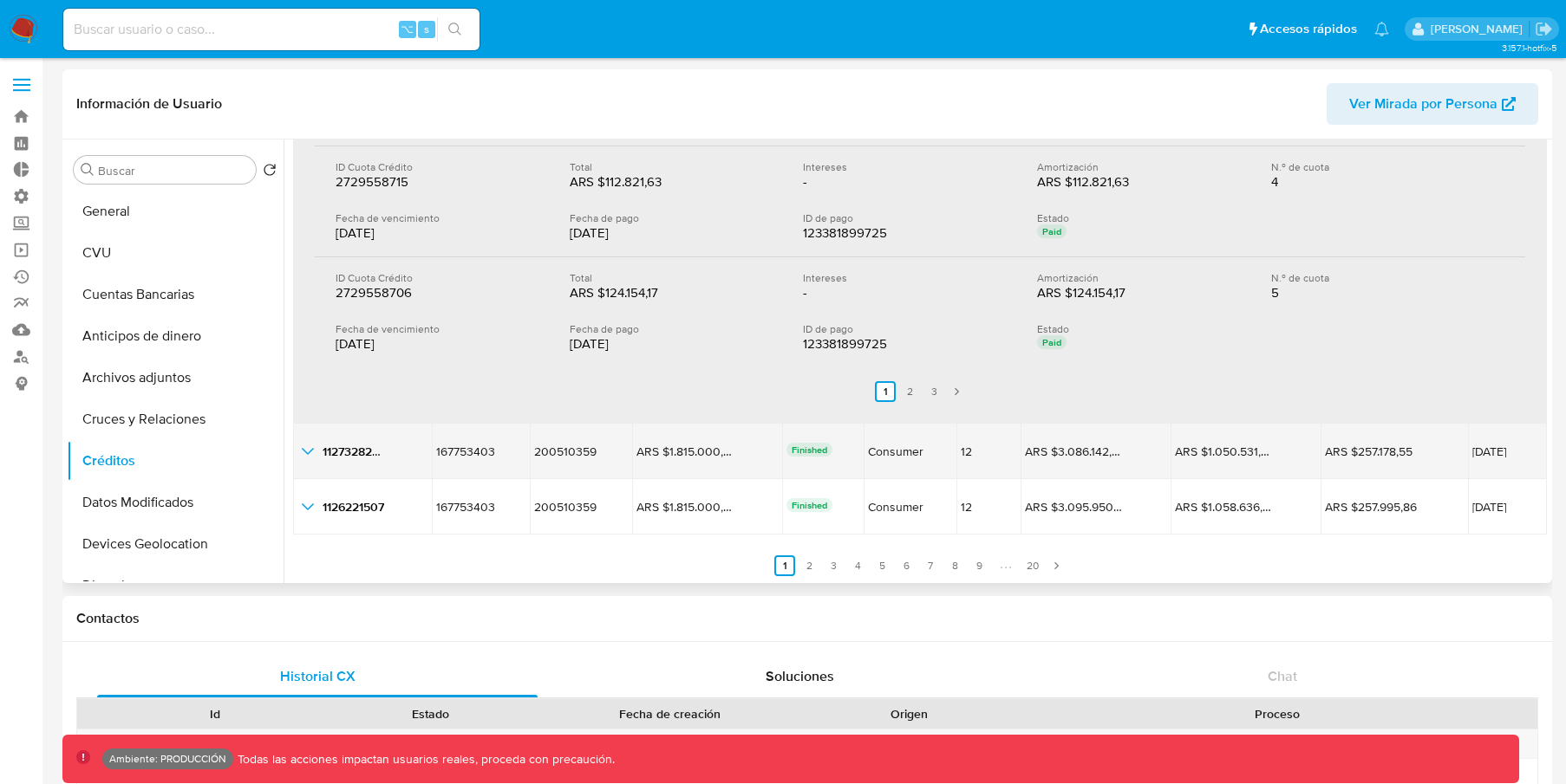
scroll to position [1893, 0]
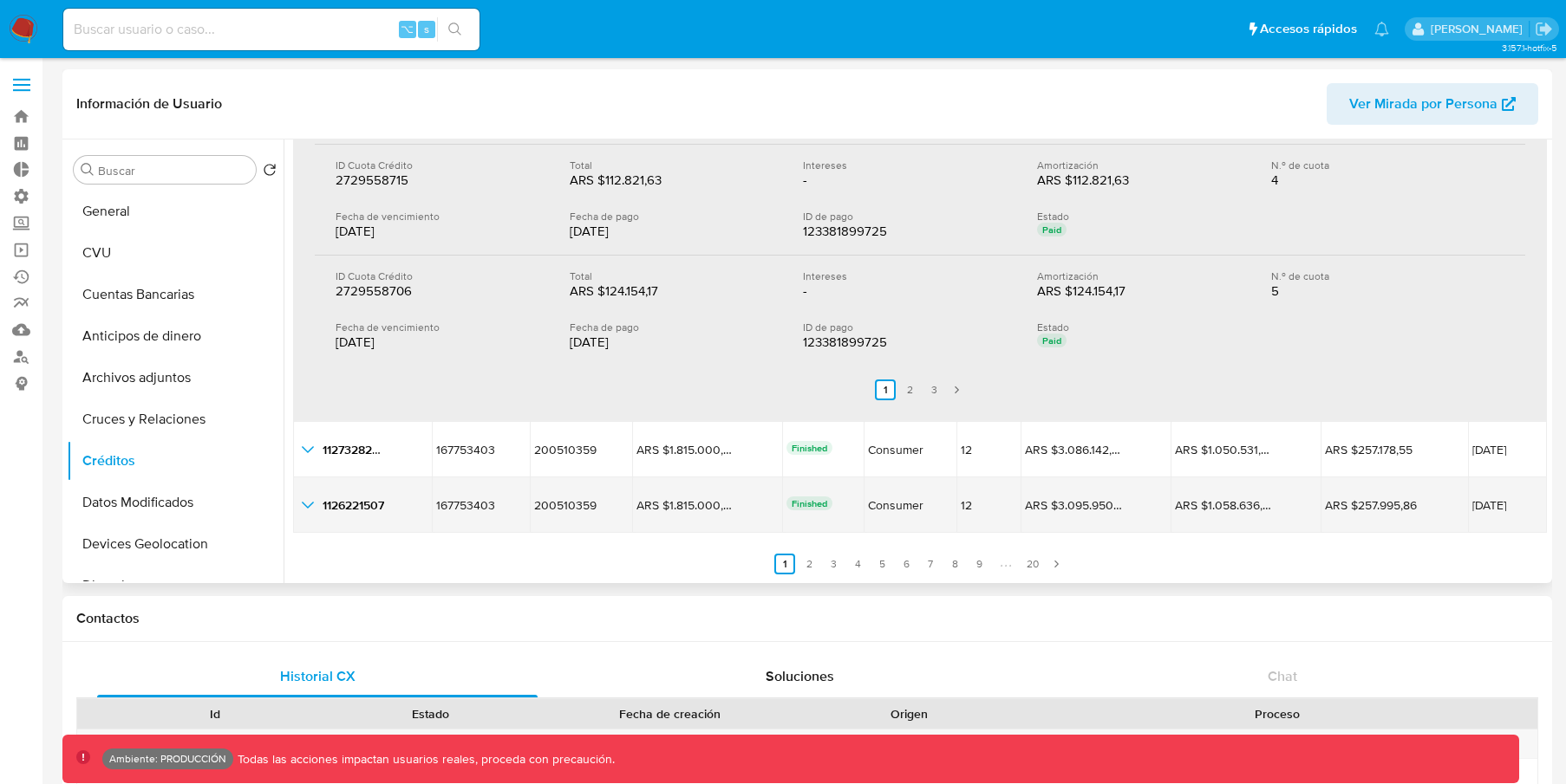
click at [307, 512] on icon "button_show_hidden_detail_by_id_4" at bounding box center [307, 505] width 21 height 21
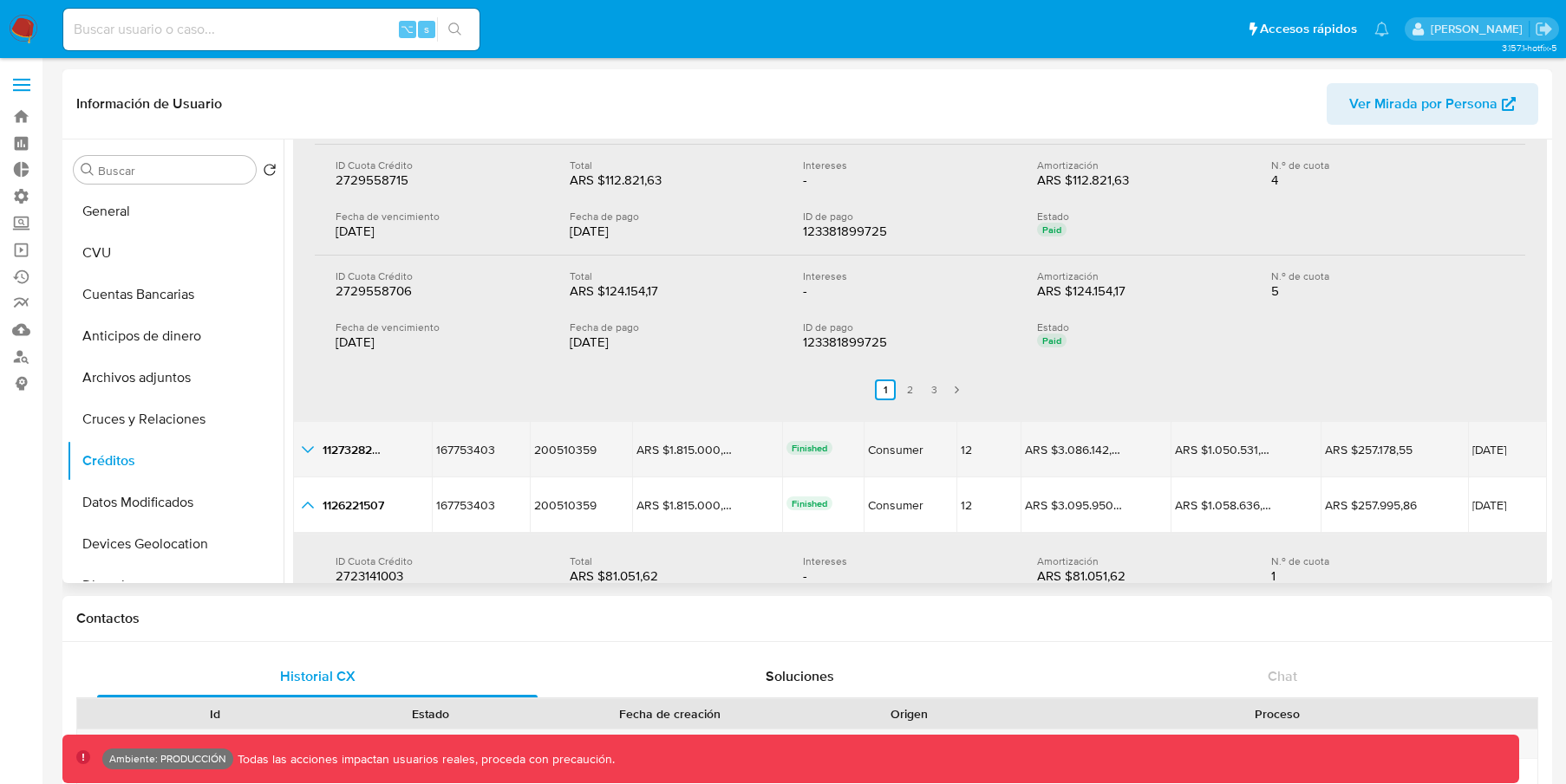
click at [307, 446] on icon "button_show_hidden_detail_by_id_3" at bounding box center [307, 449] width 21 height 21
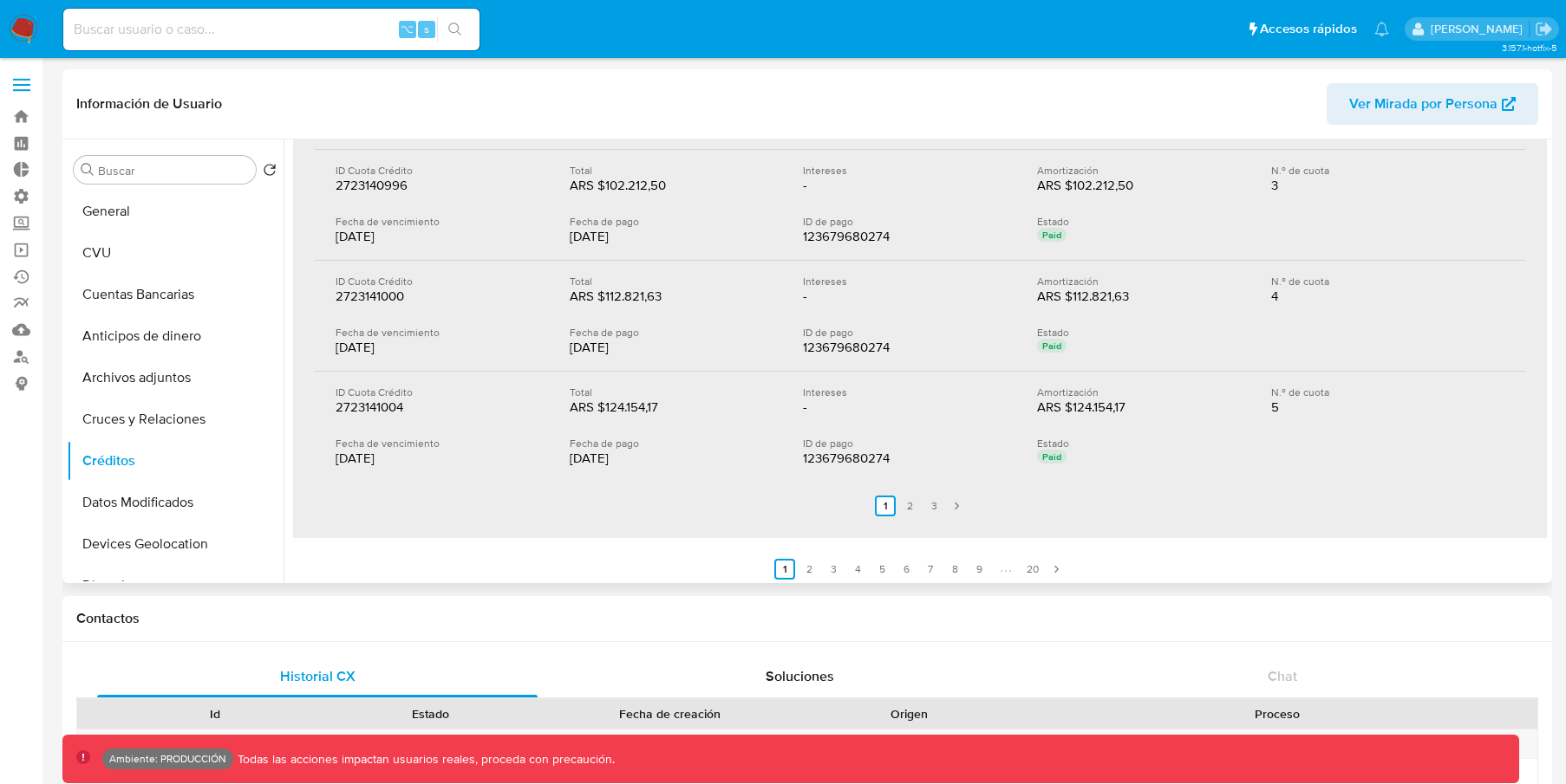
scroll to position [3128, 0]
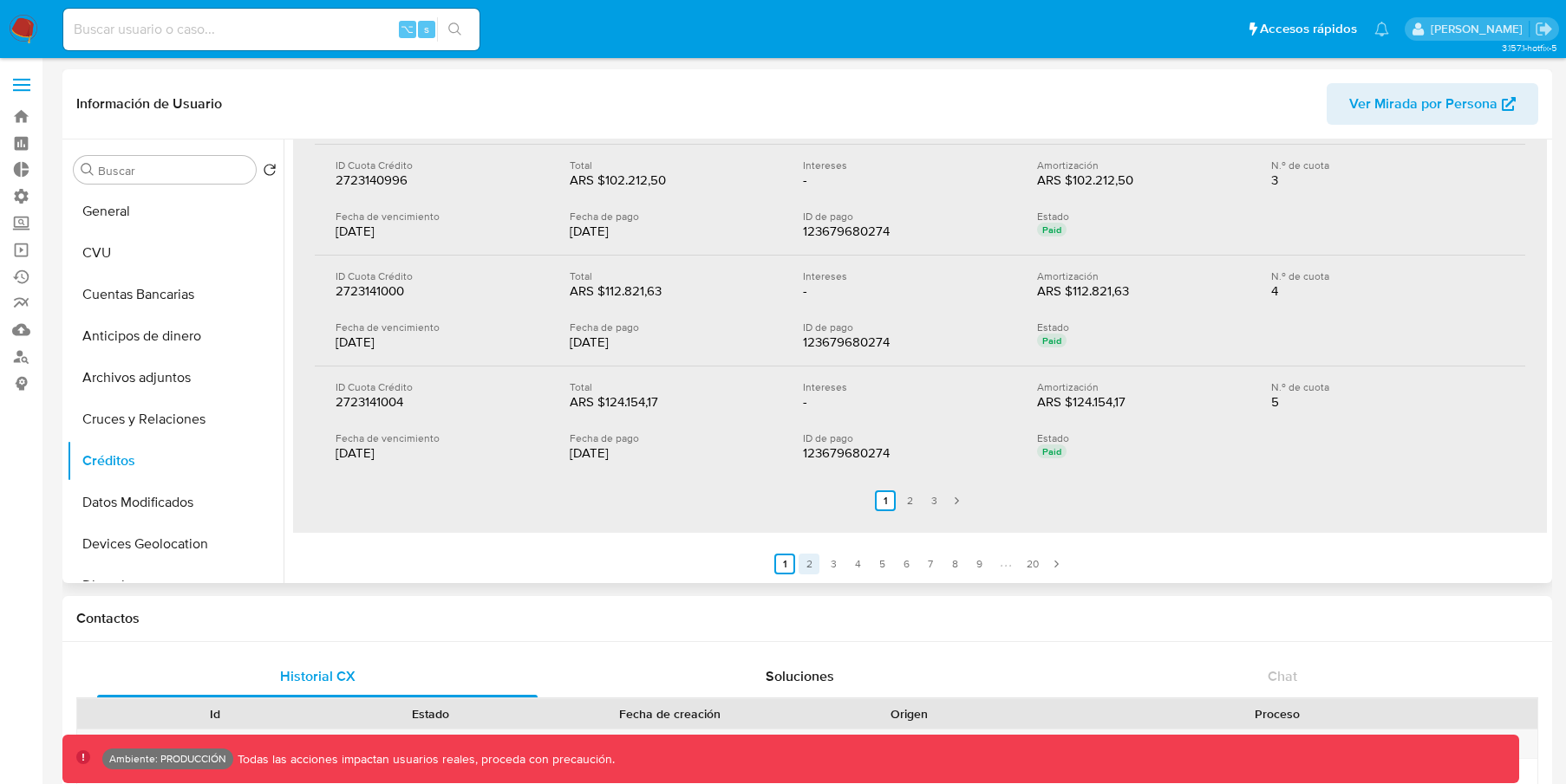
click at [803, 556] on link "2" at bounding box center [809, 564] width 21 height 21
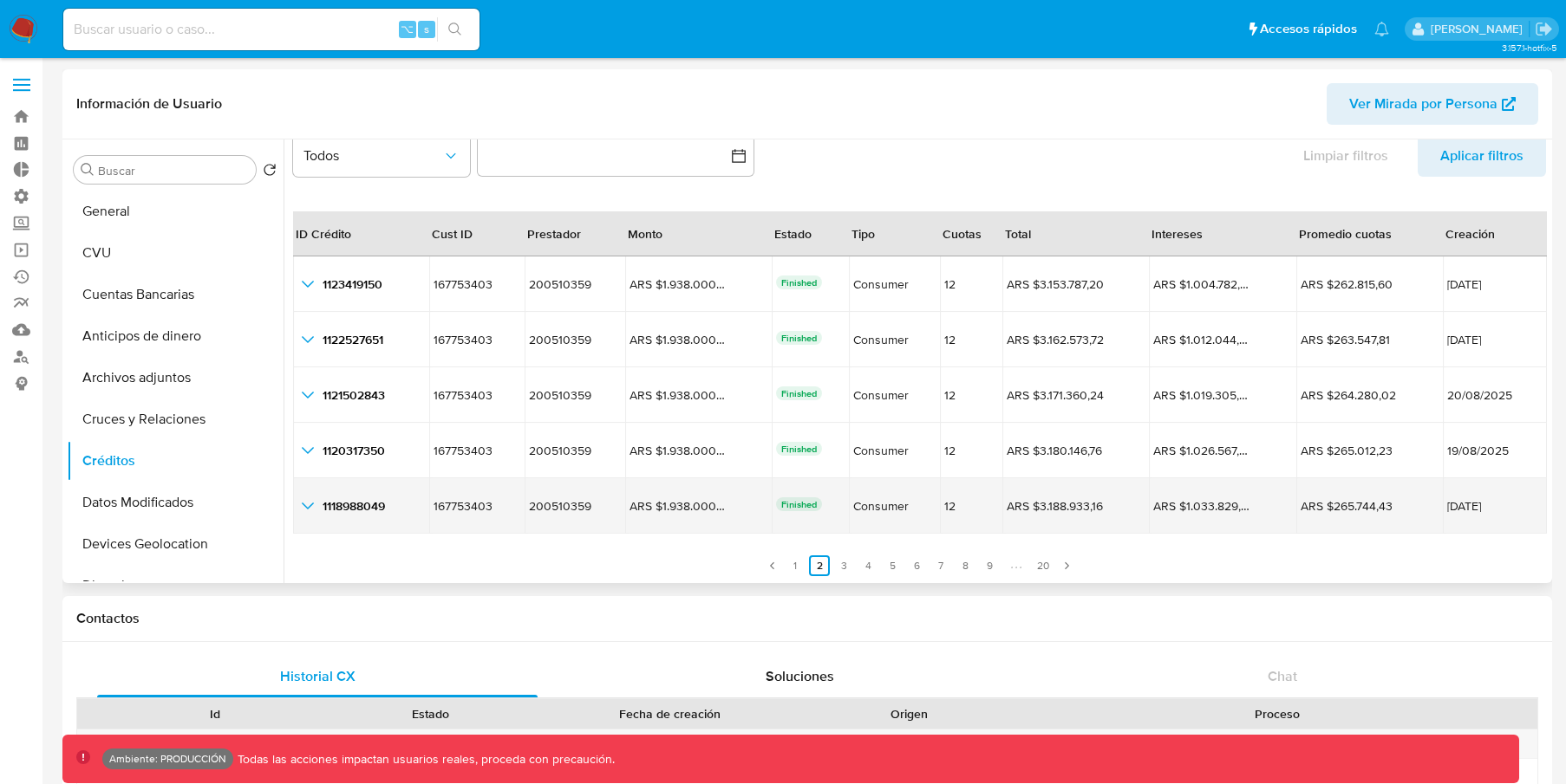
scroll to position [40, 0]
click at [316, 501] on icon "button_show_hidden_detail_by_id_4" at bounding box center [307, 504] width 21 height 21
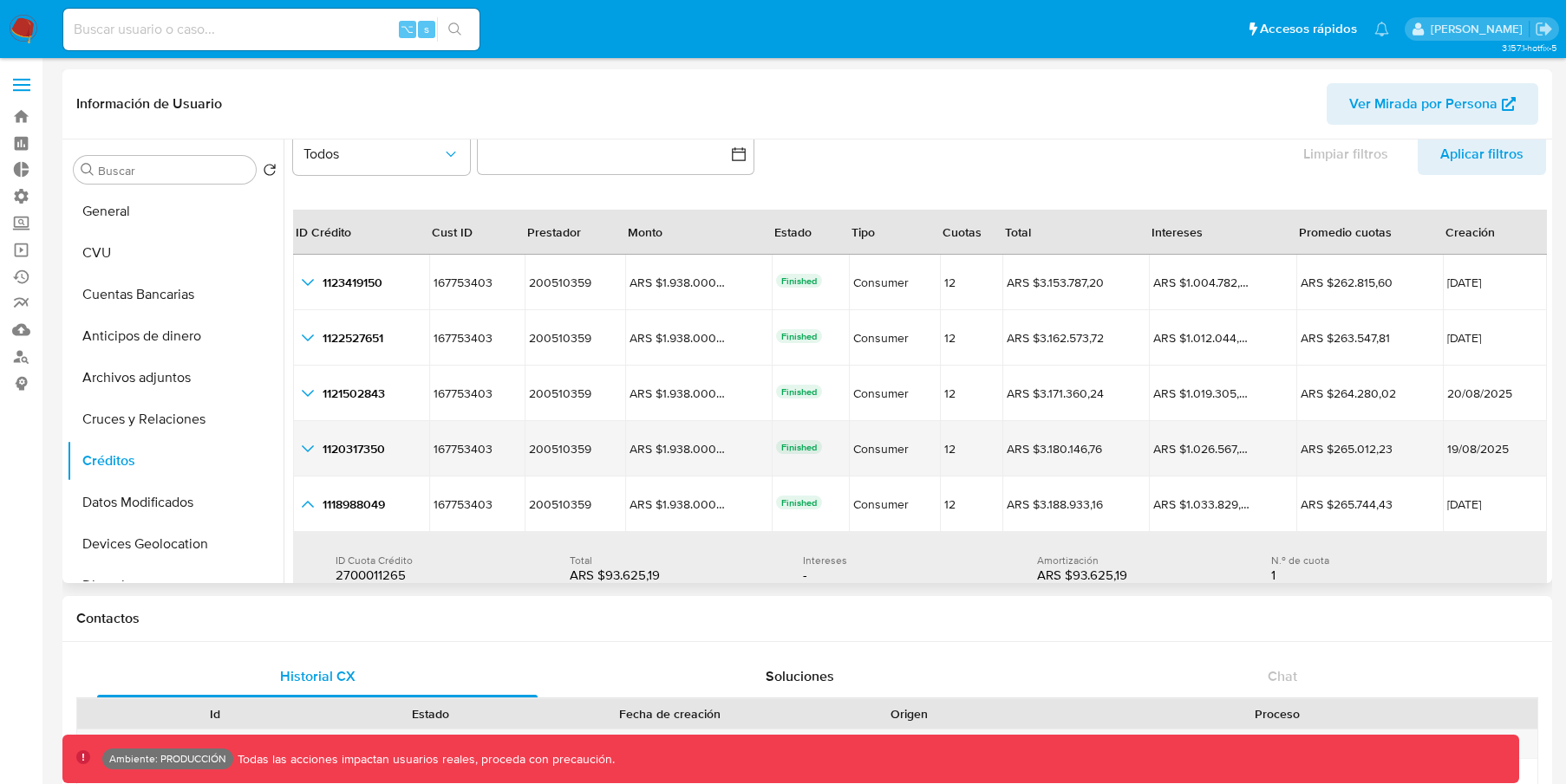
click at [307, 445] on icon "button_show_hidden_detail_by_id_3" at bounding box center [307, 449] width 21 height 21
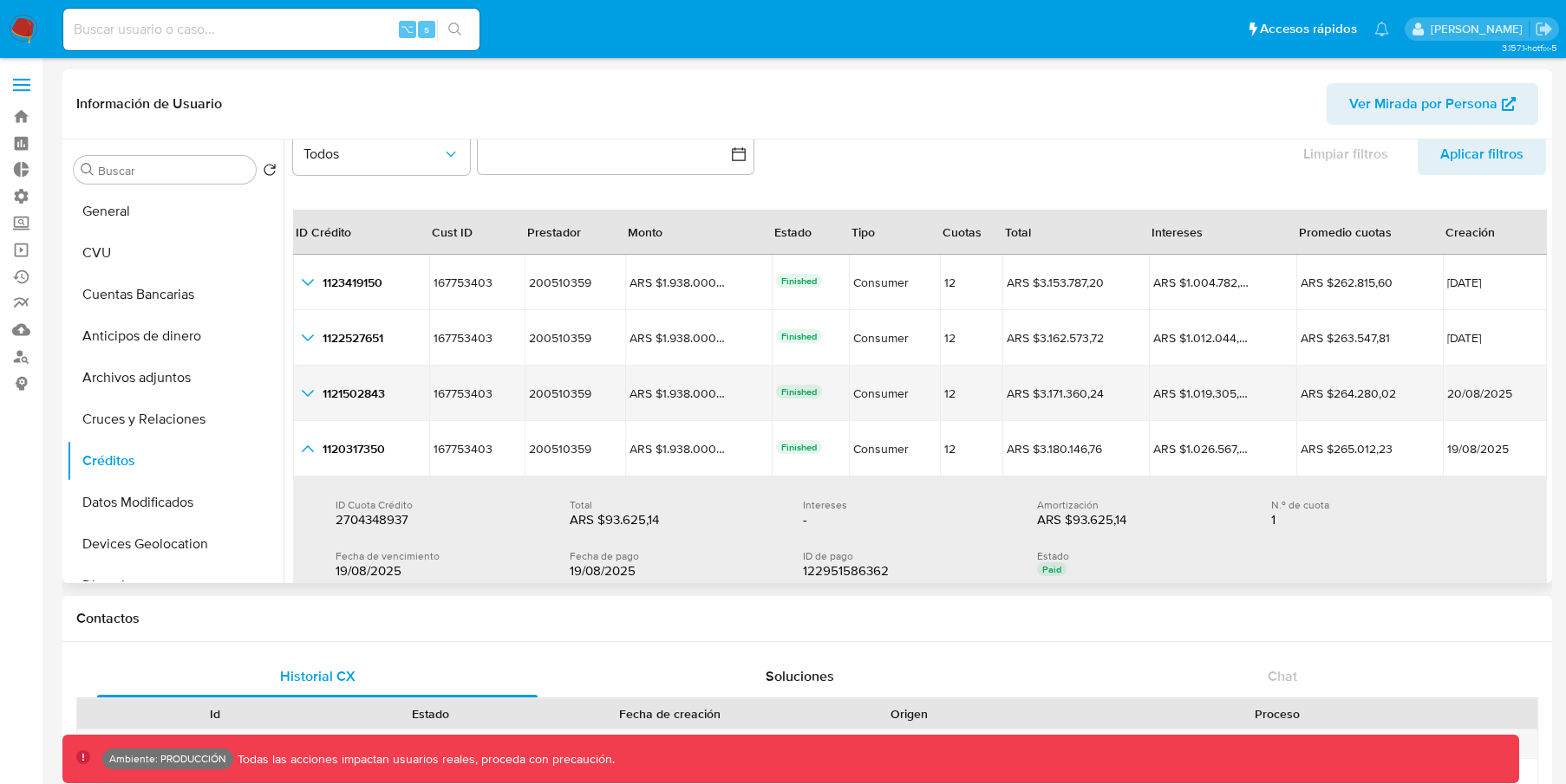
click at [305, 388] on icon "button_show_hidden_detail_by_id_2" at bounding box center [307, 394] width 21 height 21
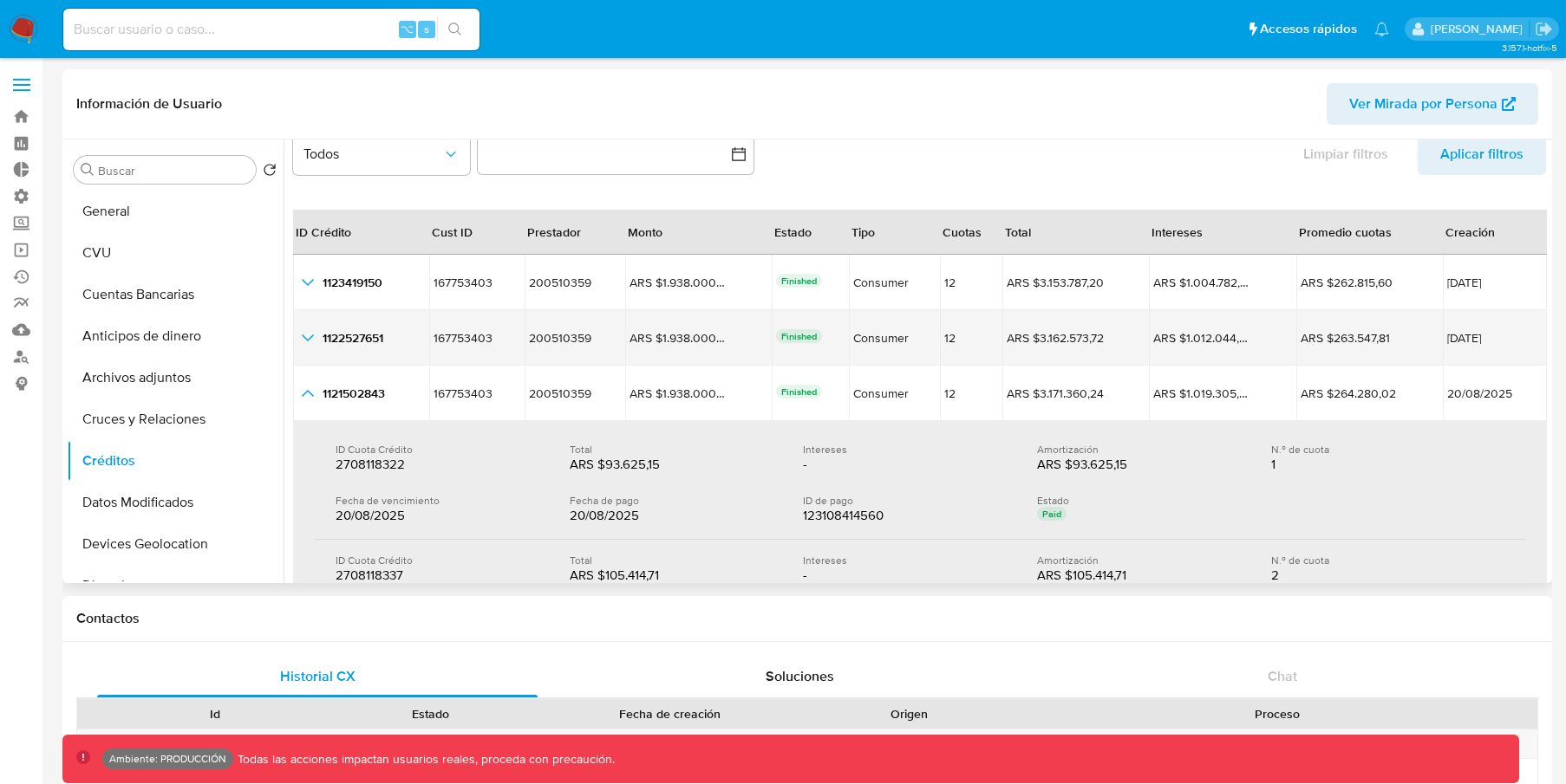
click at [307, 347] on icon "button_show_hidden_detail_by_id_1" at bounding box center [307, 338] width 21 height 21
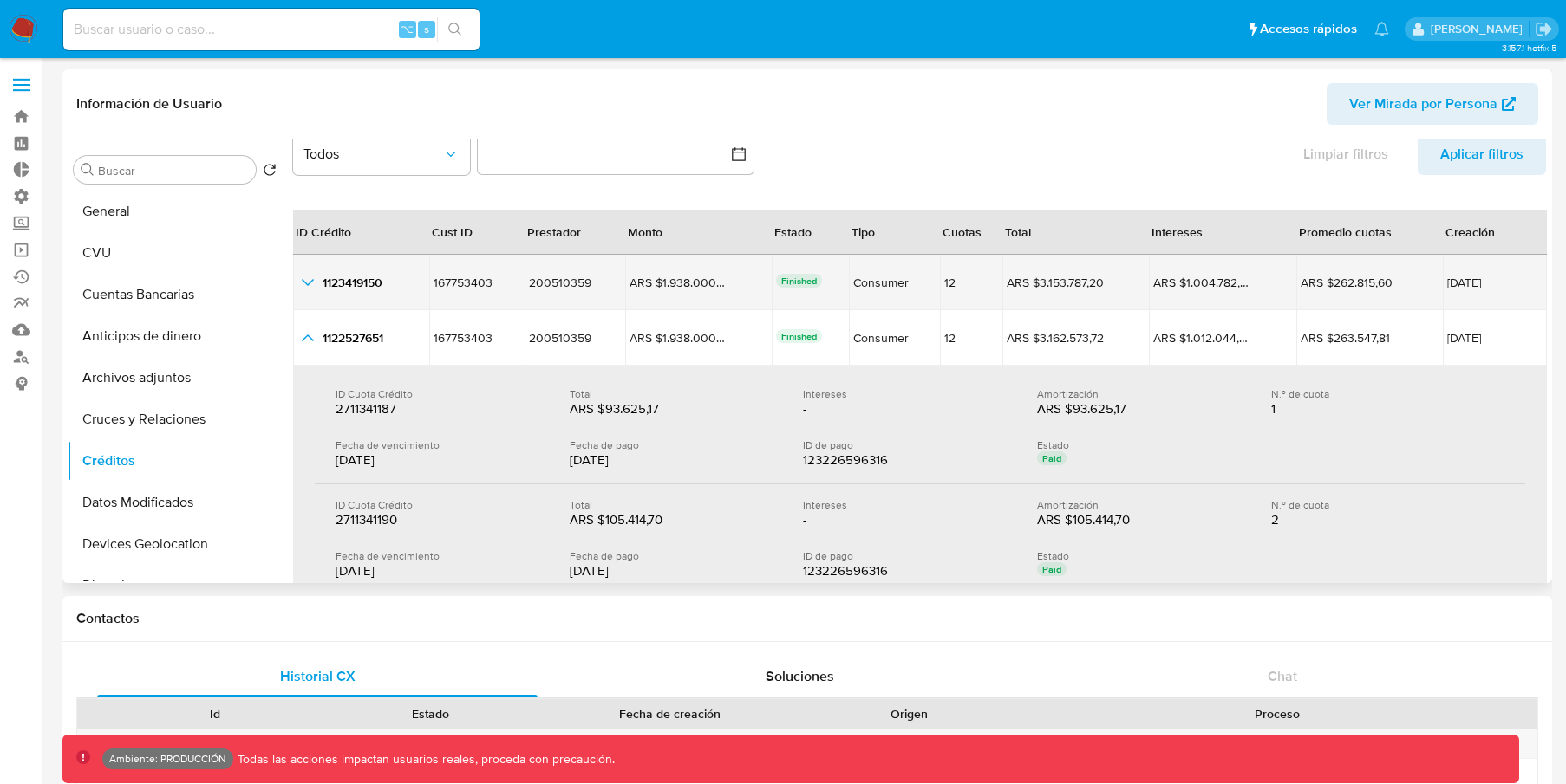
click at [310, 284] on icon "button_show_hidden_detail_by_id_0" at bounding box center [307, 283] width 21 height 21
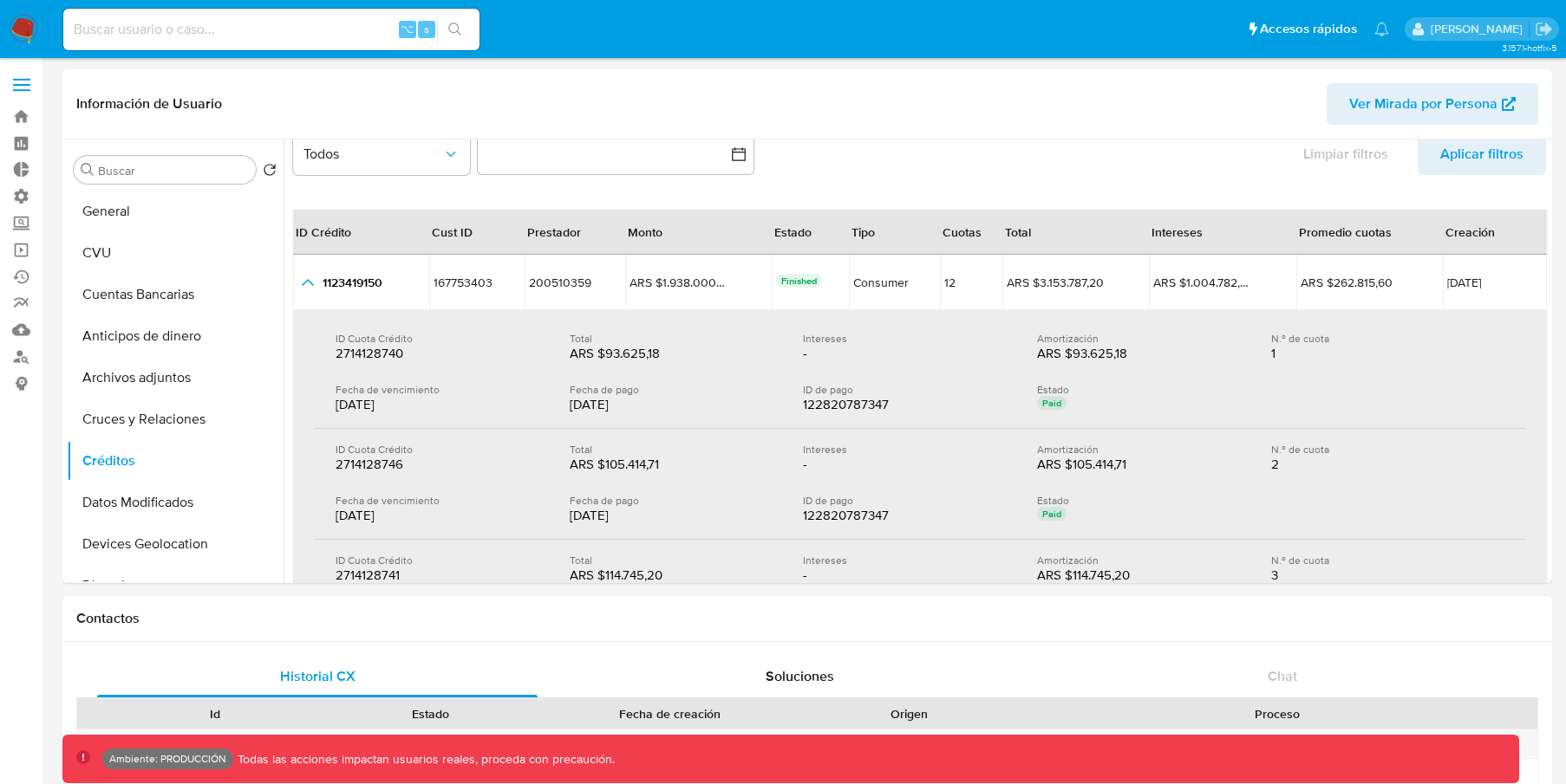
click at [228, 41] on div "⌥ s" at bounding box center [271, 29] width 416 height 41
click at [234, 34] on input at bounding box center [271, 29] width 416 height 23
type input "f"
type input "kevinpalacios49"
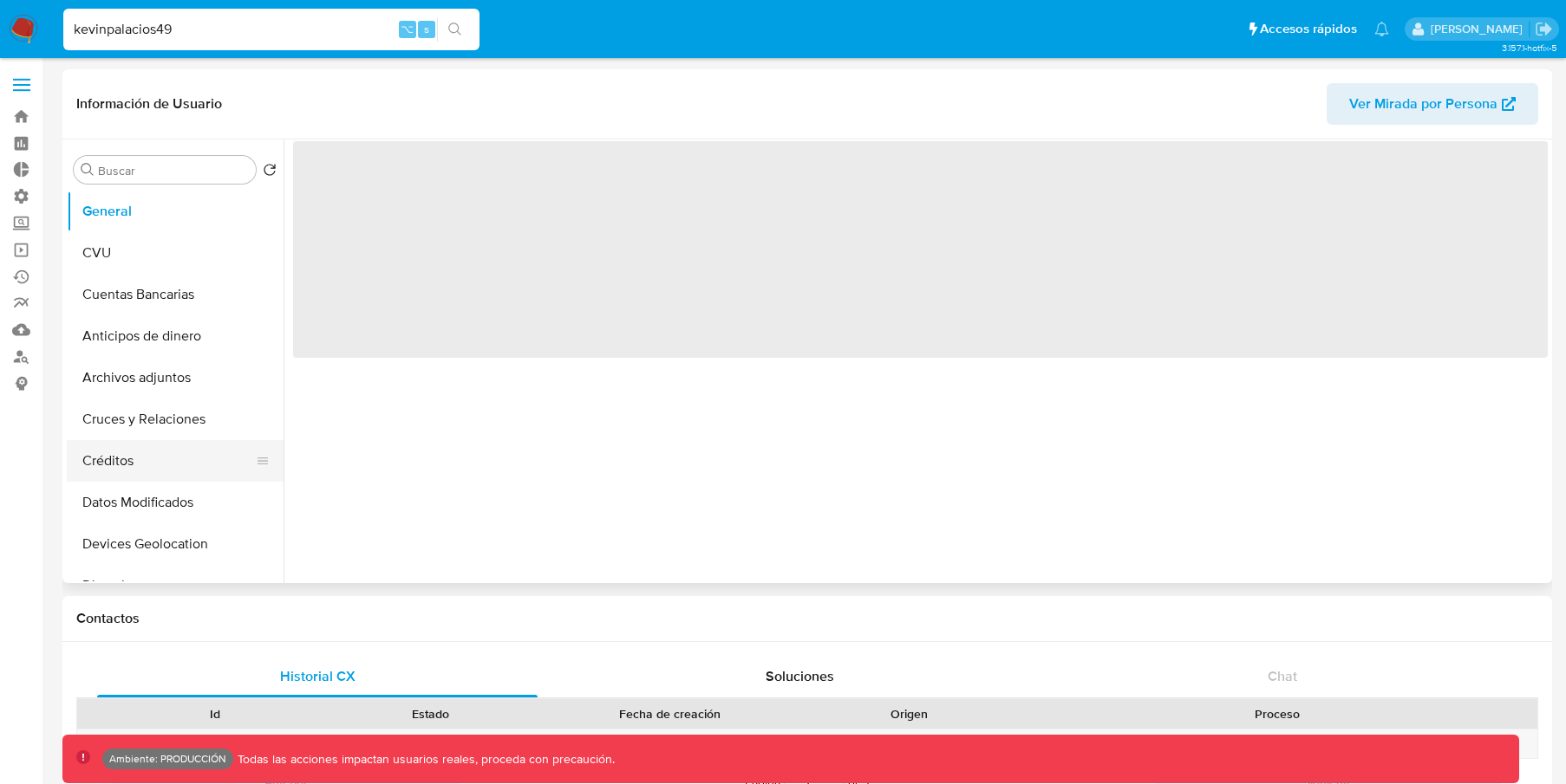
click at [167, 447] on button "Créditos" at bounding box center [168, 461] width 203 height 41
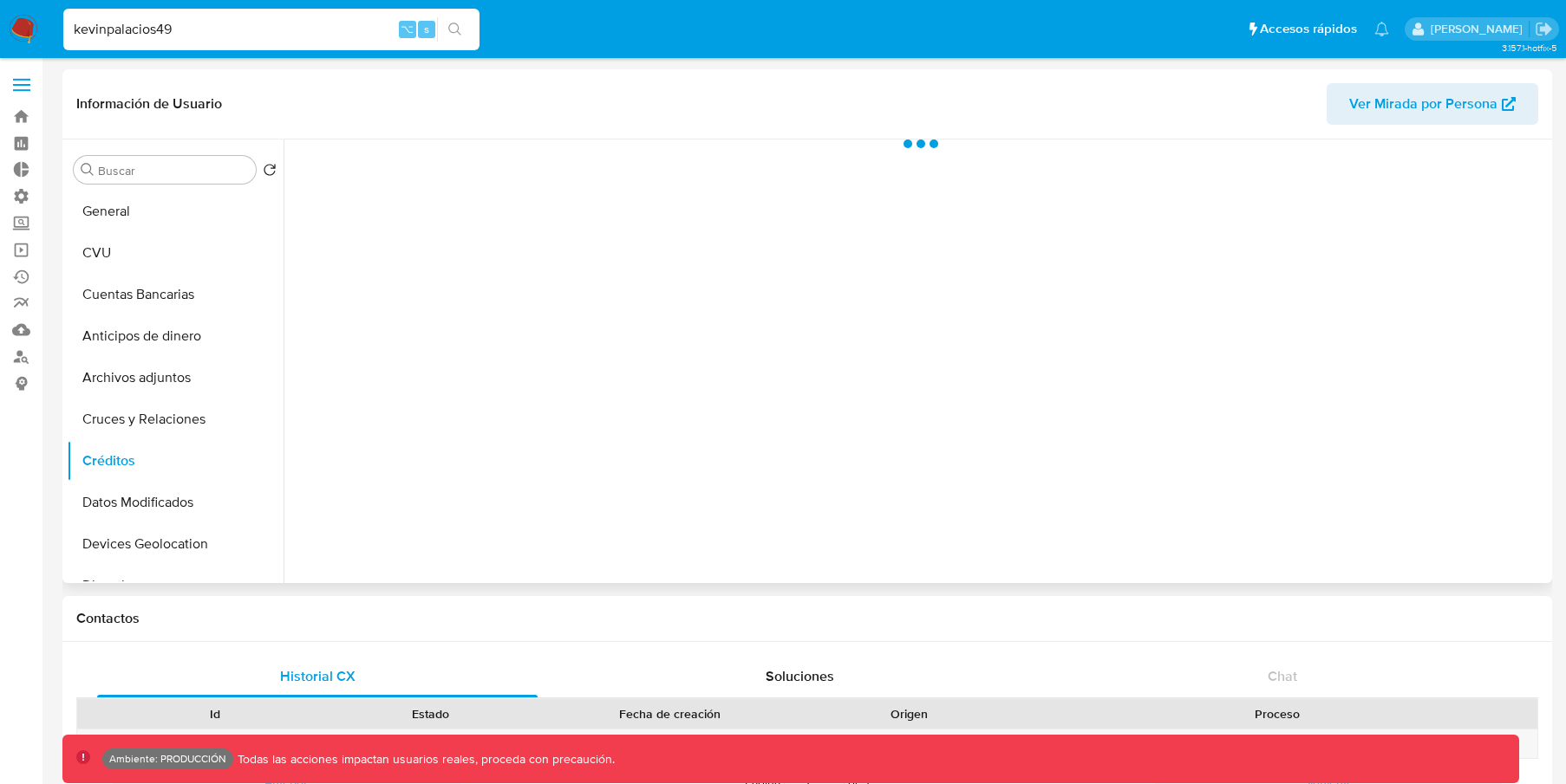
select select "10"
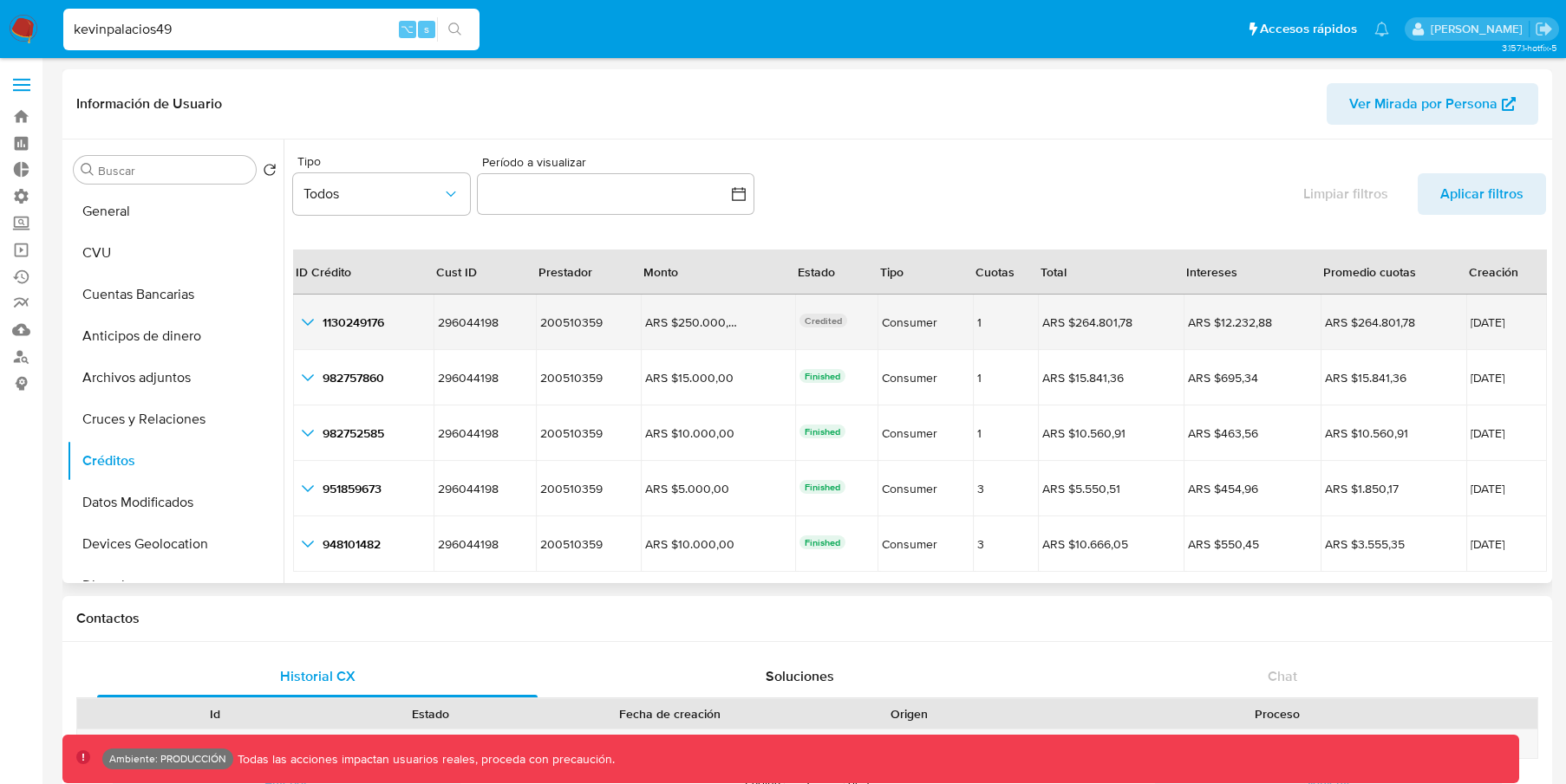
click at [297, 326] on icon "button_show_hidden_detail_by_id_0" at bounding box center [307, 322] width 21 height 21
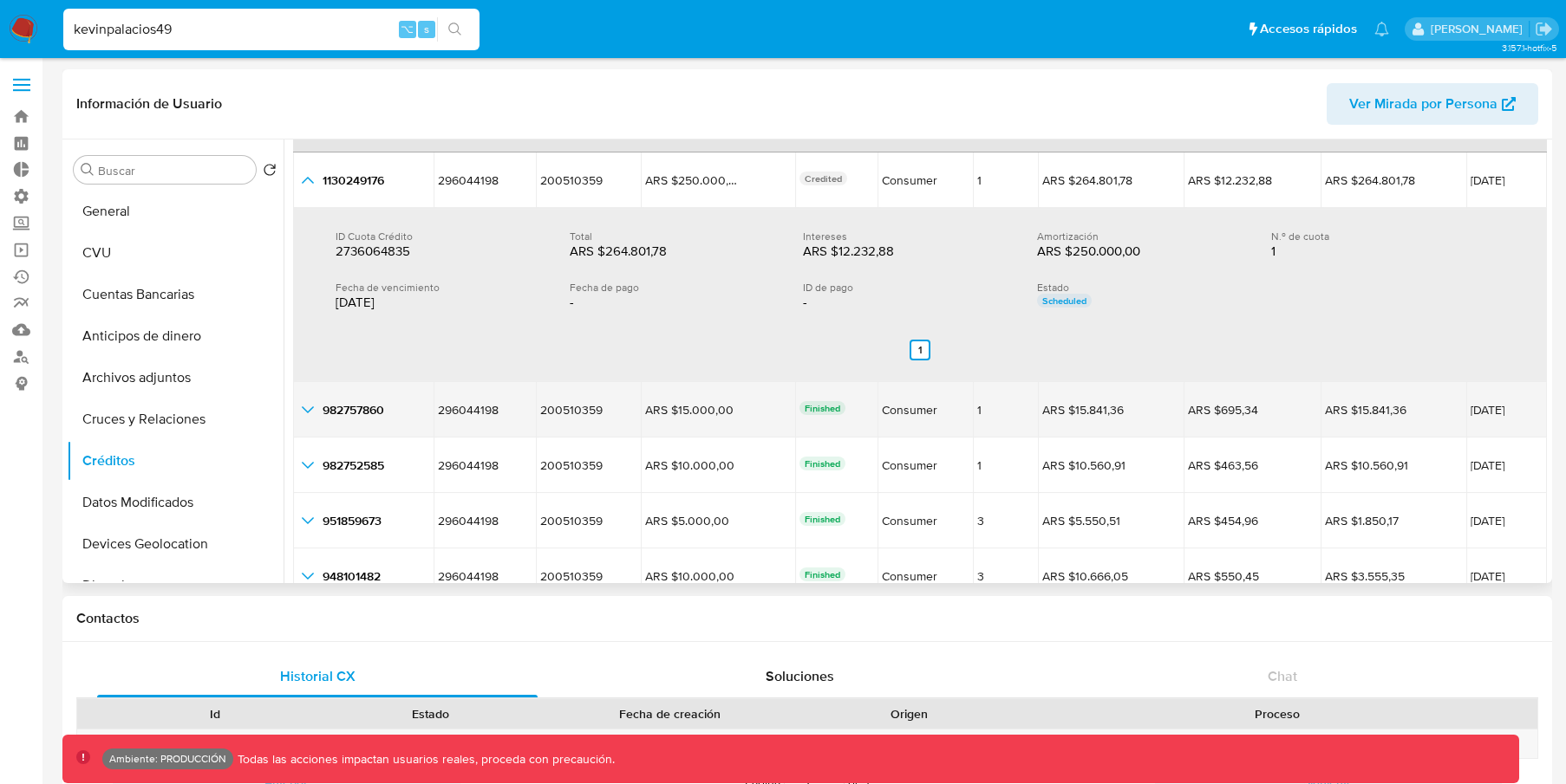
scroll to position [149, 0]
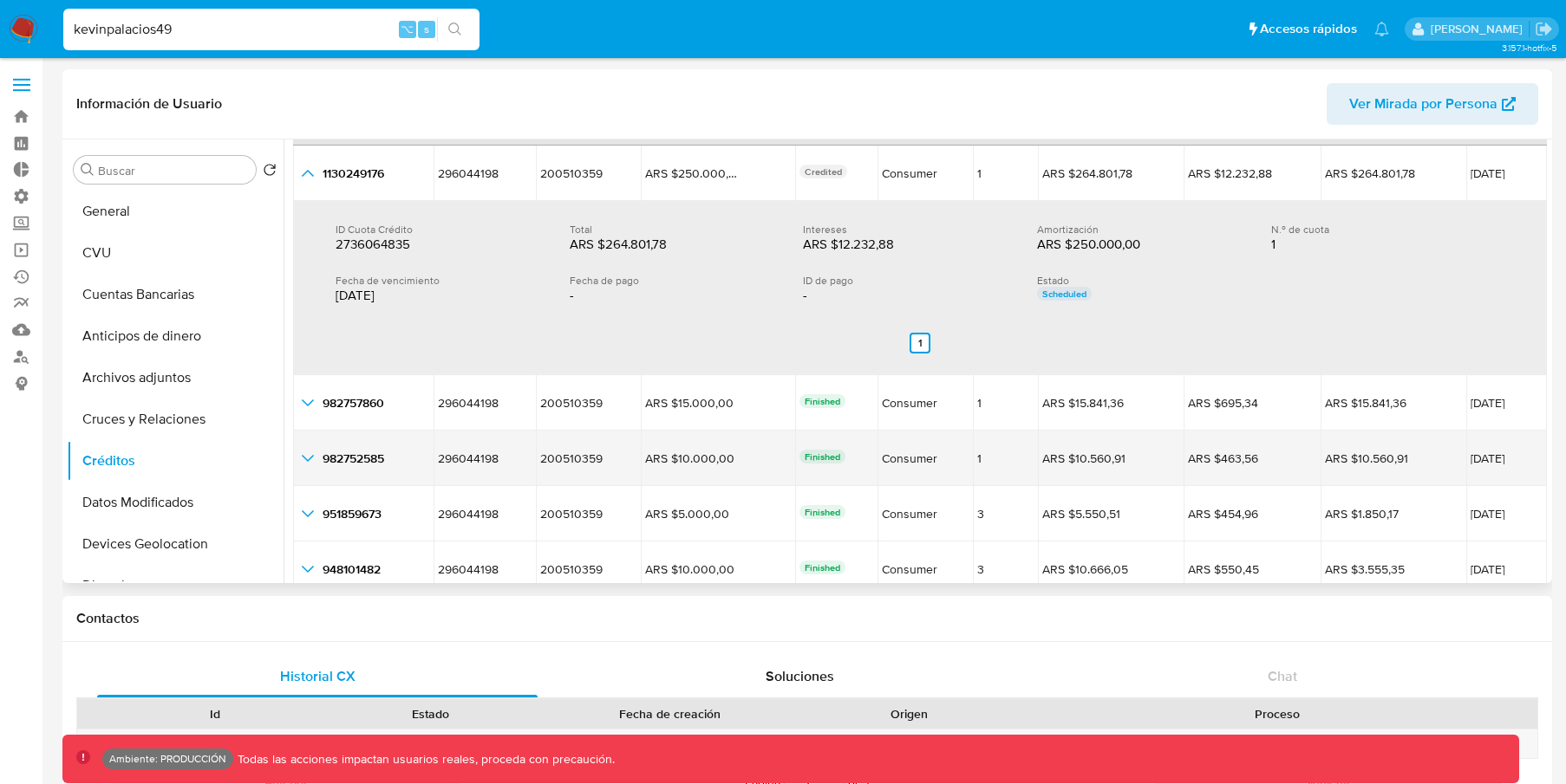
click at [302, 461] on icon "button_show_hidden_detail_by_id_2" at bounding box center [307, 458] width 21 height 21
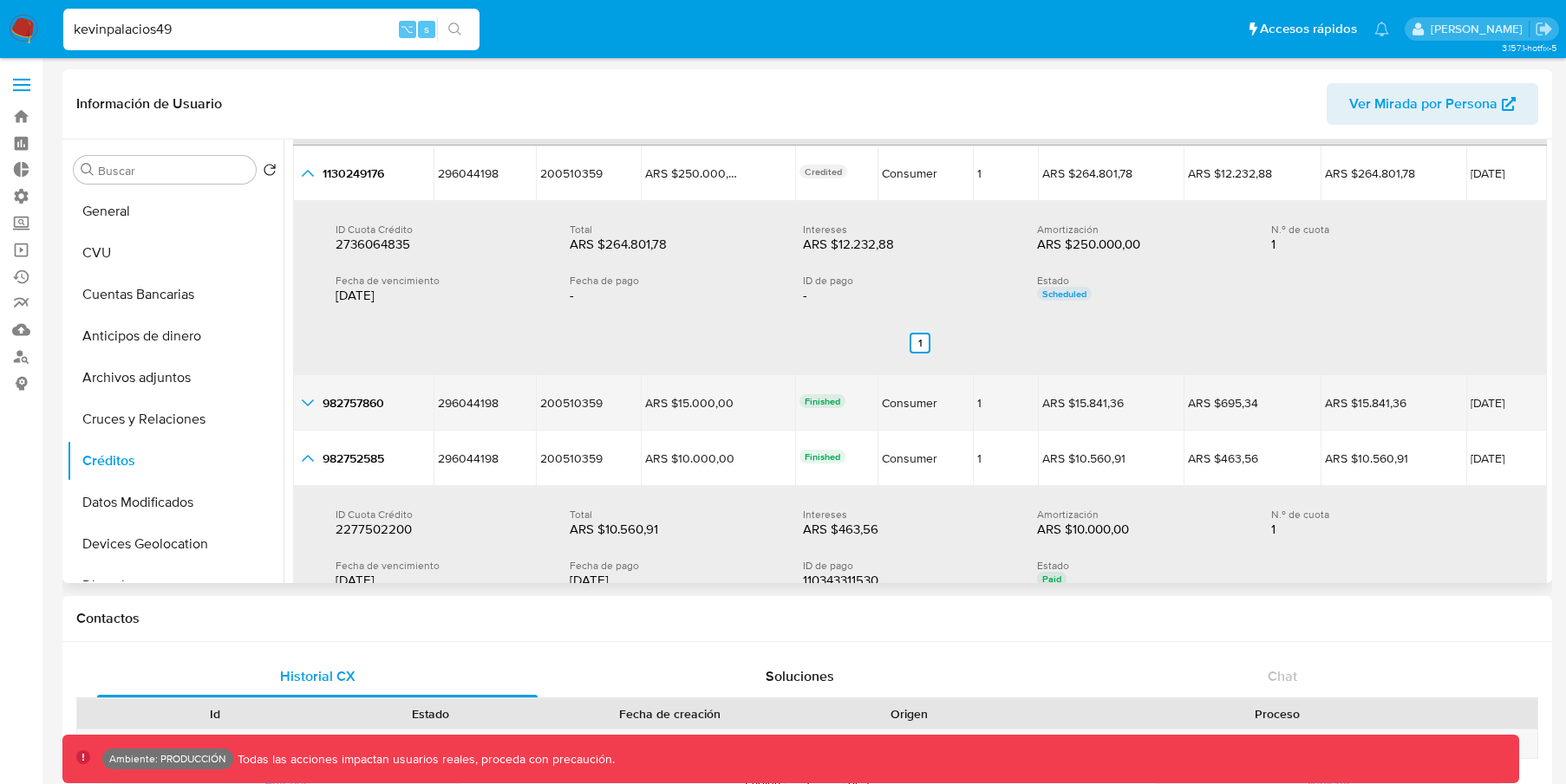
click at [307, 406] on icon "button_show_hidden_detail_by_id_1" at bounding box center [307, 403] width 21 height 21
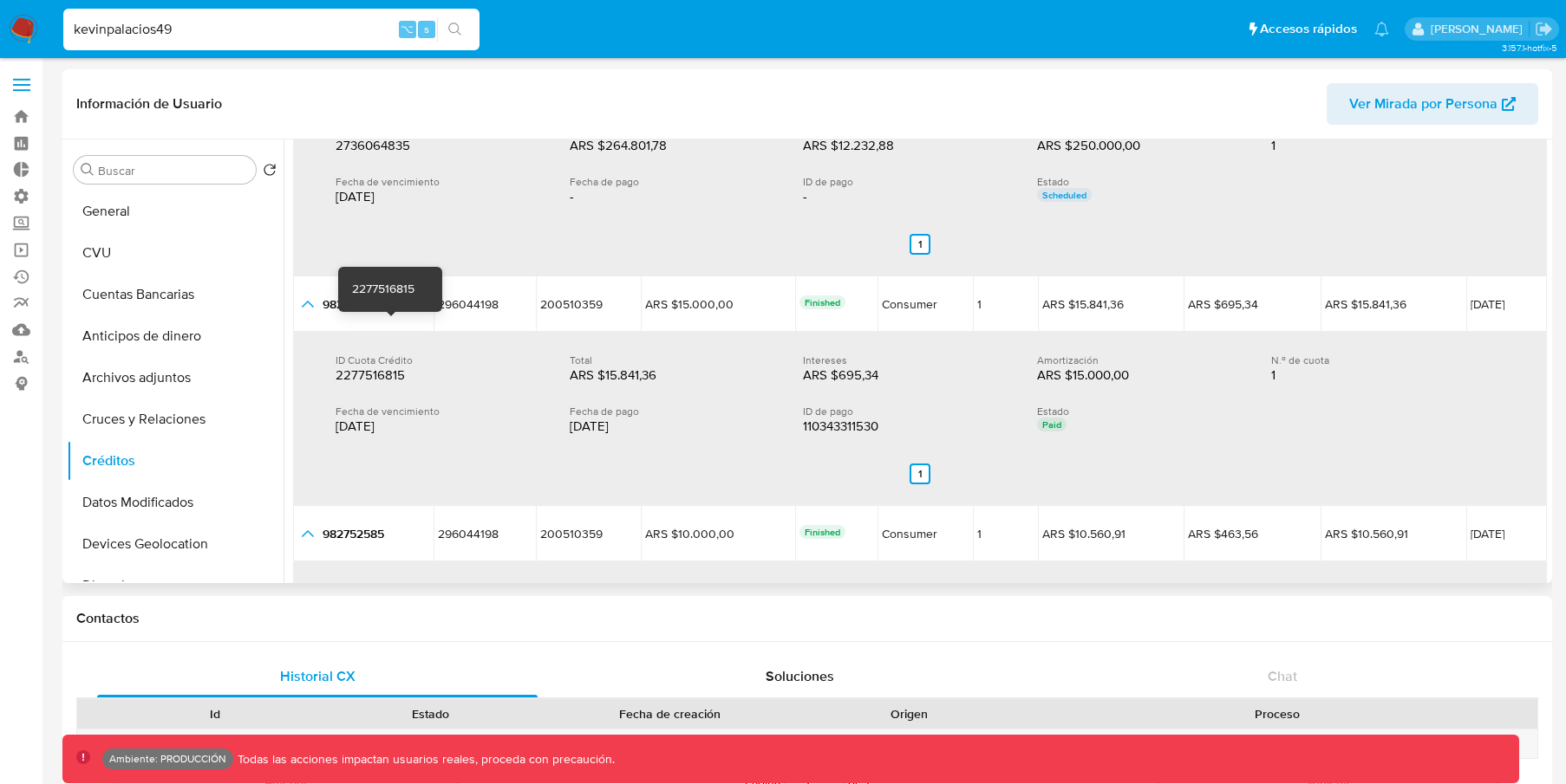
scroll to position [562, 0]
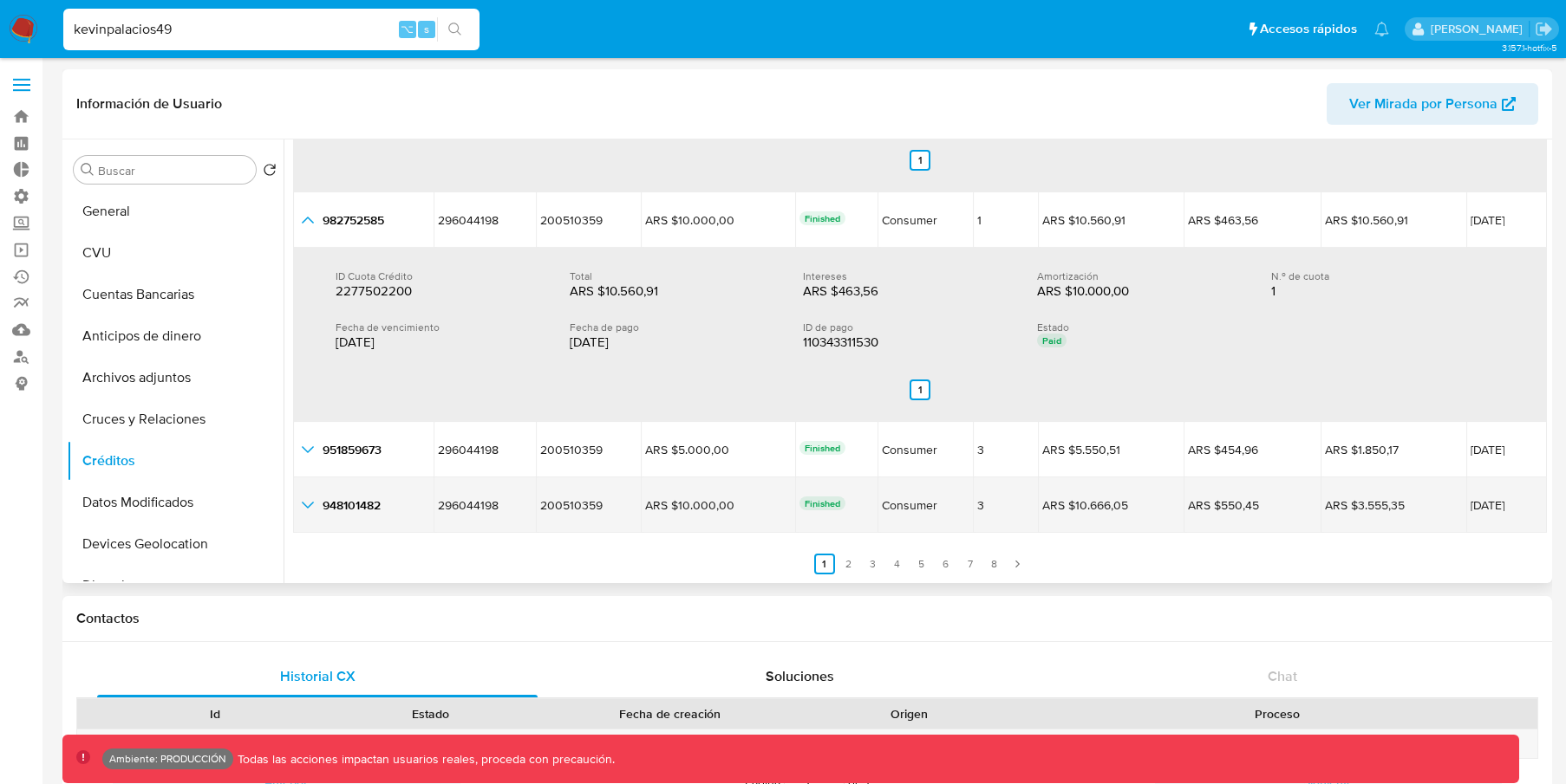
click at [305, 500] on icon "button_show_hidden_detail_by_id_4" at bounding box center [307, 505] width 21 height 21
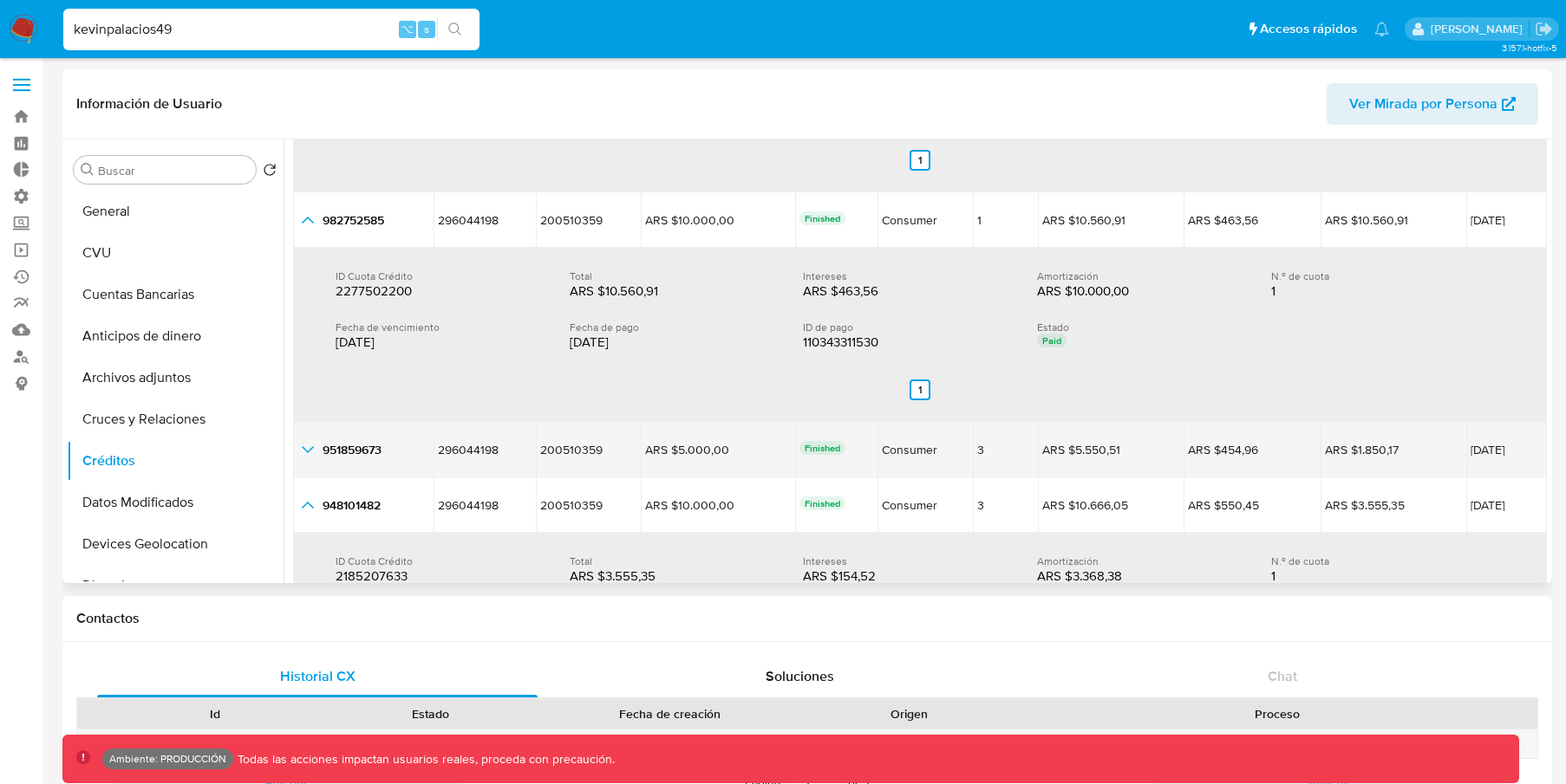
click at [302, 451] on icon "button_show_hidden_detail_by_id_3" at bounding box center [307, 449] width 21 height 21
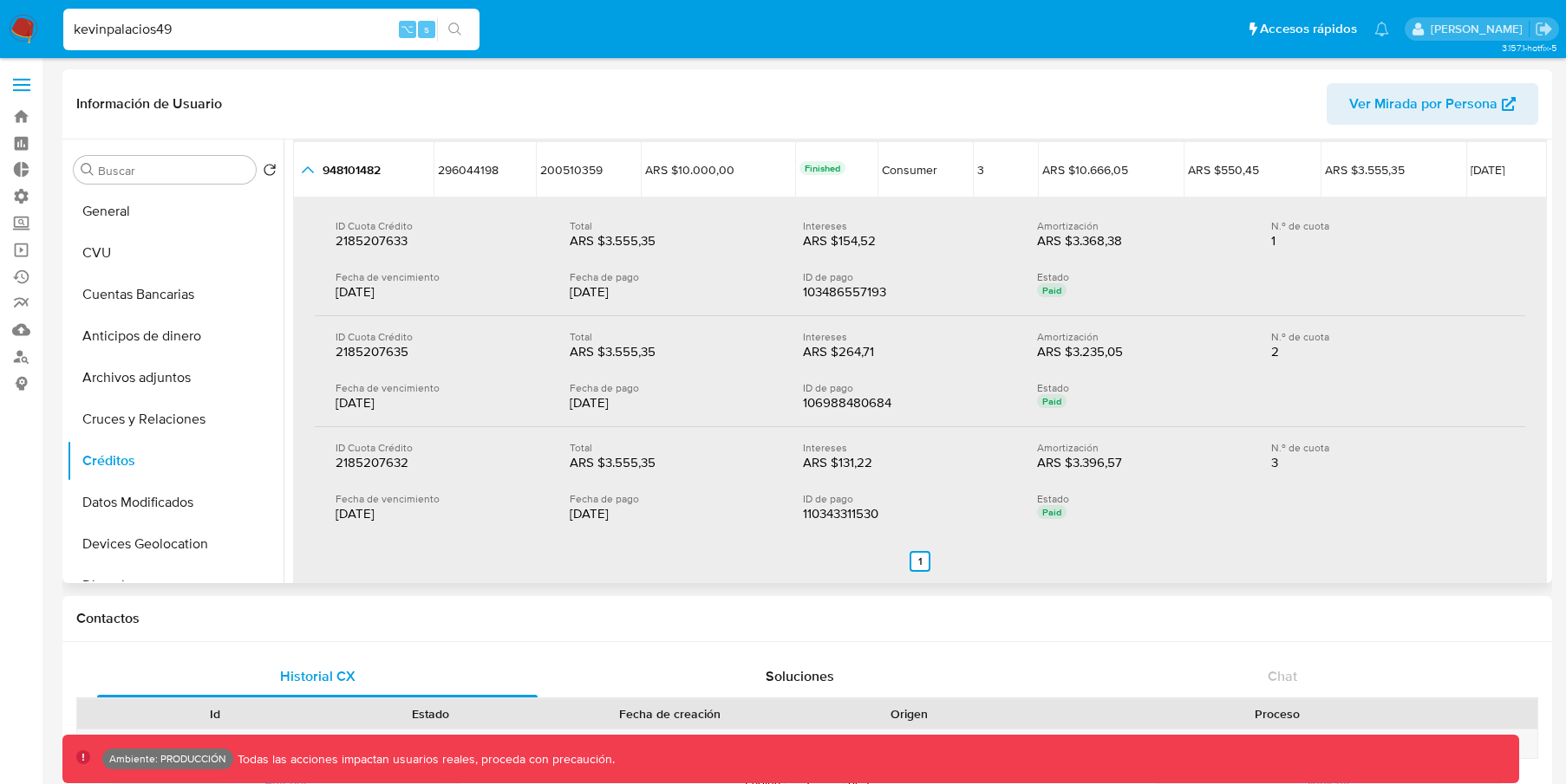
scroll to position [1354, 0]
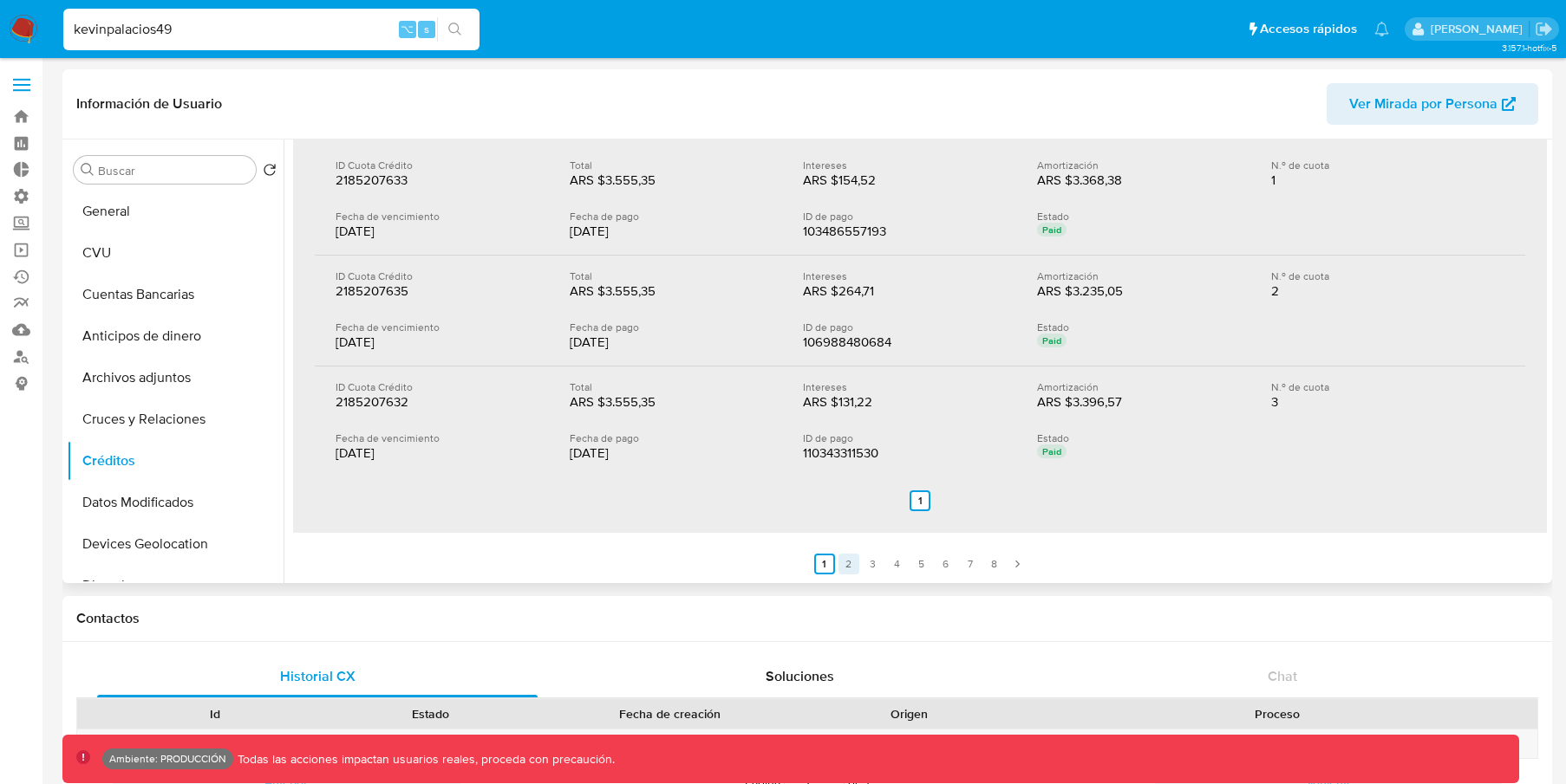
click at [855, 561] on link "2" at bounding box center [849, 564] width 21 height 21
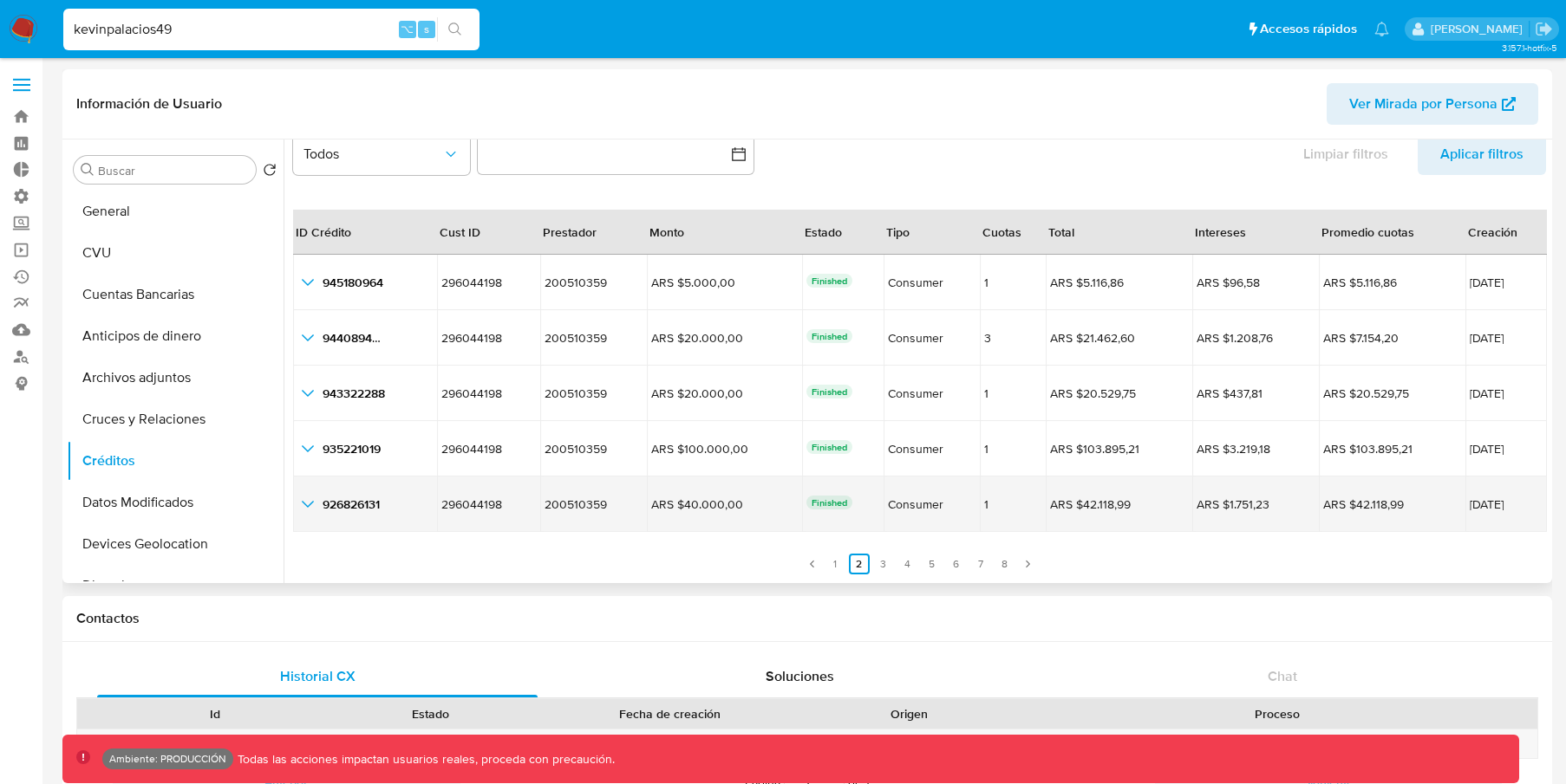
click at [308, 498] on icon "button_show_hidden_detail_by_id_4" at bounding box center [307, 504] width 21 height 21
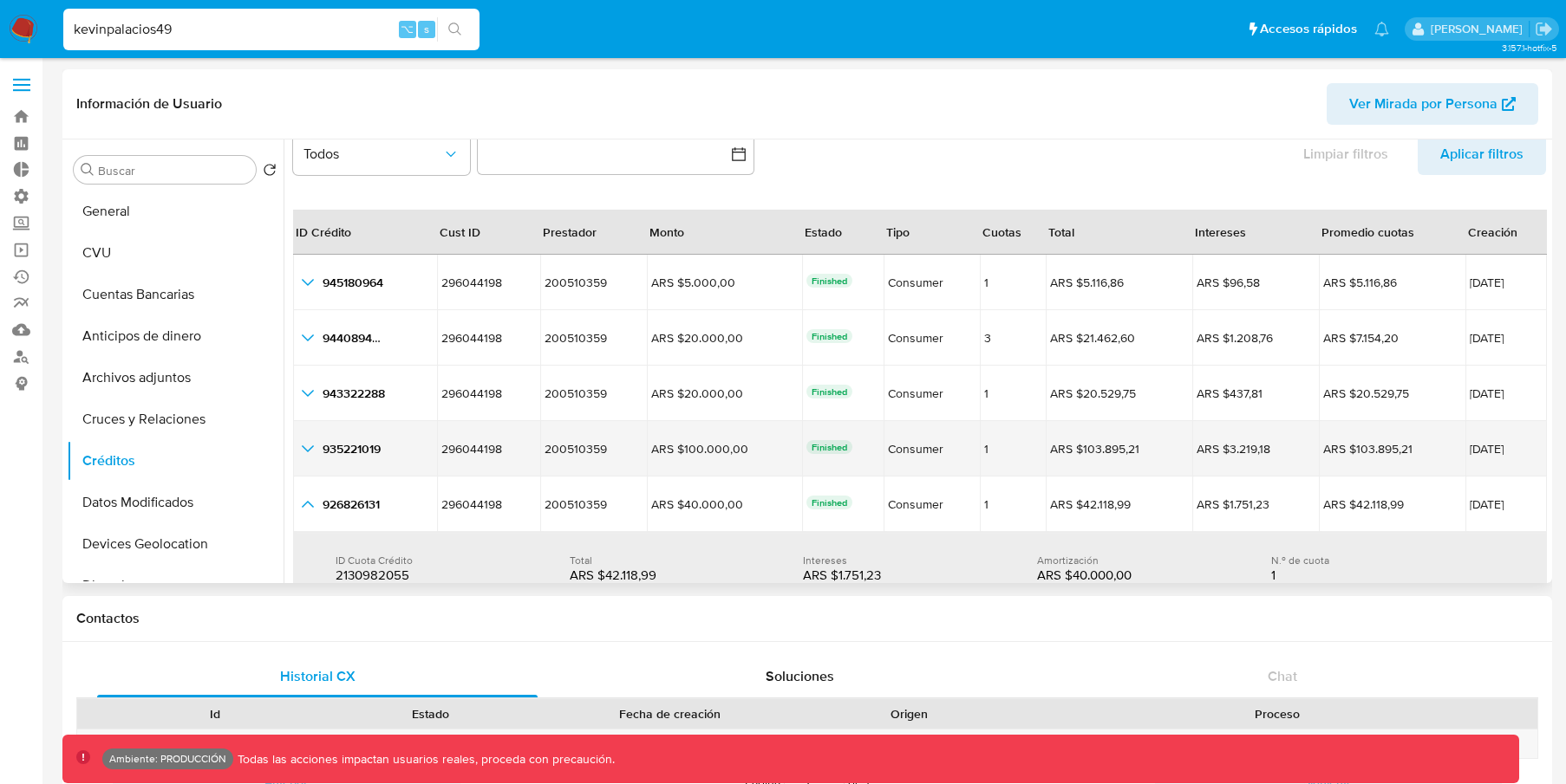
click at [317, 451] on icon "button_show_hidden_detail_by_id_3" at bounding box center [307, 449] width 21 height 21
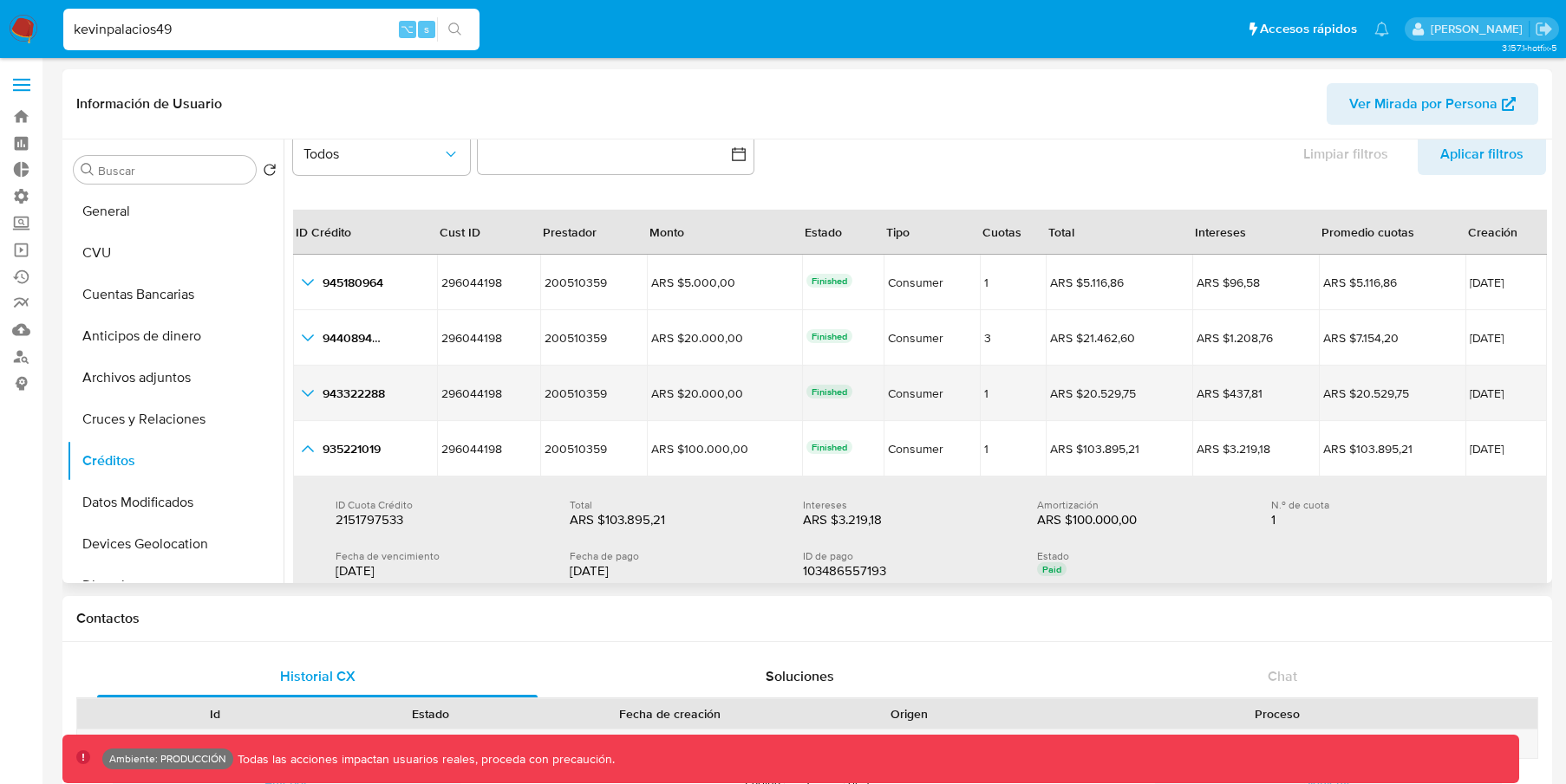
click at [310, 391] on icon "button_show_hidden_detail_by_id_2" at bounding box center [307, 394] width 21 height 21
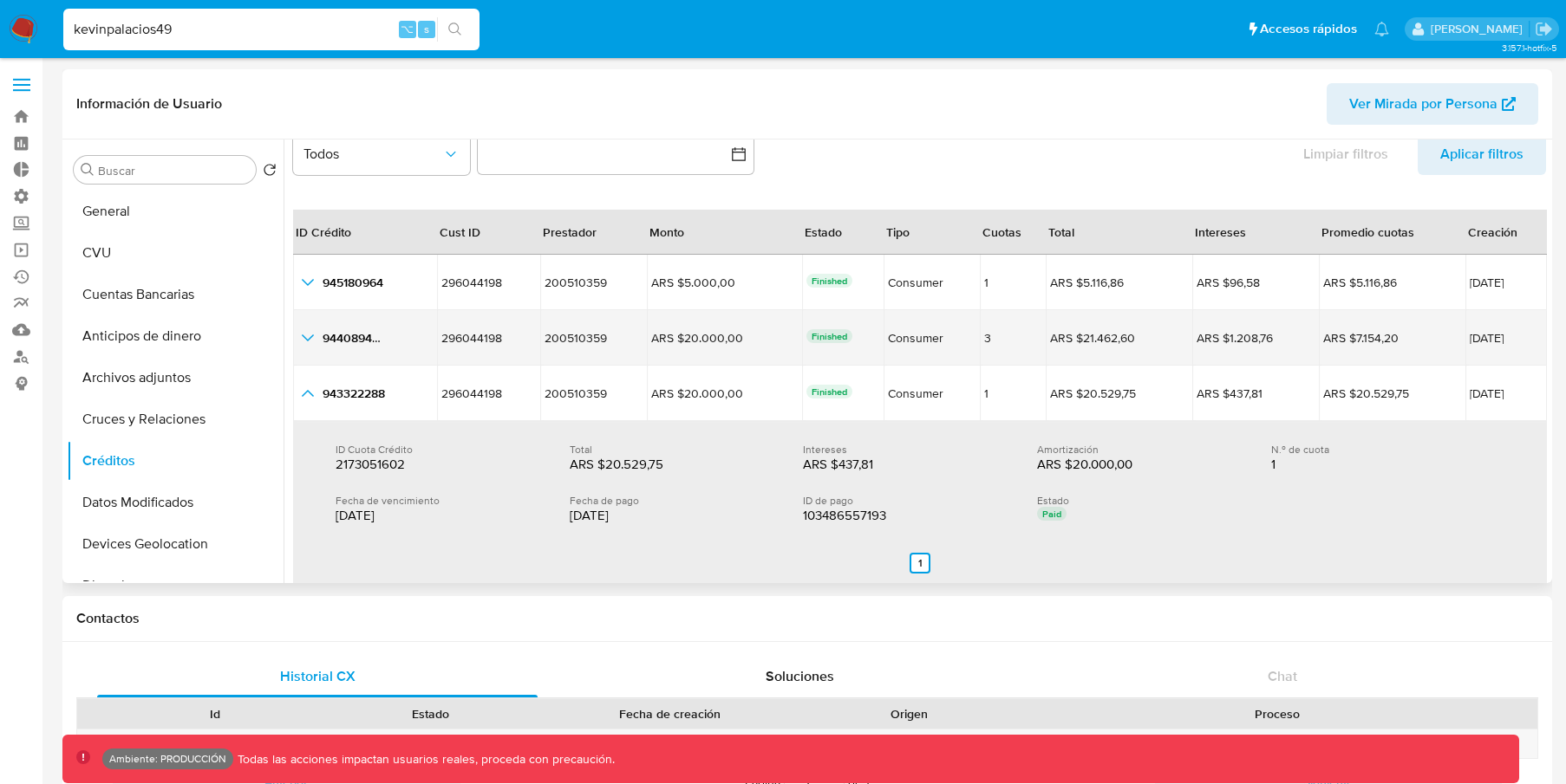
click at [316, 325] on td "944089493 944089493" at bounding box center [365, 337] width 144 height 56
click at [302, 338] on icon "button_show_hidden_detail_by_id_1" at bounding box center [307, 338] width 21 height 21
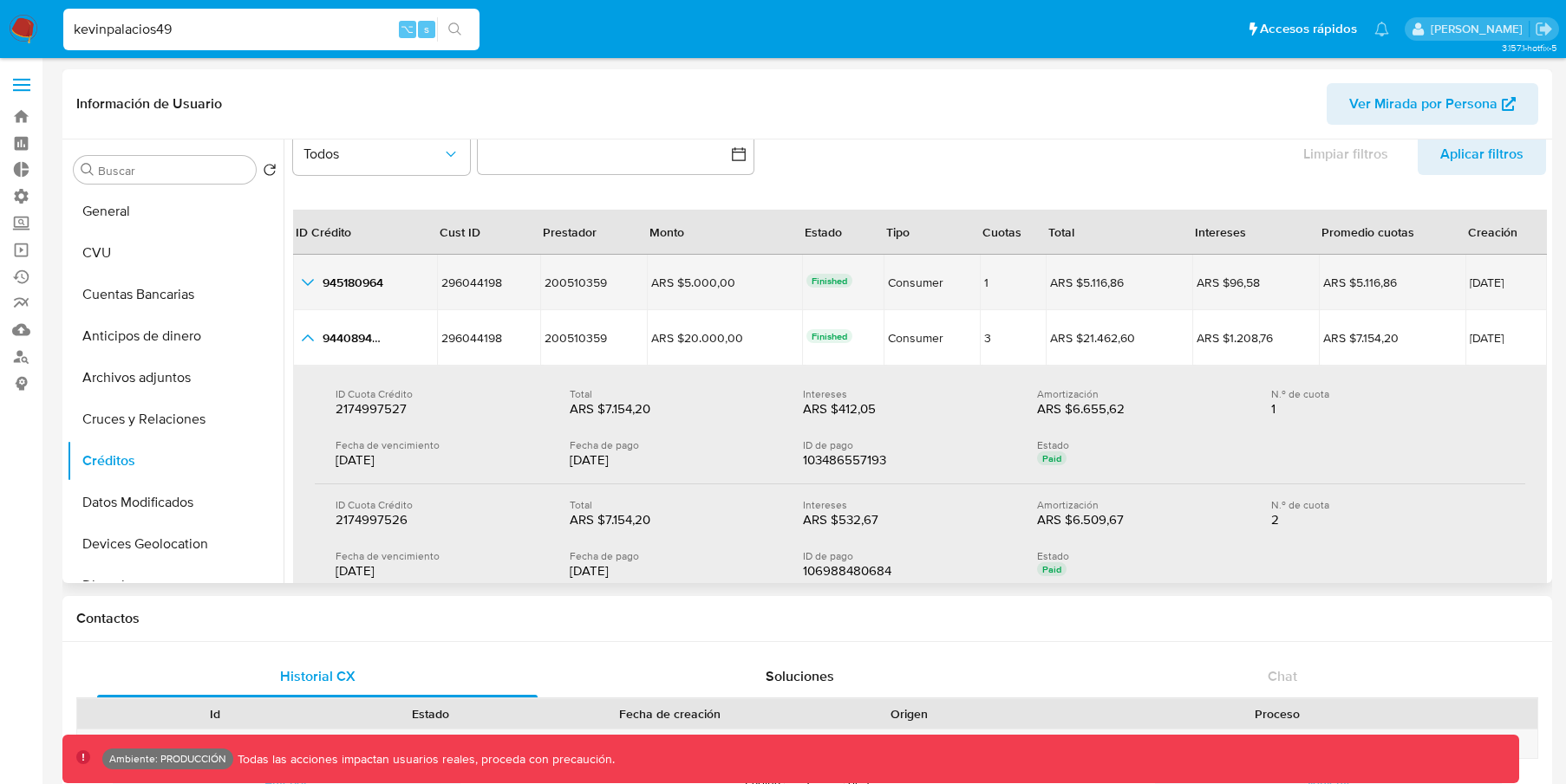
click at [315, 286] on icon "button_show_hidden_detail_by_id_0" at bounding box center [307, 283] width 21 height 21
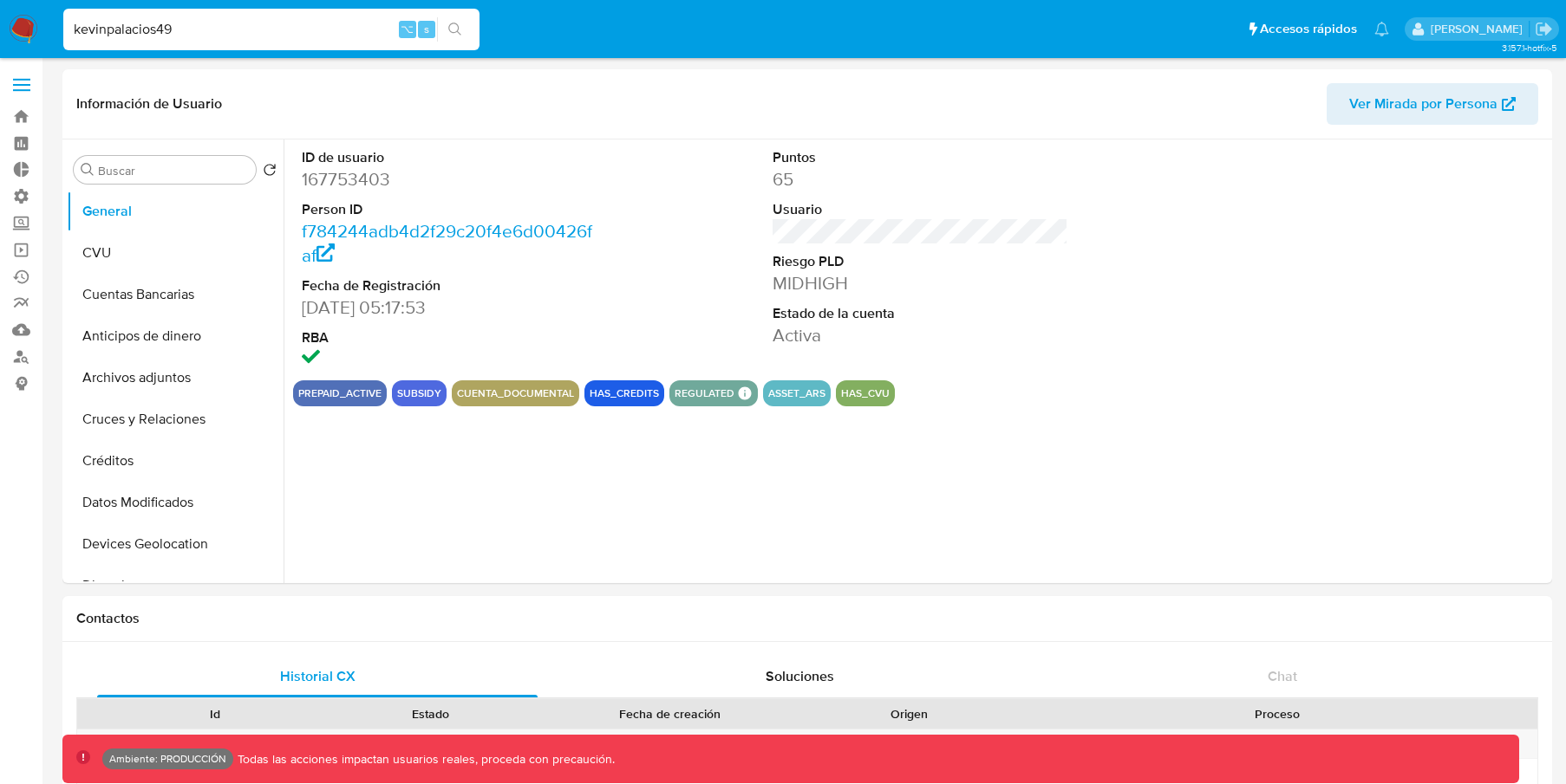
select select "10"
click at [140, 458] on button "Créditos" at bounding box center [168, 461] width 203 height 41
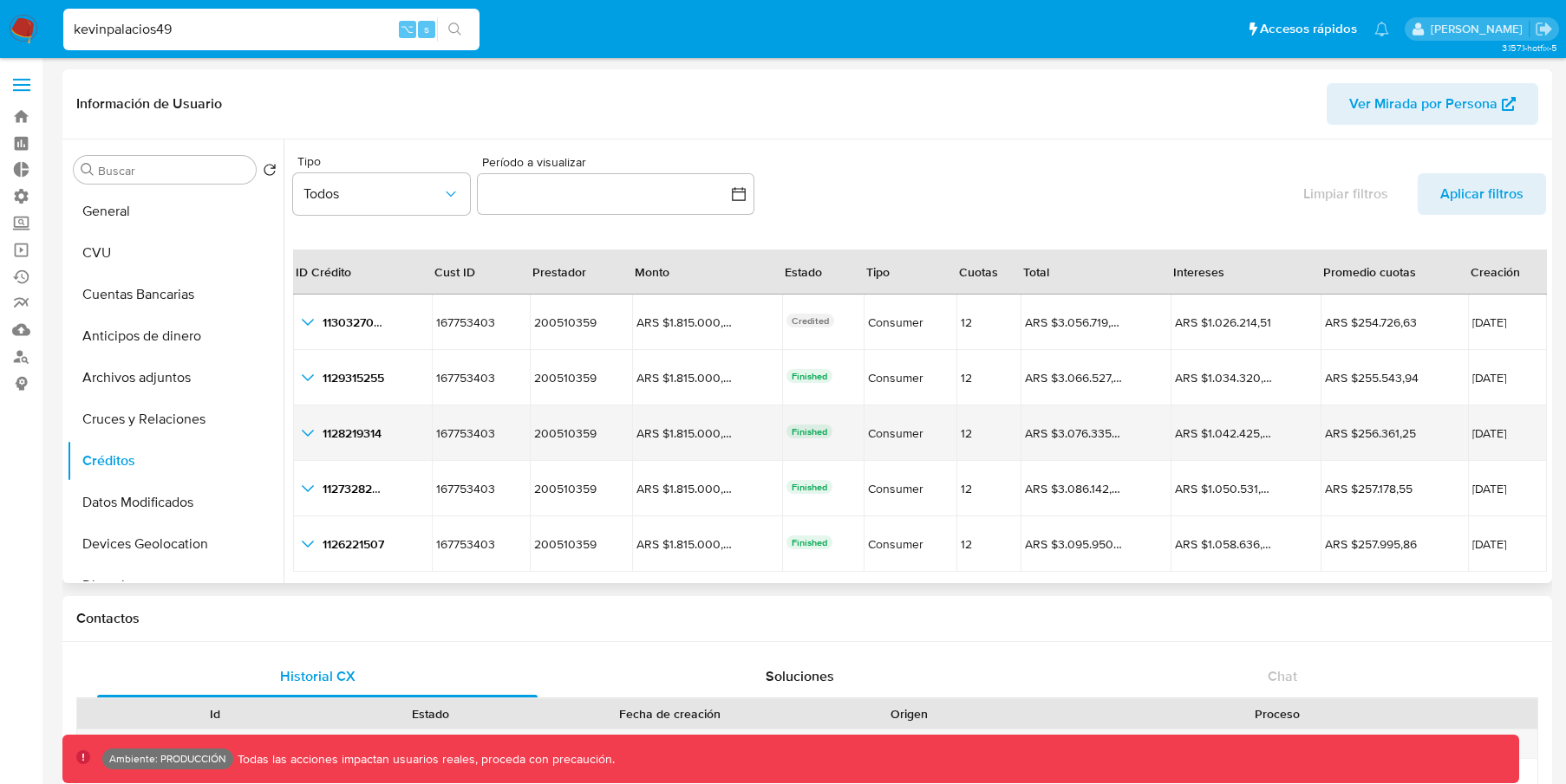
click at [306, 433] on icon "button_show_hidden_detail_by_id_2" at bounding box center [307, 433] width 12 height 7
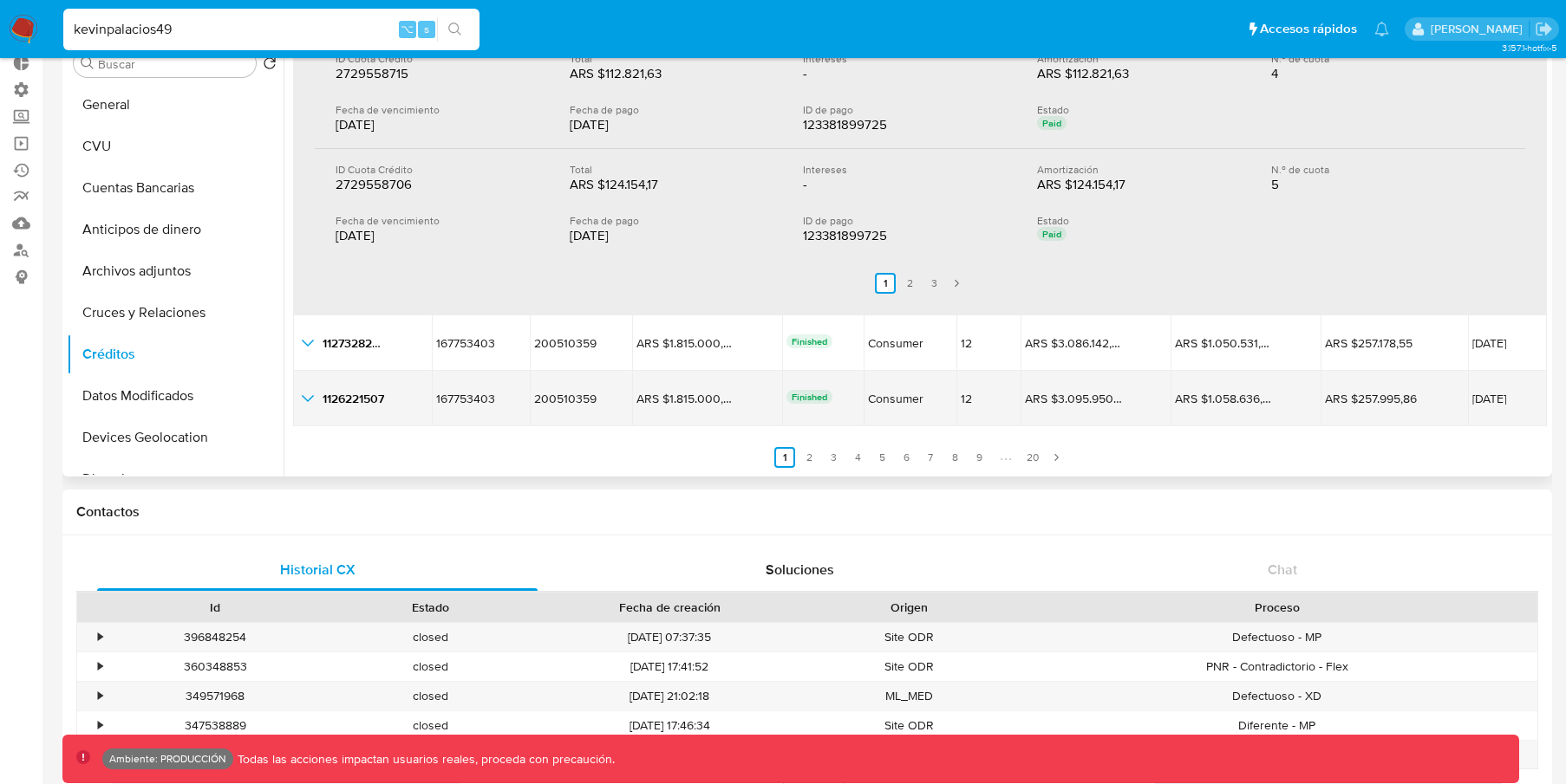
scroll to position [83, 0]
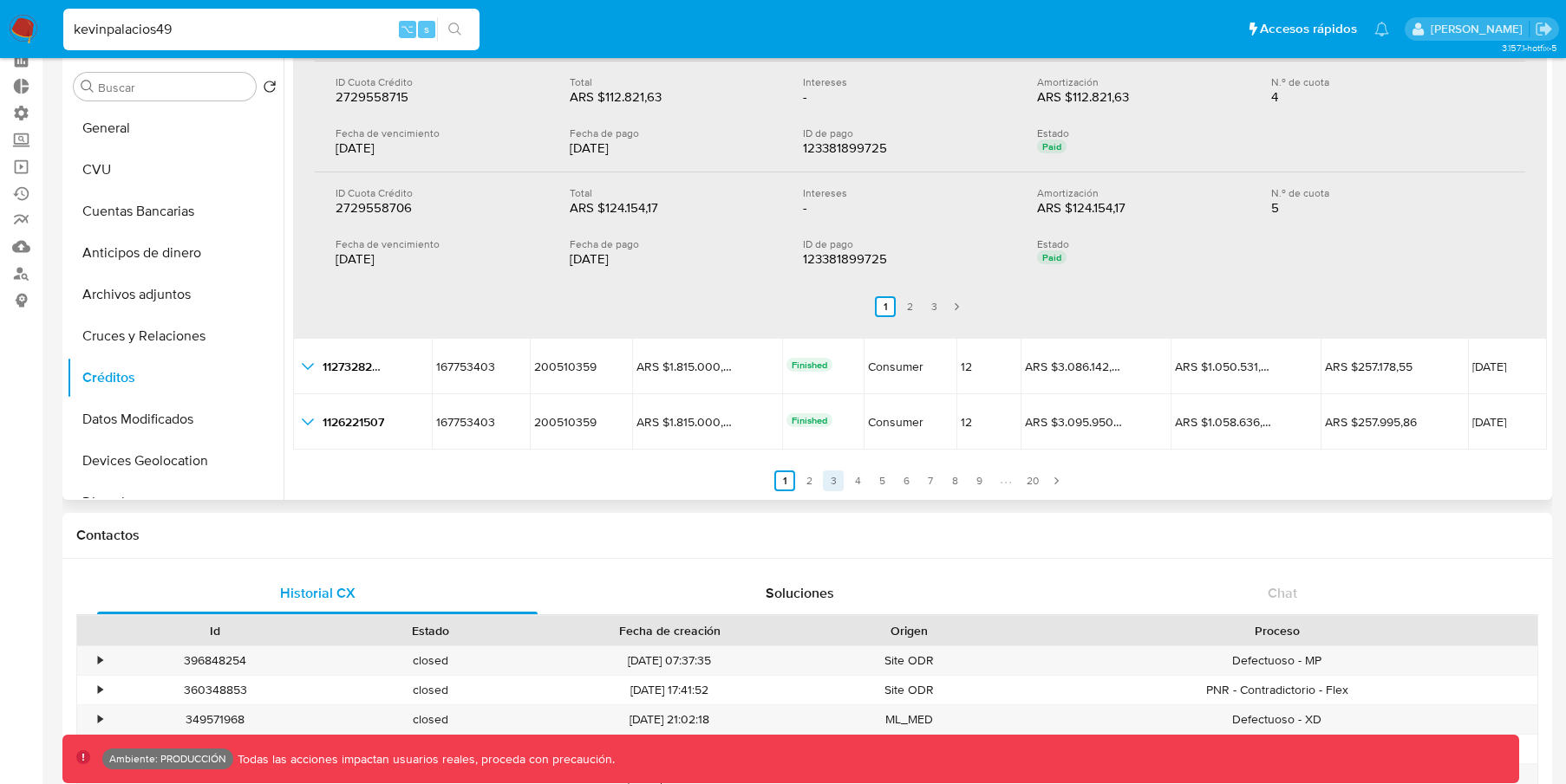
click at [826, 483] on link "3" at bounding box center [833, 481] width 21 height 21
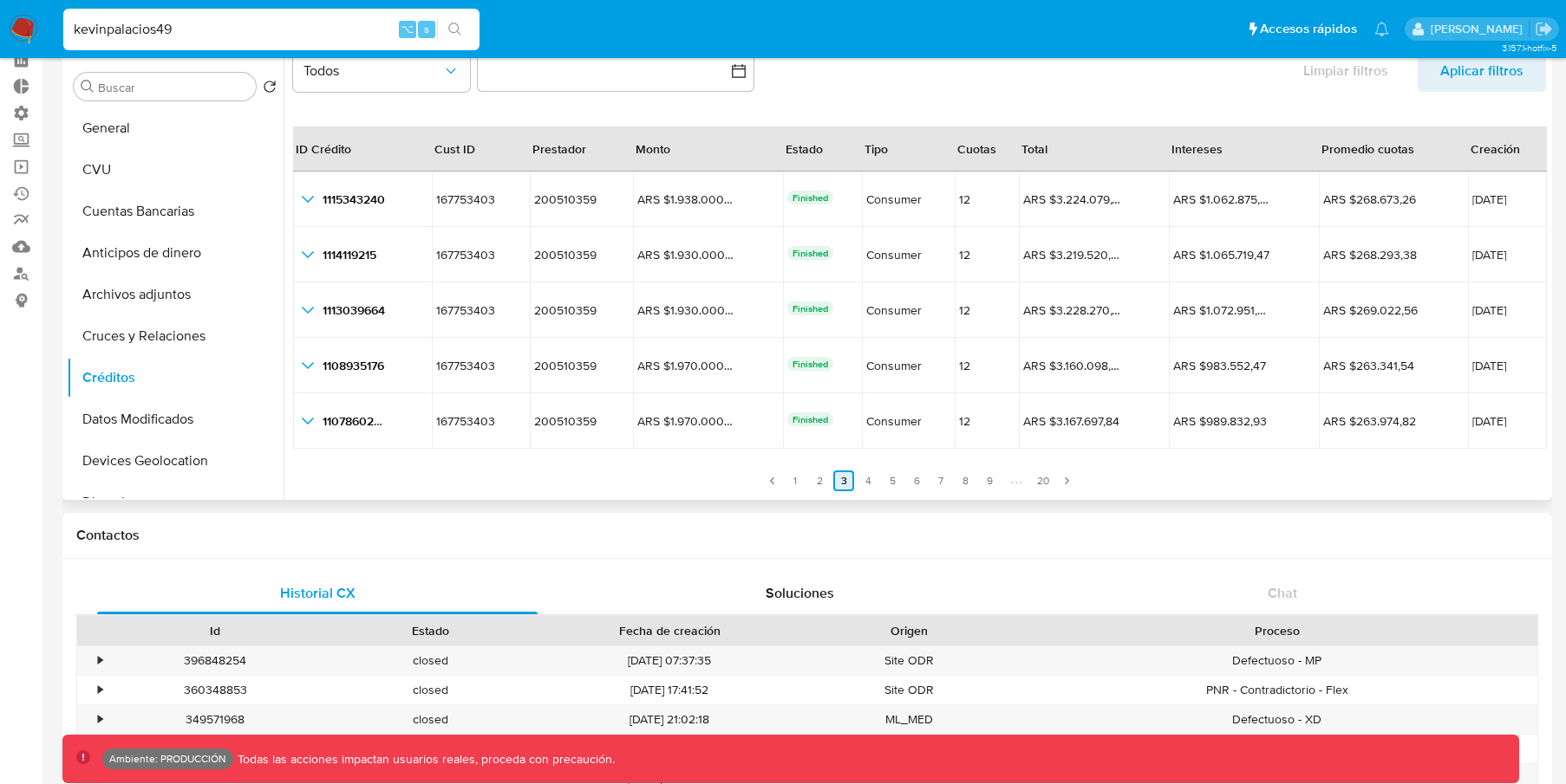
scroll to position [40, 0]
click at [882, 477] on link "5" at bounding box center [892, 481] width 21 height 21
click at [867, 480] on link "4" at bounding box center [868, 481] width 21 height 21
click at [994, 478] on link "9" at bounding box center [989, 481] width 21 height 21
